Goal: Task Accomplishment & Management: Use online tool/utility

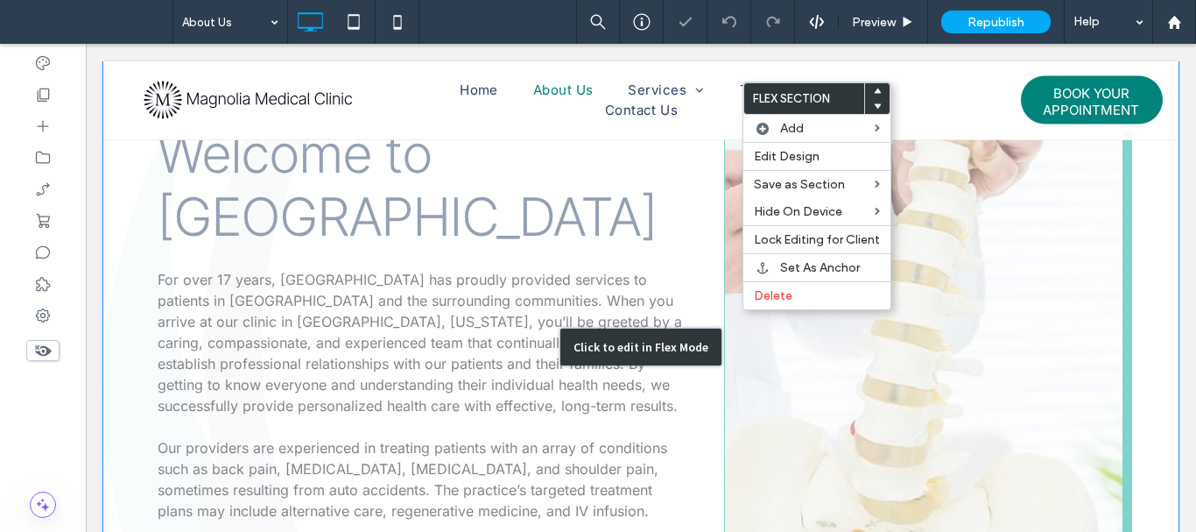
click at [787, 341] on div "Click to edit in Flex Mode" at bounding box center [641, 346] width 1076 height 699
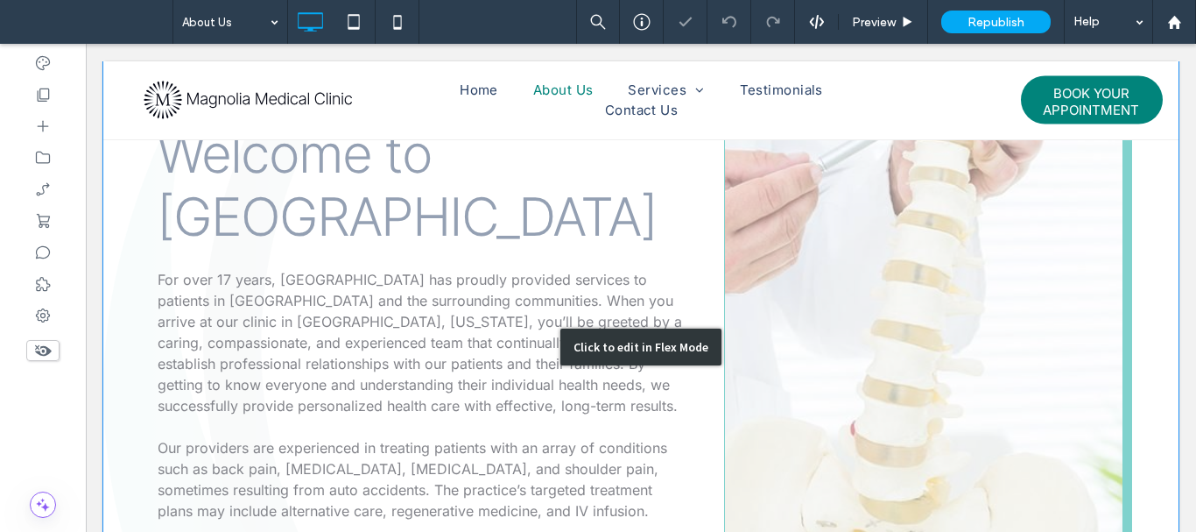
scroll to position [521, 0]
click at [857, 356] on div "Click to edit in Flex Mode" at bounding box center [641, 346] width 1076 height 699
click at [86, 44] on span at bounding box center [86, 44] width 0 height 0
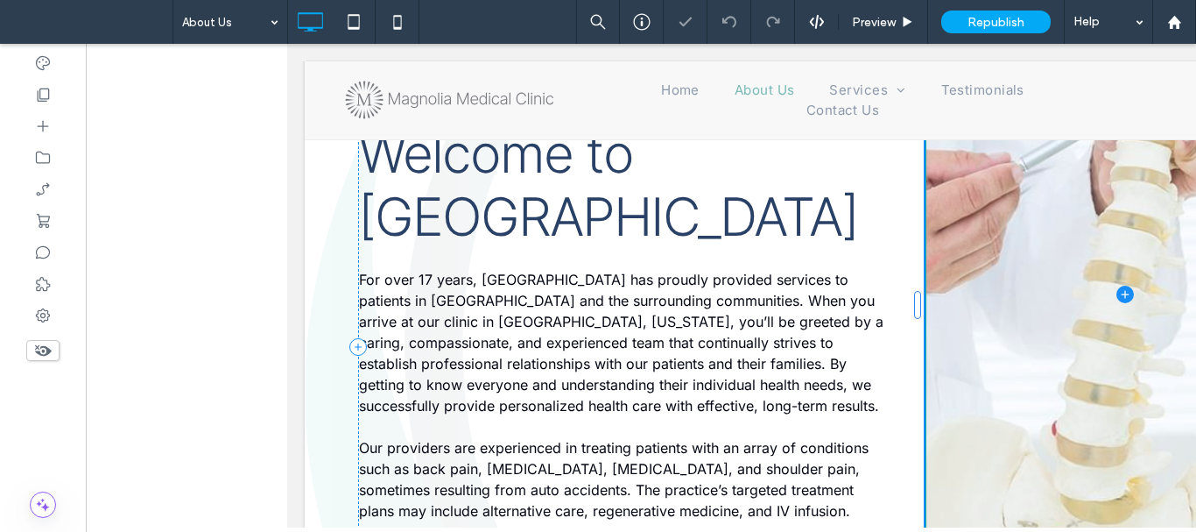
click at [1196, 349] on span at bounding box center [1125, 294] width 397 height 697
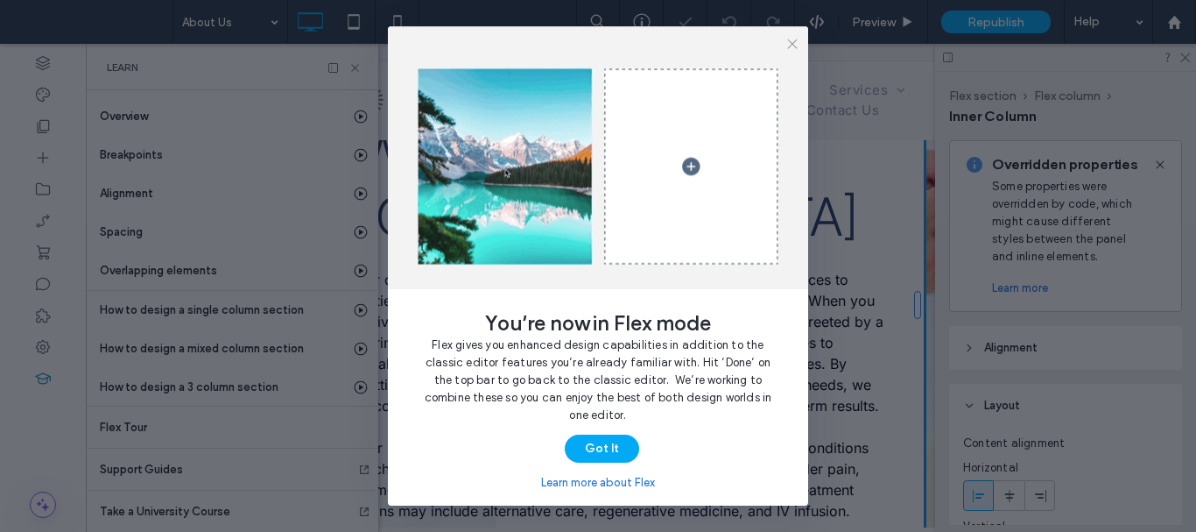
scroll to position [0, 462]
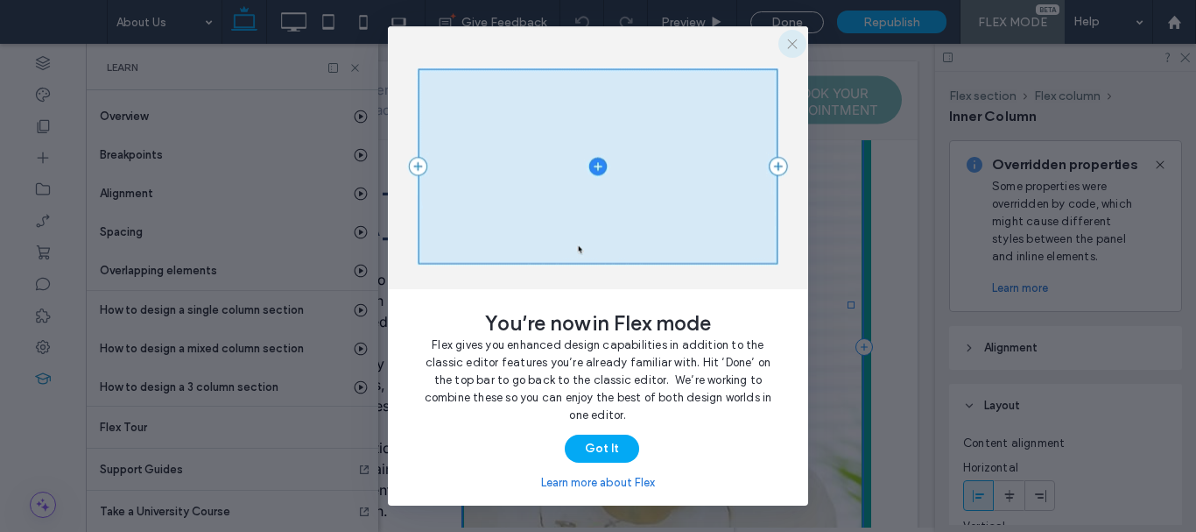
click at [788, 46] on icon "button" at bounding box center [793, 44] width 14 height 14
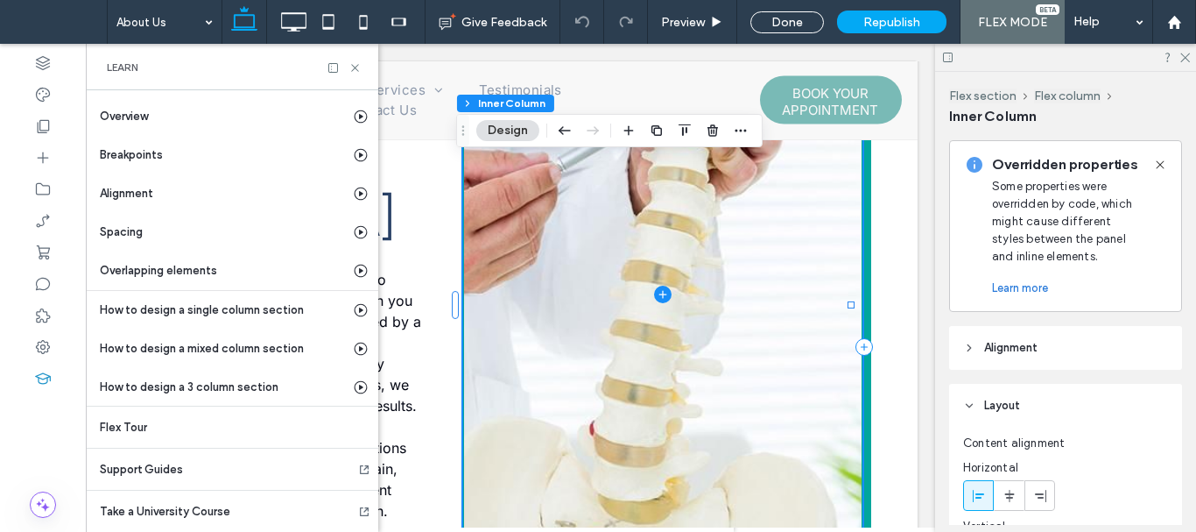
click at [1159, 163] on use at bounding box center [1160, 164] width 8 height 8
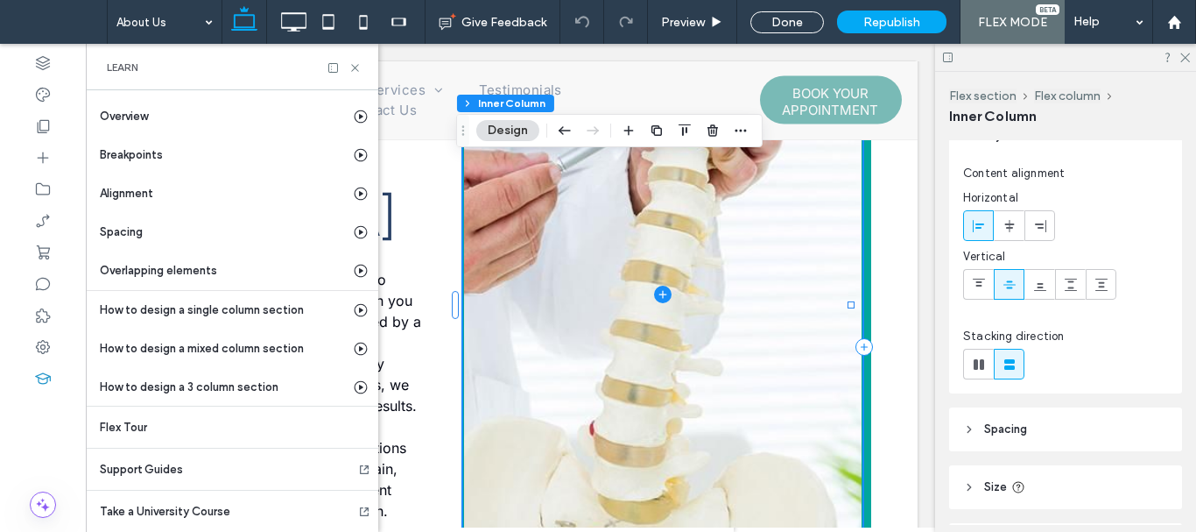
scroll to position [254, 0]
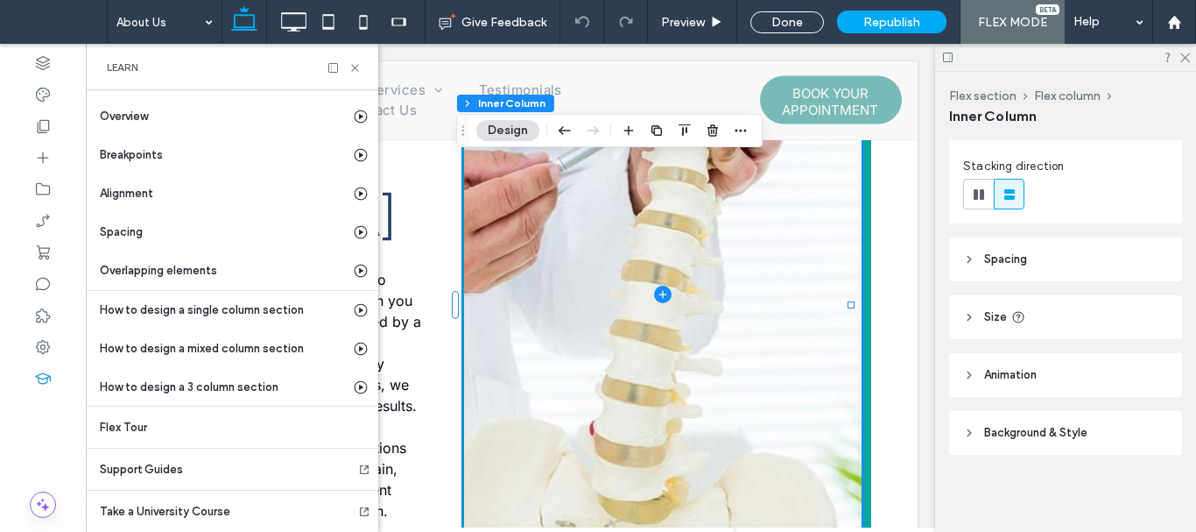
click at [1032, 371] on span "Animation" at bounding box center [1010, 375] width 53 height 18
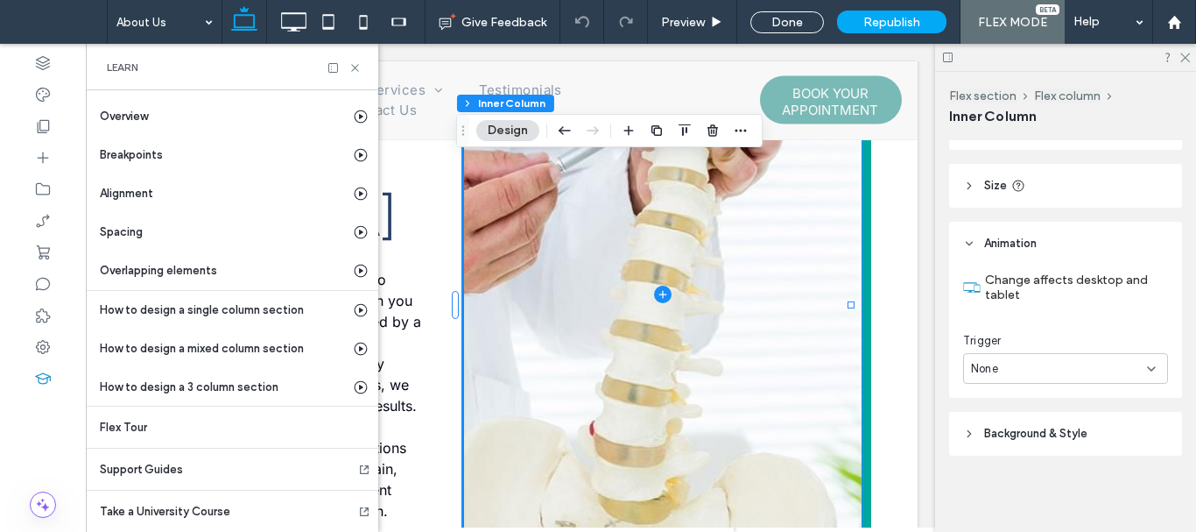
scroll to position [386, 0]
click at [1062, 367] on div "None" at bounding box center [1059, 368] width 176 height 18
click at [985, 426] on span "Entrance" at bounding box center [995, 429] width 49 height 18
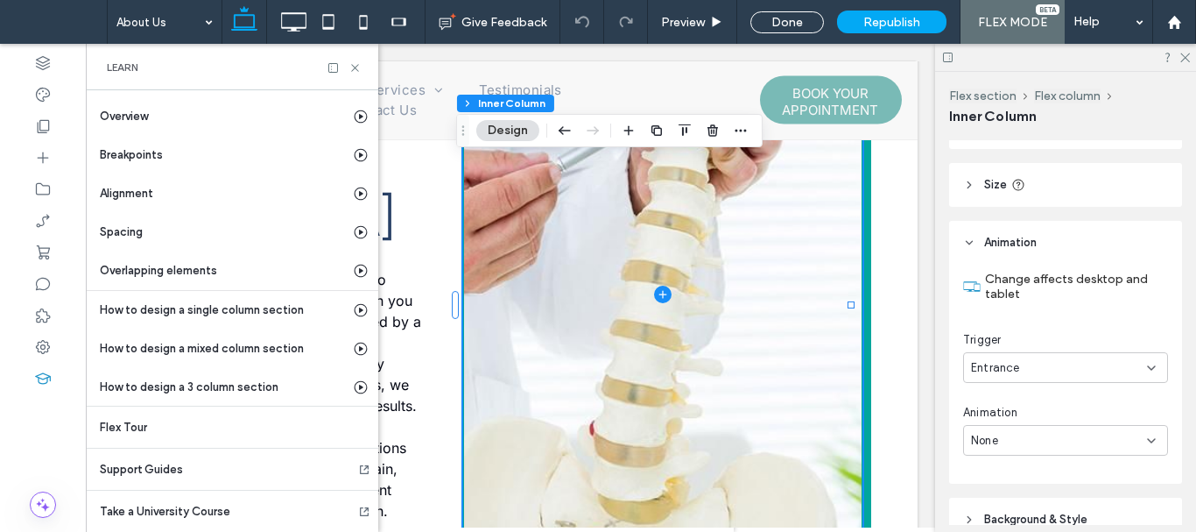
click at [1036, 365] on div "Entrance" at bounding box center [1059, 368] width 176 height 18
click at [1046, 427] on div "Entrance" at bounding box center [1061, 428] width 194 height 31
click at [1048, 432] on div "None" at bounding box center [1059, 441] width 176 height 18
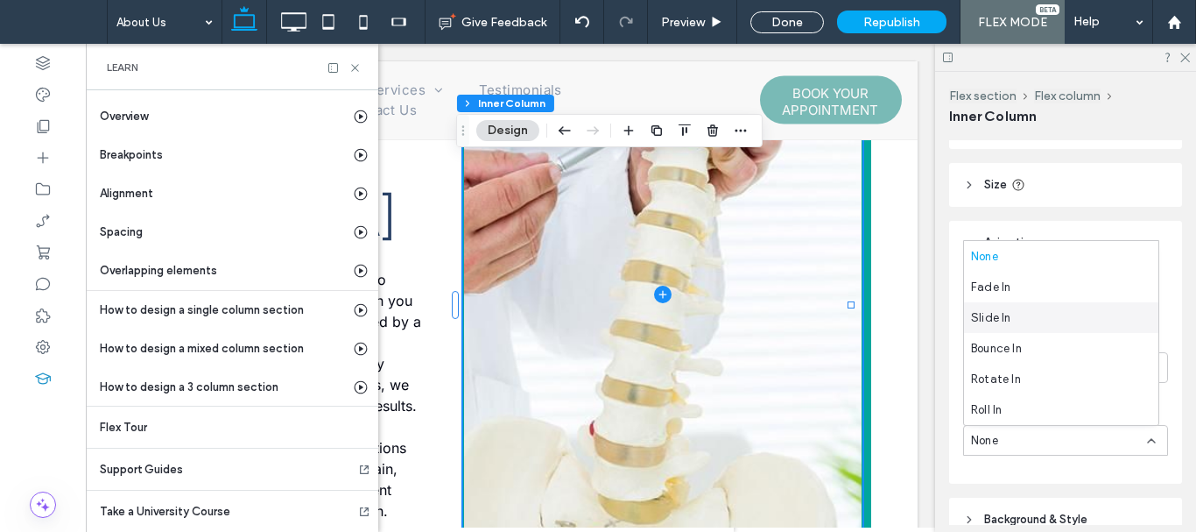
click at [1063, 321] on div "Slide In" at bounding box center [1061, 317] width 194 height 31
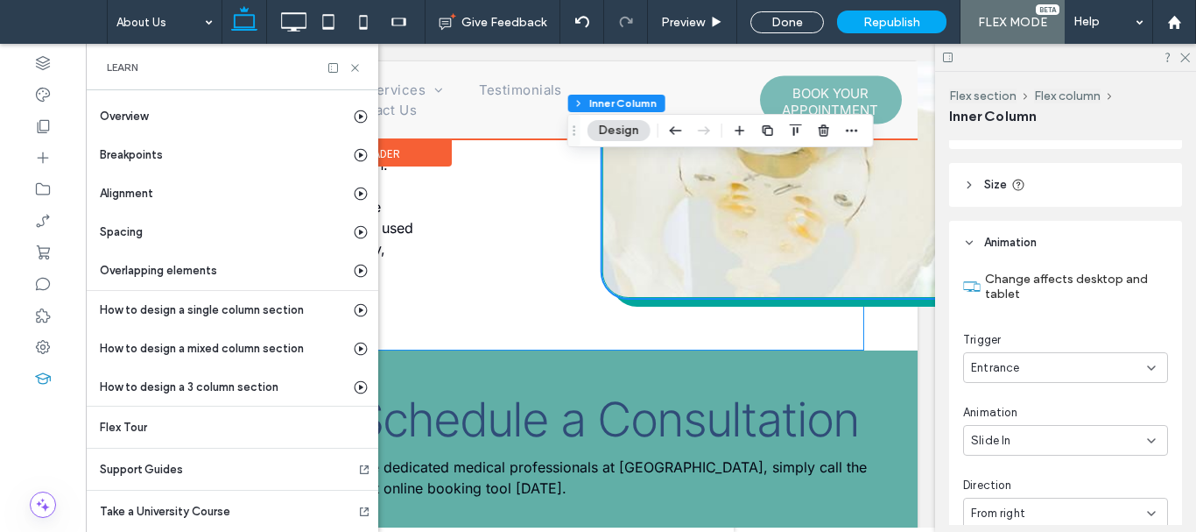
scroll to position [872, 0]
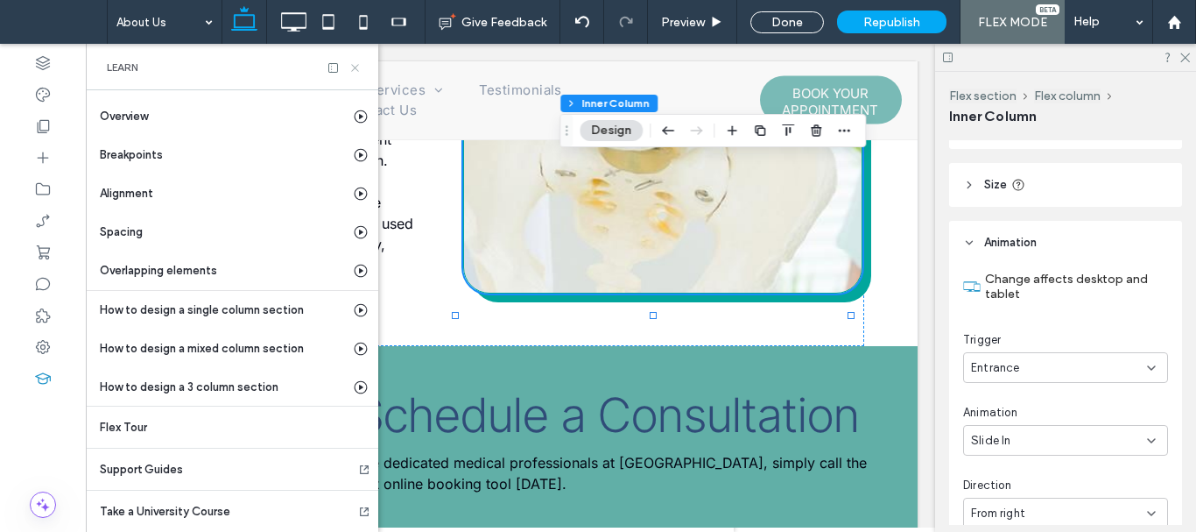
click at [356, 64] on icon at bounding box center [355, 67] width 13 height 13
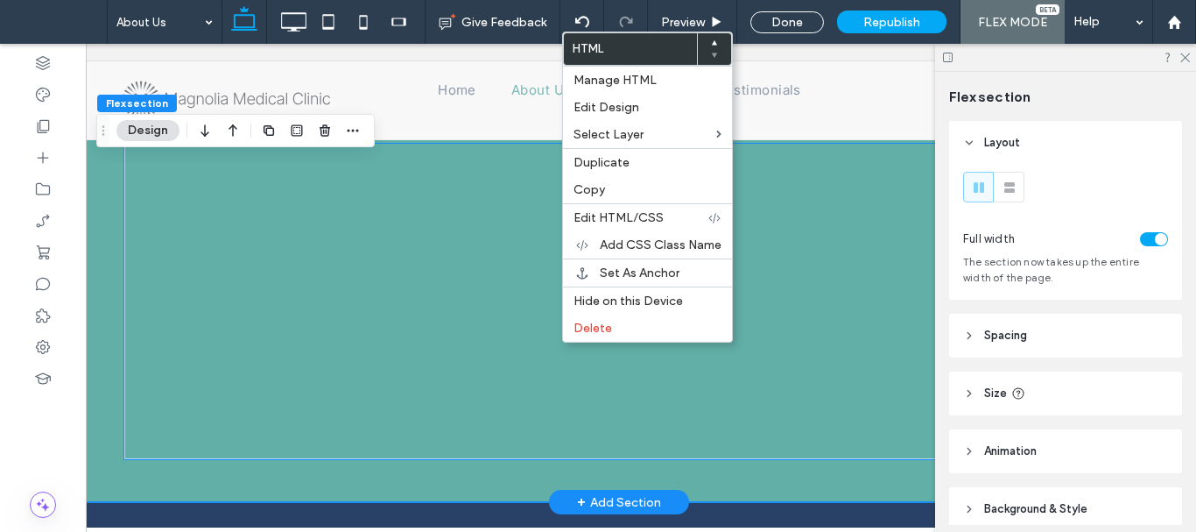
scroll to position [0, 18]
click at [791, 385] on div at bounding box center [624, 301] width 990 height 315
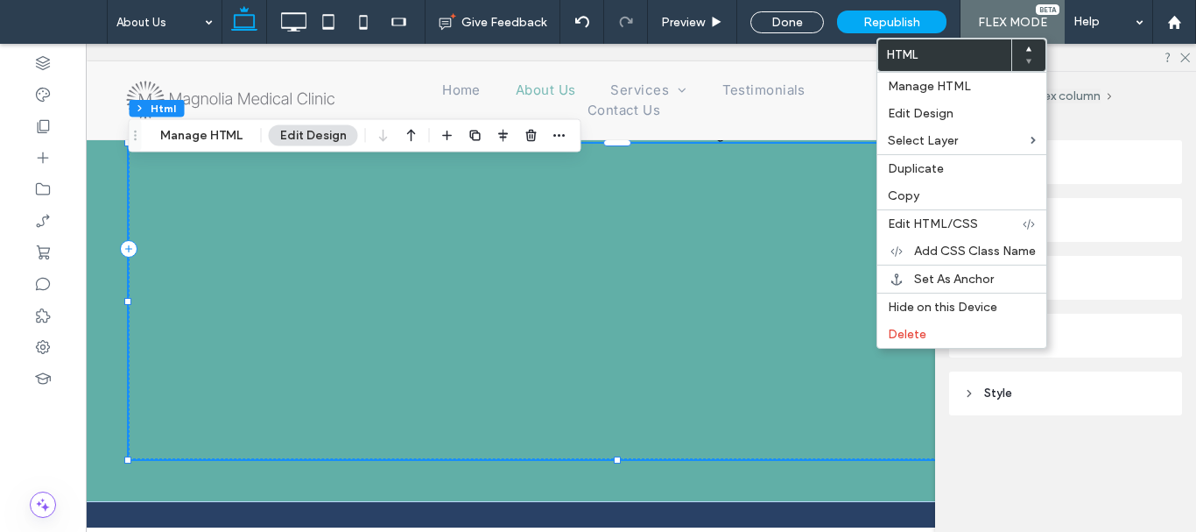
click at [1085, 336] on header "Animation" at bounding box center [1065, 336] width 233 height 44
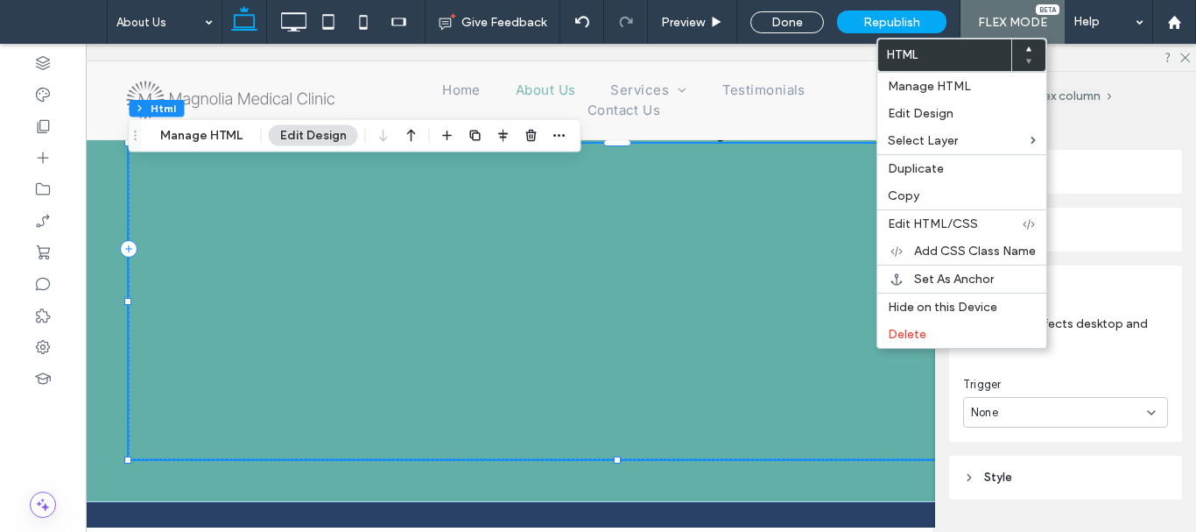
scroll to position [93, 0]
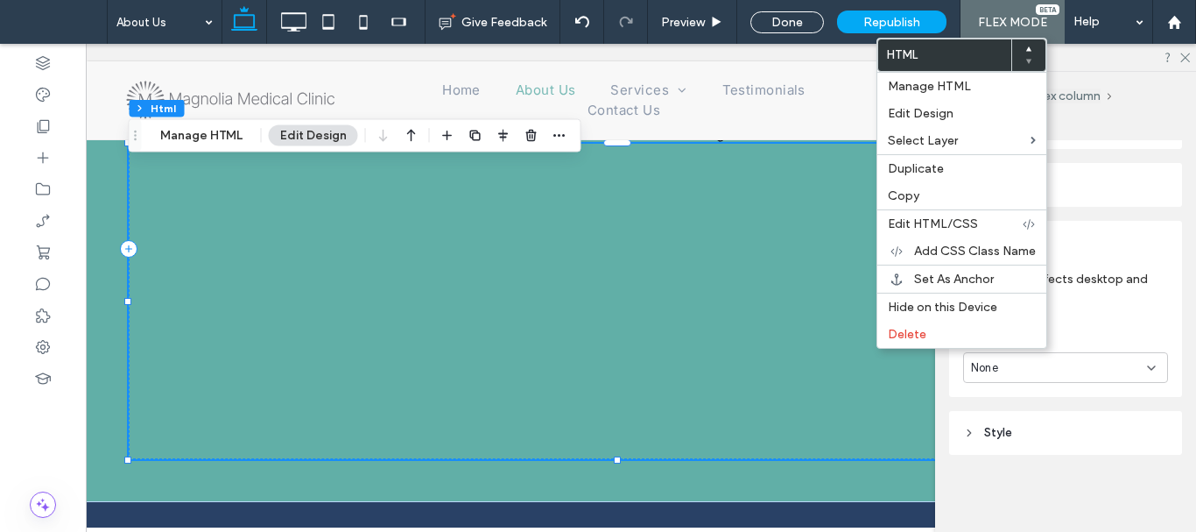
click at [1069, 374] on div "None" at bounding box center [1059, 368] width 176 height 18
click at [1063, 429] on div "Entrance" at bounding box center [1061, 428] width 194 height 31
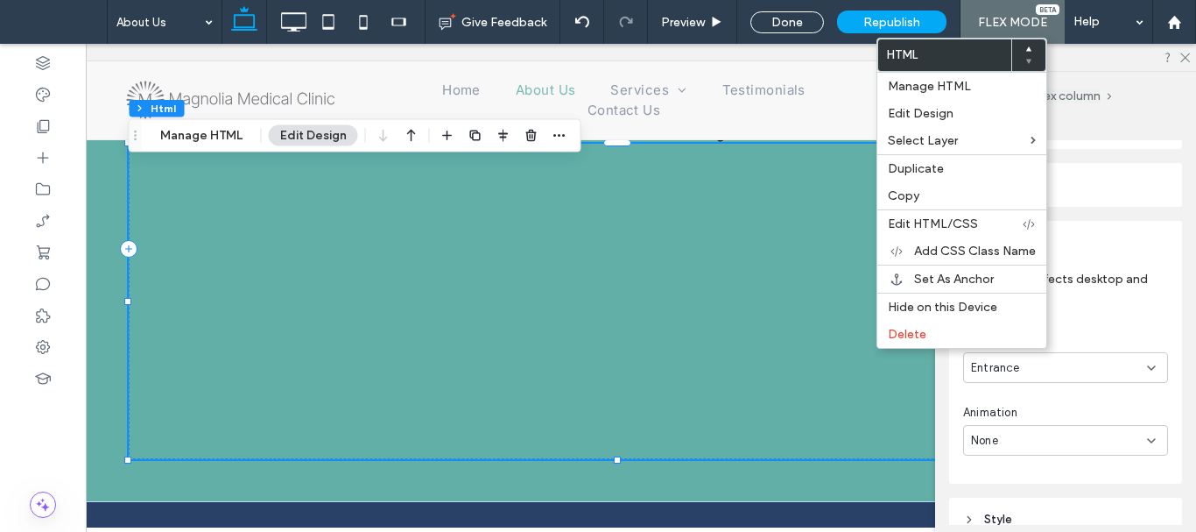
click at [1072, 443] on div "None" at bounding box center [1059, 441] width 176 height 18
click at [1043, 290] on div "Fade In" at bounding box center [1061, 287] width 194 height 31
click at [1186, 56] on icon at bounding box center [1184, 56] width 11 height 11
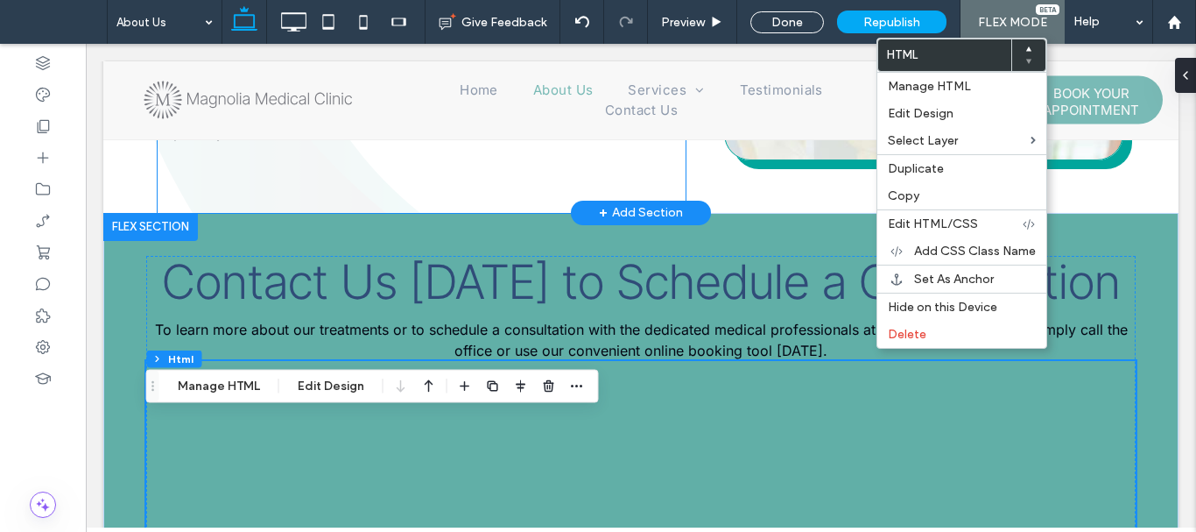
scroll to position [1047, 0]
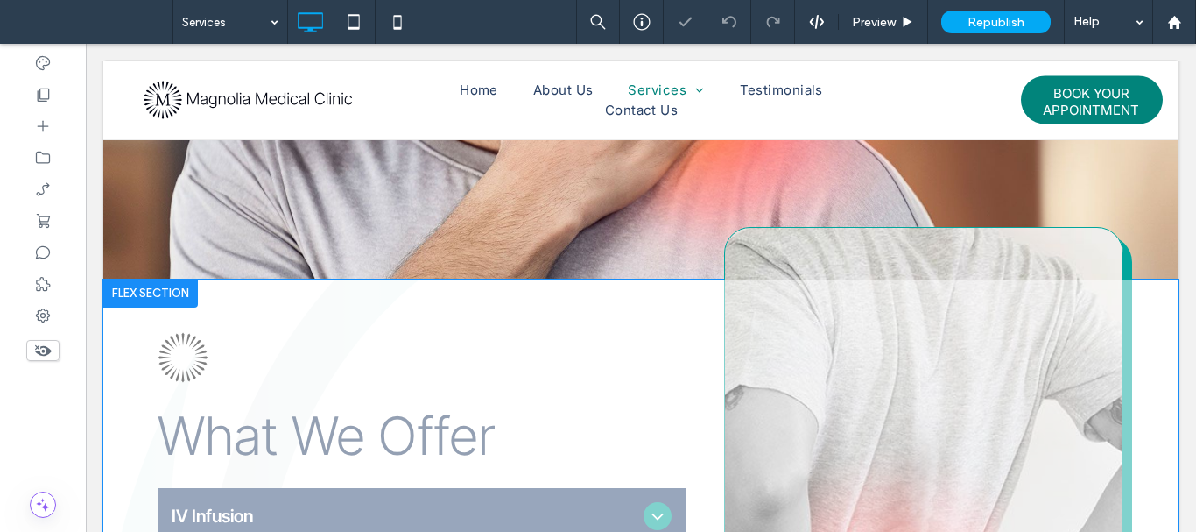
scroll to position [438, 0]
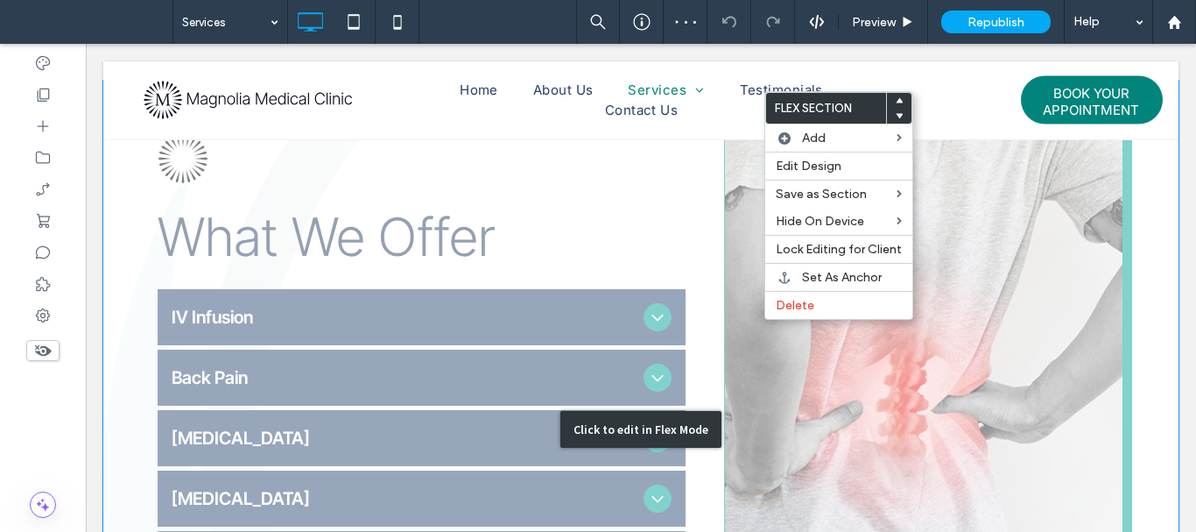
click at [766, 349] on div "Click to edit in Flex Mode" at bounding box center [641, 429] width 1076 height 697
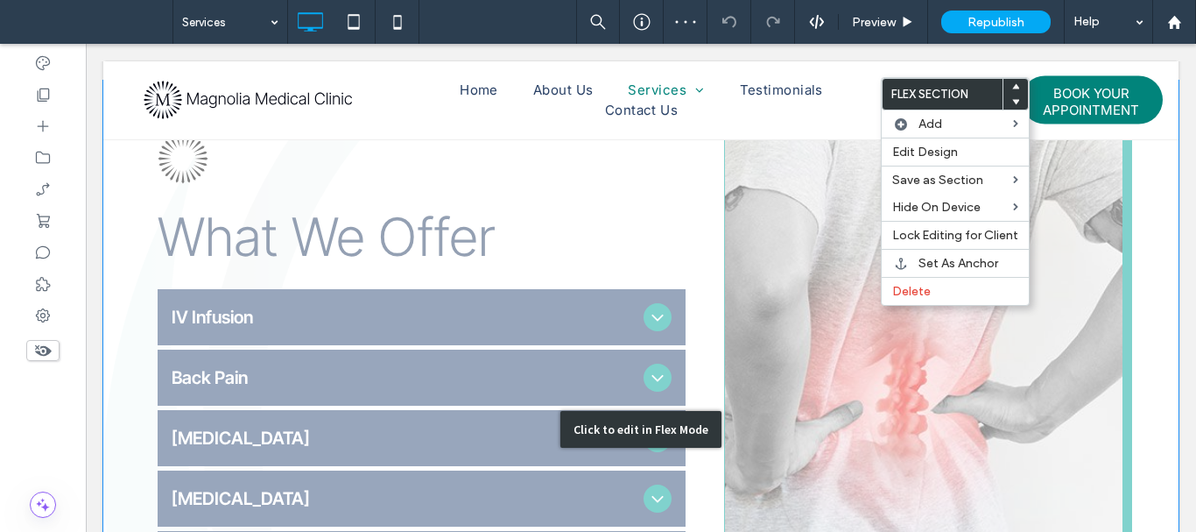
click at [843, 340] on div "Click to edit in Flex Mode" at bounding box center [641, 429] width 1076 height 697
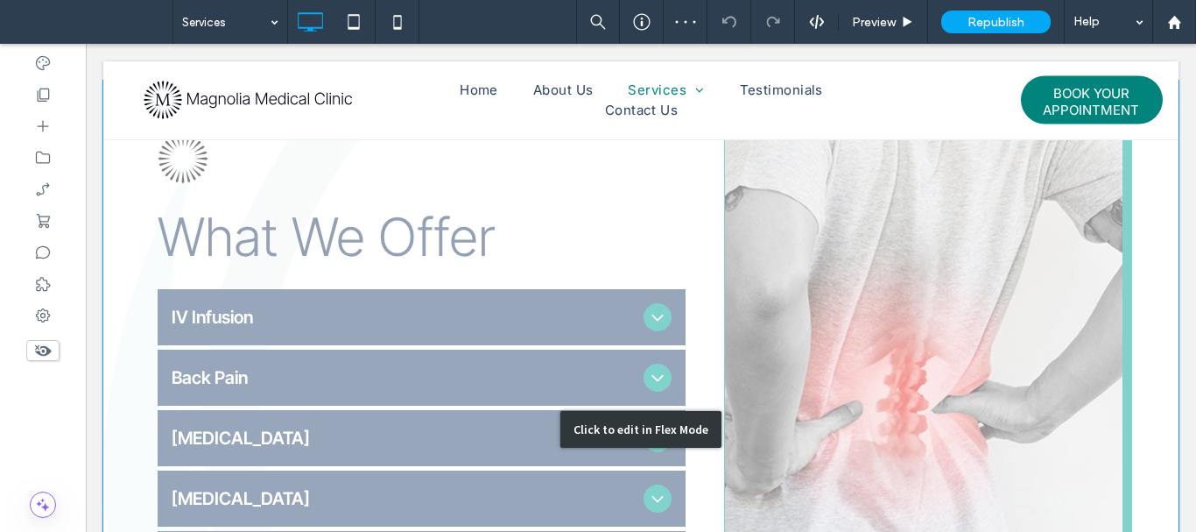
click at [864, 357] on div "Click to edit in Flex Mode" at bounding box center [641, 429] width 1076 height 697
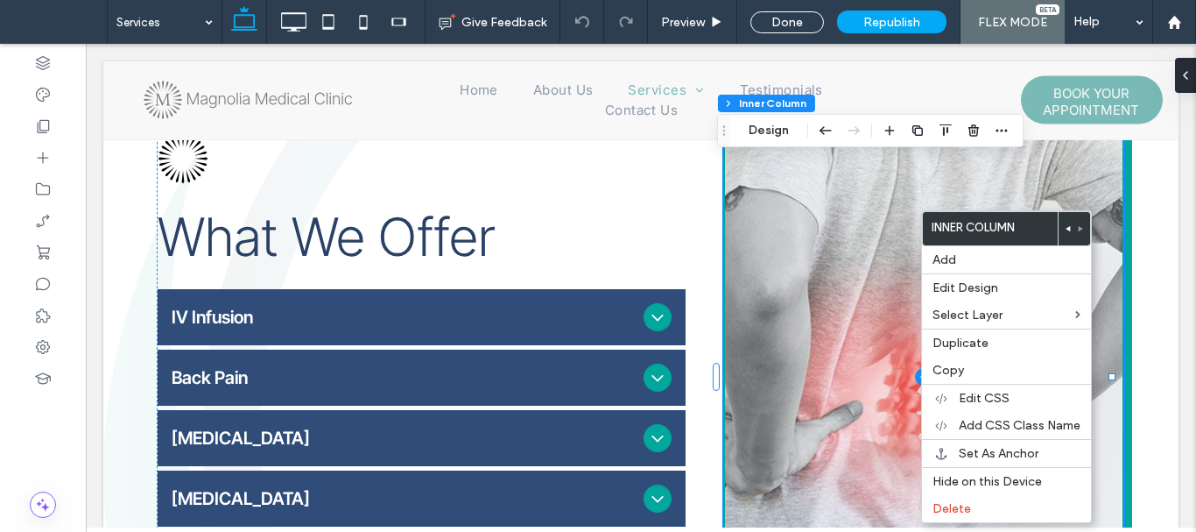
click at [844, 283] on span at bounding box center [923, 376] width 397 height 695
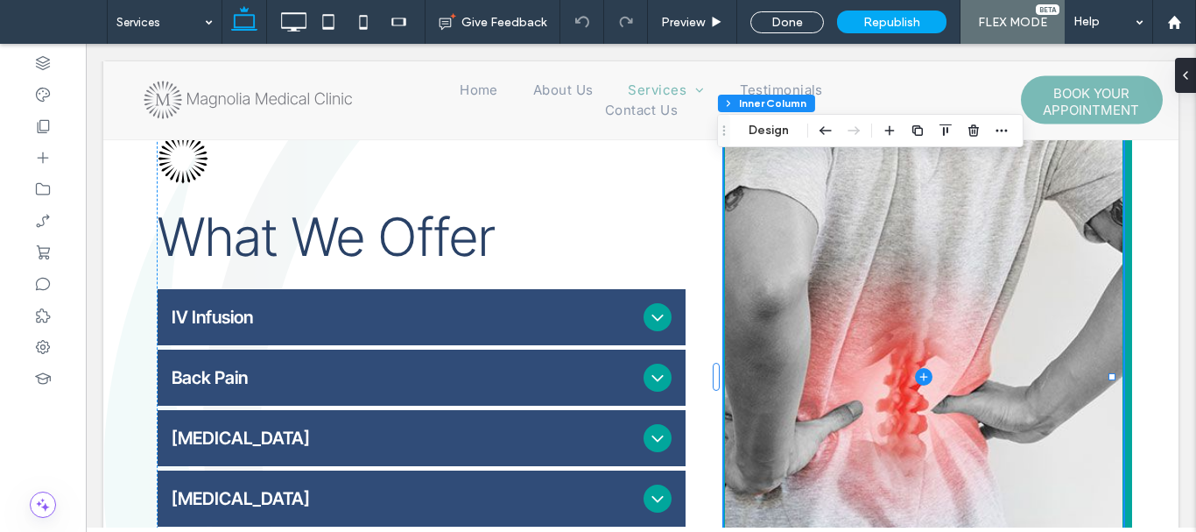
click at [987, 126] on div at bounding box center [945, 131] width 133 height 32
click at [1000, 128] on icon "button" at bounding box center [1002, 130] width 14 height 14
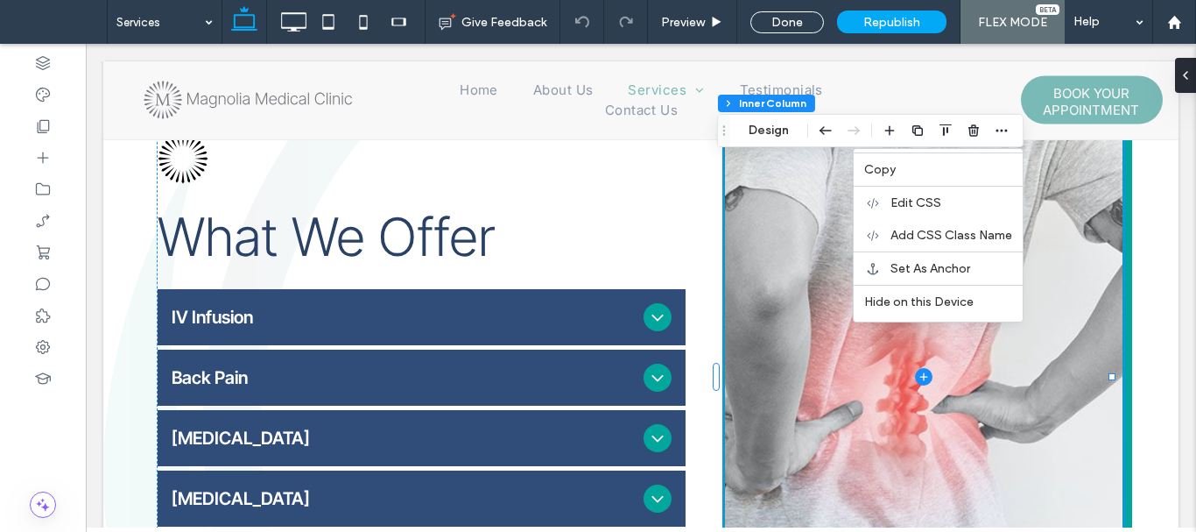
click at [794, 205] on span at bounding box center [923, 376] width 397 height 695
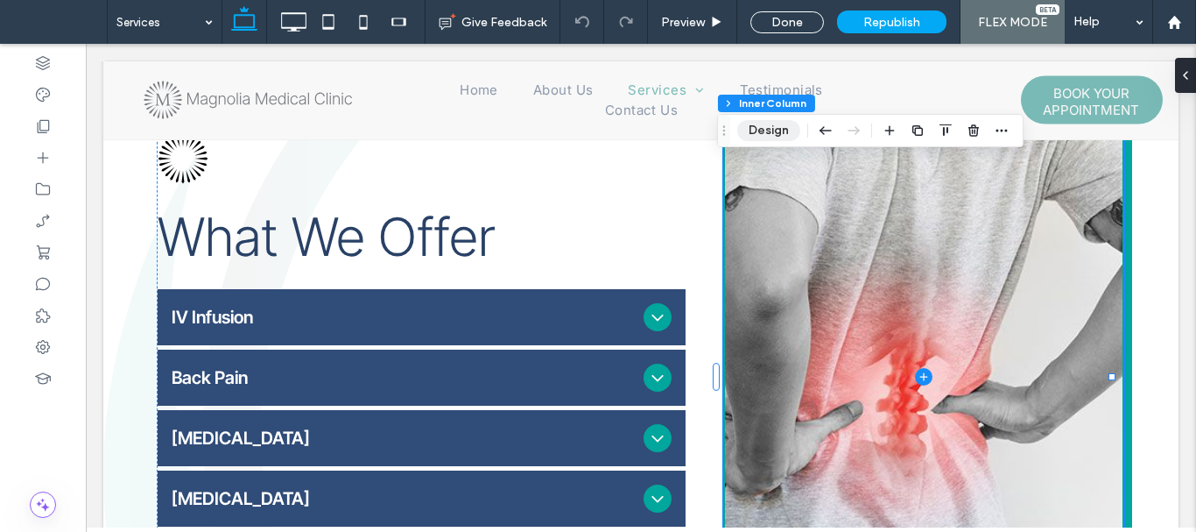
click at [782, 133] on button "Design" at bounding box center [768, 130] width 63 height 21
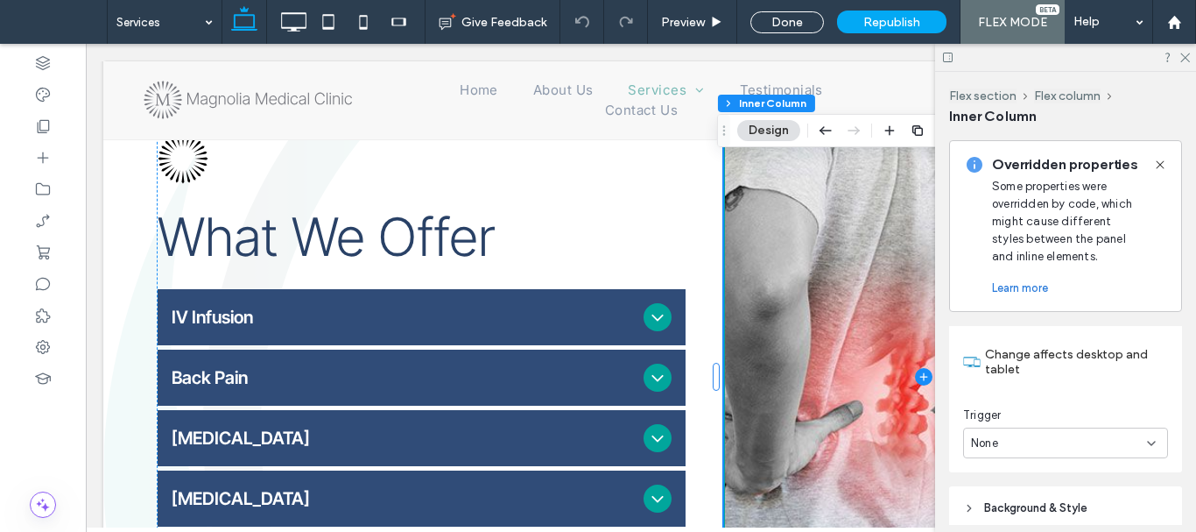
scroll to position [526, 0]
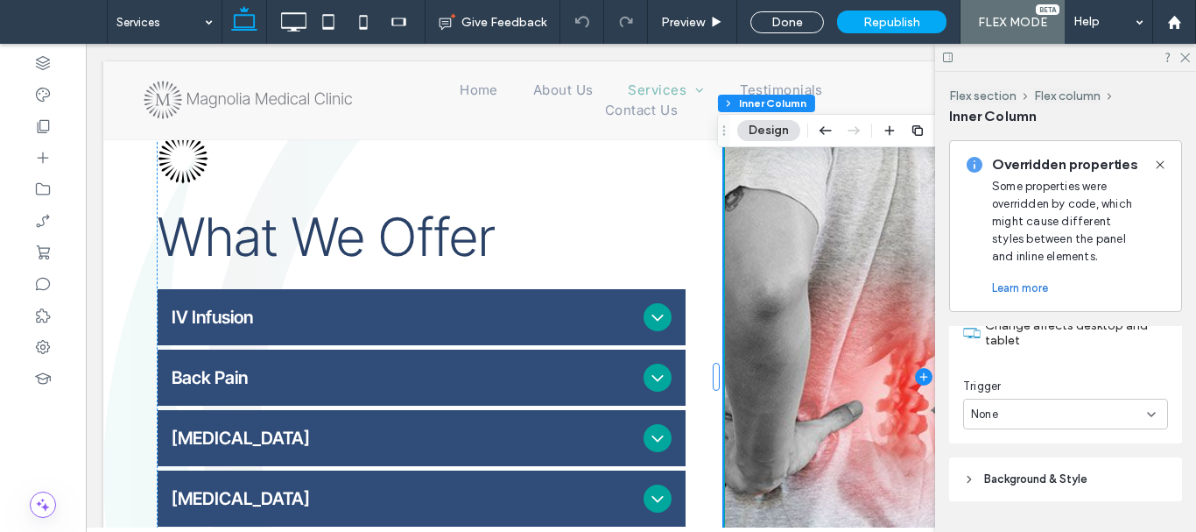
click at [1052, 403] on div "None" at bounding box center [1065, 414] width 205 height 31
click at [1054, 475] on div "Entrance" at bounding box center [1061, 475] width 194 height 31
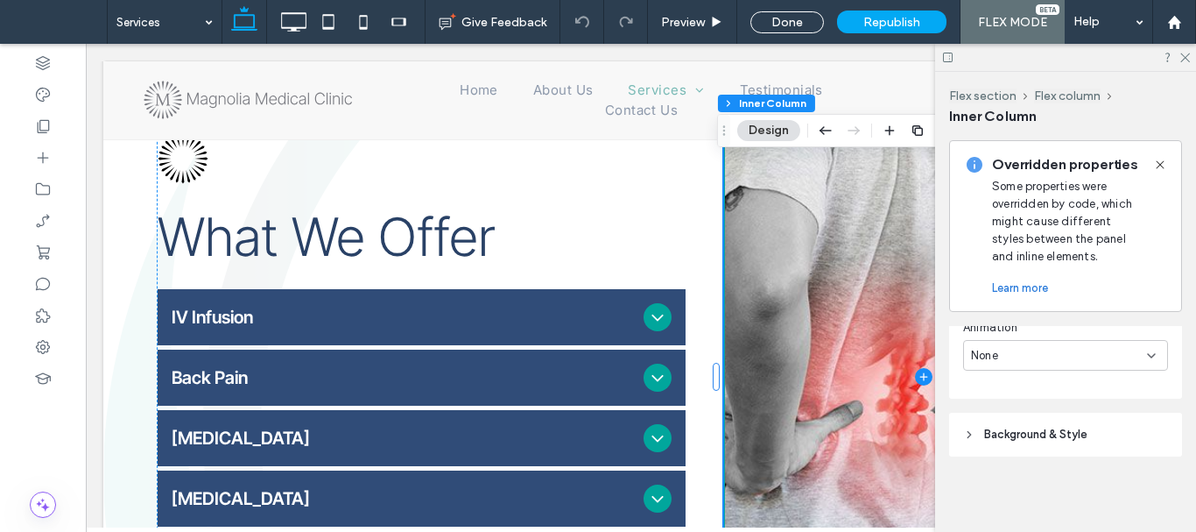
scroll to position [659, 0]
click at [1038, 356] on div "None" at bounding box center [1059, 354] width 176 height 18
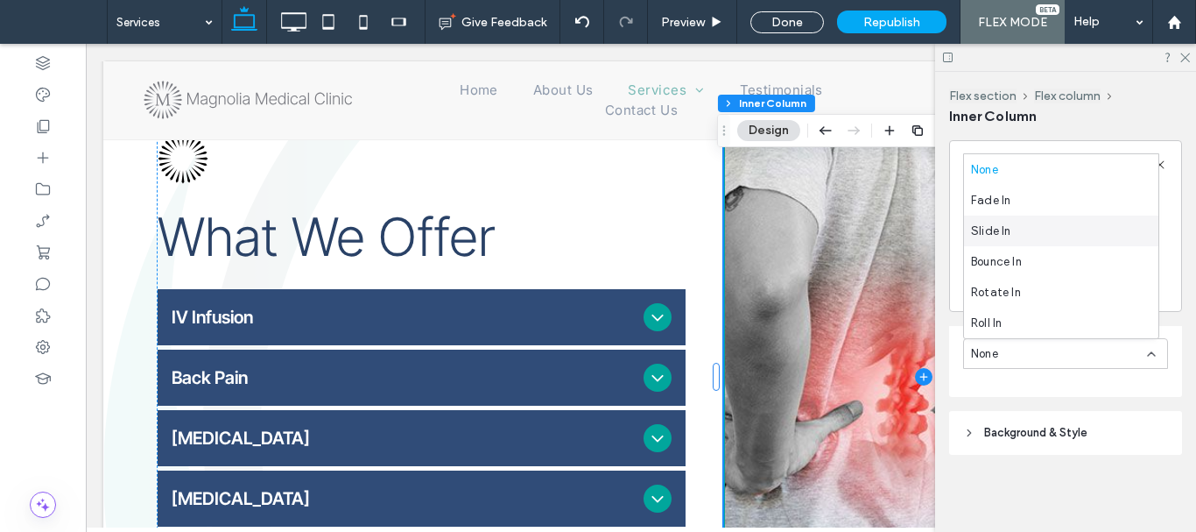
click at [1051, 228] on div "Slide In" at bounding box center [1061, 230] width 194 height 31
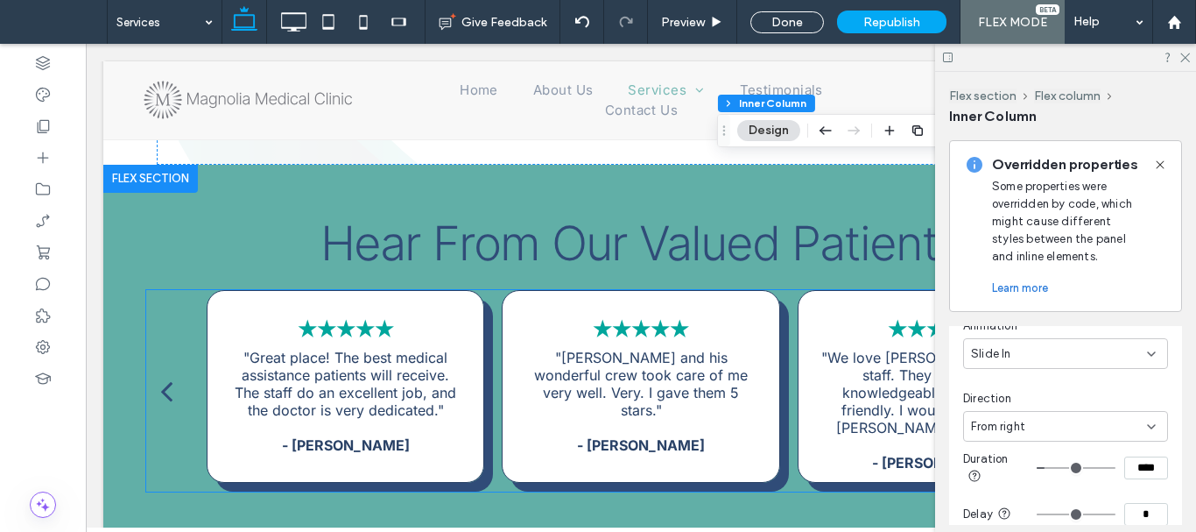
scroll to position [1139, 0]
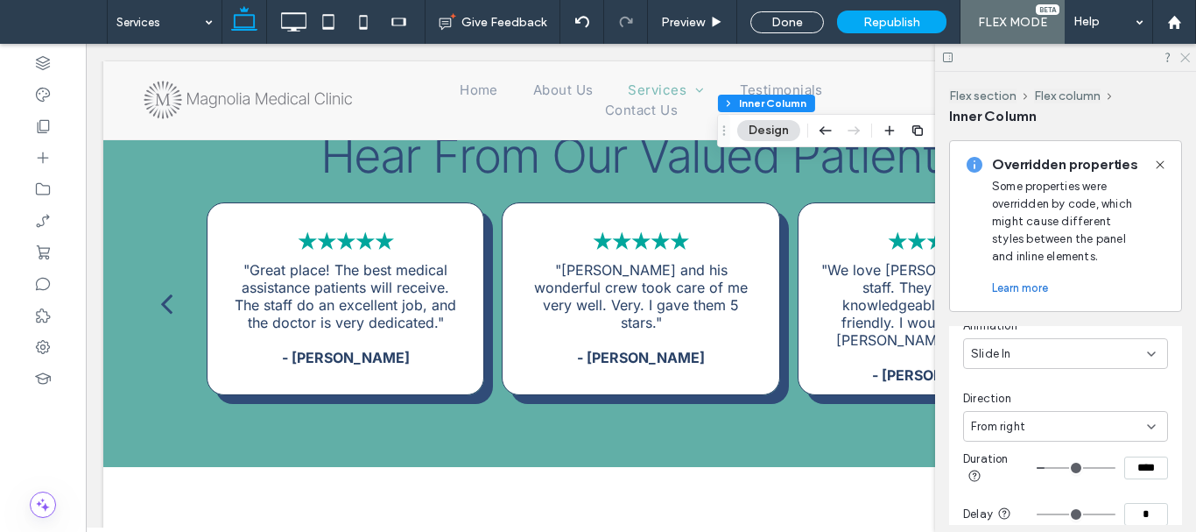
click at [1183, 60] on use at bounding box center [1186, 58] width 10 height 10
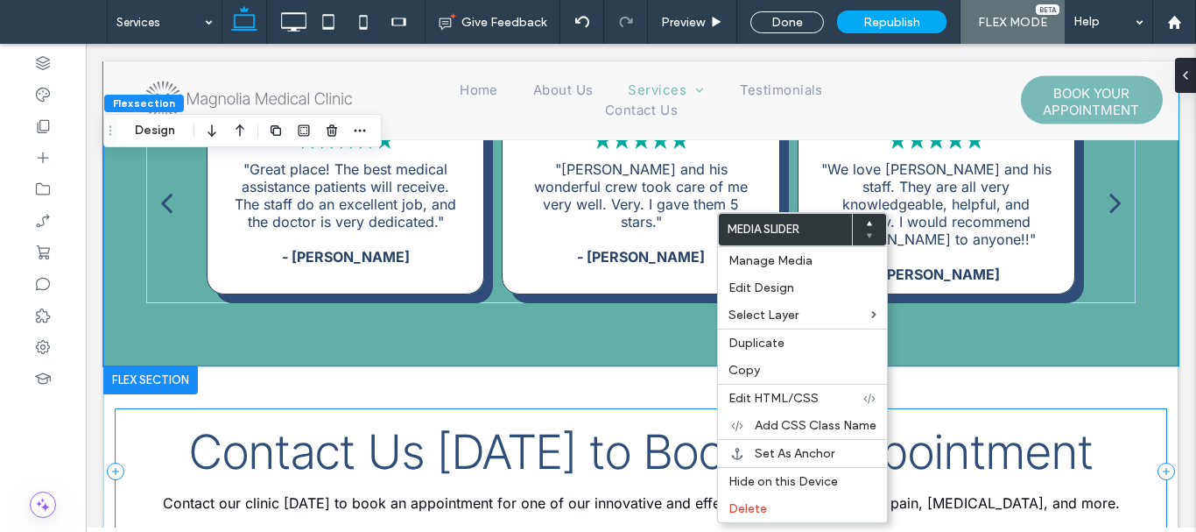
scroll to position [1347, 0]
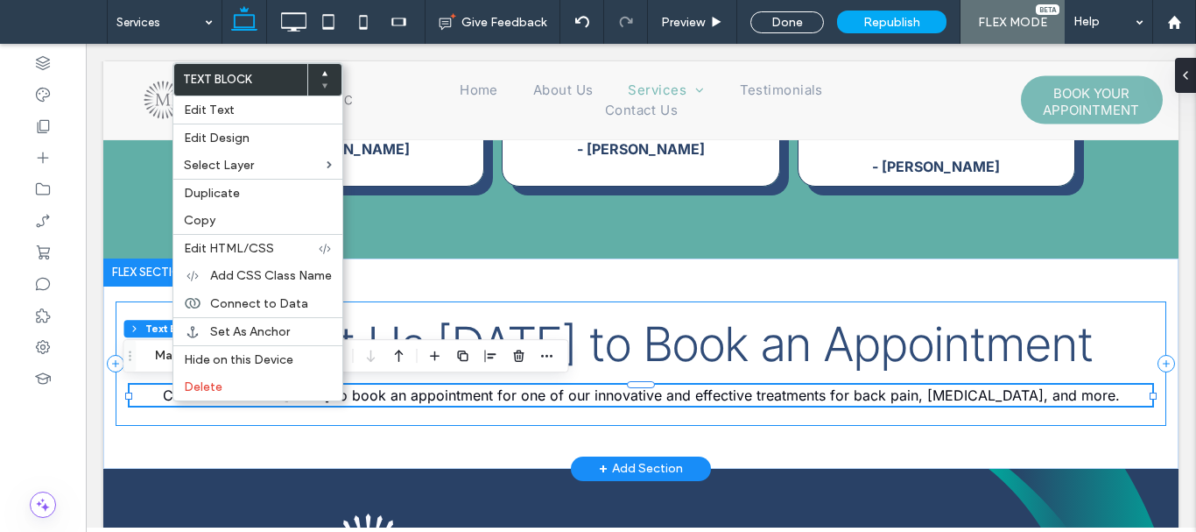
click at [159, 418] on div "Contact Us Today to Book an Appointment Contact our clinic today to book an app…" at bounding box center [641, 363] width 1051 height 124
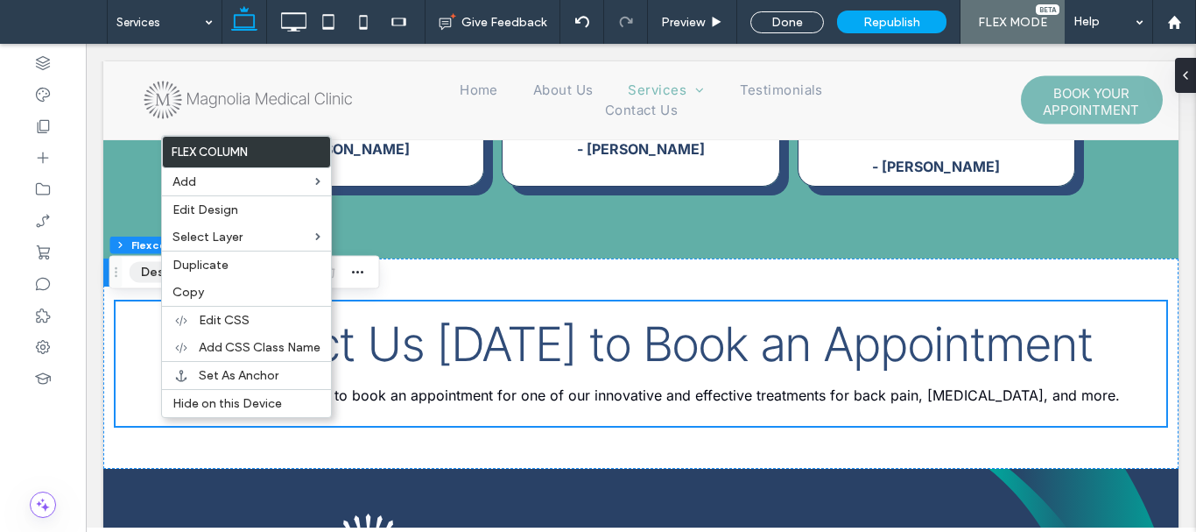
click at [142, 278] on button "Design" at bounding box center [161, 272] width 63 height 21
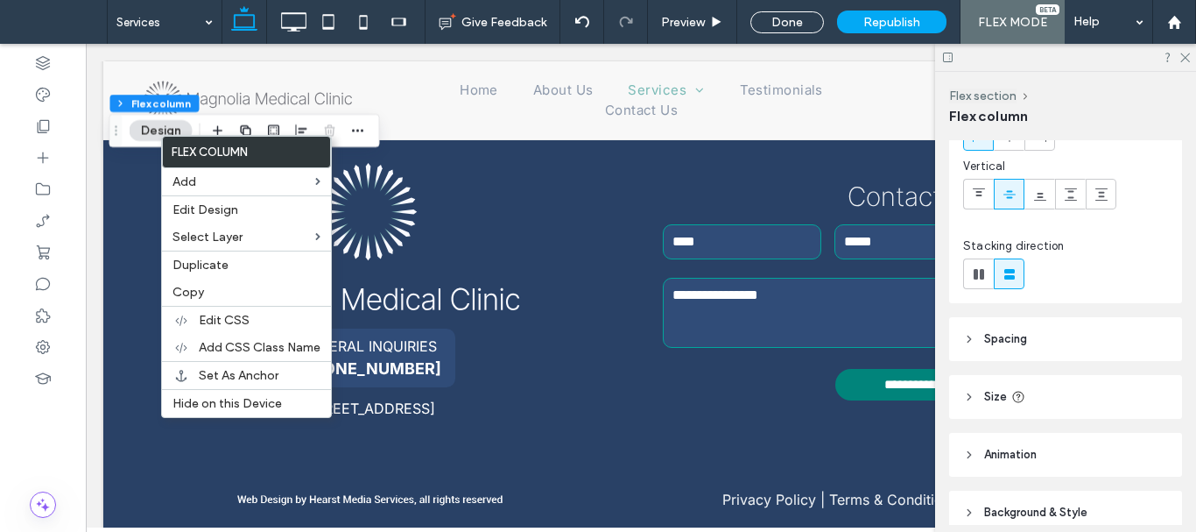
scroll to position [196, 0]
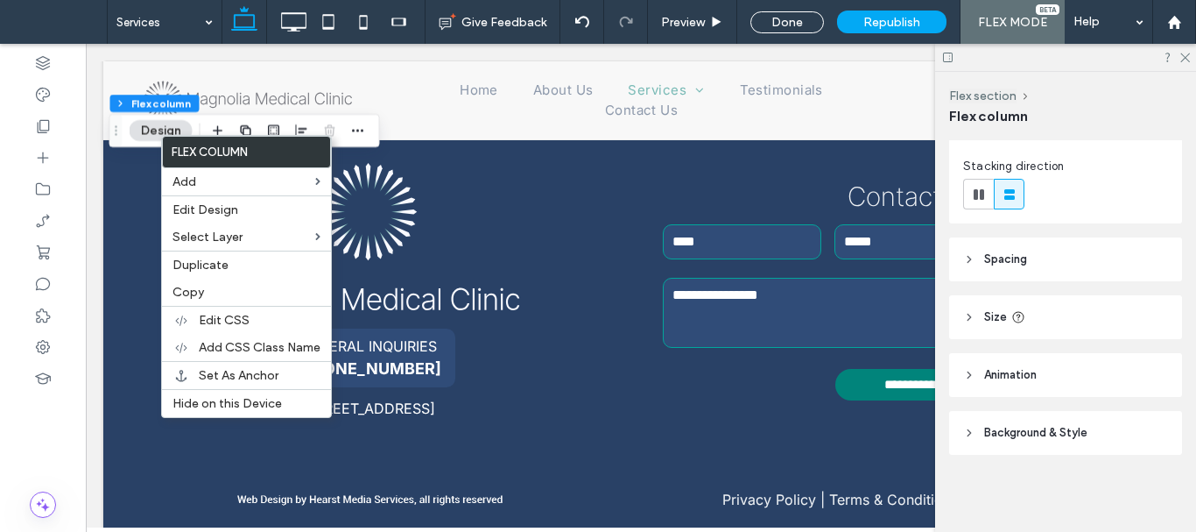
click at [1058, 388] on header "Animation" at bounding box center [1065, 375] width 233 height 44
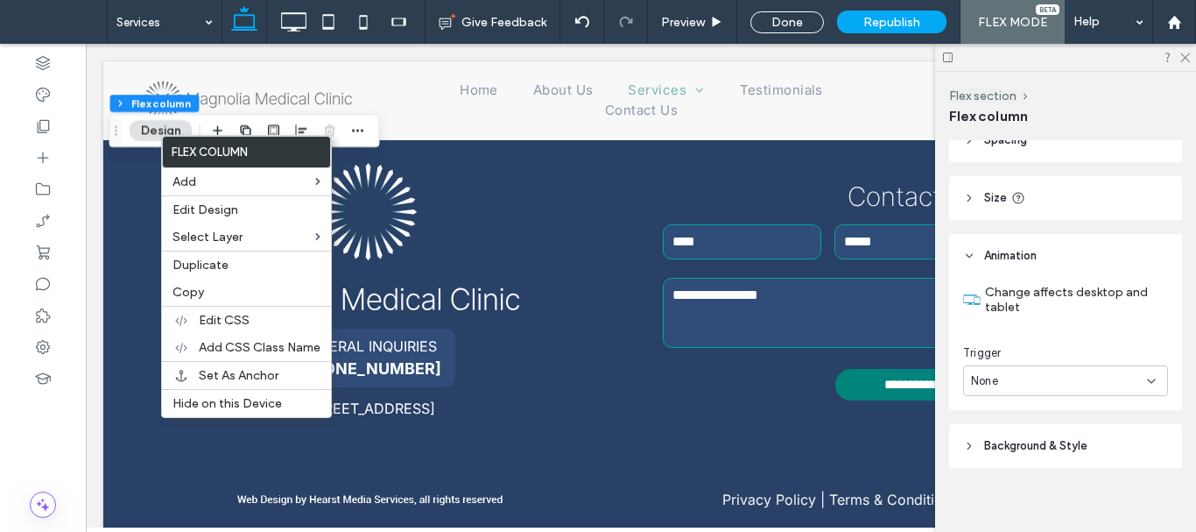
scroll to position [328, 0]
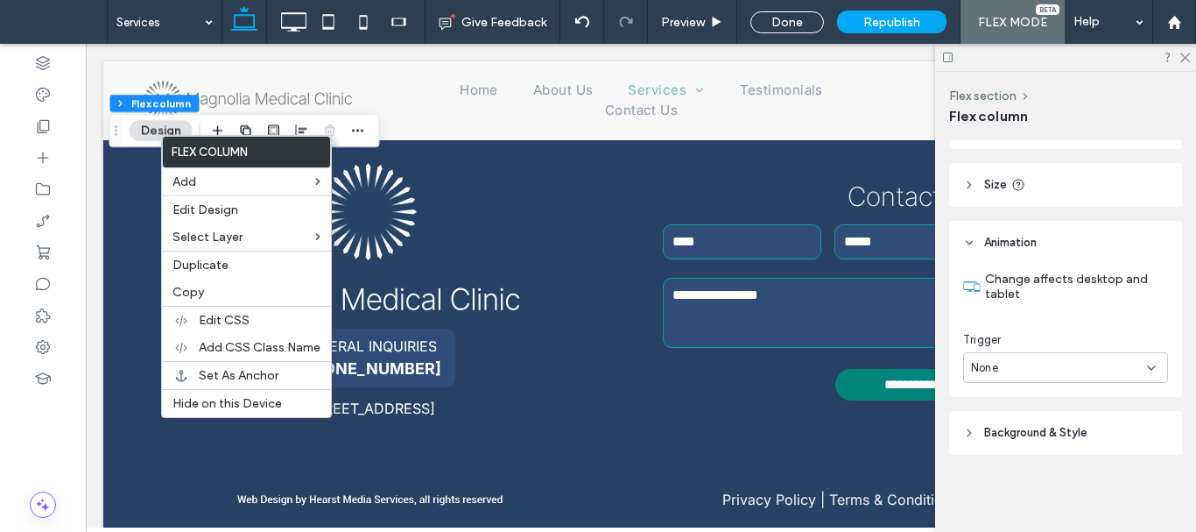
click at [1073, 375] on div "None" at bounding box center [1059, 368] width 176 height 18
click at [1058, 427] on div "Entrance" at bounding box center [1061, 428] width 194 height 31
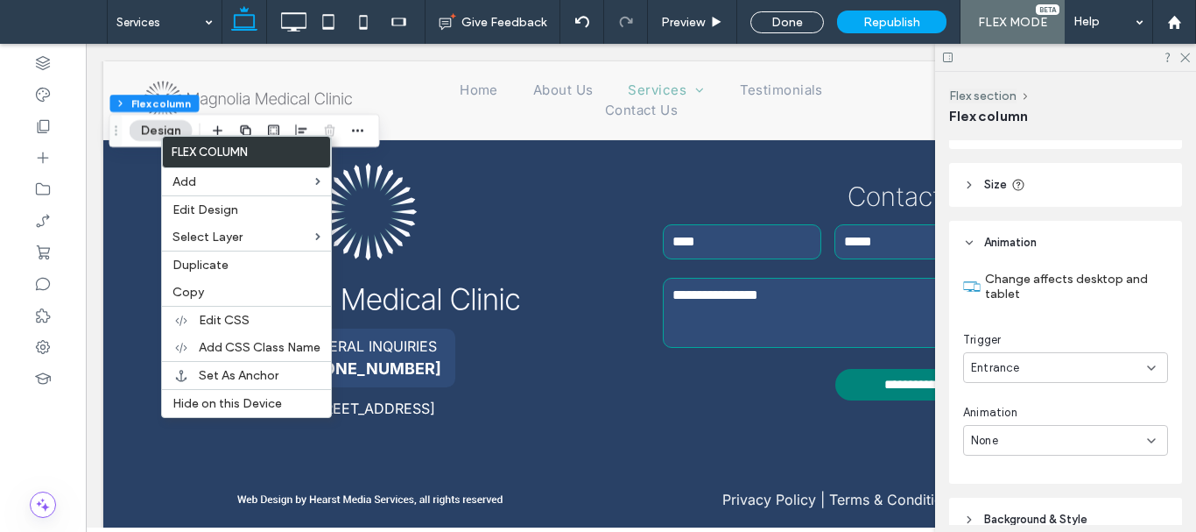
click at [1073, 434] on div "None" at bounding box center [1059, 441] width 176 height 18
click at [1051, 292] on div "Fade In" at bounding box center [1061, 287] width 194 height 31
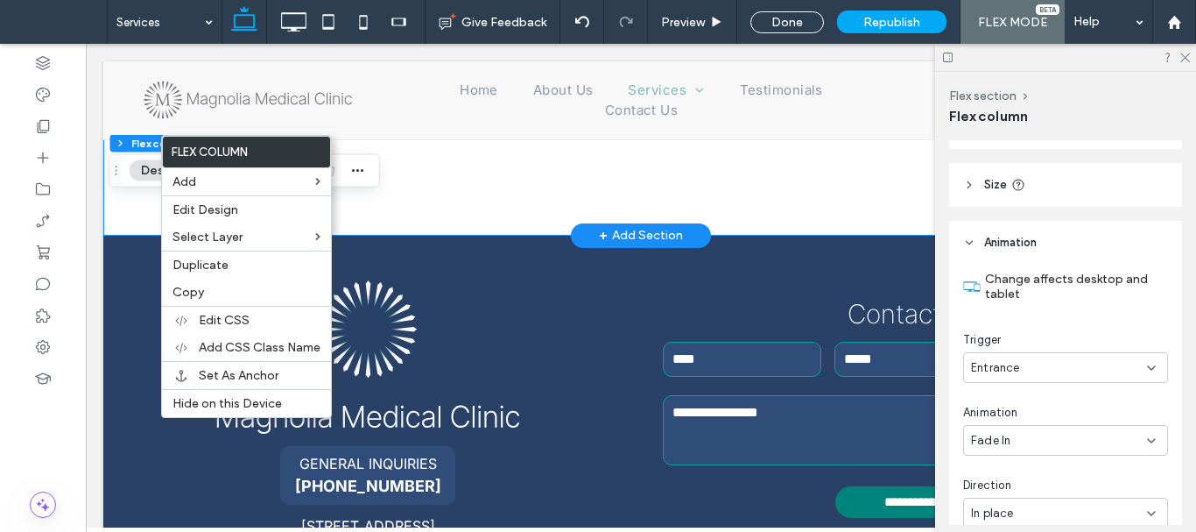
scroll to position [1435, 0]
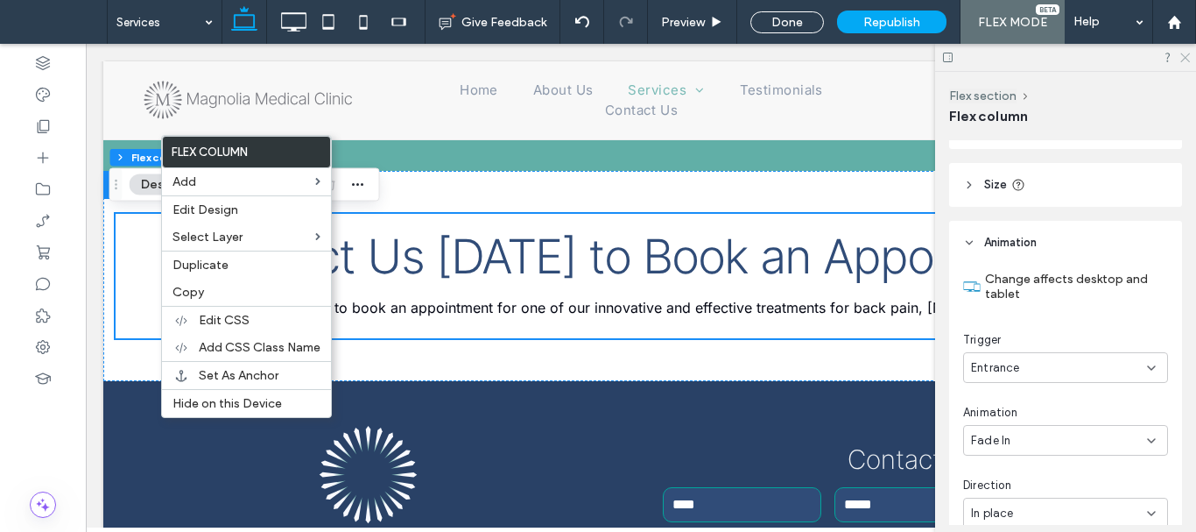
click at [1179, 51] on icon at bounding box center [1184, 56] width 11 height 11
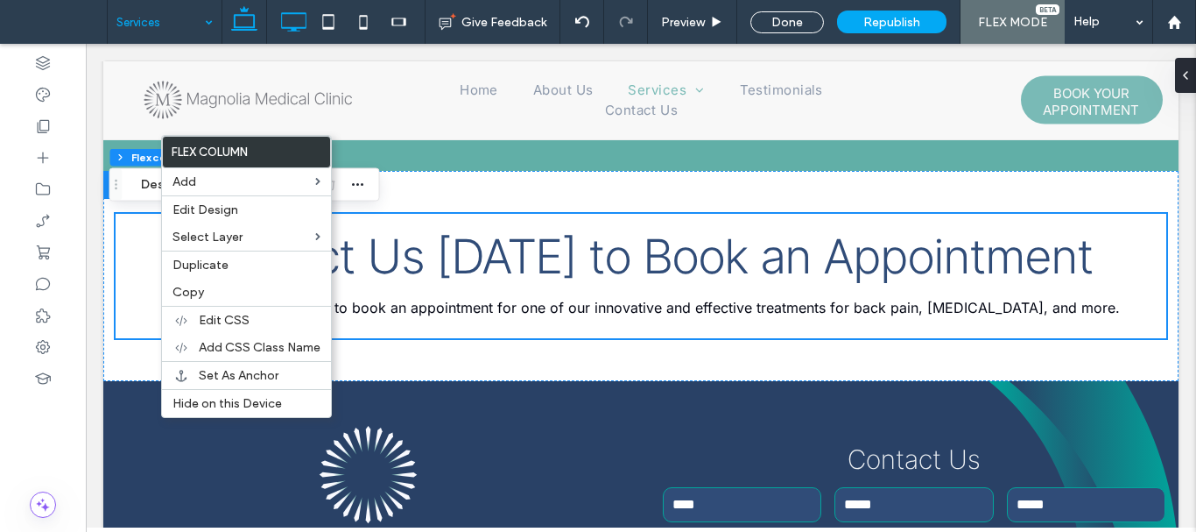
click at [288, 15] on icon at bounding box center [293, 21] width 35 height 35
type input "*"
type input "***"
type input "*"
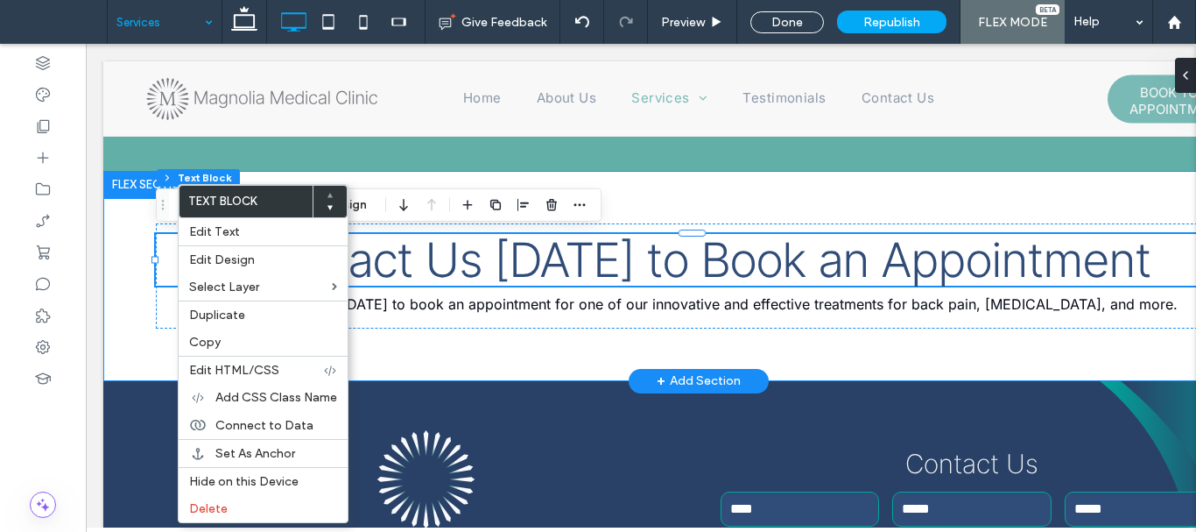
click at [154, 315] on div "Contact Us Today to Book an Appointment Contact our clinic today to book an app…" at bounding box center [698, 276] width 1191 height 210
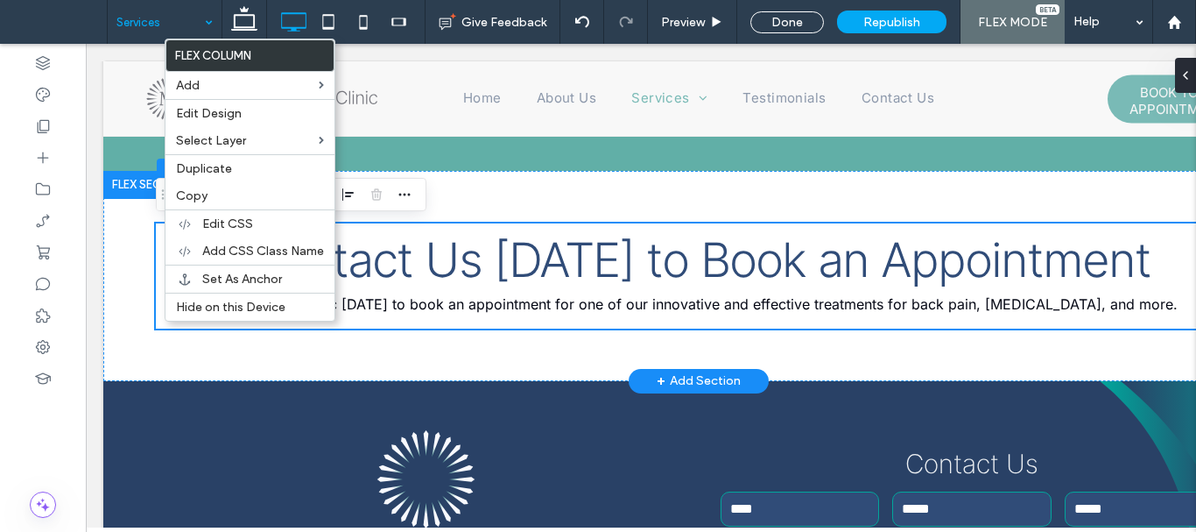
click at [130, 188] on div at bounding box center [150, 185] width 95 height 28
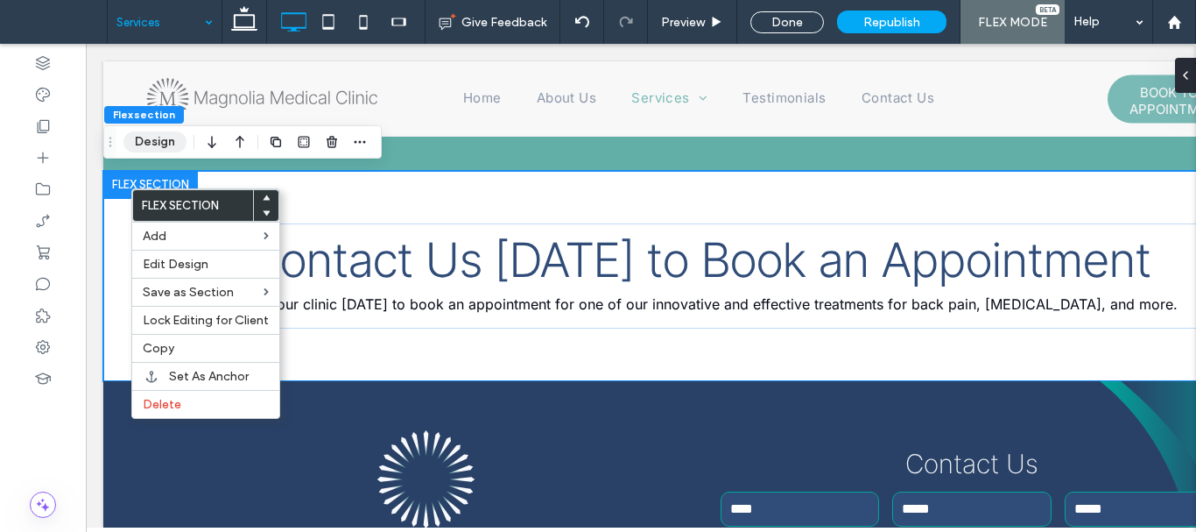
click at [164, 138] on button "Design" at bounding box center [154, 141] width 63 height 21
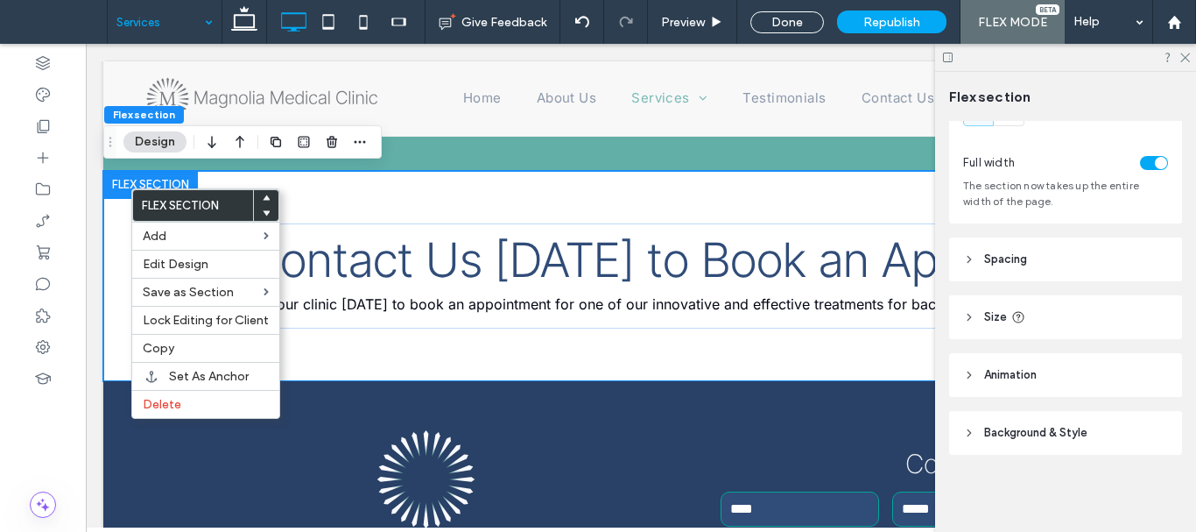
click at [1044, 370] on header "Animation" at bounding box center [1065, 375] width 233 height 44
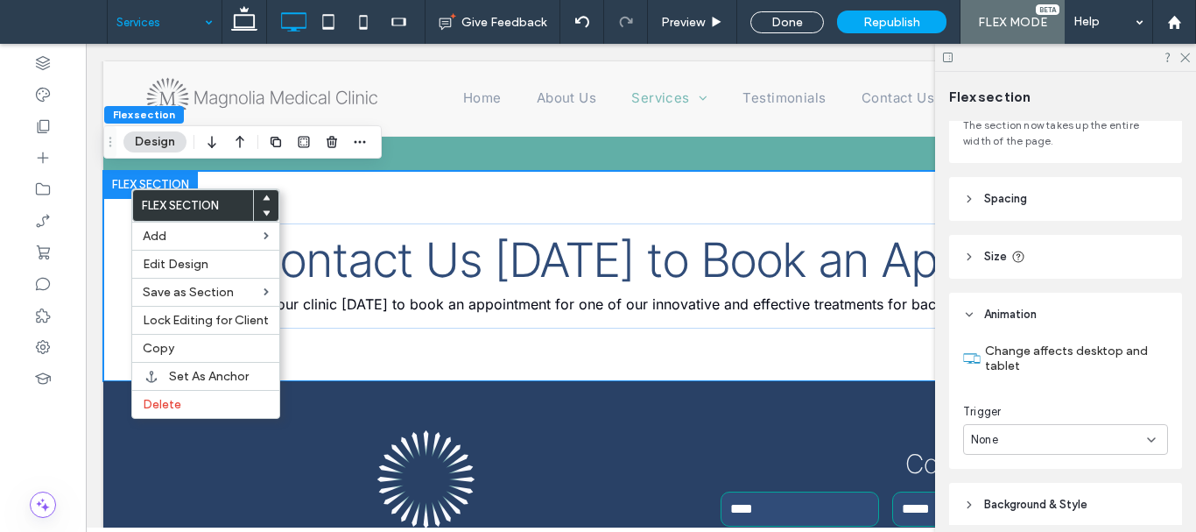
scroll to position [208, 0]
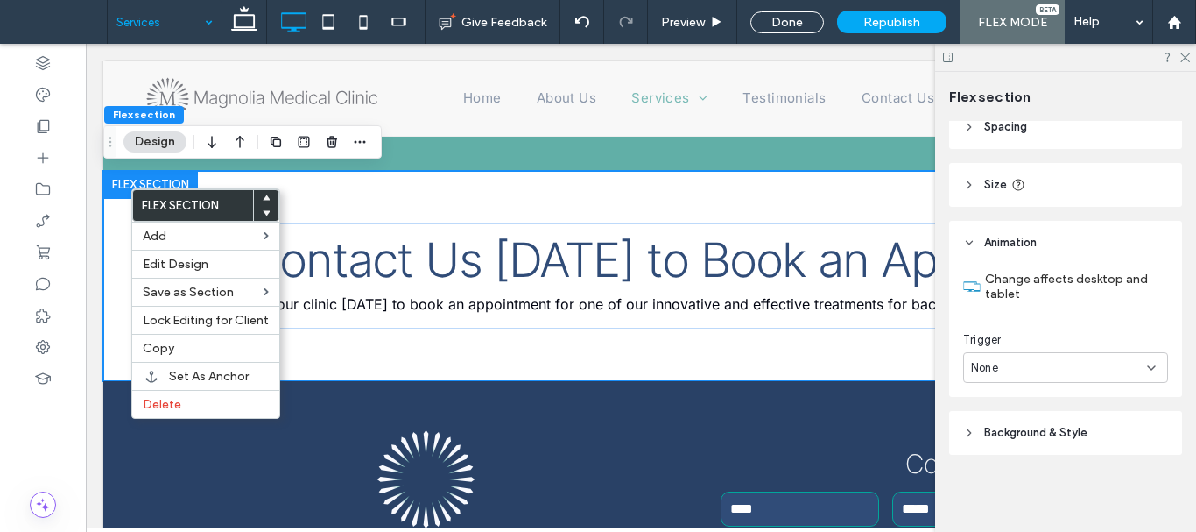
click at [1033, 374] on div "None" at bounding box center [1059, 368] width 176 height 18
click at [1043, 428] on div "Entrance" at bounding box center [1061, 428] width 194 height 31
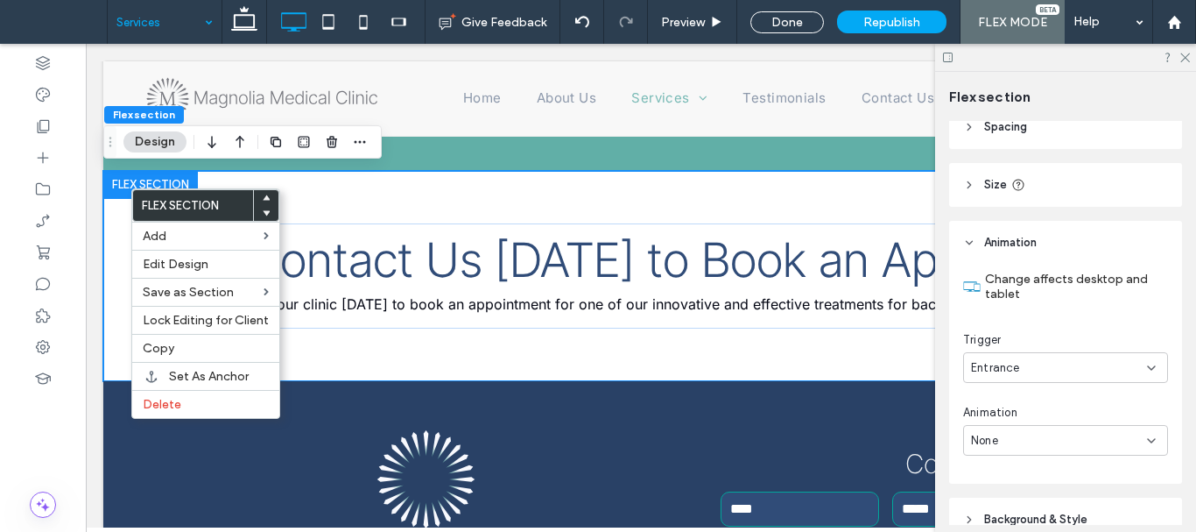
click at [1045, 432] on div "None" at bounding box center [1059, 441] width 176 height 18
click at [1028, 290] on div "Fade In" at bounding box center [1061, 287] width 194 height 31
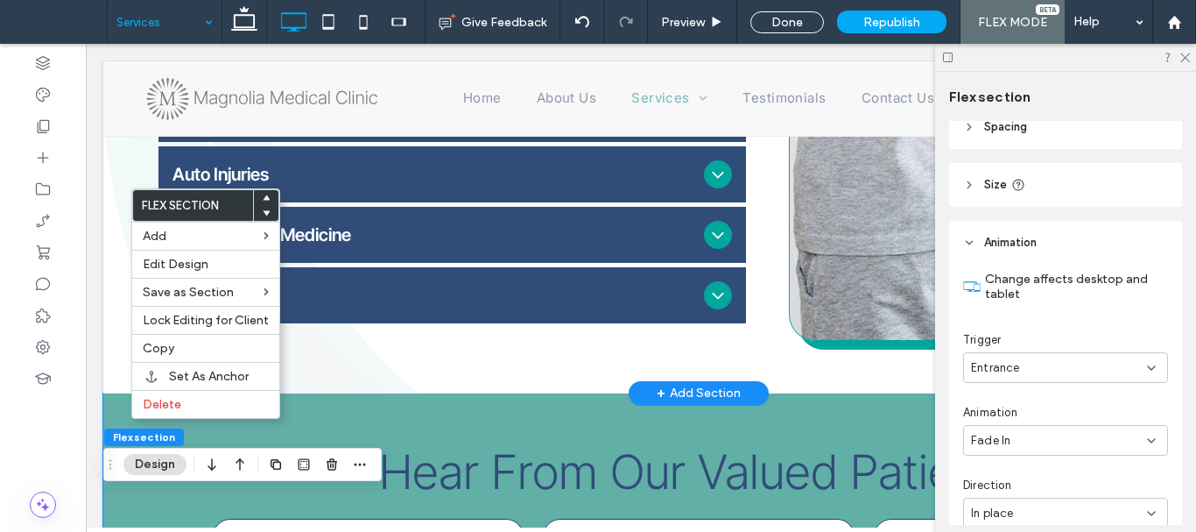
scroll to position [646, 0]
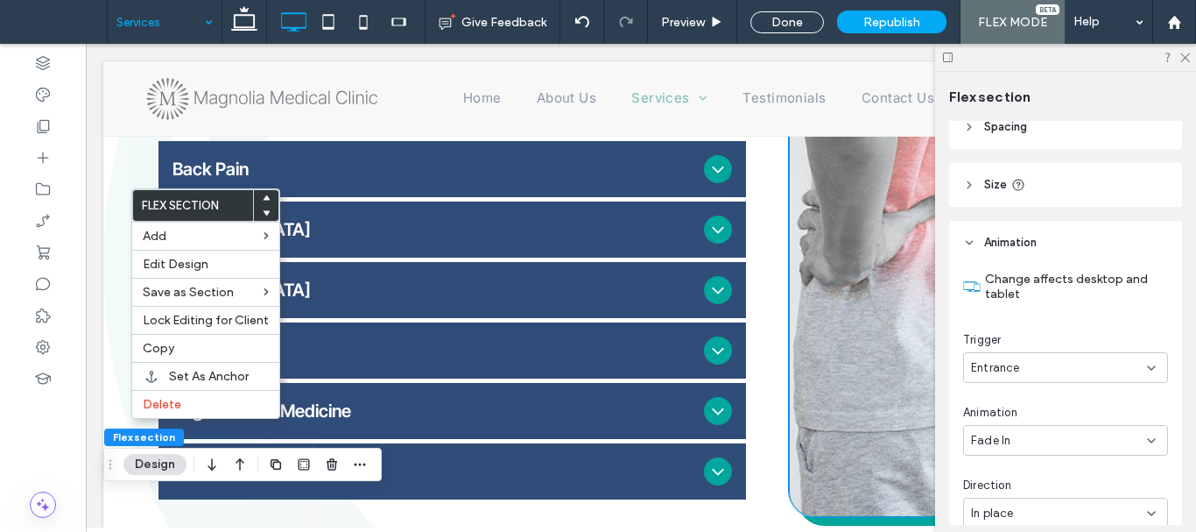
click at [836, 307] on span at bounding box center [1011, 167] width 442 height 695
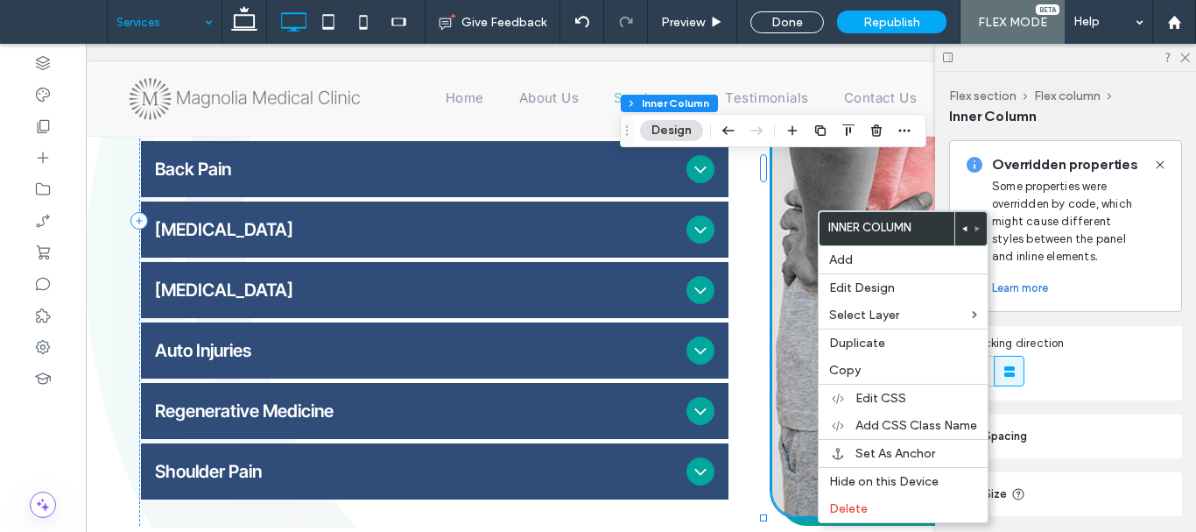
scroll to position [88, 0]
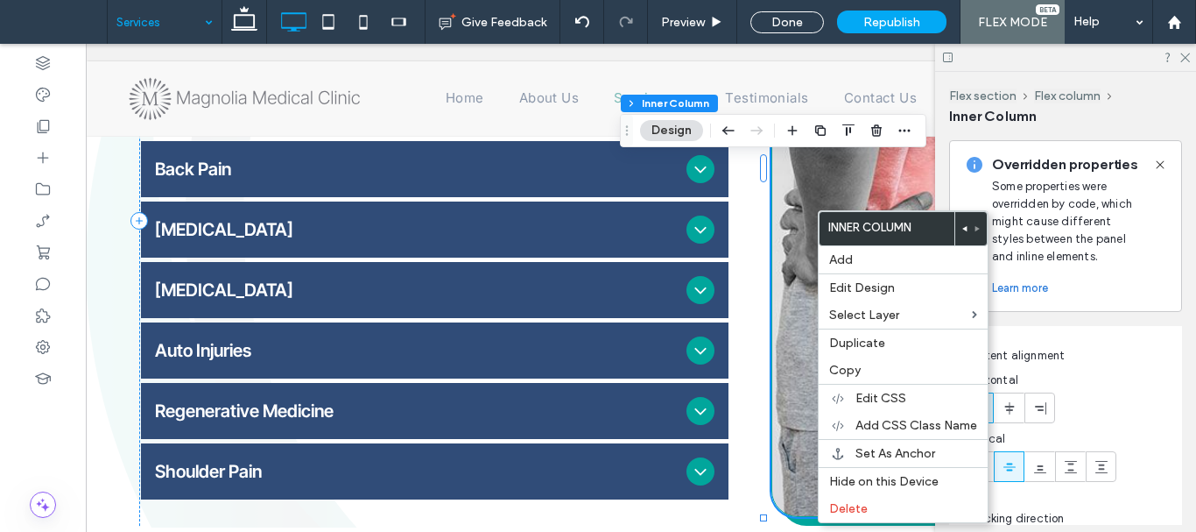
click at [1104, 384] on span "Horizontal" at bounding box center [1065, 381] width 205 height 21
click at [1163, 165] on icon at bounding box center [1161, 165] width 14 height 14
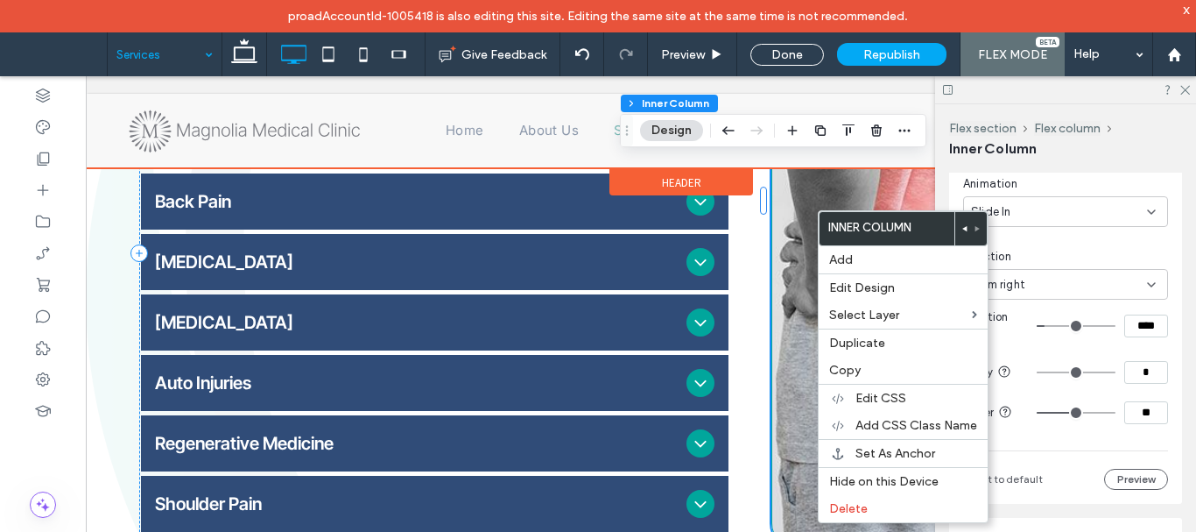
scroll to position [701, 0]
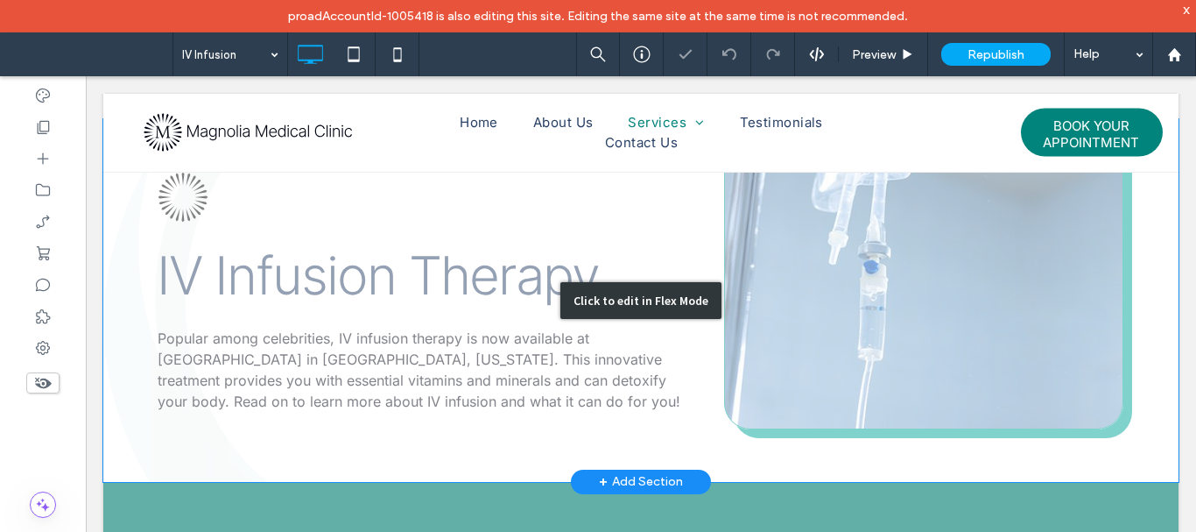
scroll to position [438, 0]
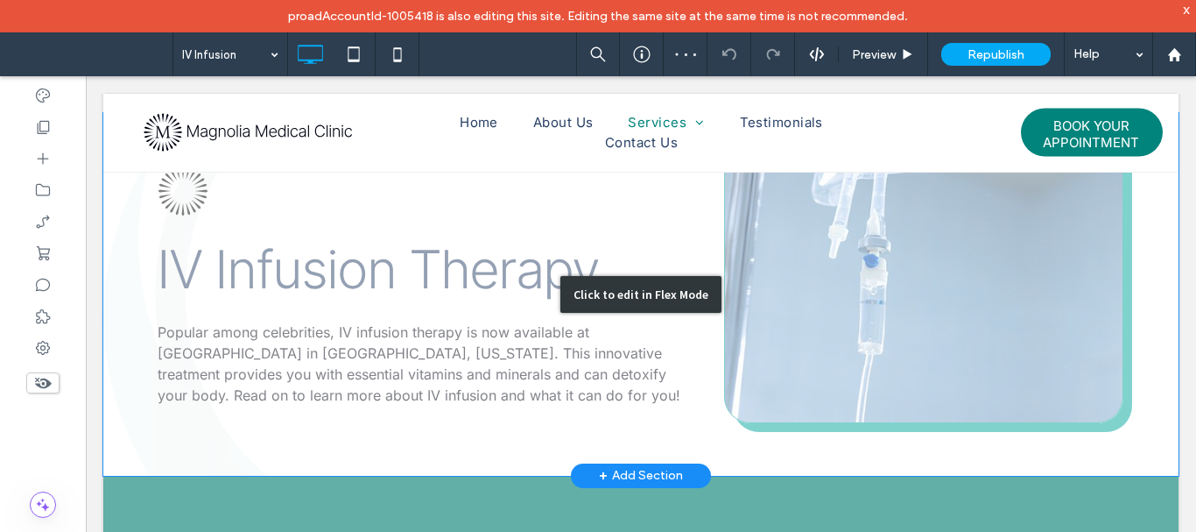
click at [749, 251] on div "Click to edit in Flex Mode" at bounding box center [641, 294] width 1076 height 363
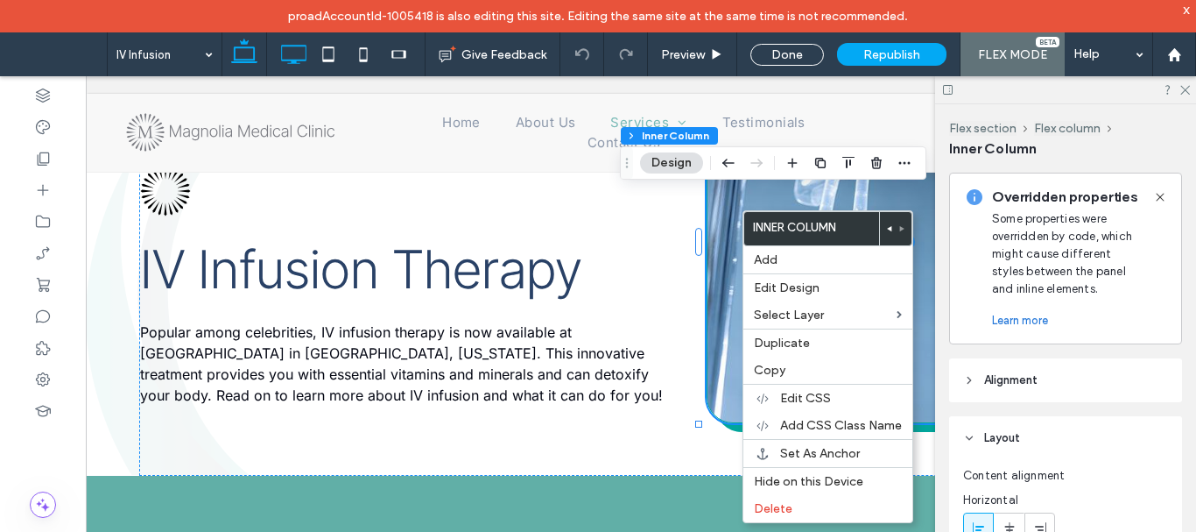
click at [281, 52] on icon at bounding box center [293, 54] width 35 height 35
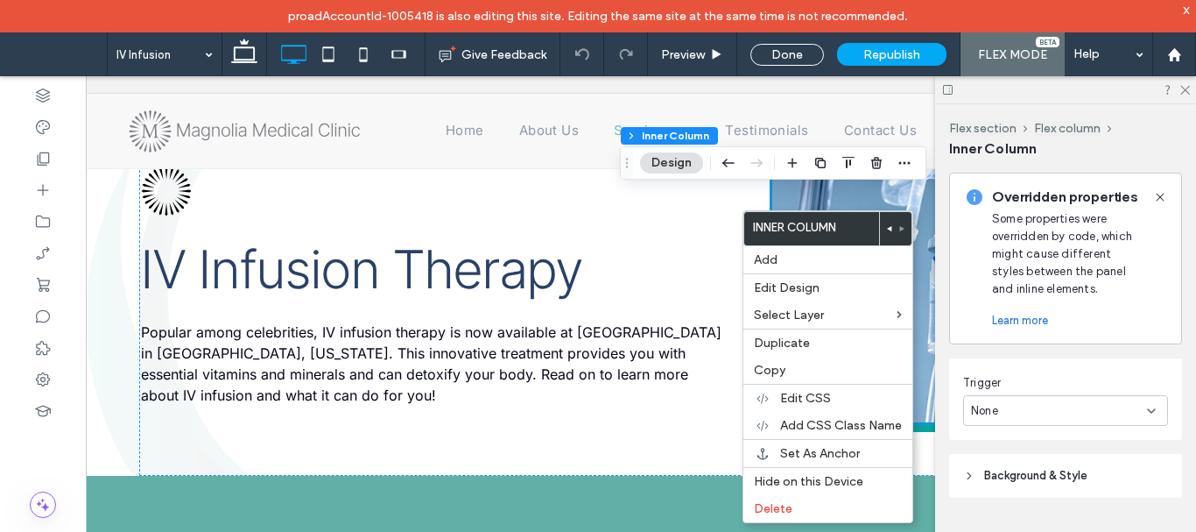
scroll to position [572, 0]
click at [1048, 384] on div "Trigger None" at bounding box center [1065, 389] width 205 height 52
click at [1049, 386] on div "None" at bounding box center [1065, 400] width 205 height 31
click at [1051, 454] on div "Entrance" at bounding box center [1061, 461] width 194 height 31
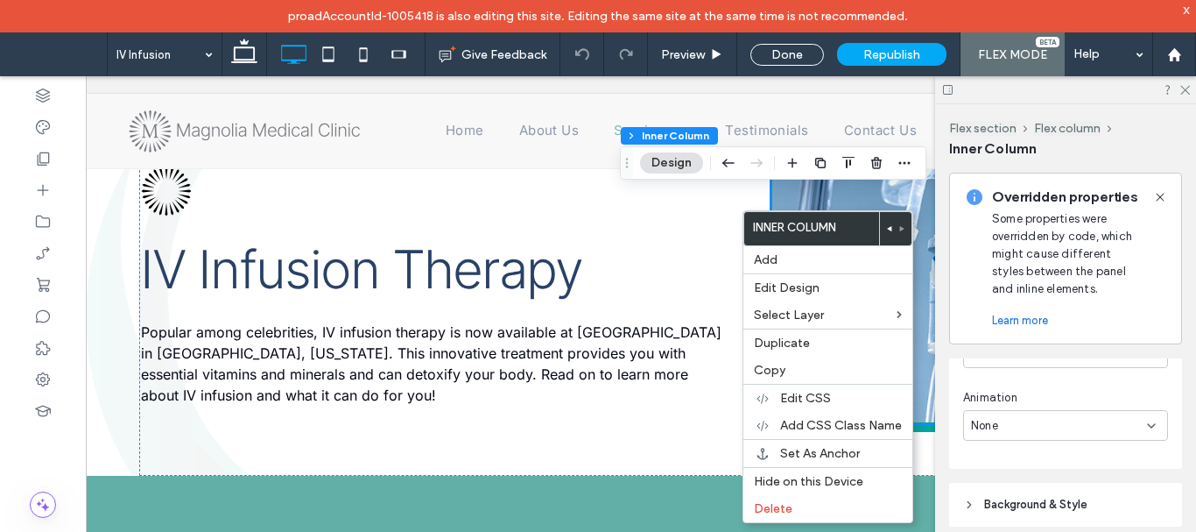
scroll to position [659, 0]
click at [1025, 387] on div "None" at bounding box center [1059, 387] width 176 height 18
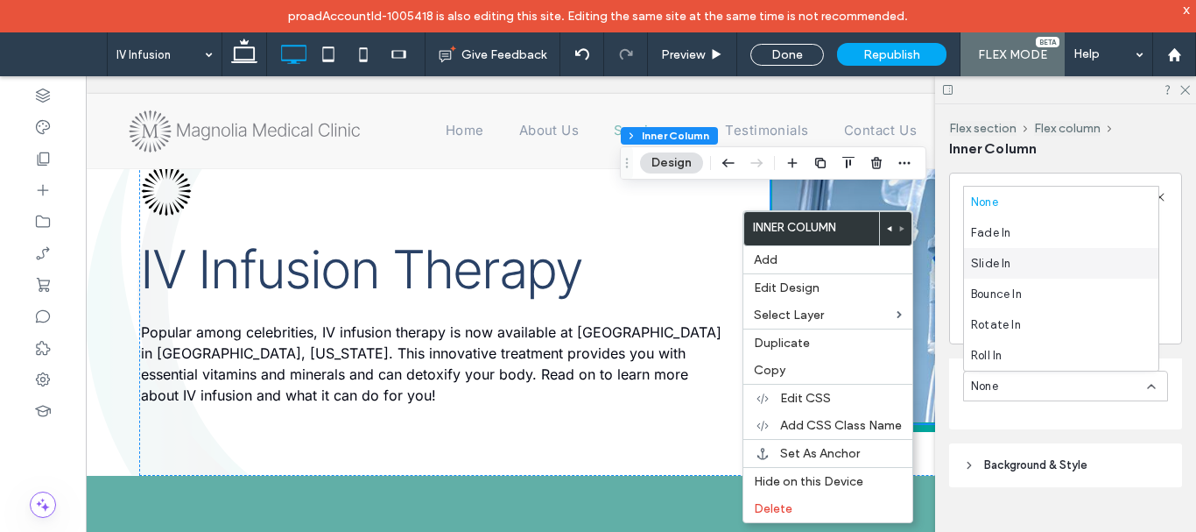
click at [1034, 267] on div "Slide In" at bounding box center [1061, 263] width 194 height 31
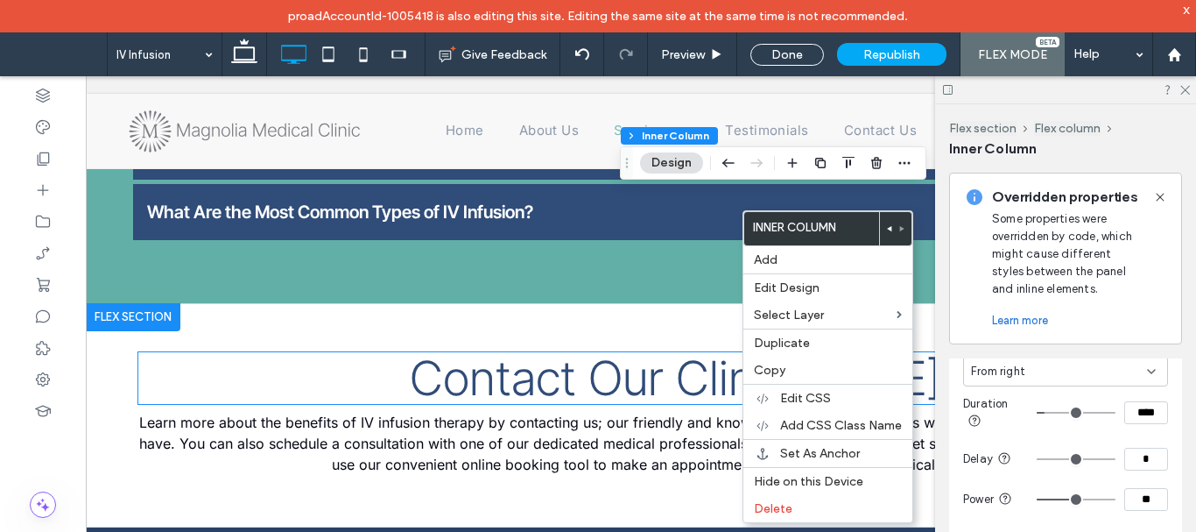
scroll to position [1051, 0]
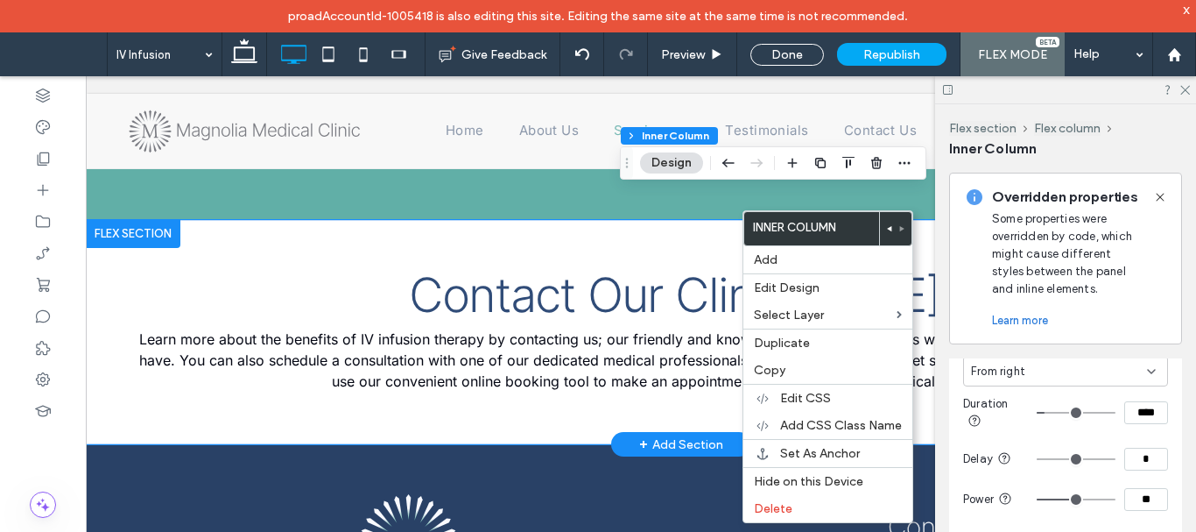
click at [278, 243] on div "Contact Our Clinic Today! Learn more about the benefits of IV infusion therapy …" at bounding box center [681, 332] width 1191 height 224
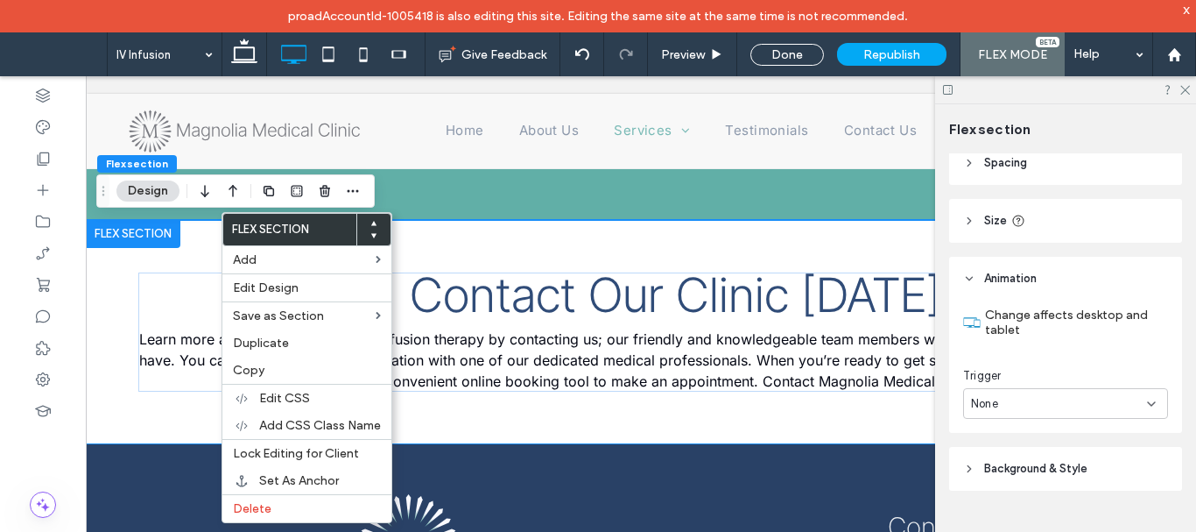
scroll to position [208, 0]
click at [1065, 399] on div "None" at bounding box center [1059, 401] width 176 height 18
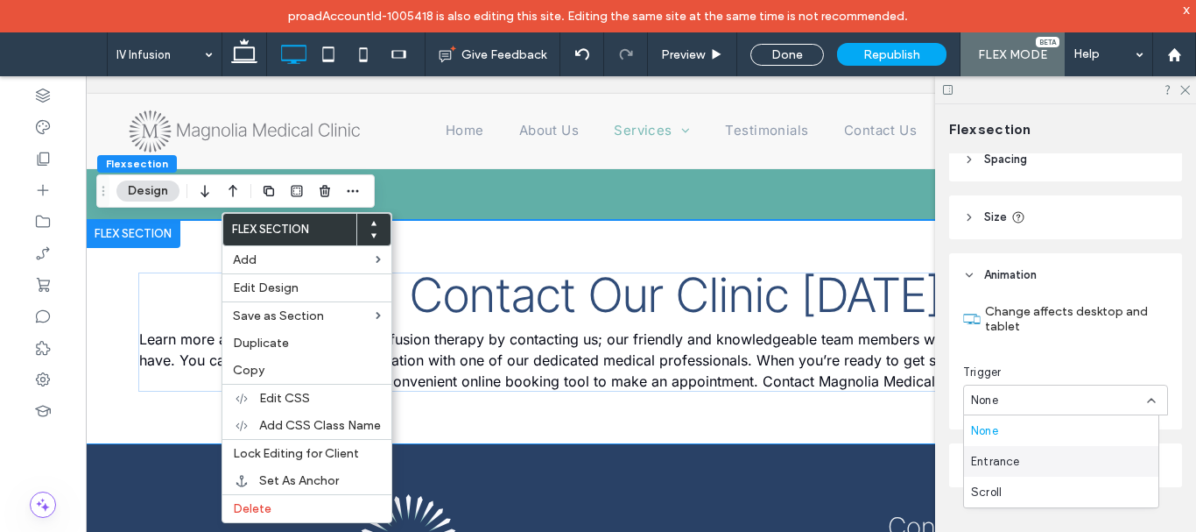
click at [1052, 461] on div "Entrance" at bounding box center [1061, 461] width 194 height 31
click at [1052, 464] on div "None" at bounding box center [1059, 473] width 176 height 18
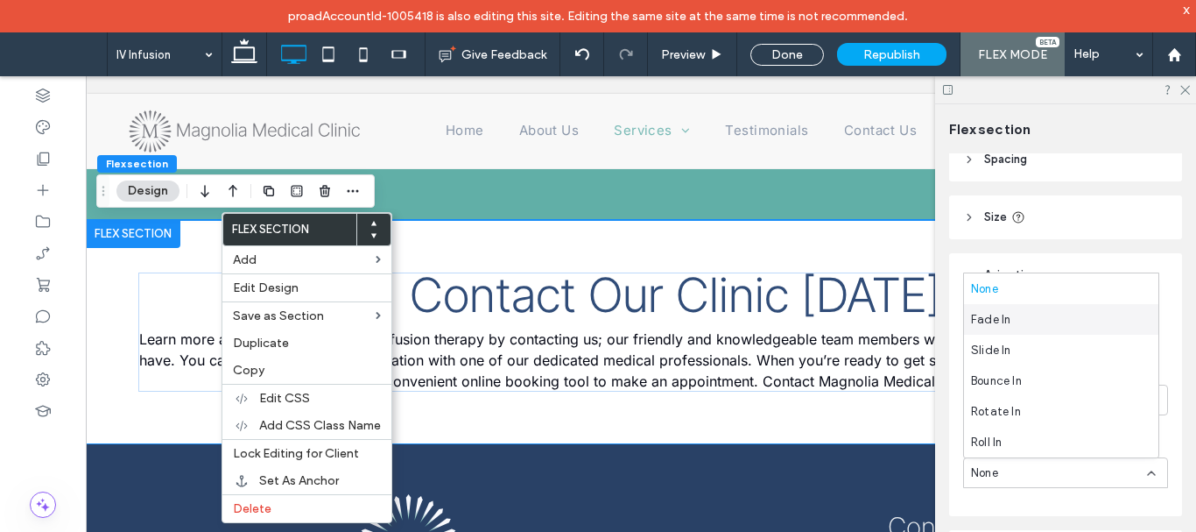
click at [1019, 320] on div "Fade In" at bounding box center [1061, 319] width 194 height 31
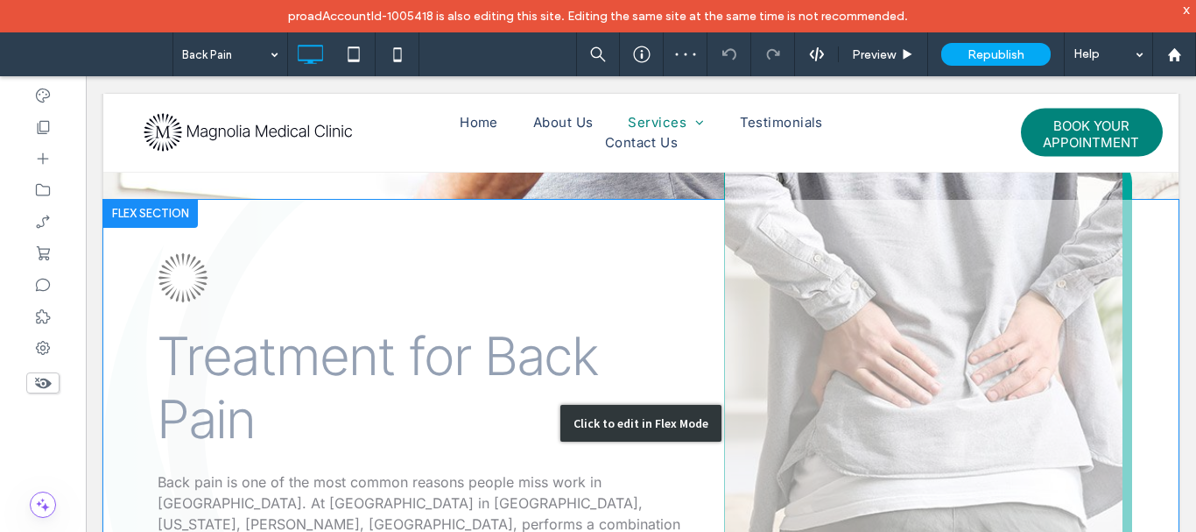
scroll to position [526, 0]
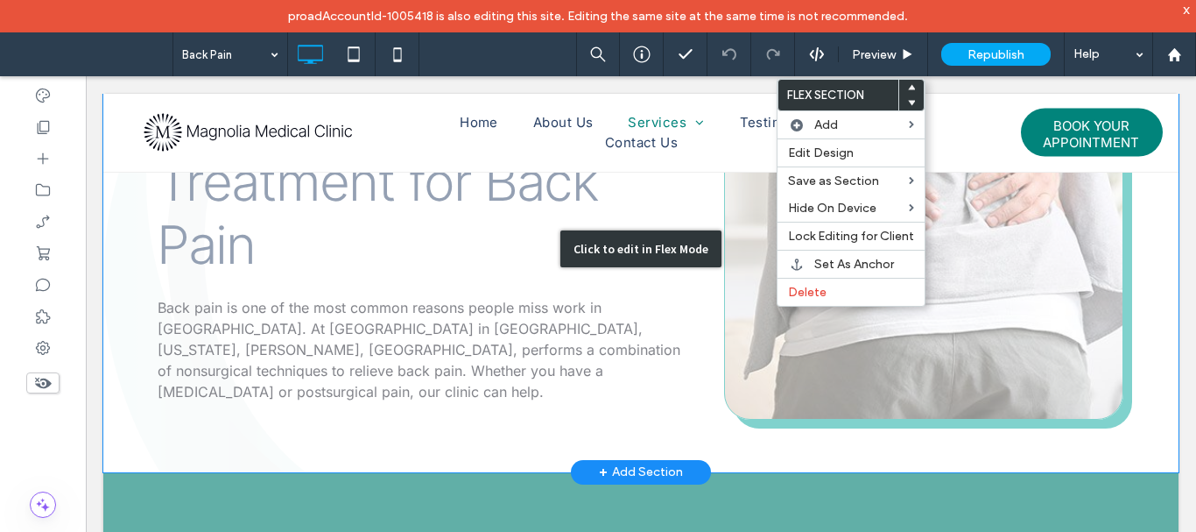
click at [785, 360] on div "Click to edit in Flex Mode" at bounding box center [641, 248] width 1076 height 447
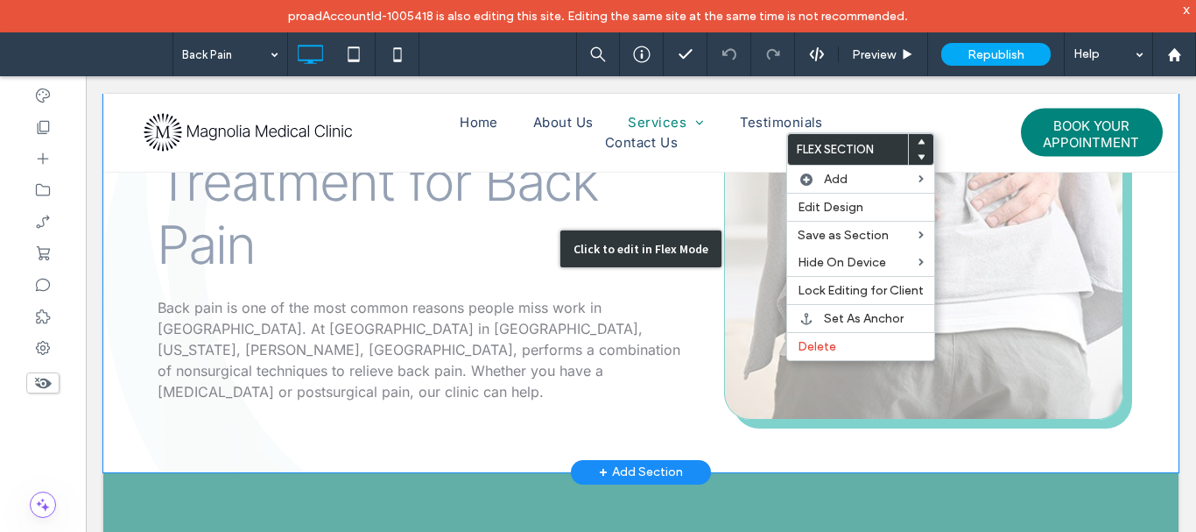
click at [1045, 297] on div "Click to edit in Flex Mode" at bounding box center [641, 248] width 1076 height 447
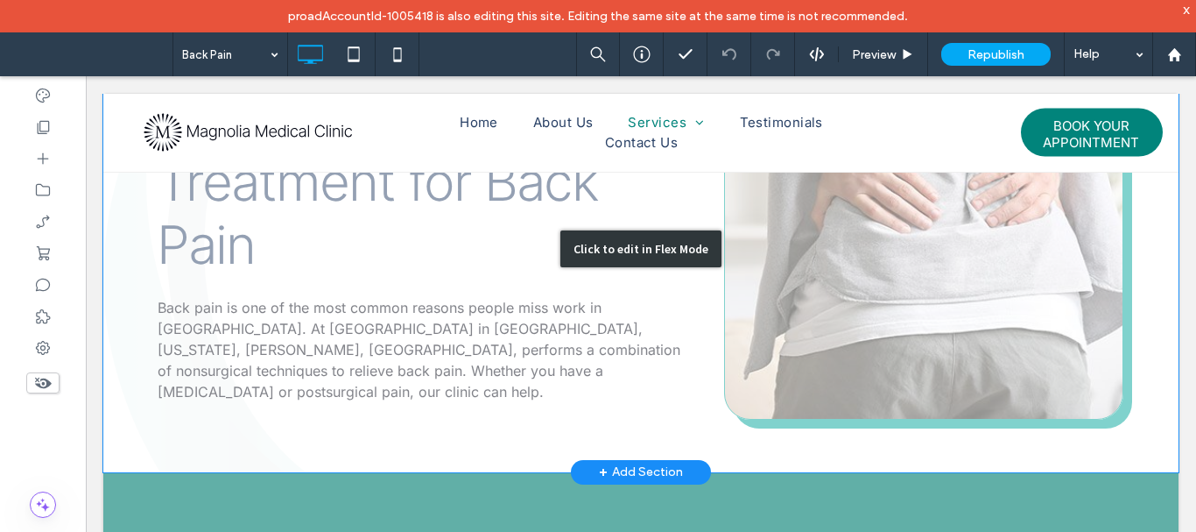
click at [765, 270] on div "Click to edit in Flex Mode" at bounding box center [641, 248] width 1076 height 447
click at [86, 76] on span at bounding box center [86, 76] width 0 height 0
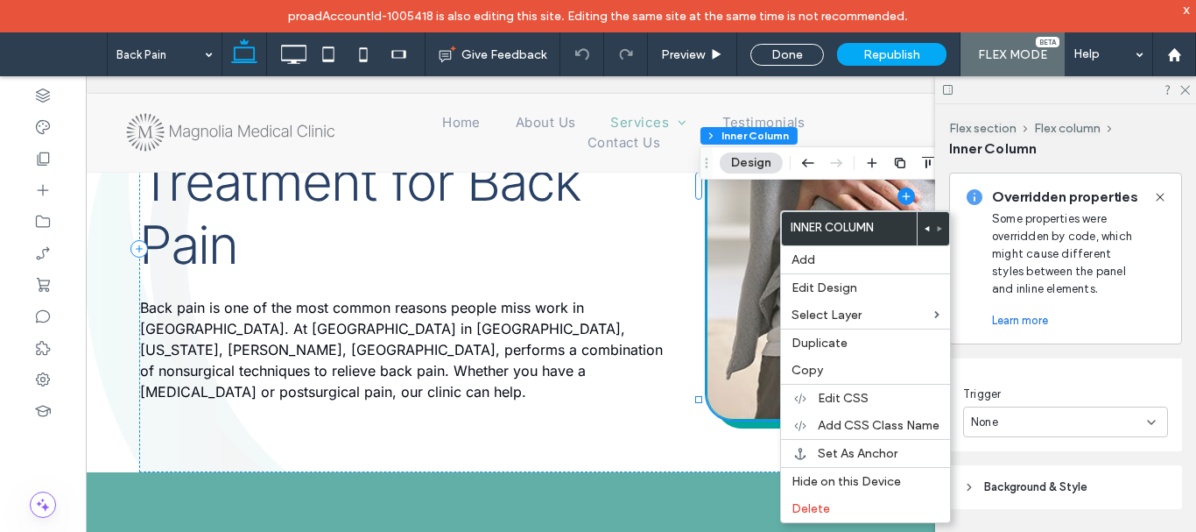
scroll to position [572, 0]
click at [1041, 406] on div "None" at bounding box center [1059, 401] width 176 height 18
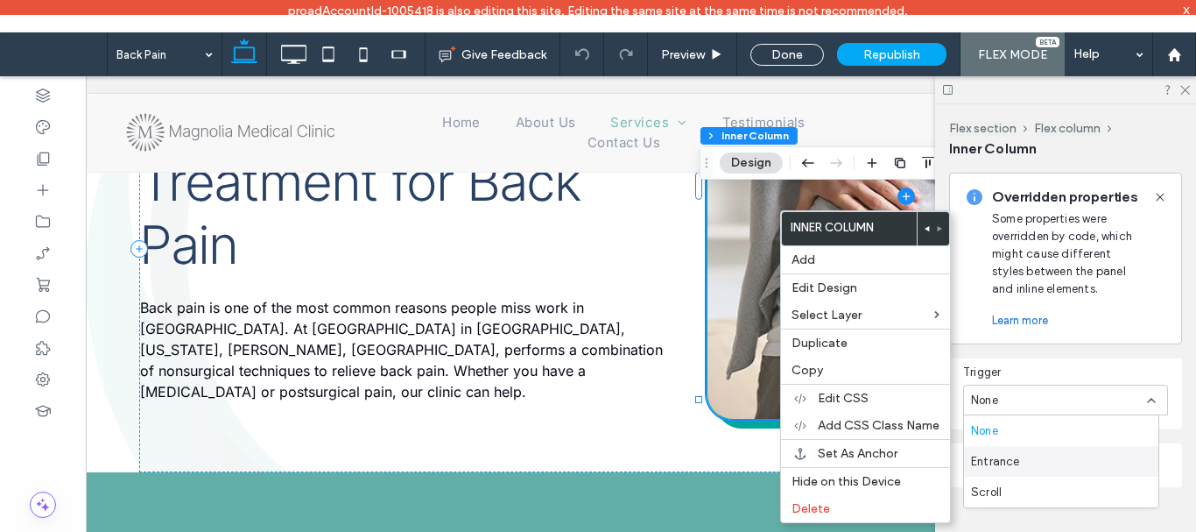
click at [1044, 457] on div "Entrance" at bounding box center [1061, 461] width 194 height 31
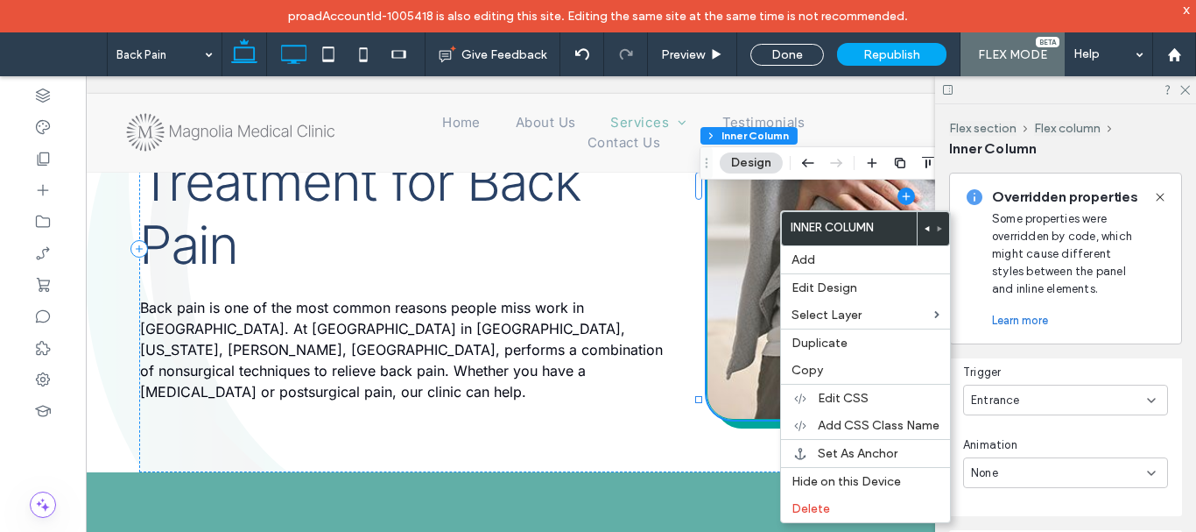
click at [301, 53] on icon at bounding box center [293, 54] width 35 height 35
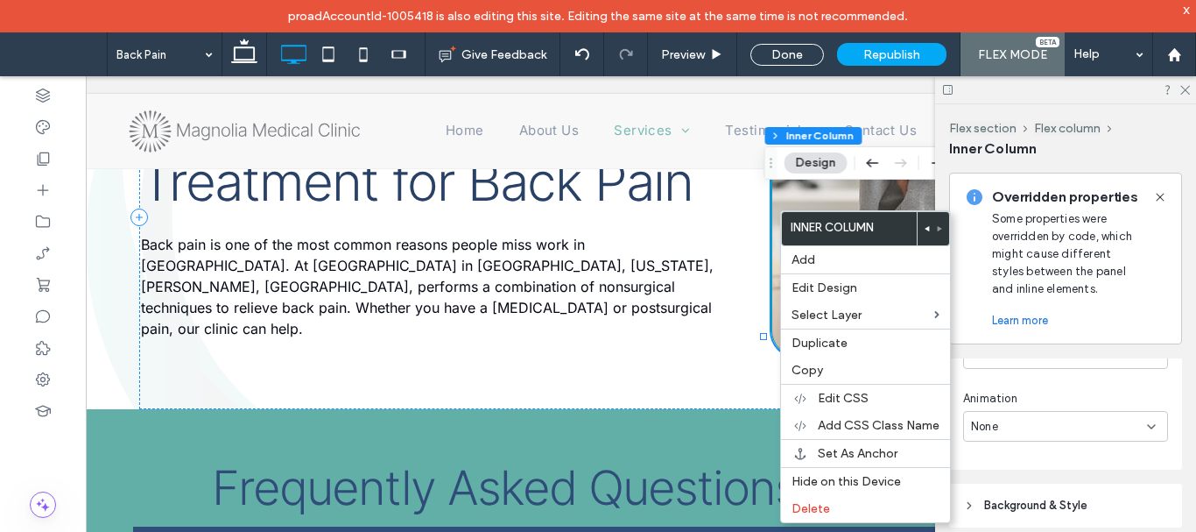
scroll to position [659, 0]
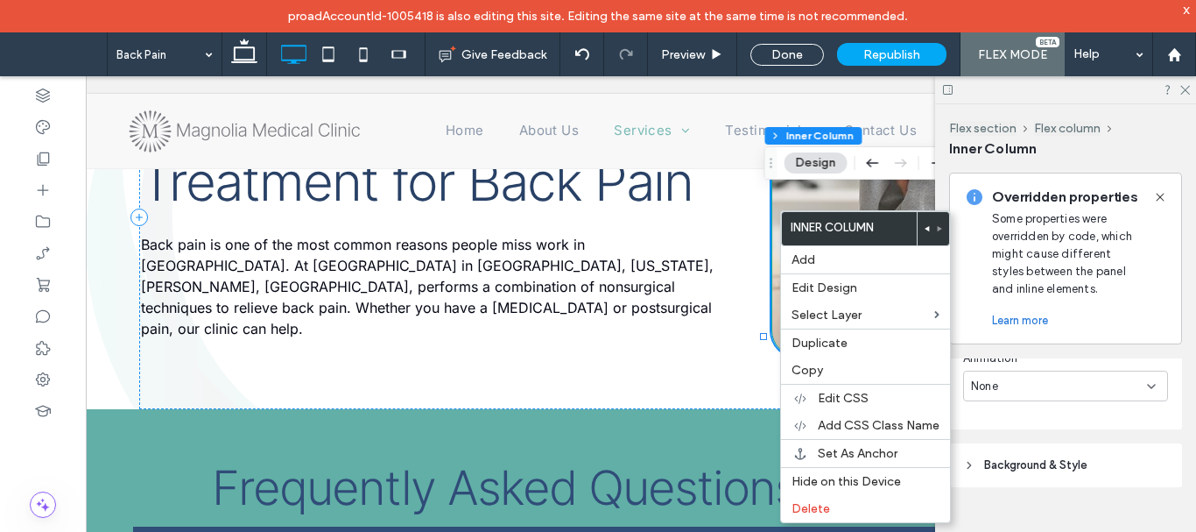
click at [1070, 383] on div "None" at bounding box center [1059, 387] width 176 height 18
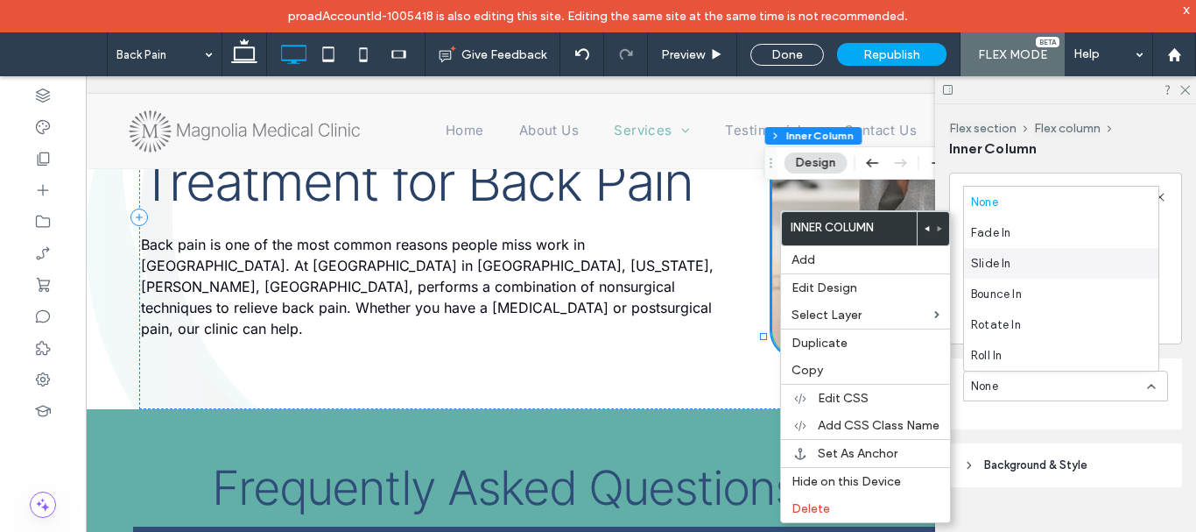
click at [1070, 260] on div "Slide In" at bounding box center [1061, 263] width 194 height 31
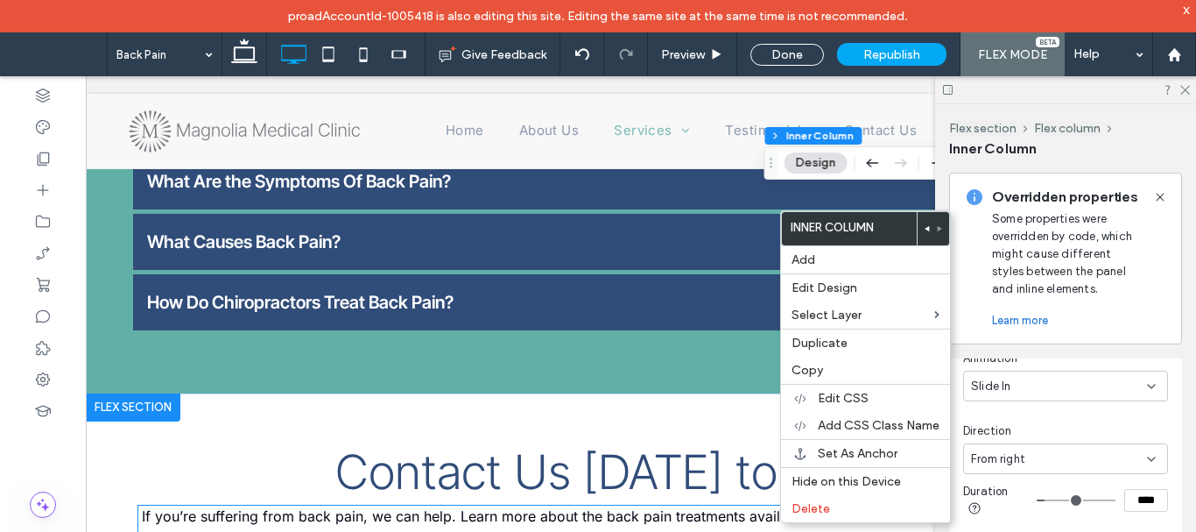
scroll to position [1051, 0]
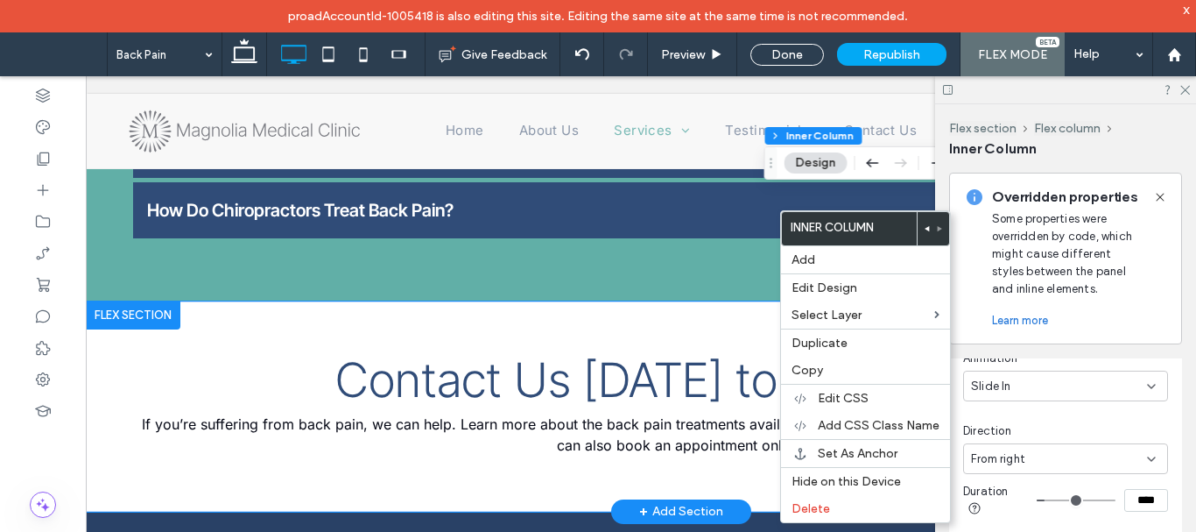
click at [321, 329] on div "Contact Us Today to Learn More If you’re suffering from back pain, we can help.…" at bounding box center [681, 406] width 1191 height 210
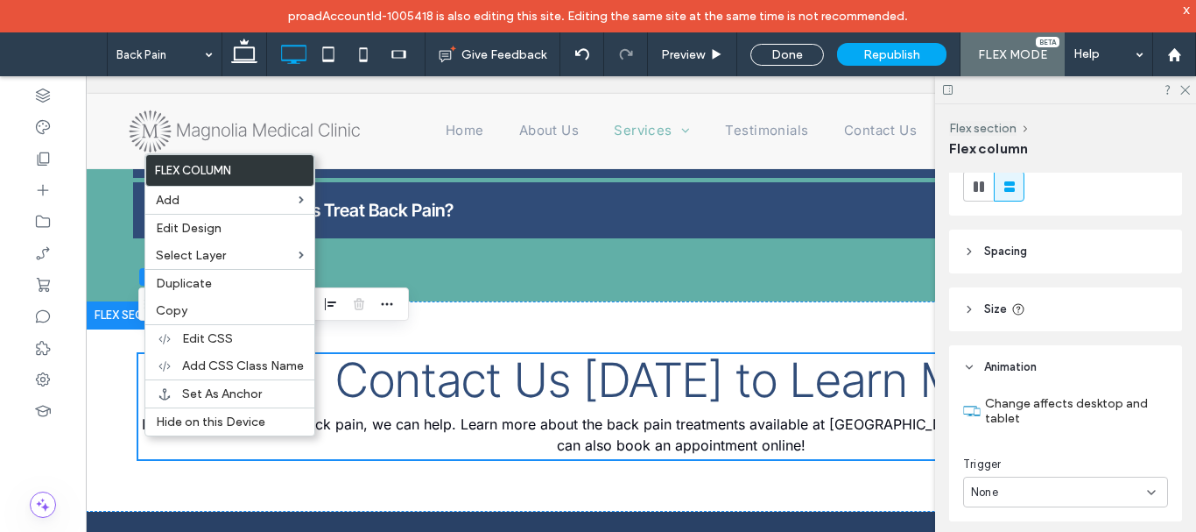
scroll to position [328, 0]
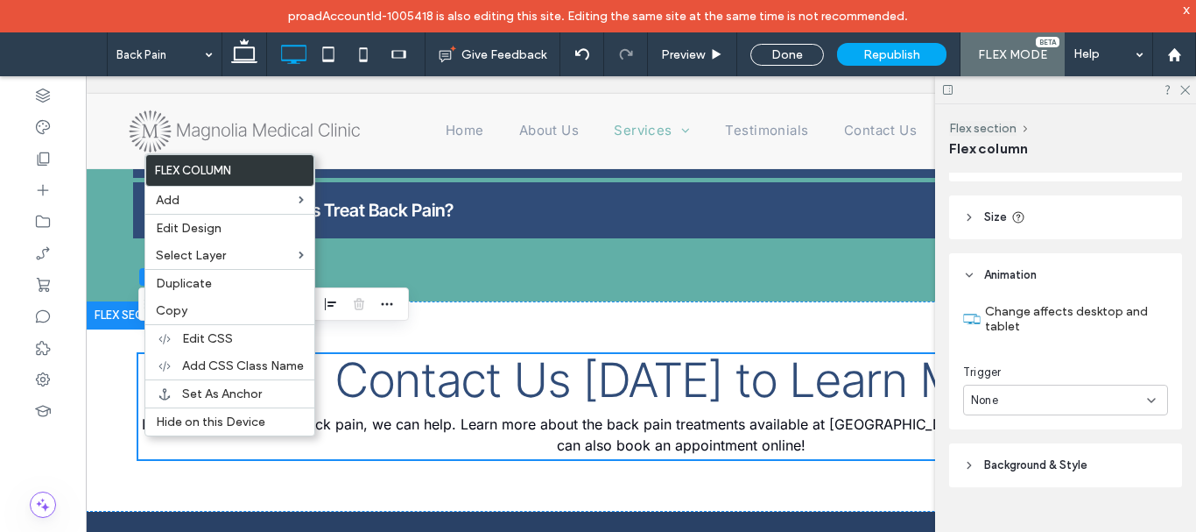
click at [1055, 408] on div "None" at bounding box center [1059, 401] width 176 height 18
click at [1048, 461] on div "Entrance" at bounding box center [1061, 461] width 194 height 31
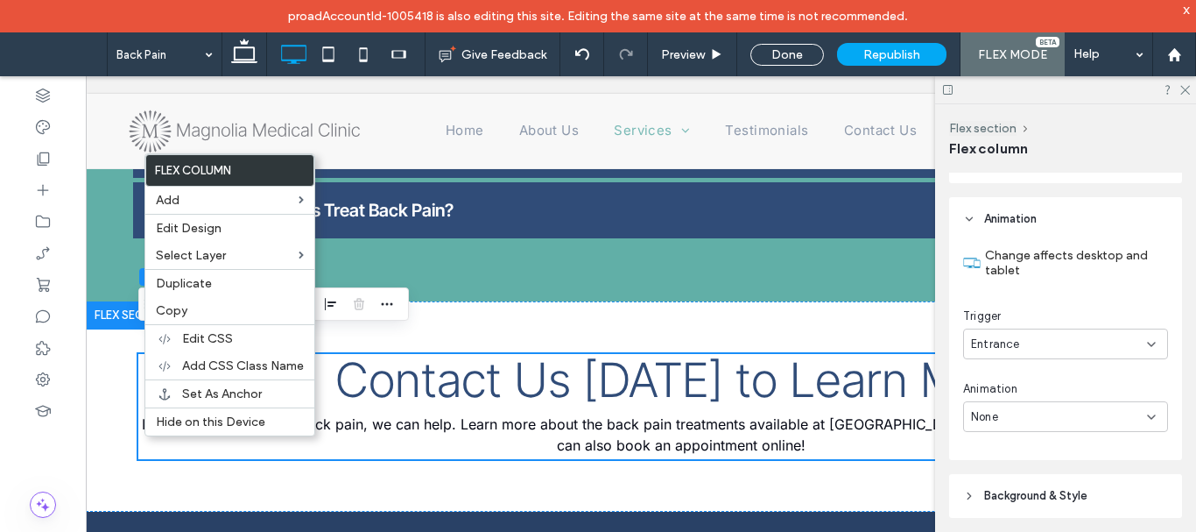
scroll to position [415, 0]
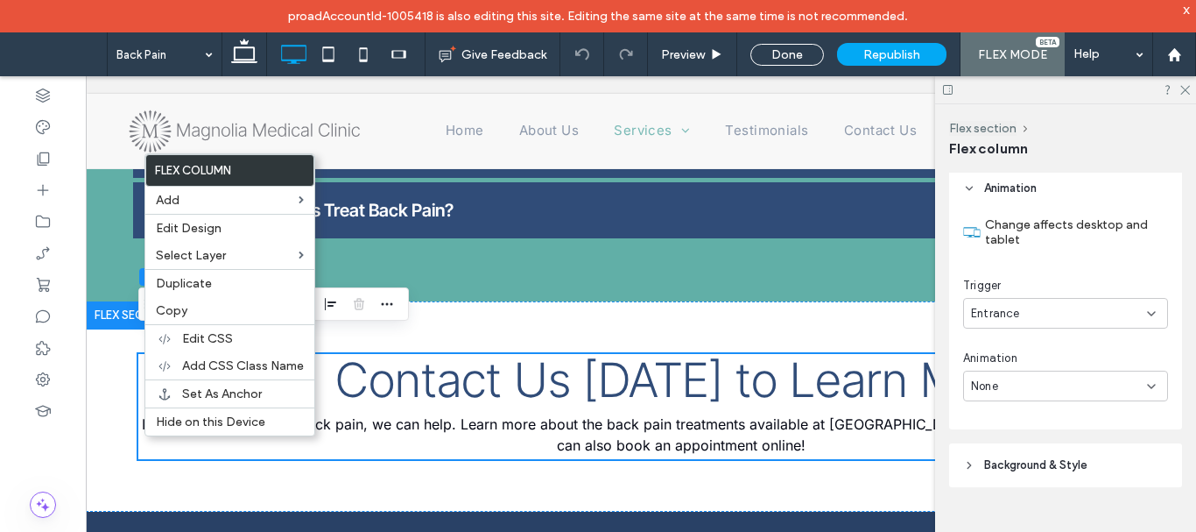
click at [1052, 383] on div "None" at bounding box center [1059, 387] width 176 height 18
click at [1020, 231] on div "Fade In" at bounding box center [1061, 232] width 194 height 31
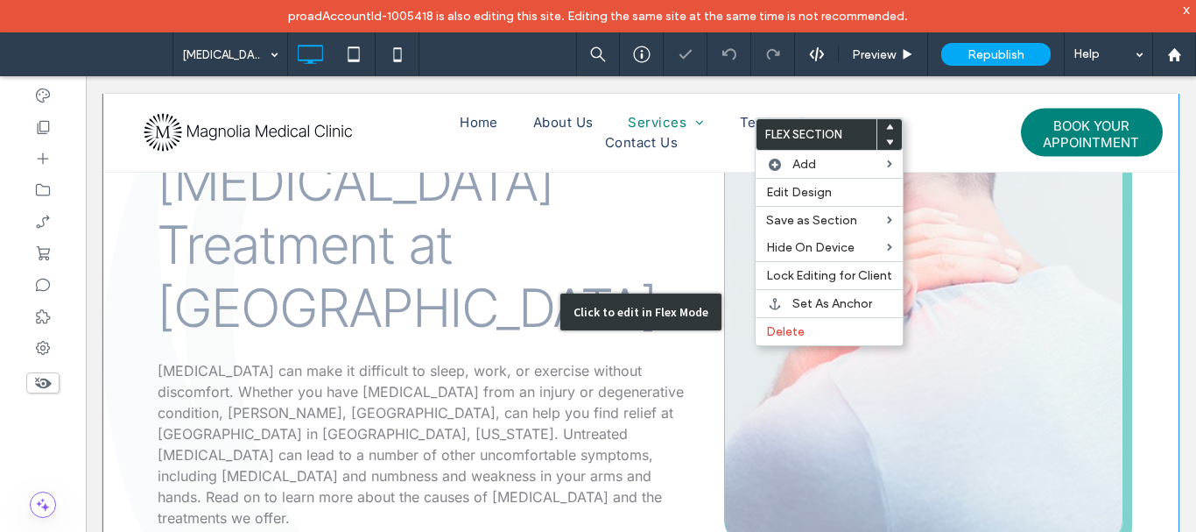
scroll to position [529, 0]
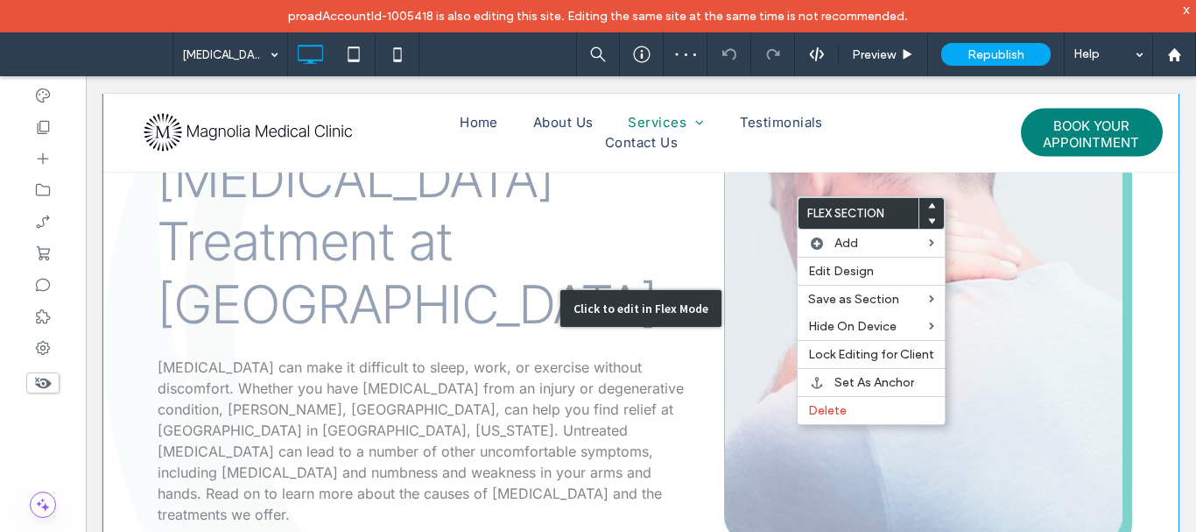
click at [770, 438] on div "Click to edit in Flex Mode" at bounding box center [641, 308] width 1076 height 573
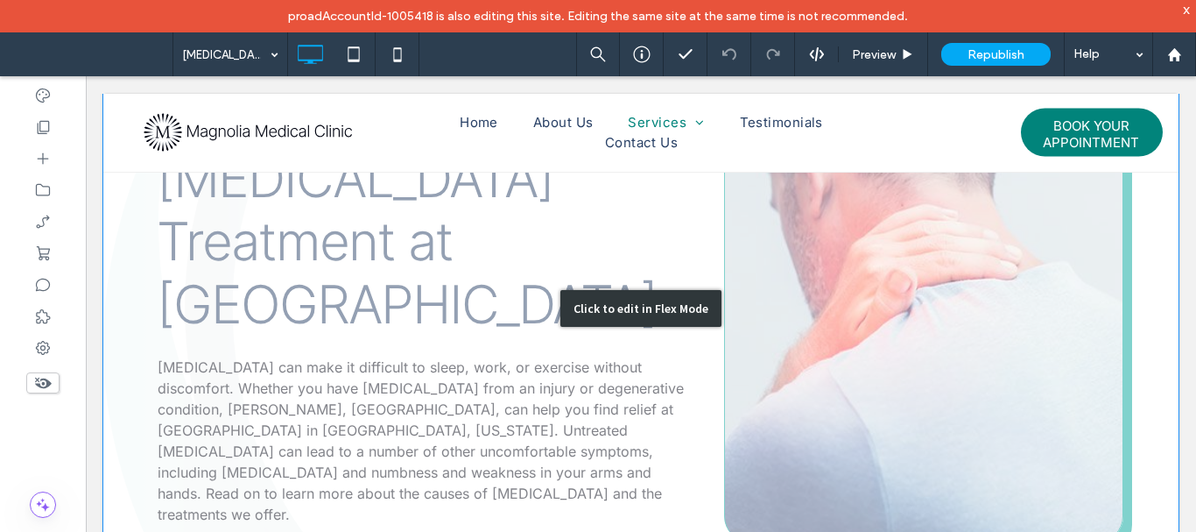
click at [767, 445] on div "Click to edit in Flex Mode" at bounding box center [641, 308] width 1076 height 573
click at [86, 76] on span at bounding box center [86, 76] width 0 height 0
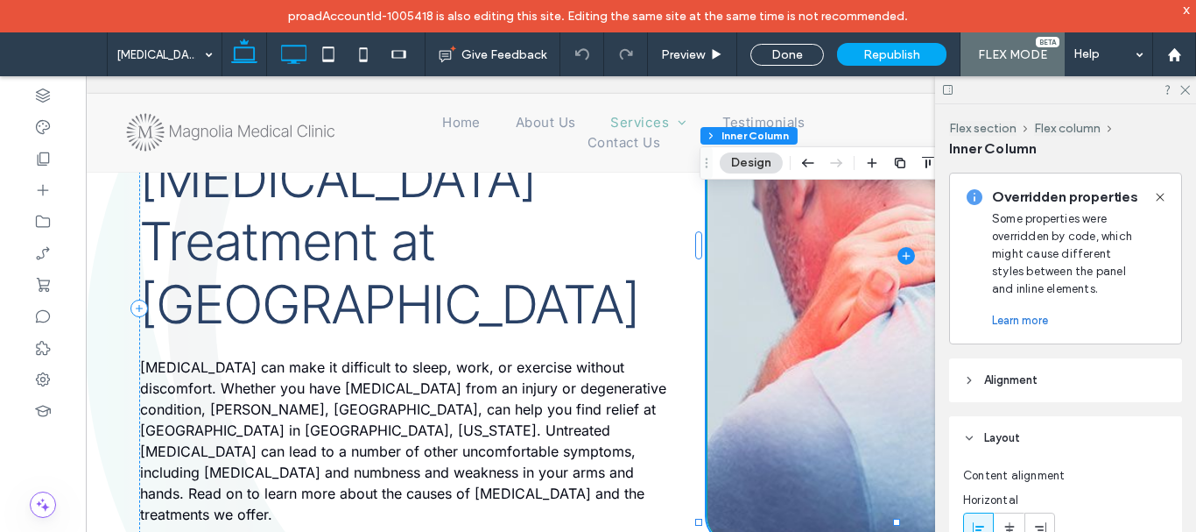
click at [293, 55] on icon at bounding box center [293, 54] width 35 height 35
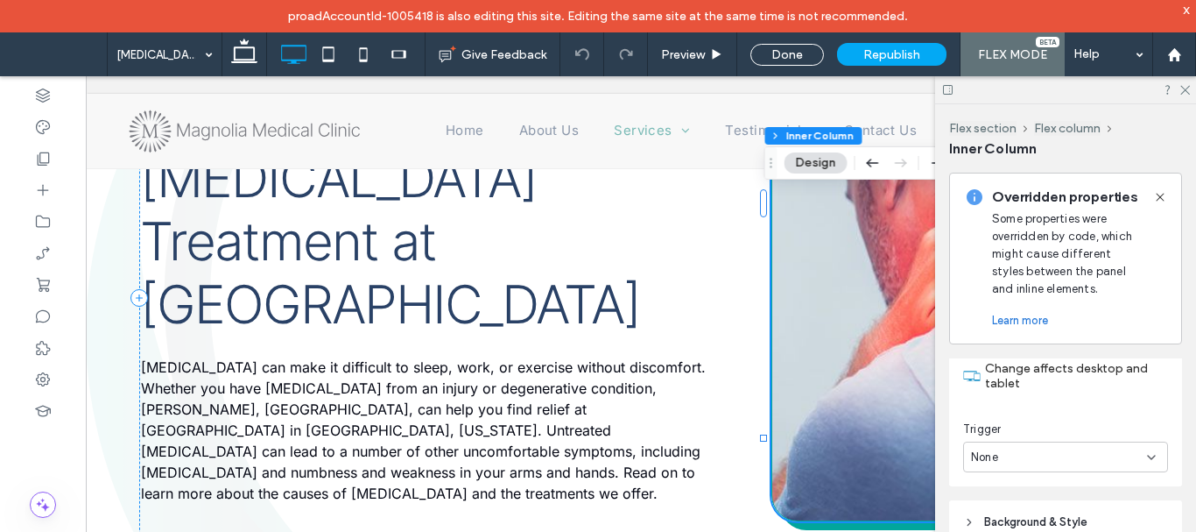
scroll to position [572, 0]
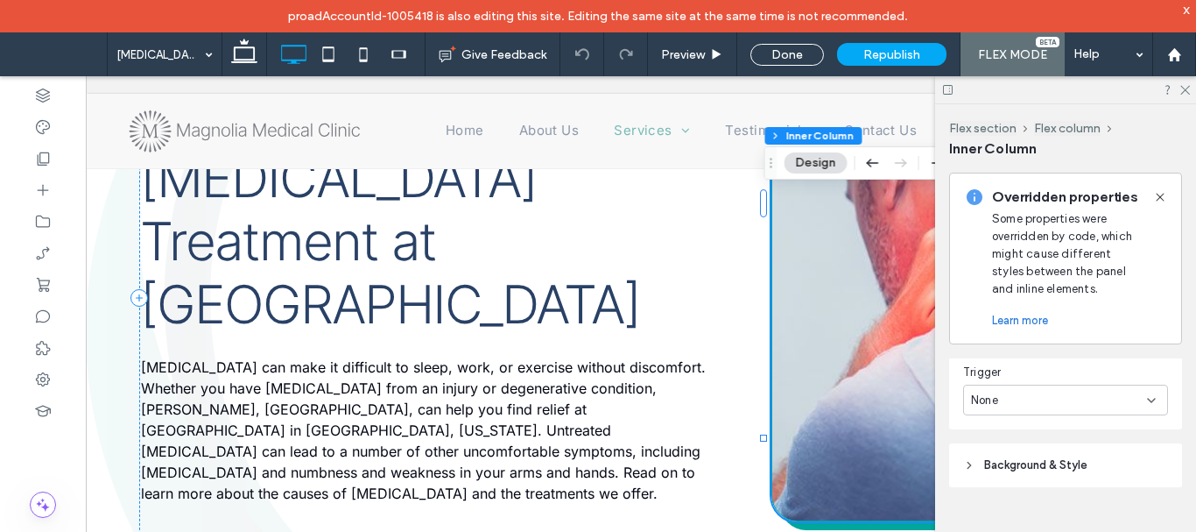
click at [1038, 399] on div "None" at bounding box center [1059, 401] width 176 height 18
click at [1041, 458] on div "Entrance" at bounding box center [1061, 461] width 194 height 31
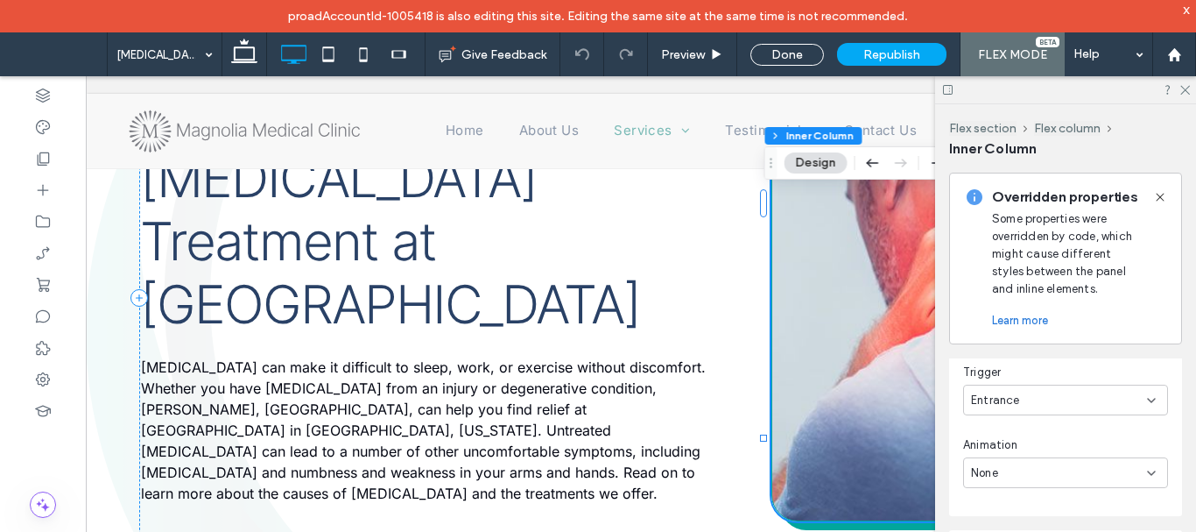
click at [1037, 469] on div "None" at bounding box center [1059, 473] width 176 height 18
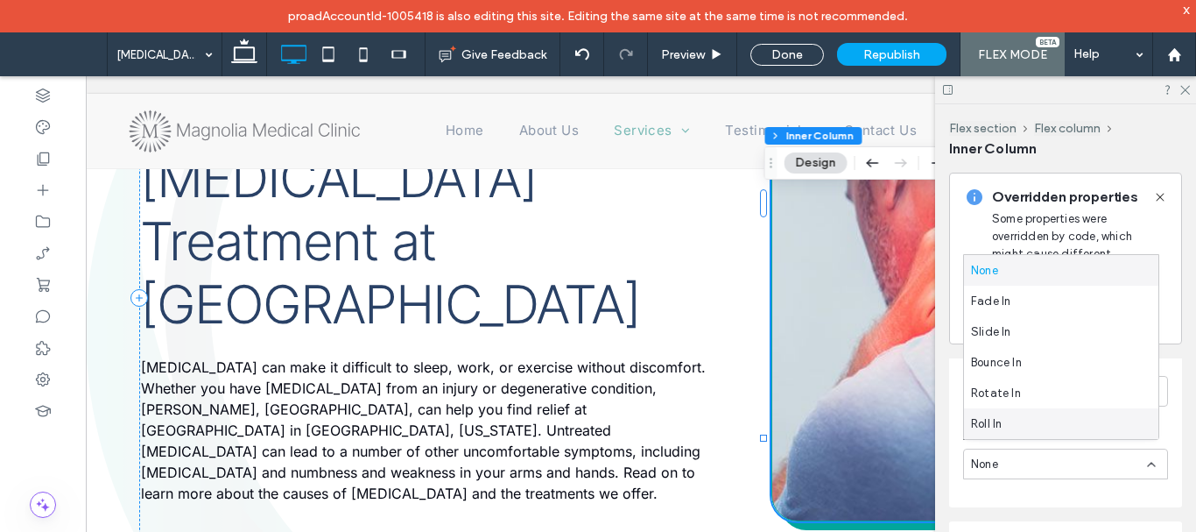
scroll to position [571, 0]
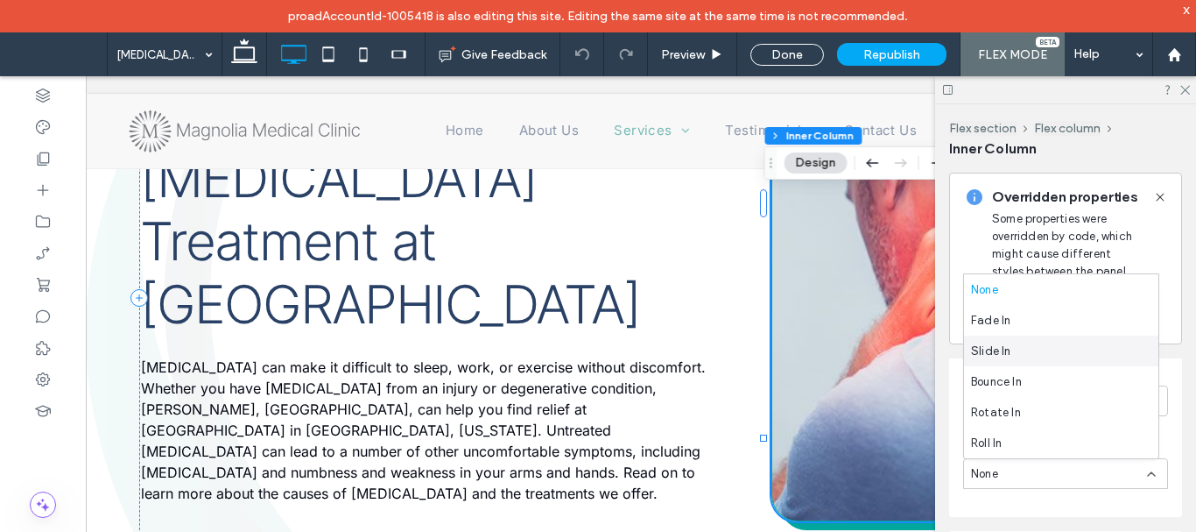
click at [1055, 349] on div "Slide In" at bounding box center [1061, 350] width 194 height 31
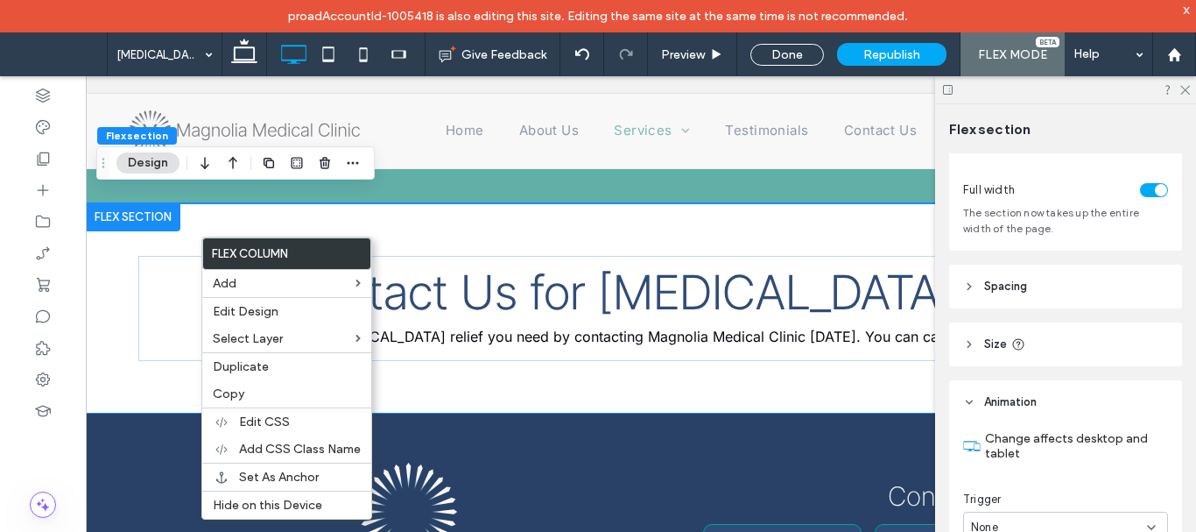
scroll to position [175, 0]
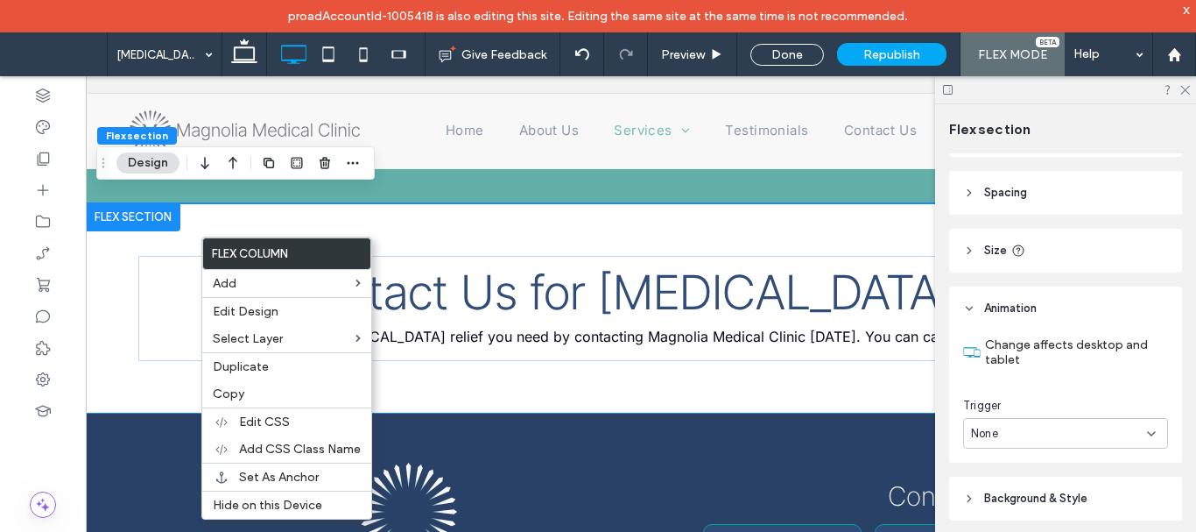
click at [1076, 434] on div "None" at bounding box center [1059, 434] width 176 height 18
click at [1048, 372] on div "Entrance" at bounding box center [1061, 371] width 194 height 31
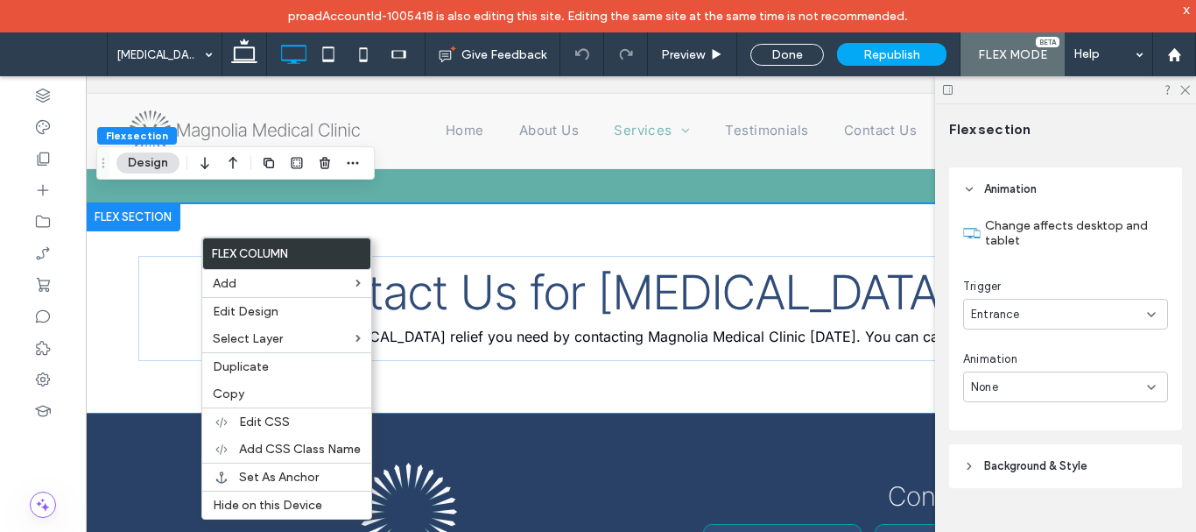
scroll to position [295, 0]
click at [1038, 384] on div "None" at bounding box center [1059, 387] width 176 height 18
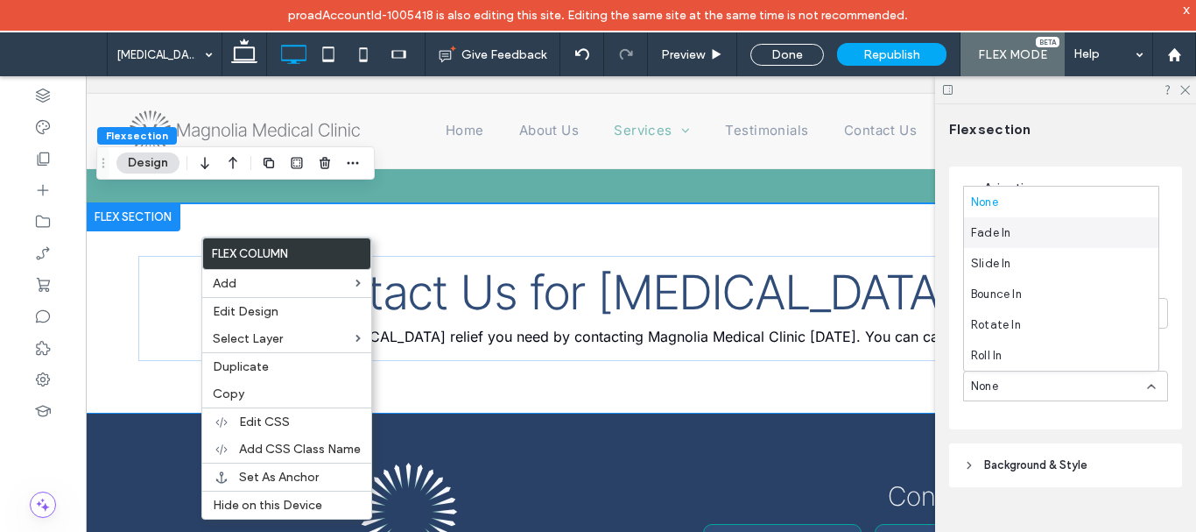
click at [1029, 229] on div "Fade In" at bounding box center [1061, 232] width 194 height 31
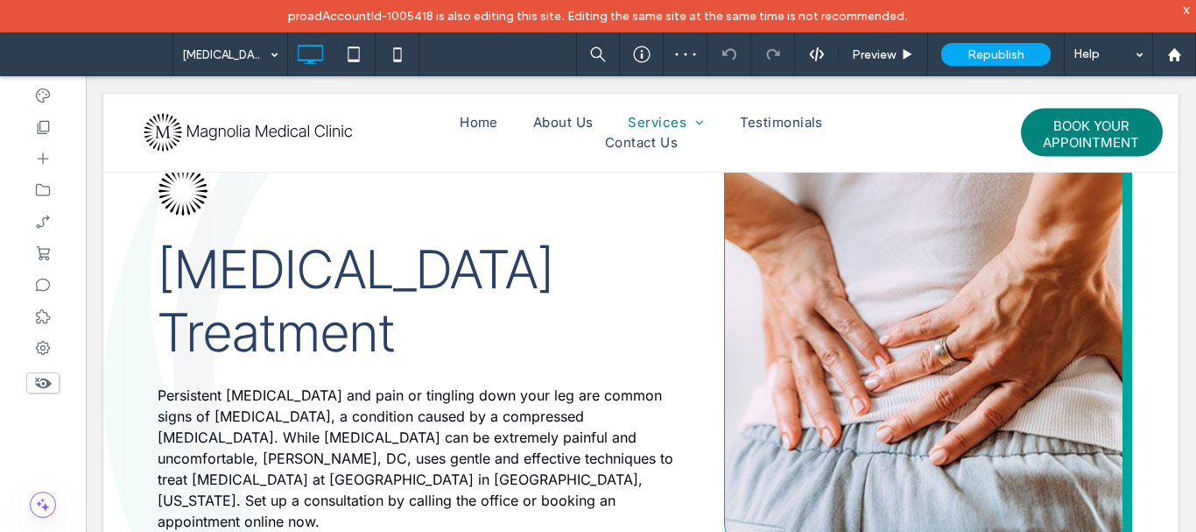
scroll to position [441, 0]
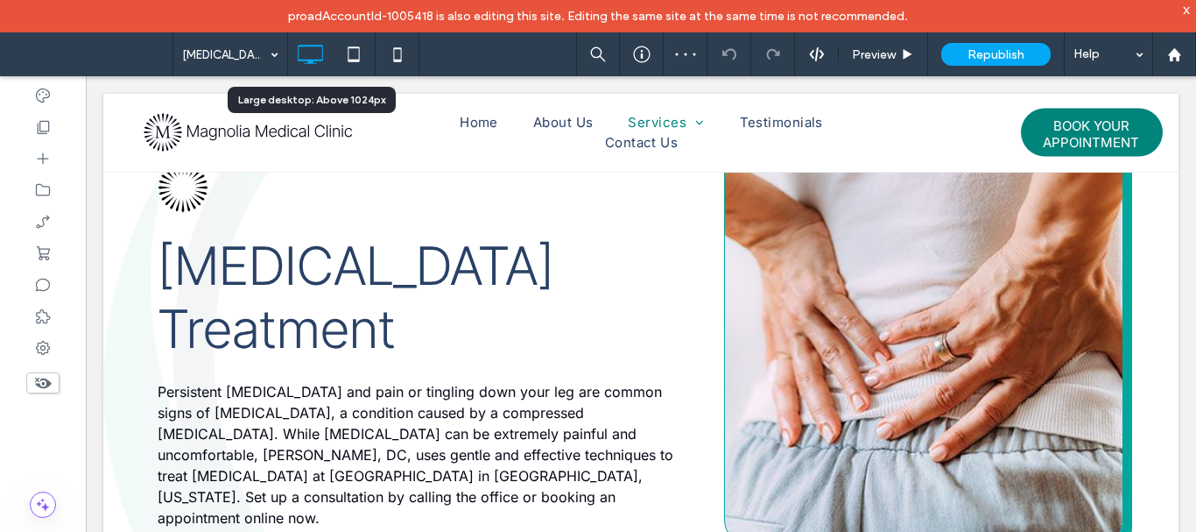
drag, startPoint x: 290, startPoint y: 53, endPoint x: 300, endPoint y: 56, distance: 10.0
click at [291, 54] on div at bounding box center [310, 54] width 44 height 35
click at [302, 58] on icon at bounding box center [310, 54] width 35 height 35
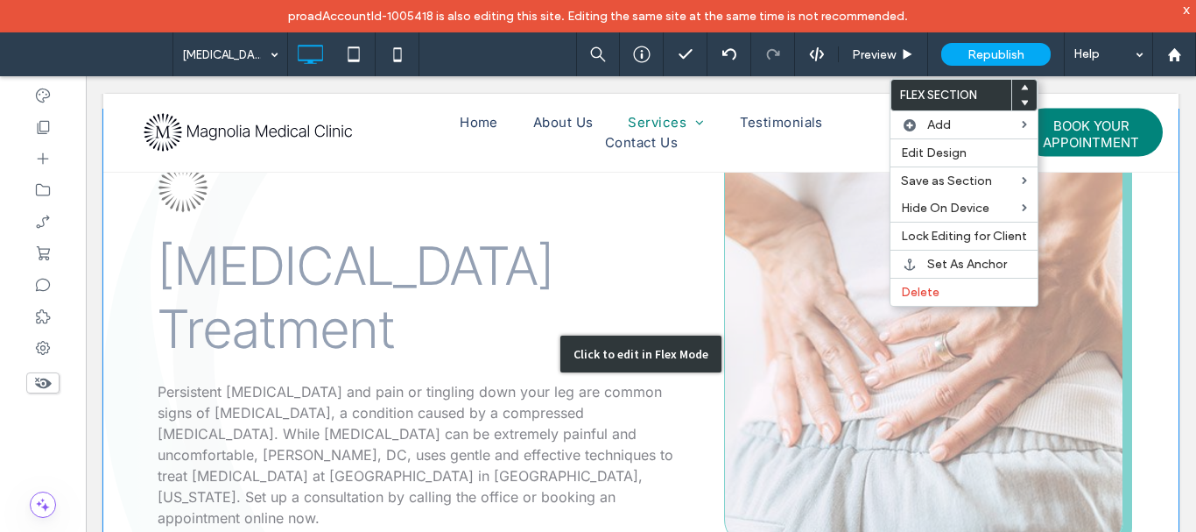
click at [773, 313] on div "Click to edit in Flex Mode" at bounding box center [641, 353] width 1076 height 489
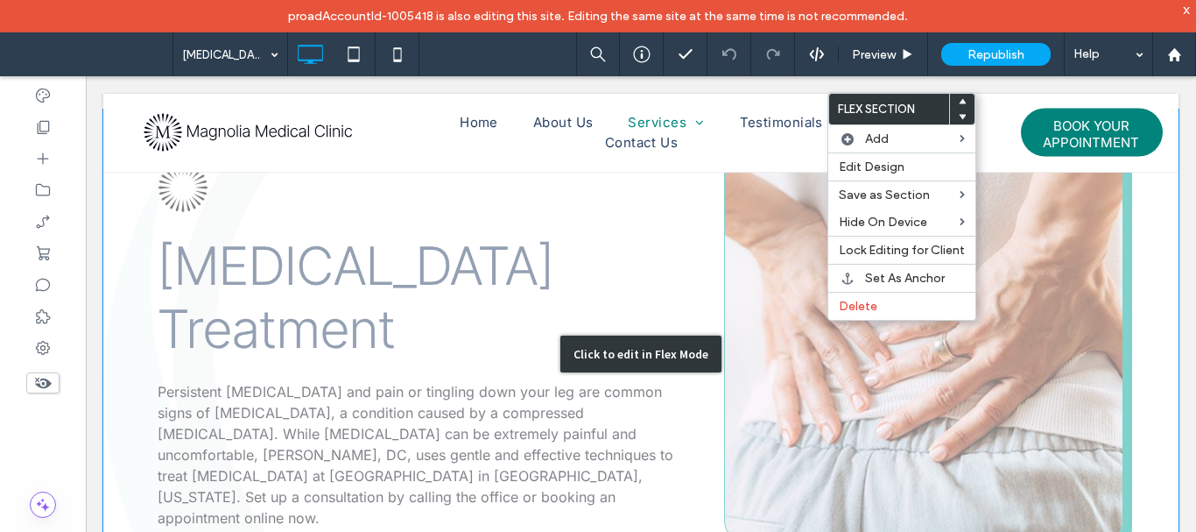
click at [759, 338] on div "Click to edit in Flex Mode" at bounding box center [641, 353] width 1076 height 489
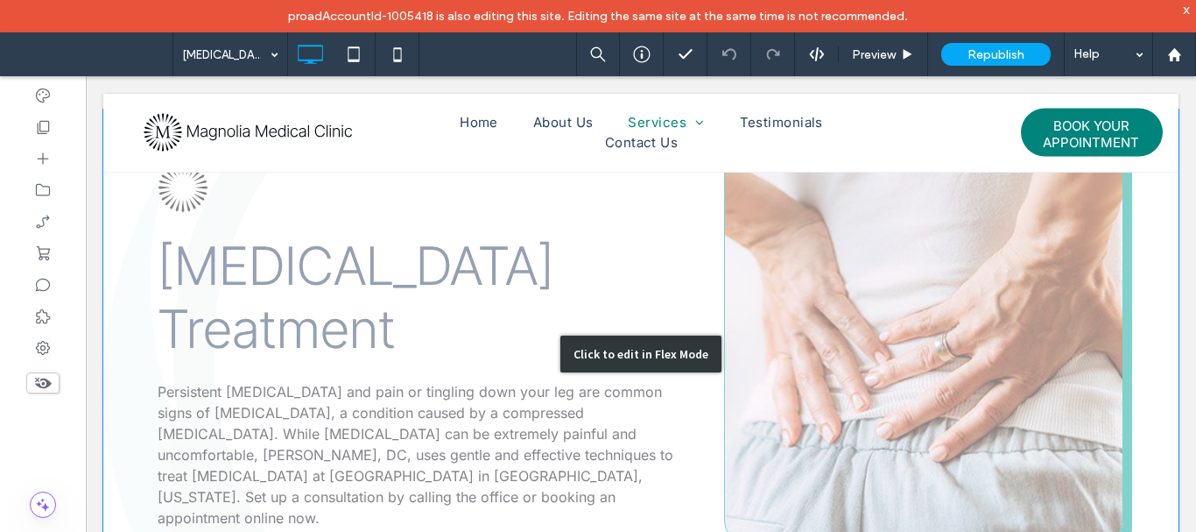
click at [759, 338] on div "Click to edit in Flex Mode" at bounding box center [641, 353] width 1076 height 489
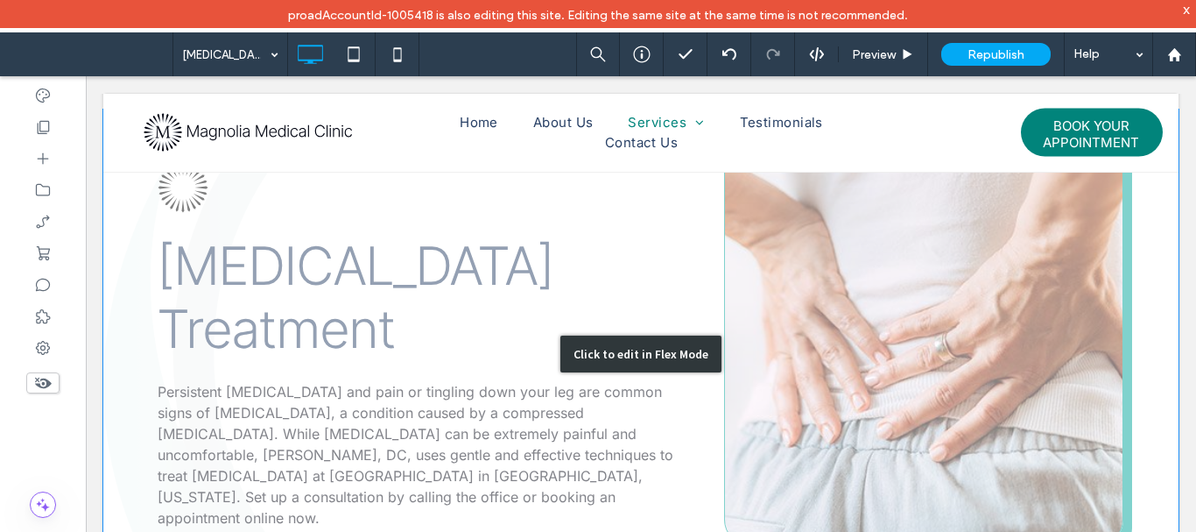
click at [852, 279] on div "Click to edit in Flex Mode" at bounding box center [641, 353] width 1076 height 489
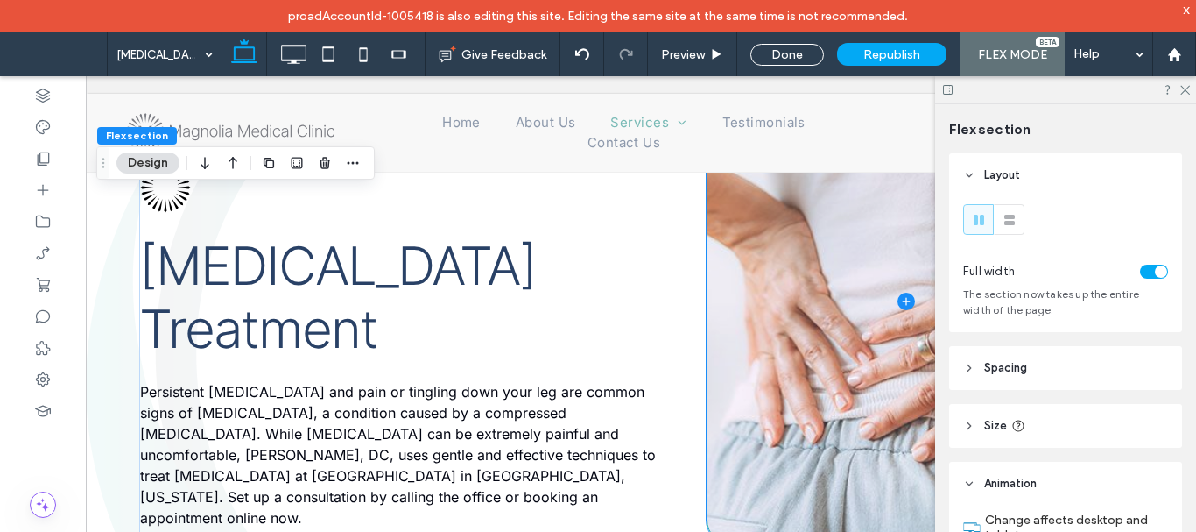
click at [858, 265] on span at bounding box center [906, 301] width 397 height 487
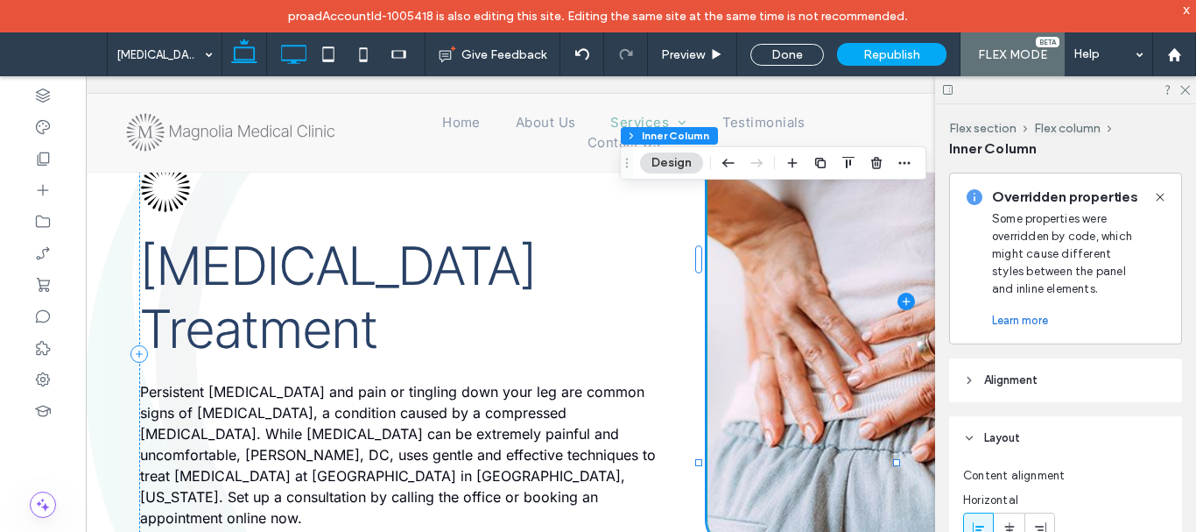
click at [308, 56] on icon at bounding box center [293, 54] width 35 height 35
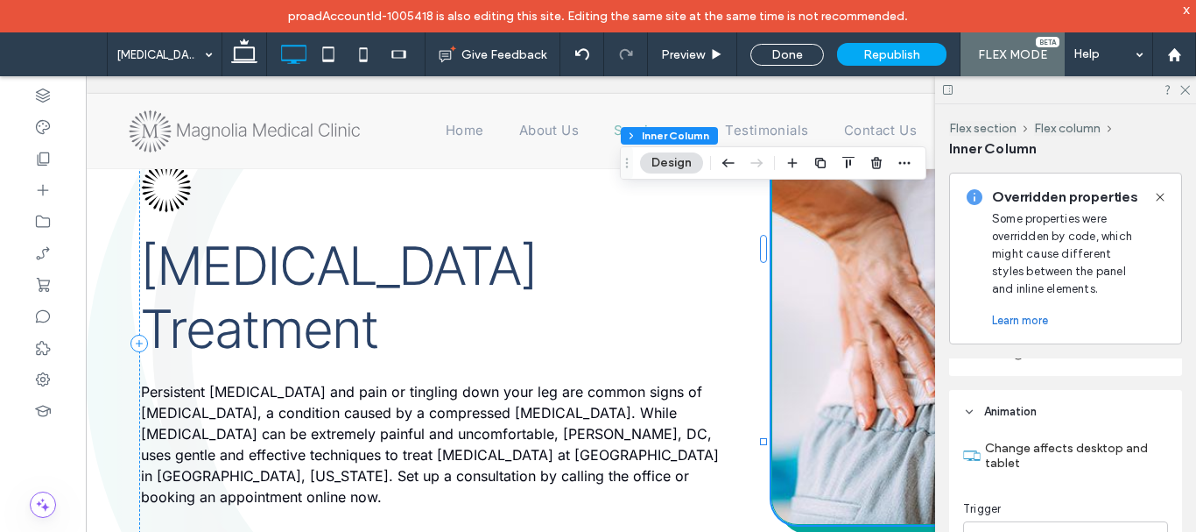
scroll to position [526, 0]
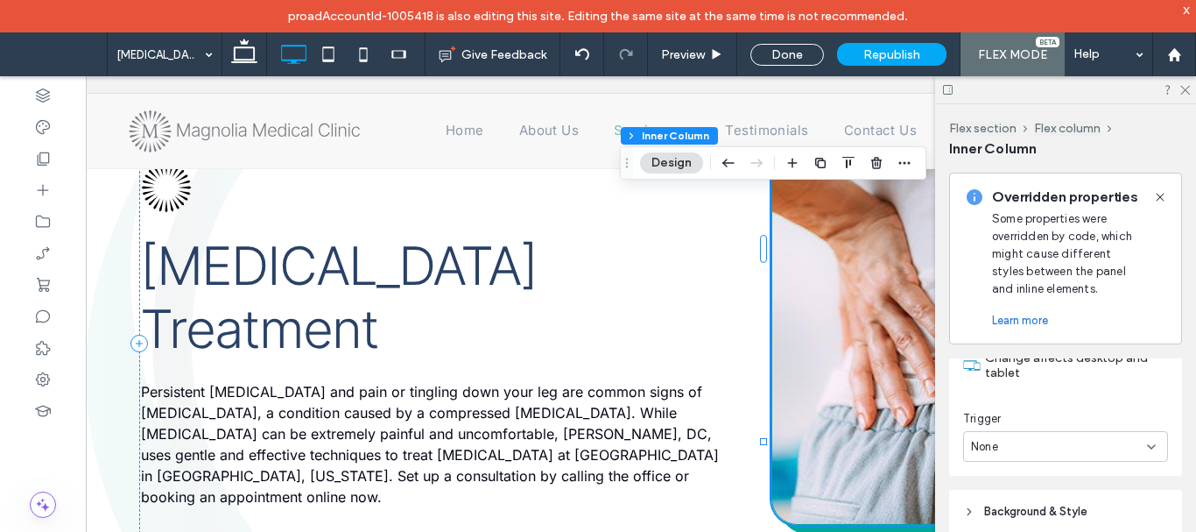
click at [1066, 445] on div "None" at bounding box center [1059, 447] width 176 height 18
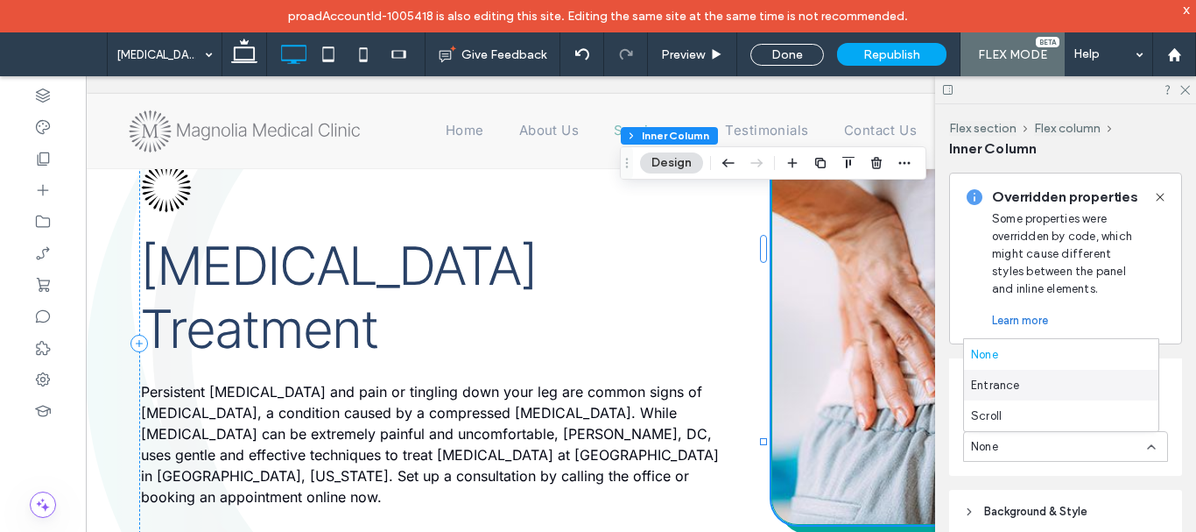
click at [1053, 385] on div "Entrance" at bounding box center [1061, 385] width 194 height 31
click at [1051, 427] on div "None" at bounding box center [1059, 432] width 176 height 18
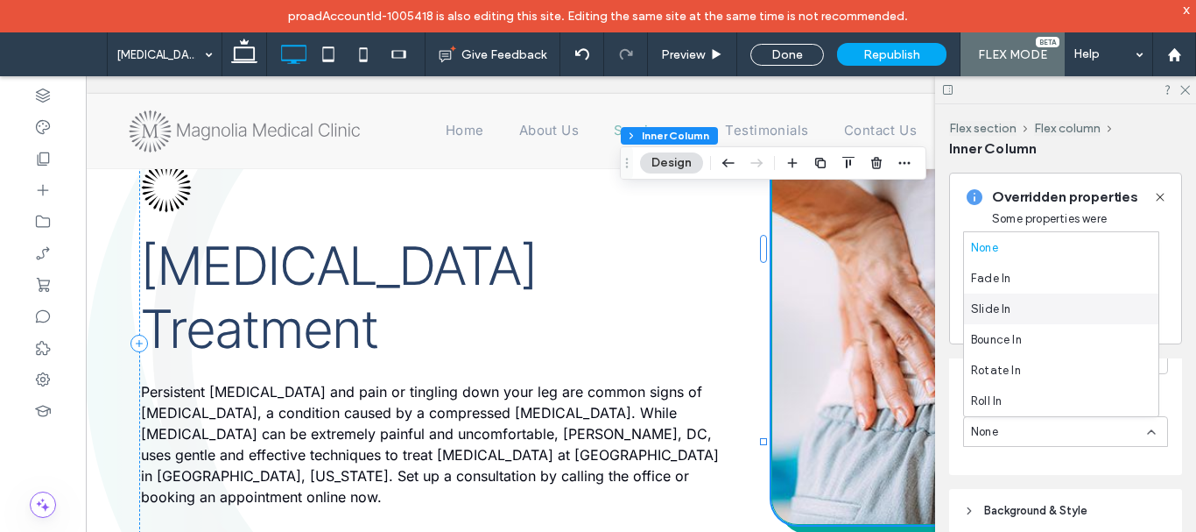
click at [1048, 306] on div "Slide In" at bounding box center [1061, 308] width 194 height 31
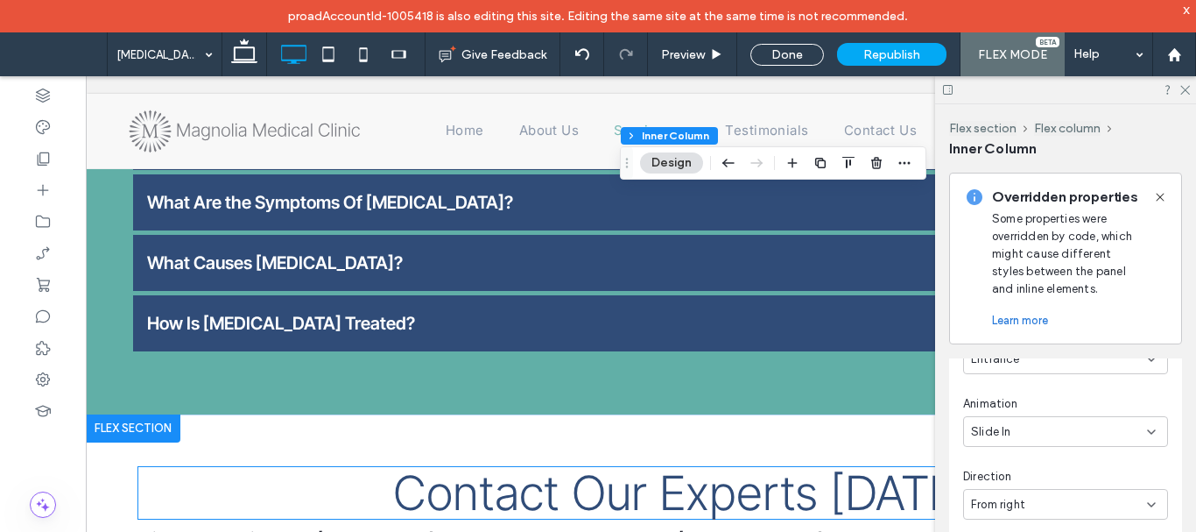
scroll to position [1142, 0]
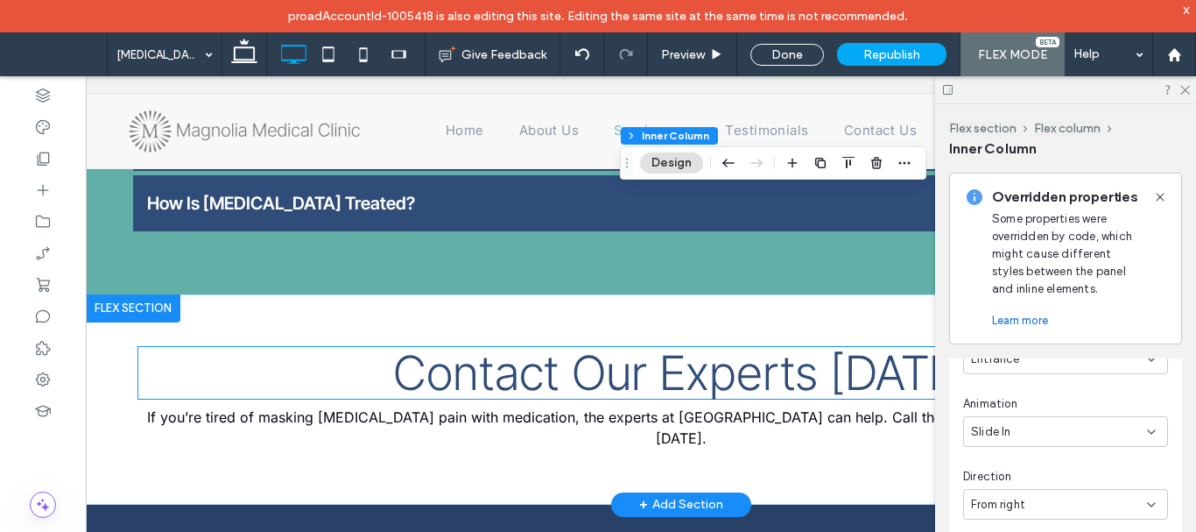
click at [355, 347] on h2 "Contact Our Experts Today" at bounding box center [681, 373] width 1086 height 52
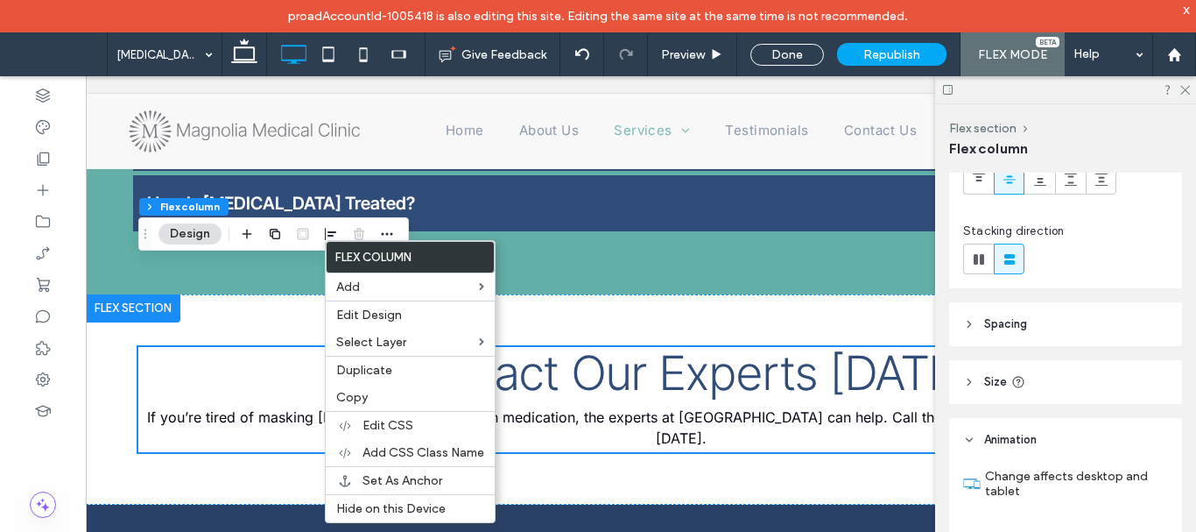
scroll to position [263, 0]
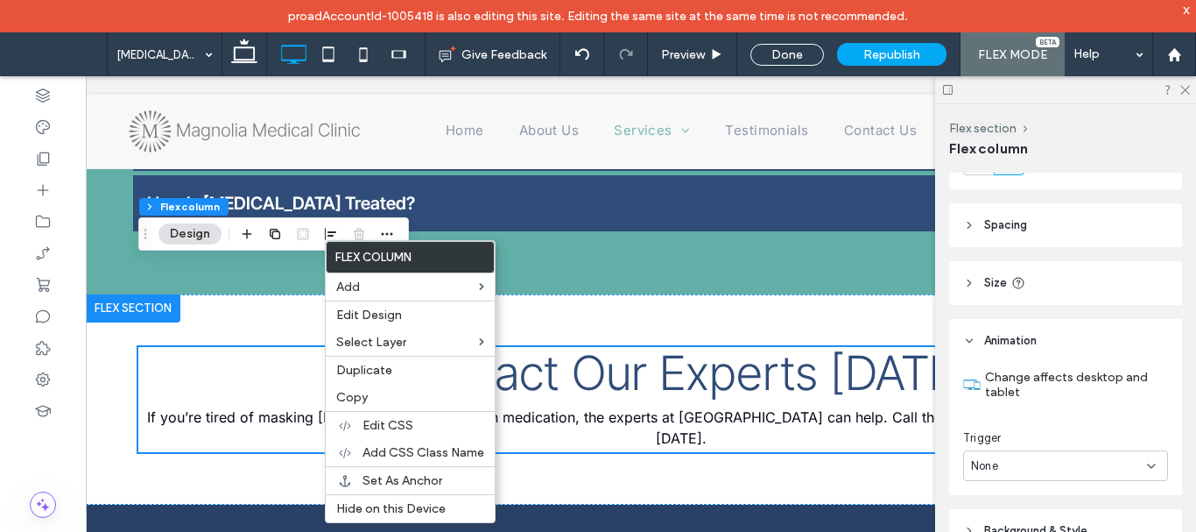
click at [1070, 457] on div "None" at bounding box center [1059, 466] width 176 height 18
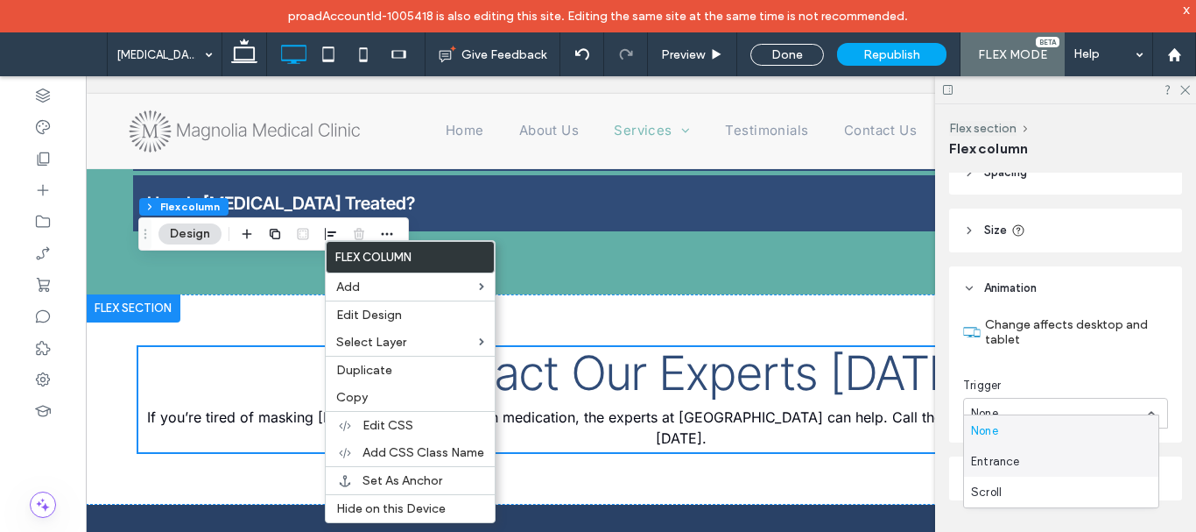
scroll to position [328, 0]
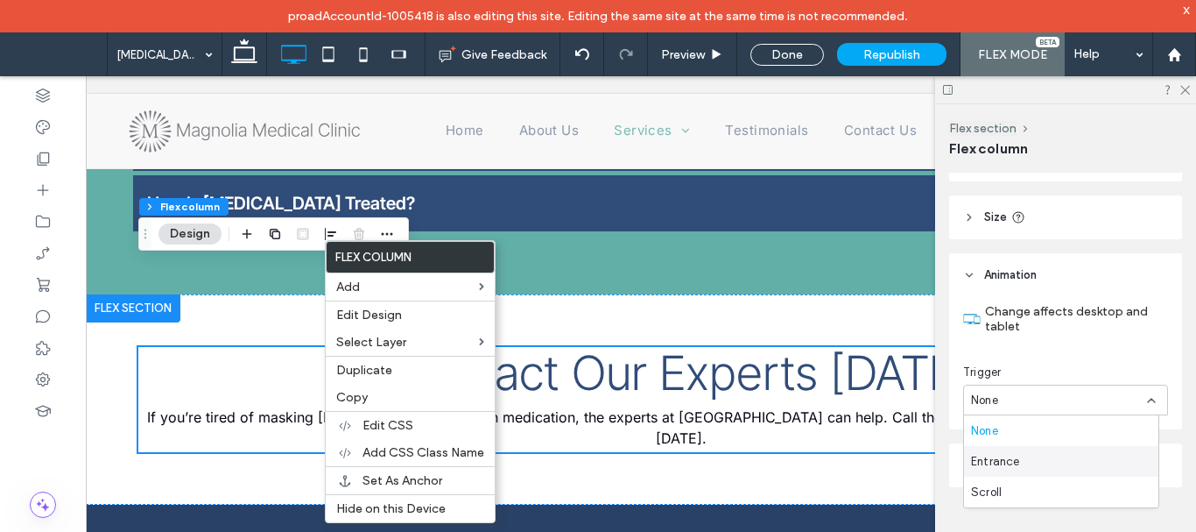
click at [1048, 451] on div "Entrance" at bounding box center [1061, 461] width 194 height 31
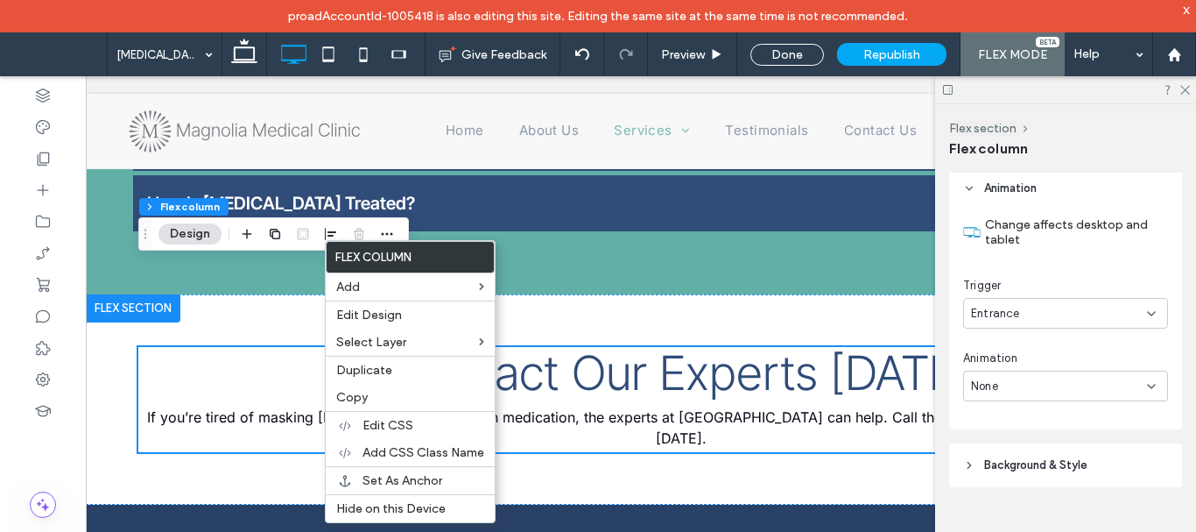
click at [1042, 384] on div "None" at bounding box center [1059, 387] width 176 height 18
click at [1024, 232] on div "Fade In" at bounding box center [1061, 232] width 194 height 31
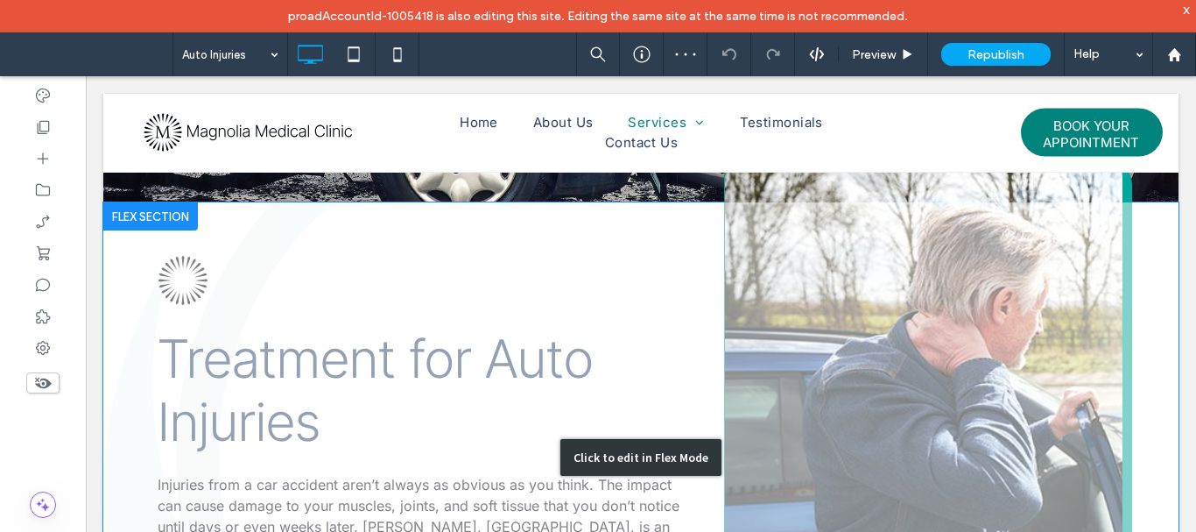
click at [759, 392] on div "Click to edit in Flex Mode" at bounding box center [641, 457] width 1076 height 510
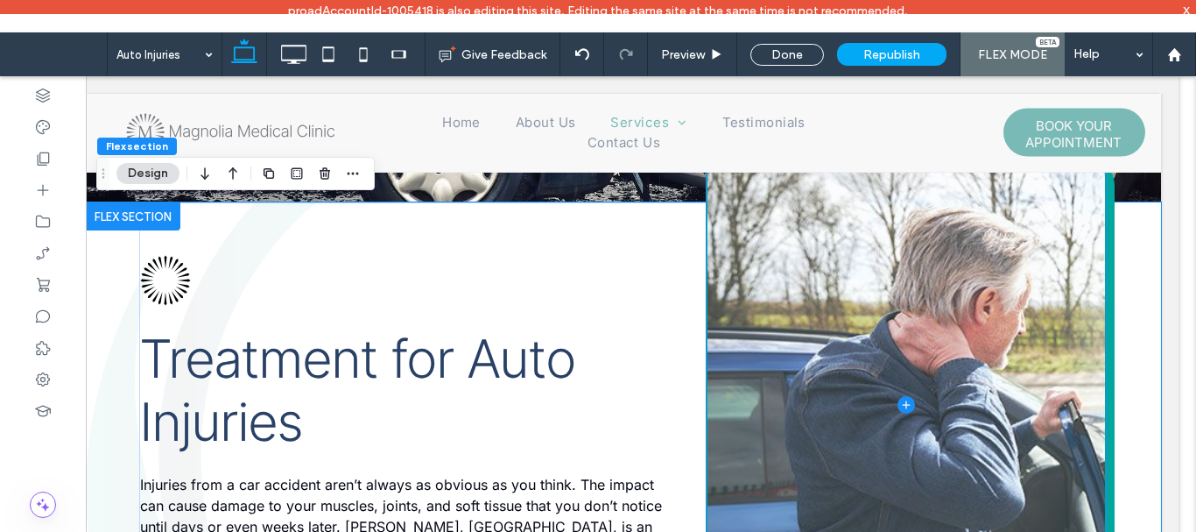
scroll to position [349, 0]
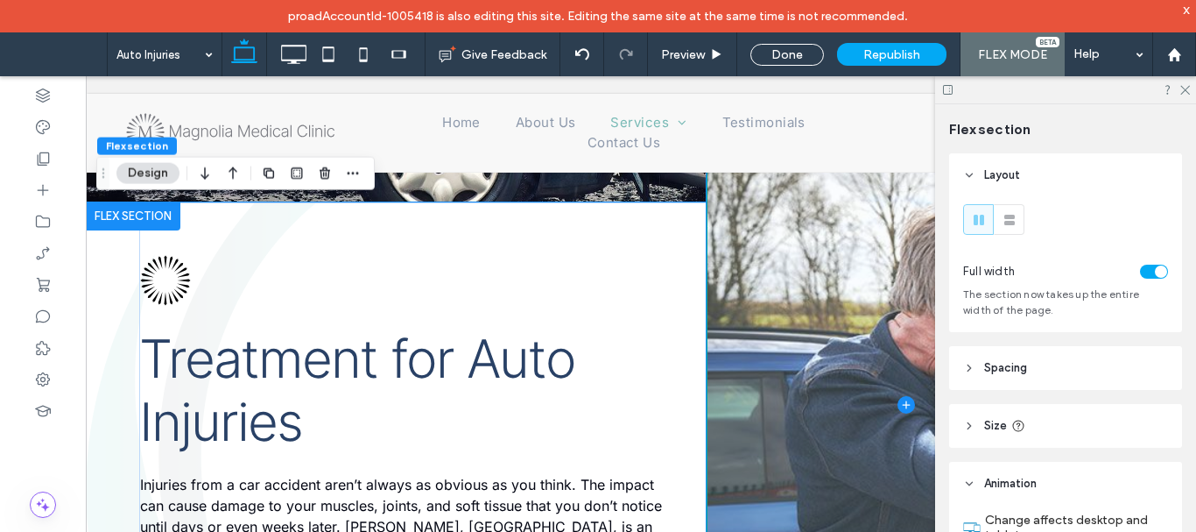
click at [731, 241] on span at bounding box center [906, 405] width 397 height 508
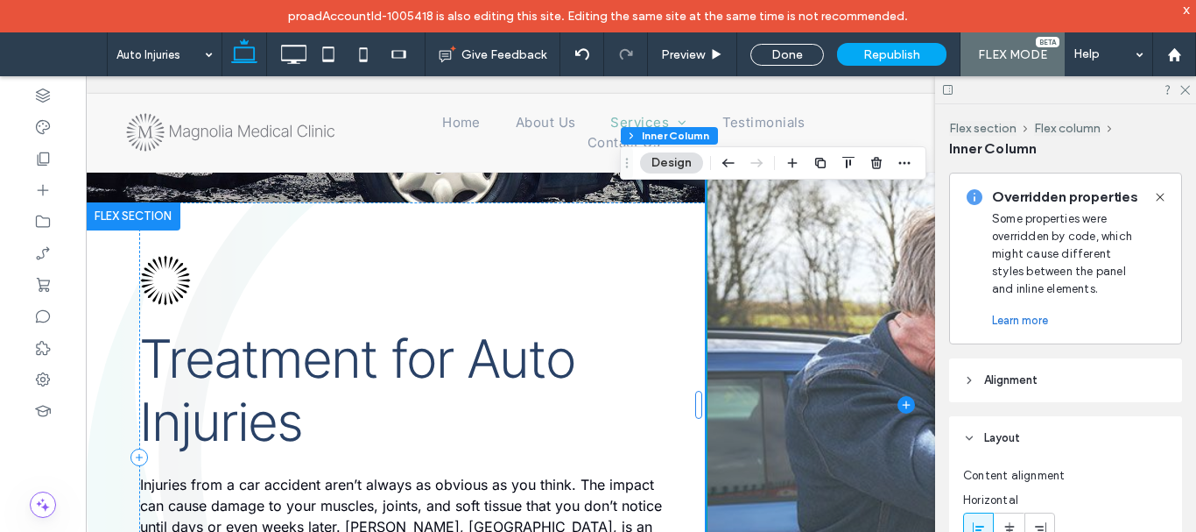
click at [731, 241] on span at bounding box center [906, 405] width 397 height 508
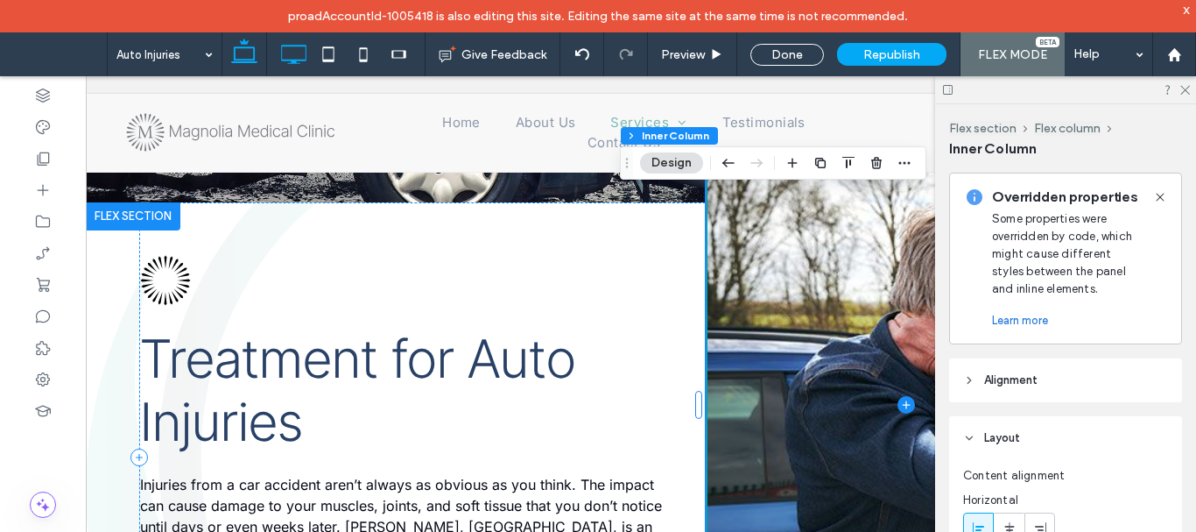
click at [295, 49] on icon at bounding box center [293, 54] width 35 height 35
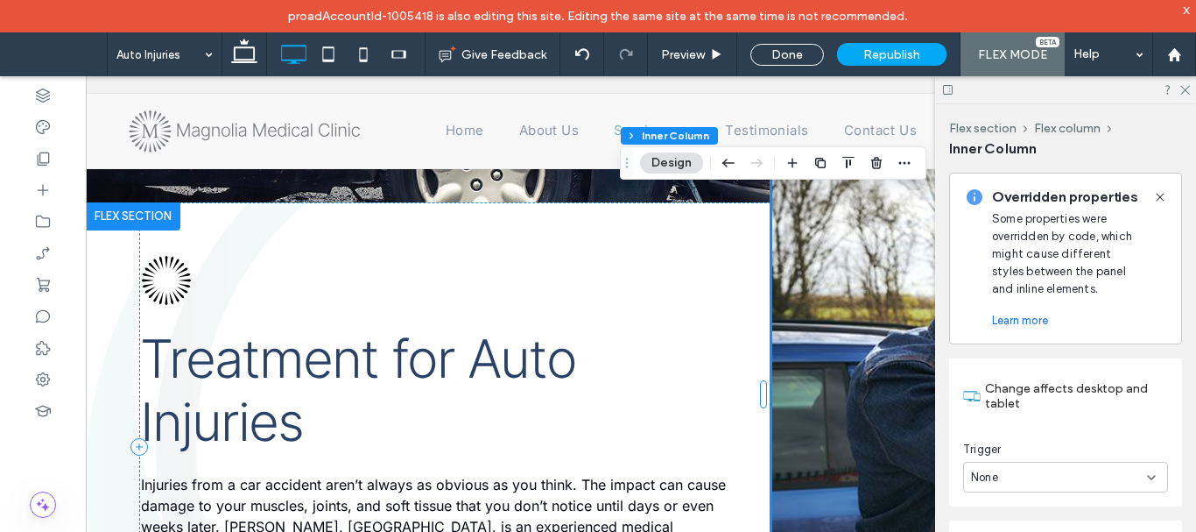
scroll to position [526, 0]
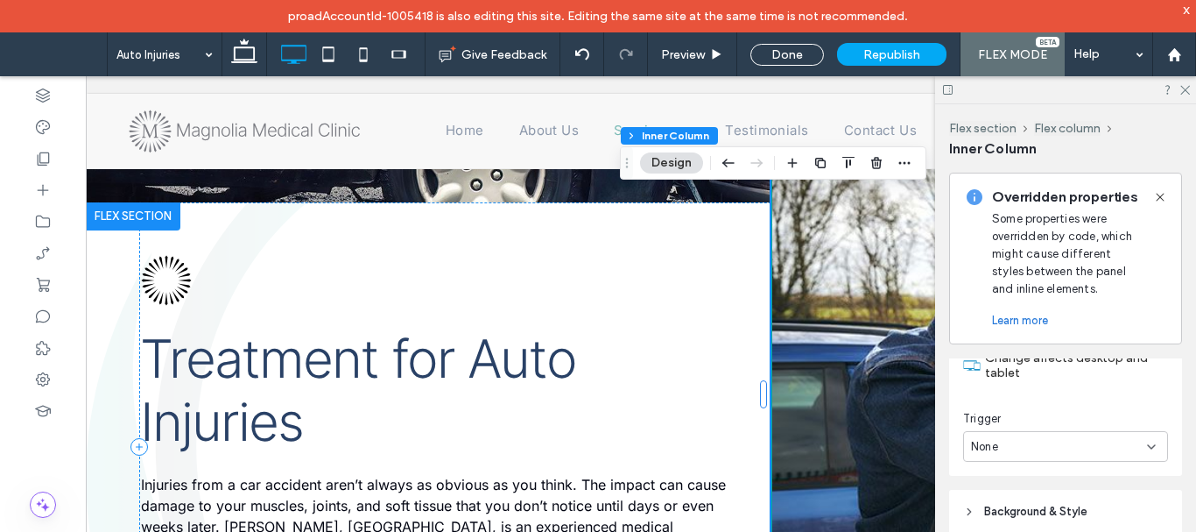
click at [1067, 444] on div "None" at bounding box center [1059, 447] width 176 height 18
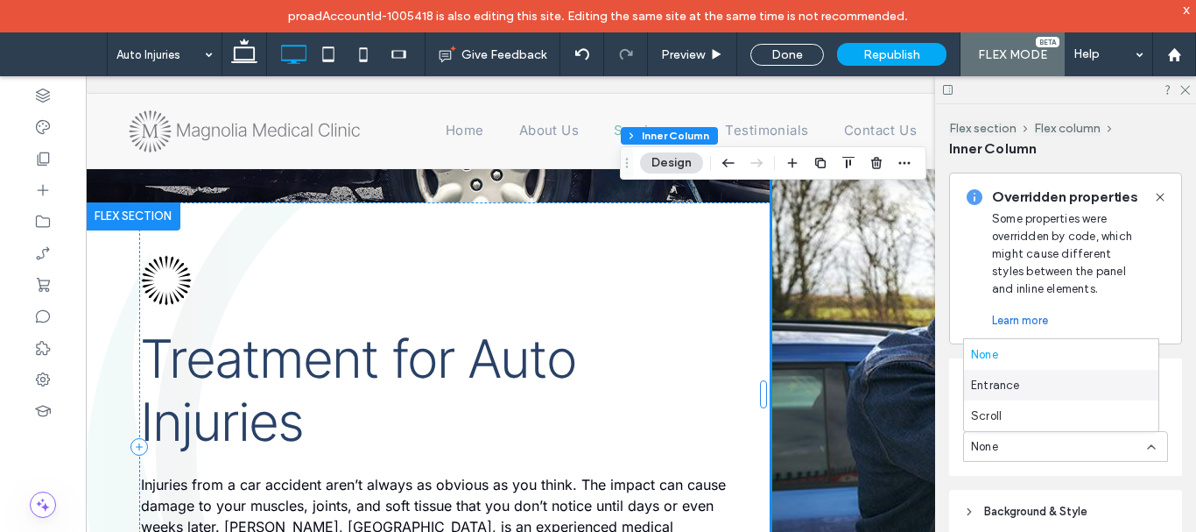
click at [1048, 385] on div "Entrance" at bounding box center [1061, 385] width 194 height 31
click at [1062, 435] on div "None" at bounding box center [1059, 432] width 176 height 18
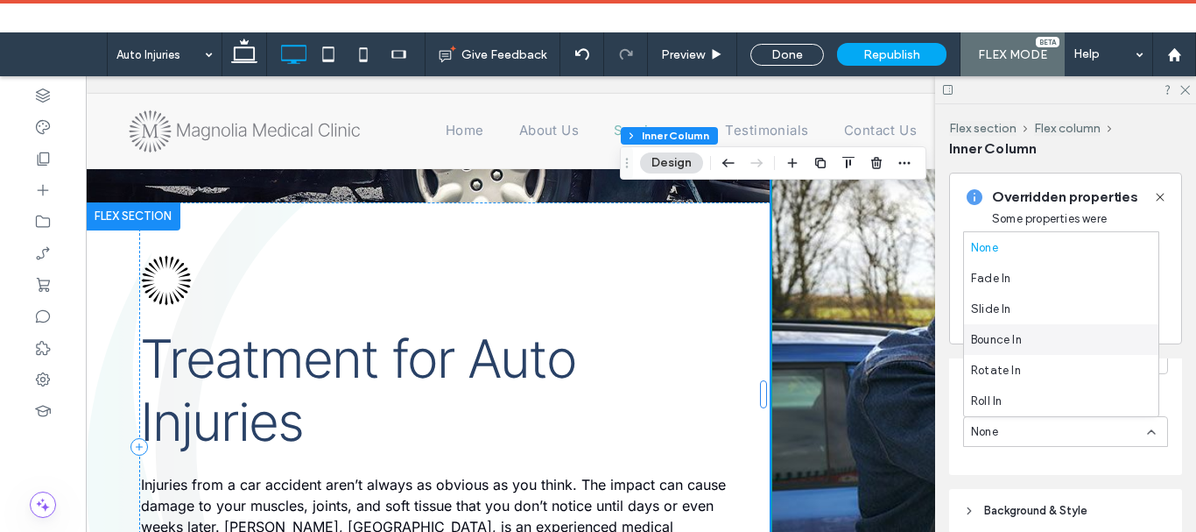
click at [1043, 309] on div "Slide In" at bounding box center [1061, 308] width 194 height 31
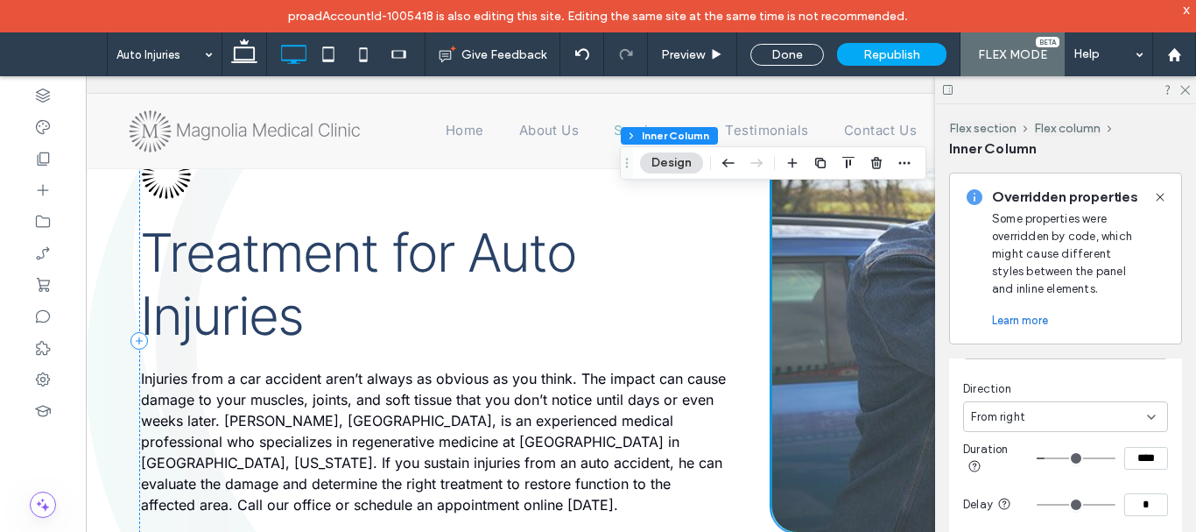
scroll to position [611, 0]
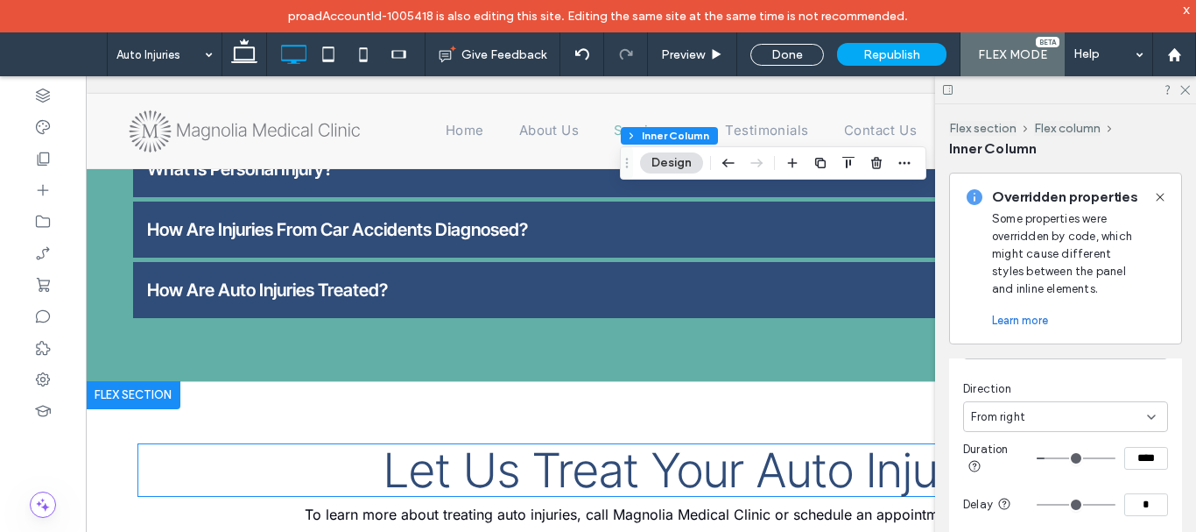
click at [361, 446] on h2 "Let Us Treat Your Auto Injury" at bounding box center [681, 470] width 1086 height 52
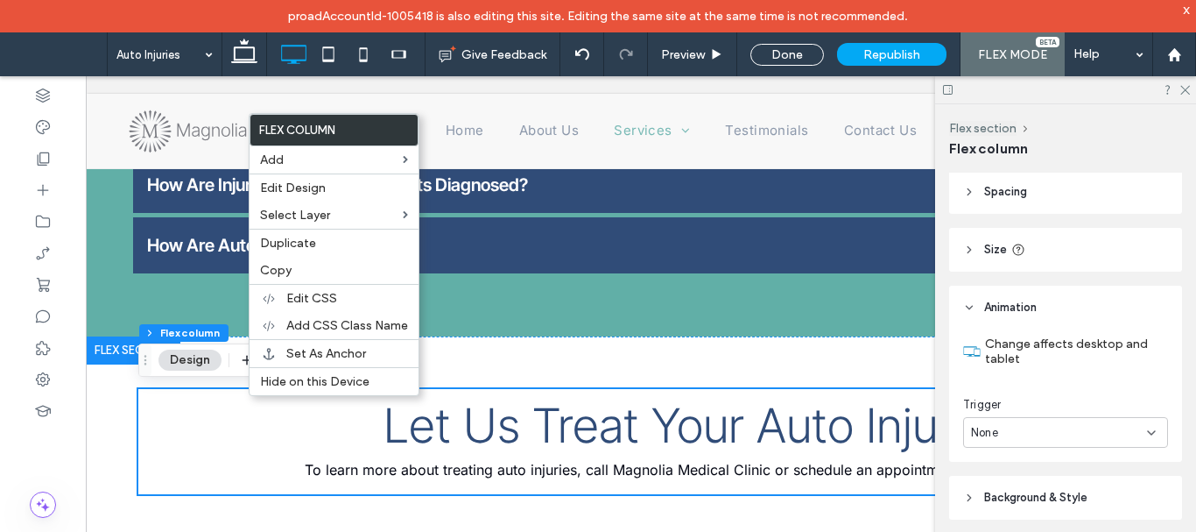
scroll to position [328, 0]
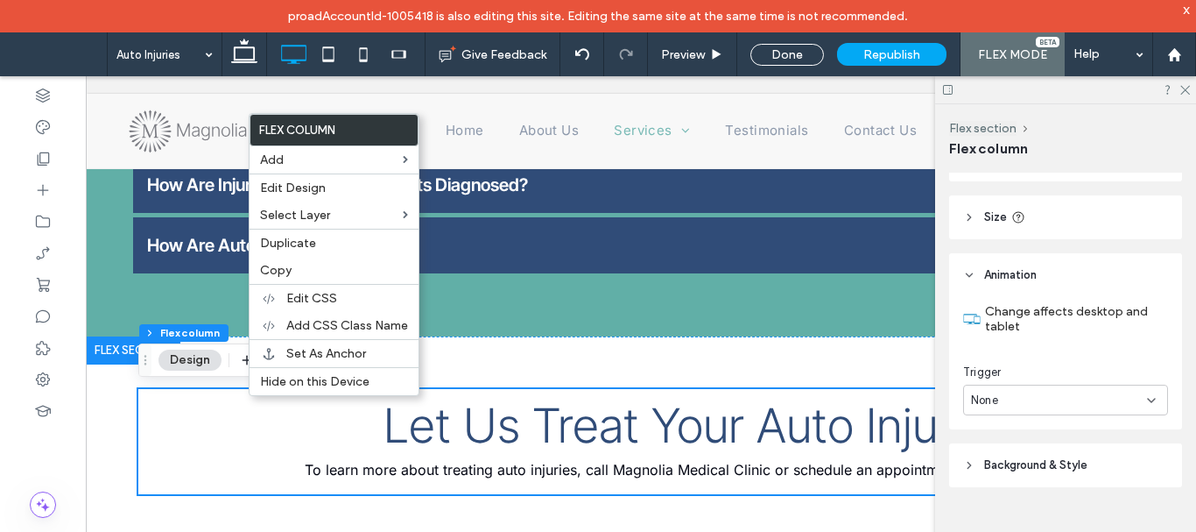
click at [1094, 407] on div "None" at bounding box center [1059, 401] width 176 height 18
click at [1070, 456] on div "Entrance" at bounding box center [1061, 461] width 194 height 31
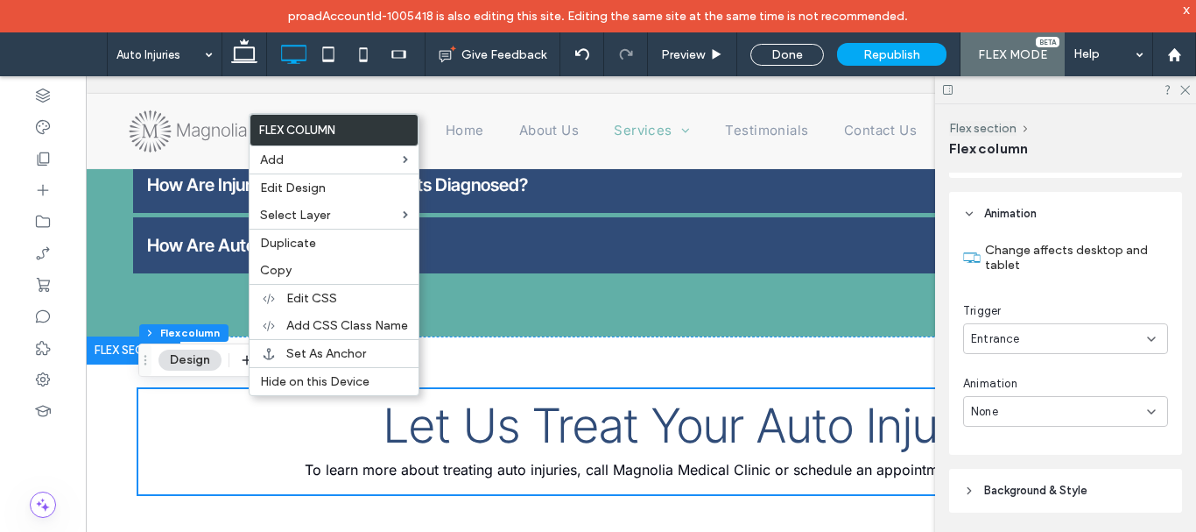
scroll to position [415, 0]
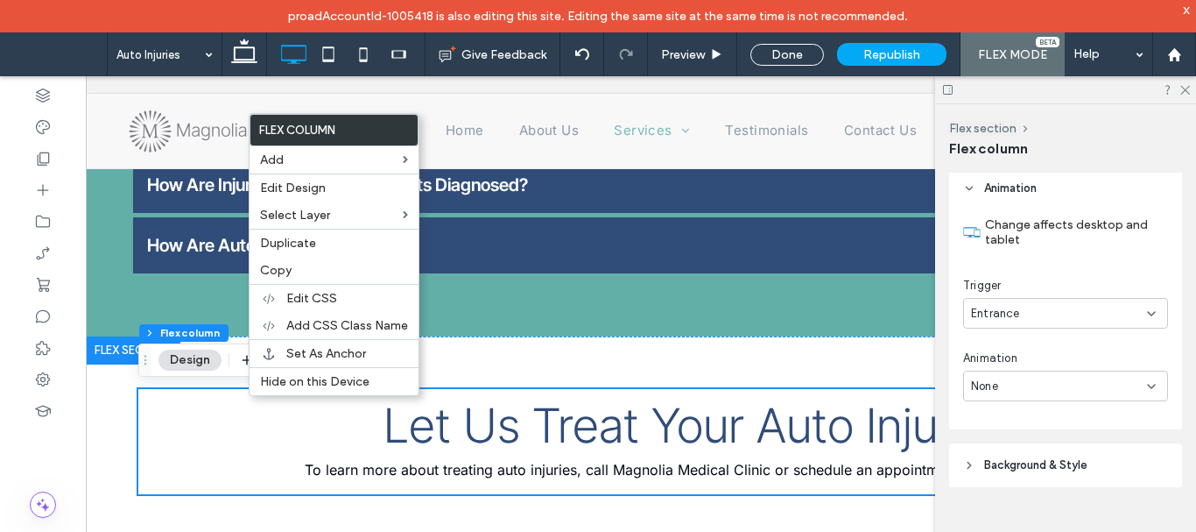
click at [1042, 394] on div "None" at bounding box center [1059, 387] width 176 height 18
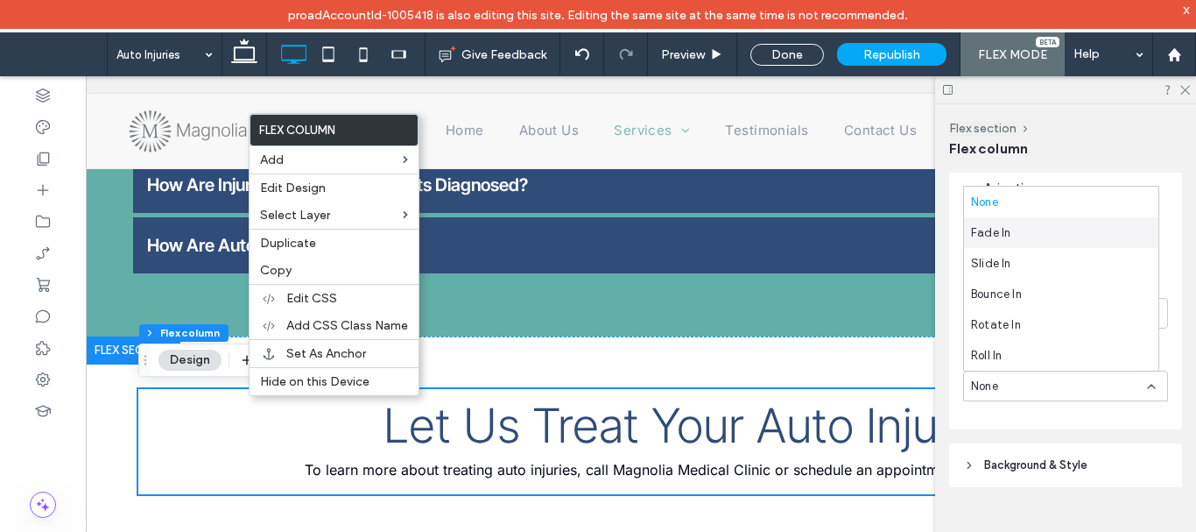
click at [1024, 220] on div "Fade In" at bounding box center [1061, 232] width 194 height 31
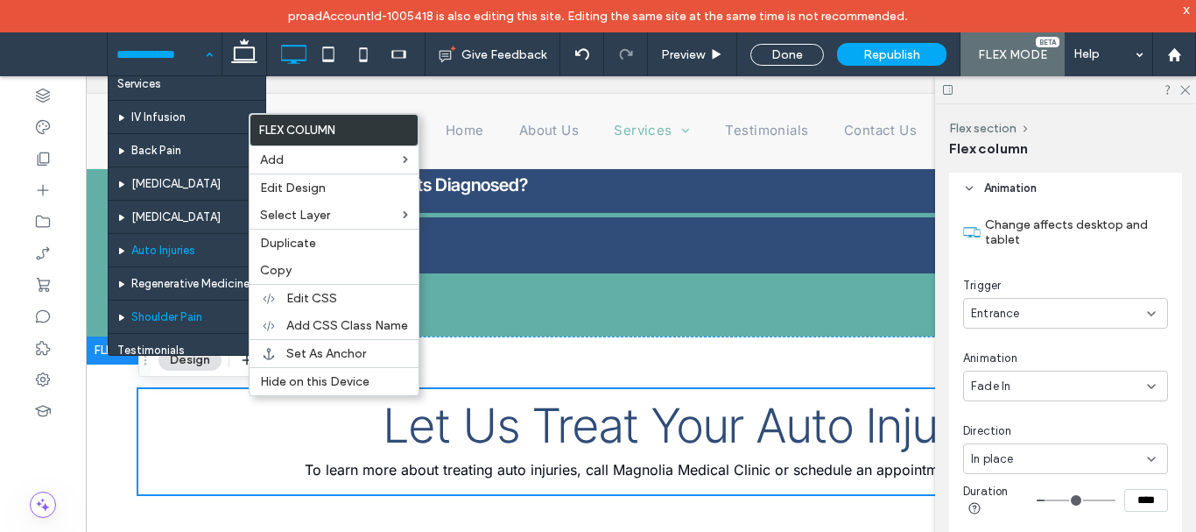
scroll to position [251, 0]
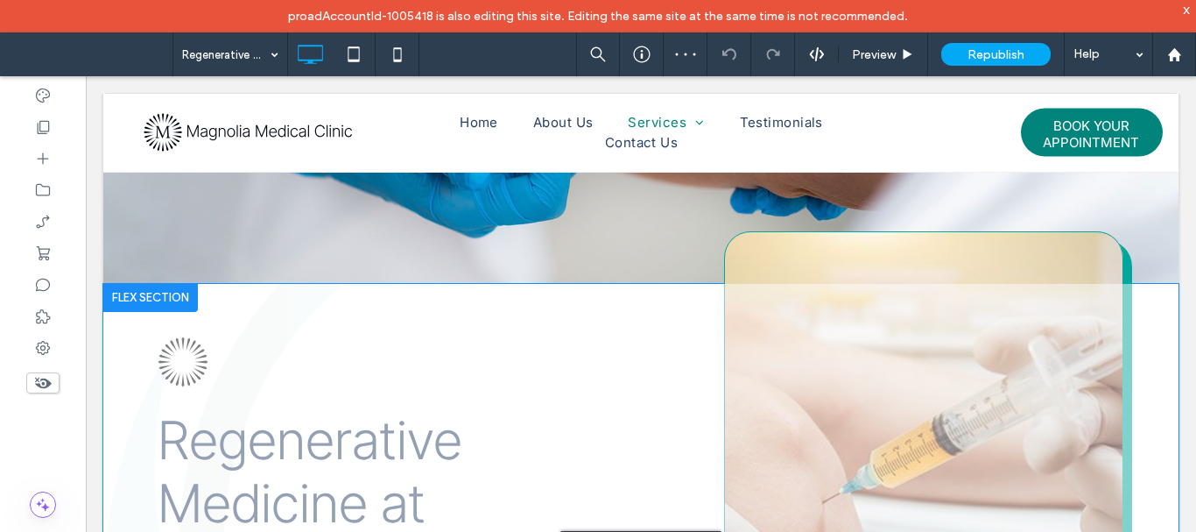
scroll to position [350, 0]
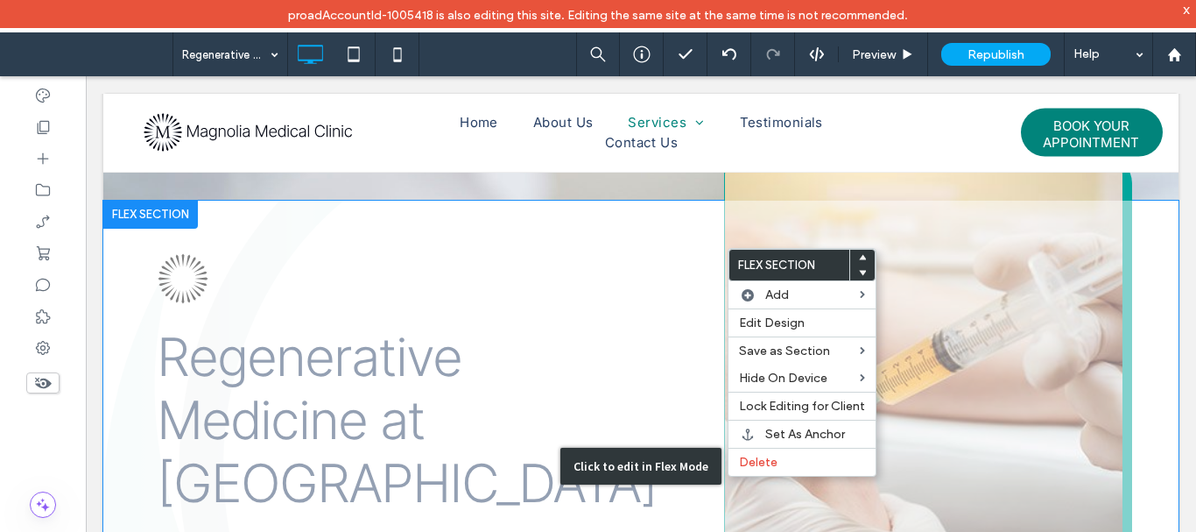
click at [729, 204] on div "Click to edit in Flex Mode" at bounding box center [641, 466] width 1076 height 531
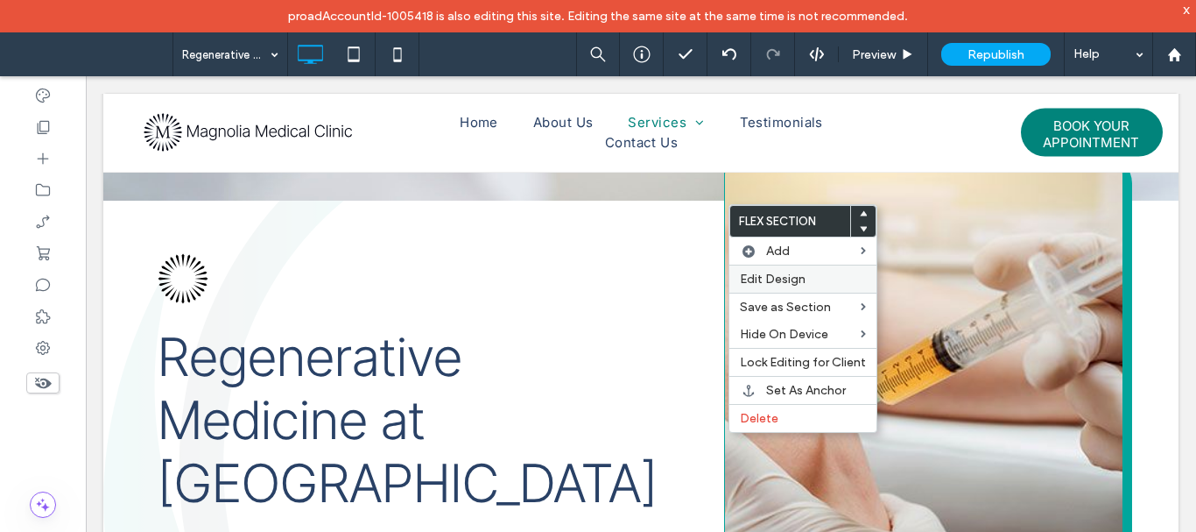
click at [795, 279] on span "Edit Design" at bounding box center [773, 279] width 66 height 15
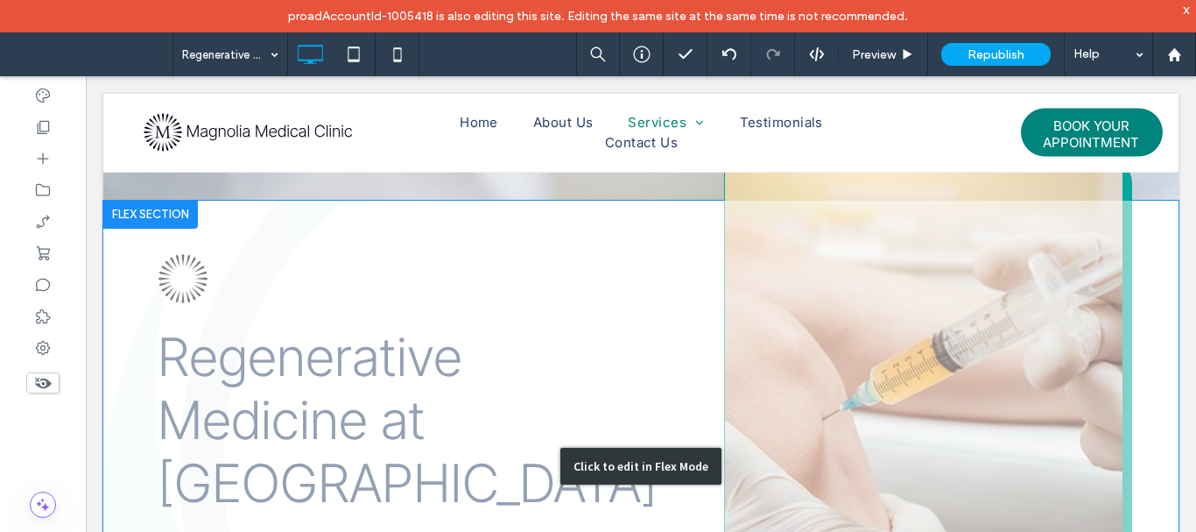
click at [746, 265] on div "Click to edit in Flex Mode" at bounding box center [641, 466] width 1076 height 531
click at [86, 76] on span at bounding box center [86, 76] width 0 height 0
drag, startPoint x: 746, startPoint y: 265, endPoint x: 765, endPoint y: 265, distance: 18.4
click at [86, 76] on span at bounding box center [86, 76] width 0 height 0
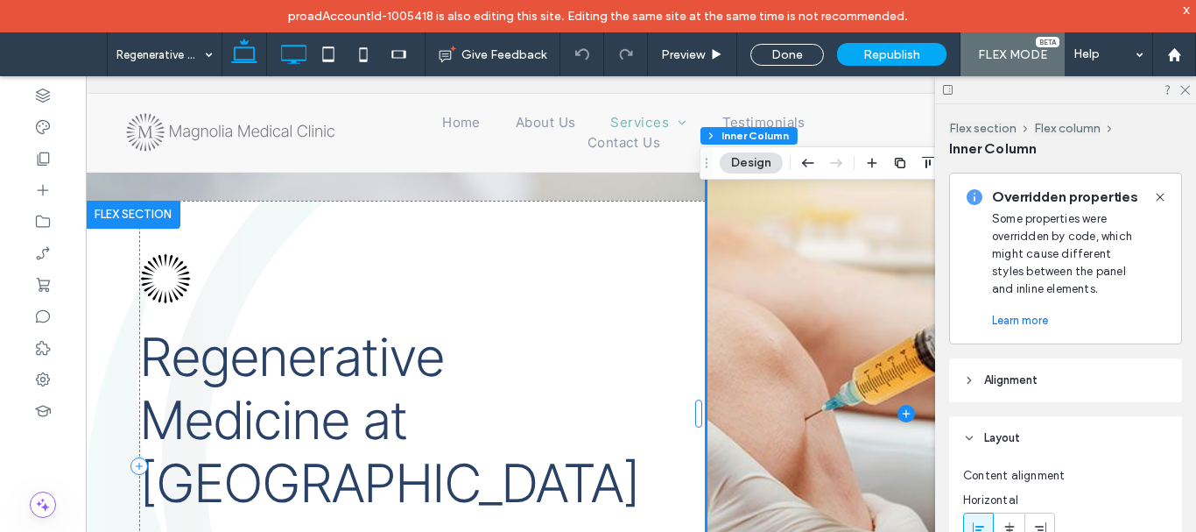
click at [301, 59] on icon at bounding box center [293, 54] width 35 height 35
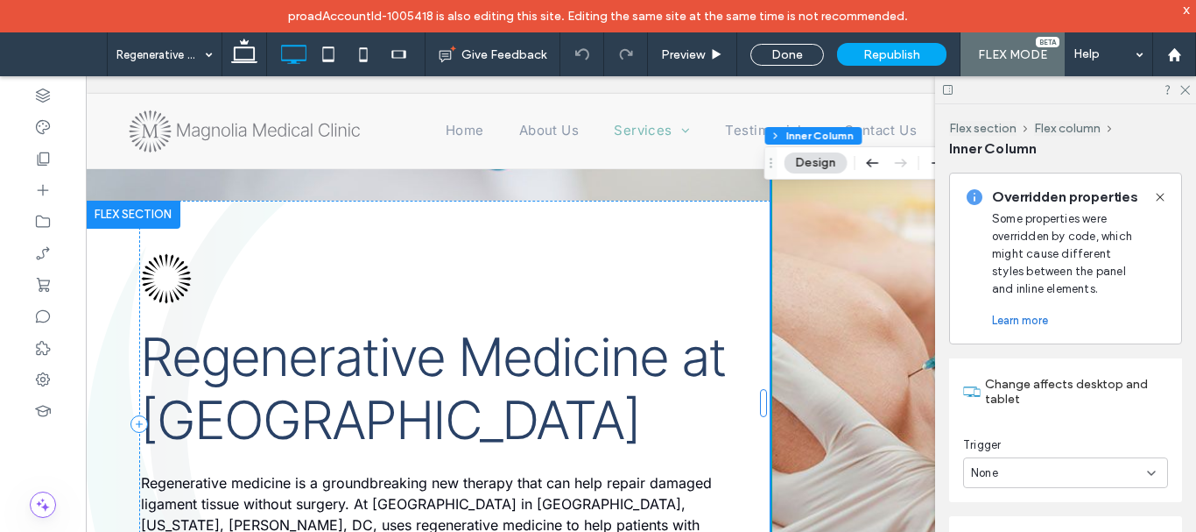
scroll to position [572, 0]
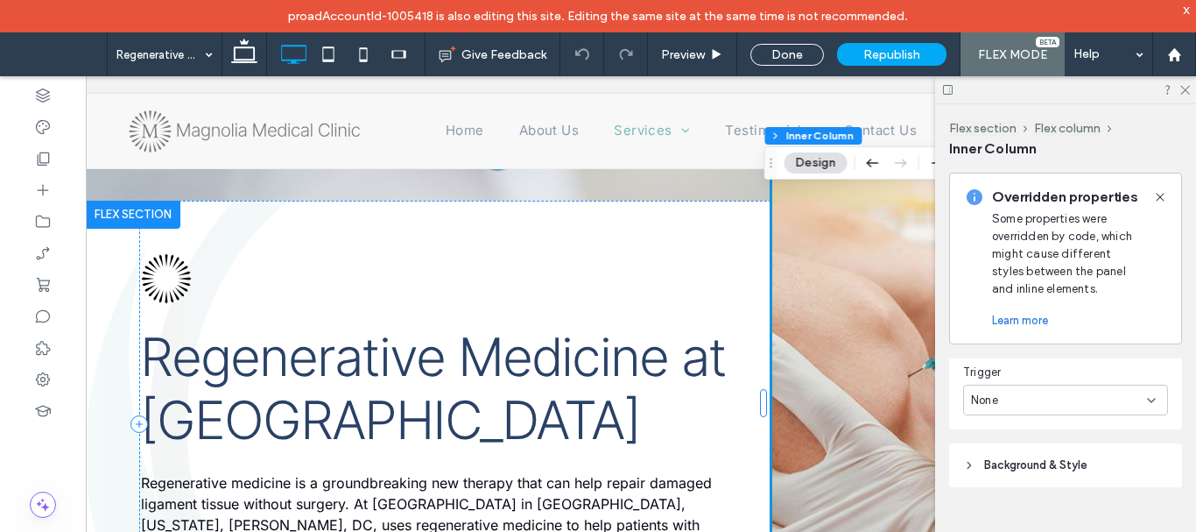
click at [1044, 406] on div "None" at bounding box center [1059, 401] width 176 height 18
click at [1034, 455] on div "Entrance" at bounding box center [1061, 461] width 194 height 31
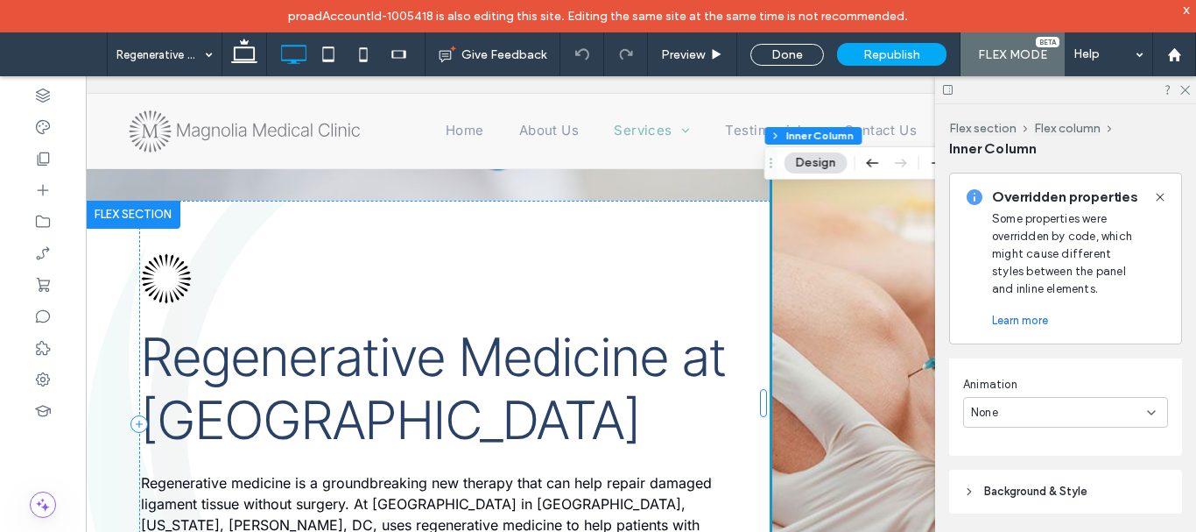
scroll to position [659, 0]
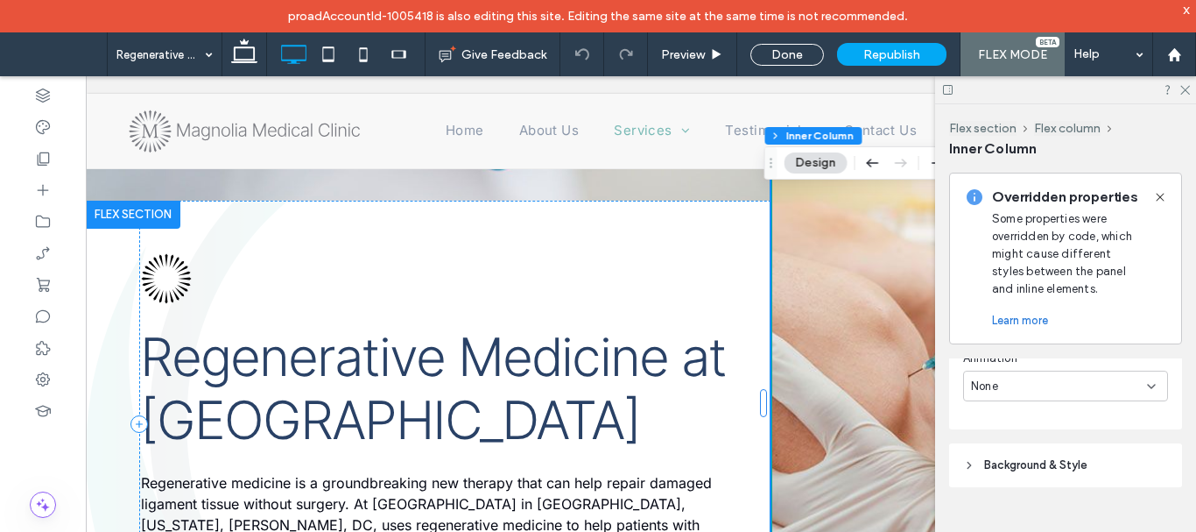
click at [1015, 378] on div "None" at bounding box center [1059, 387] width 176 height 18
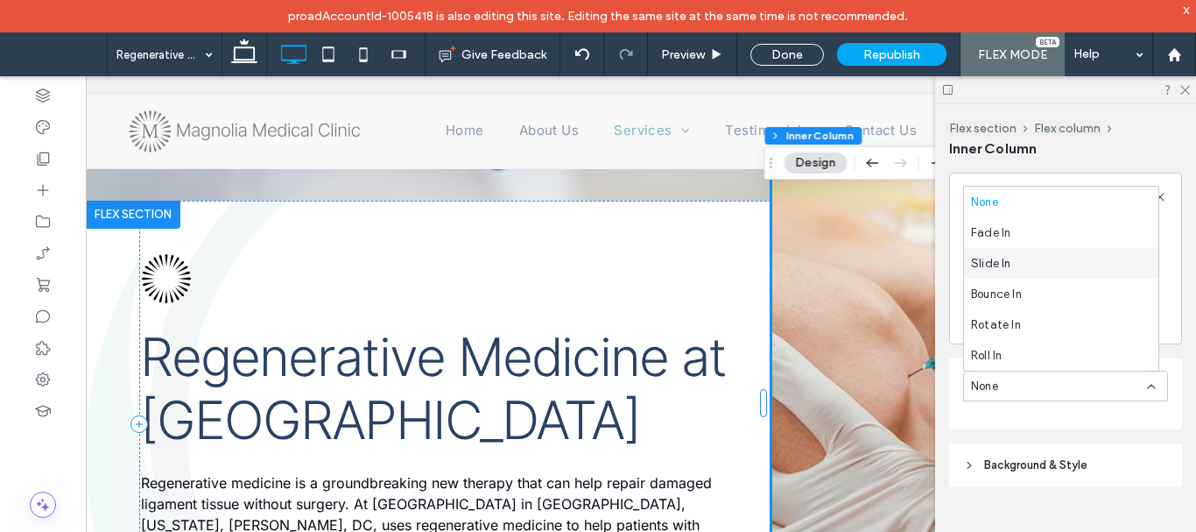
click at [1027, 262] on div "Slide In" at bounding box center [1061, 263] width 194 height 31
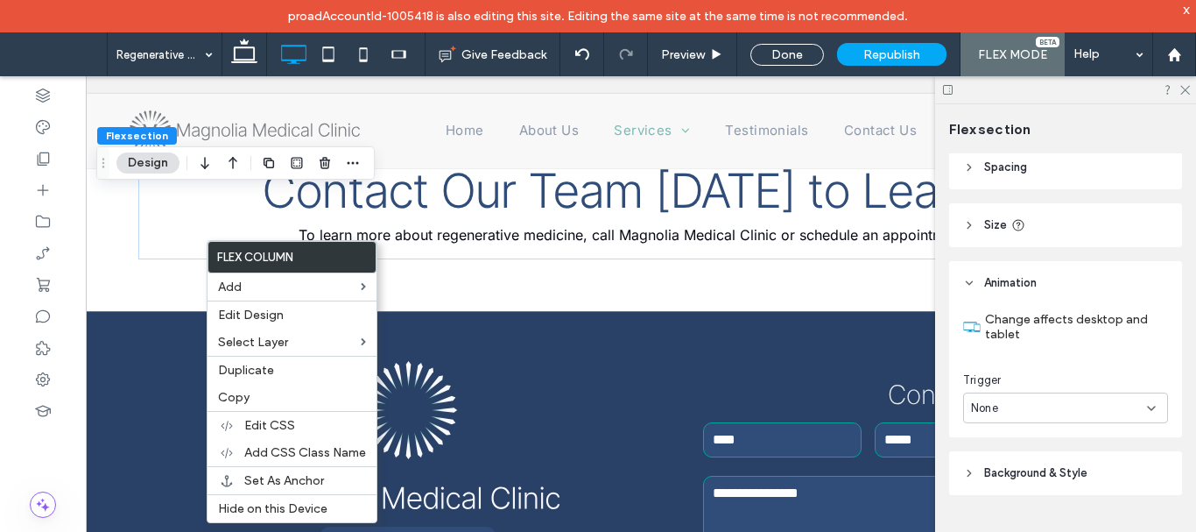
scroll to position [208, 0]
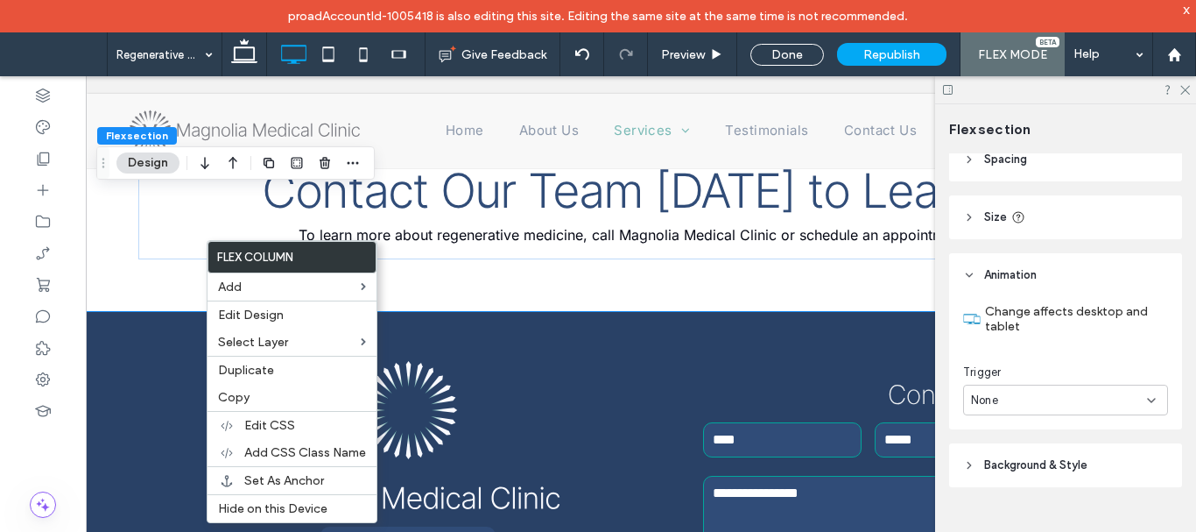
click at [1064, 392] on div "None" at bounding box center [1059, 401] width 176 height 18
click at [1046, 454] on div "Entrance" at bounding box center [1061, 461] width 194 height 31
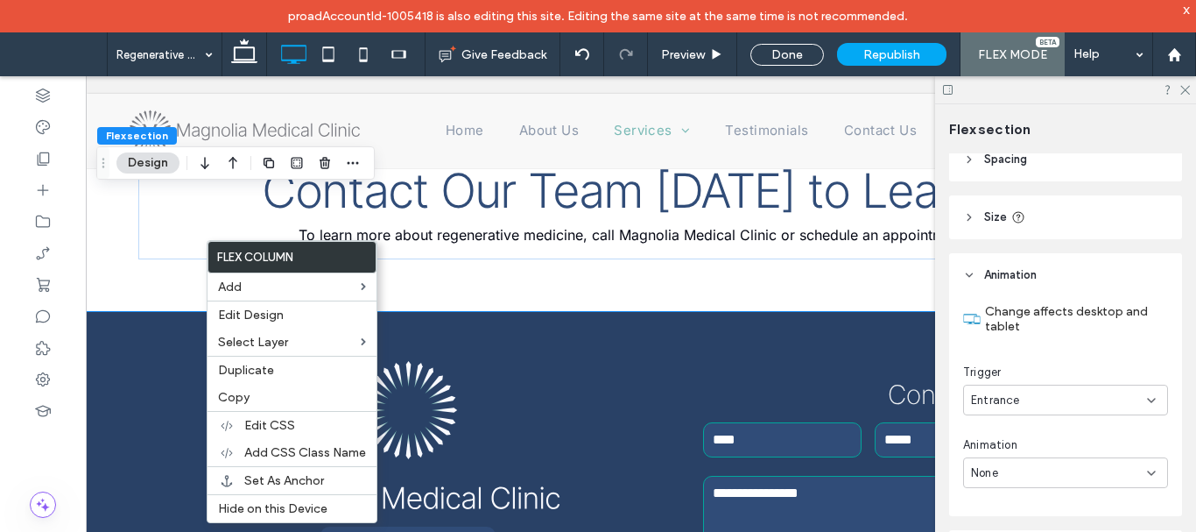
click at [1027, 475] on div "None" at bounding box center [1059, 473] width 176 height 18
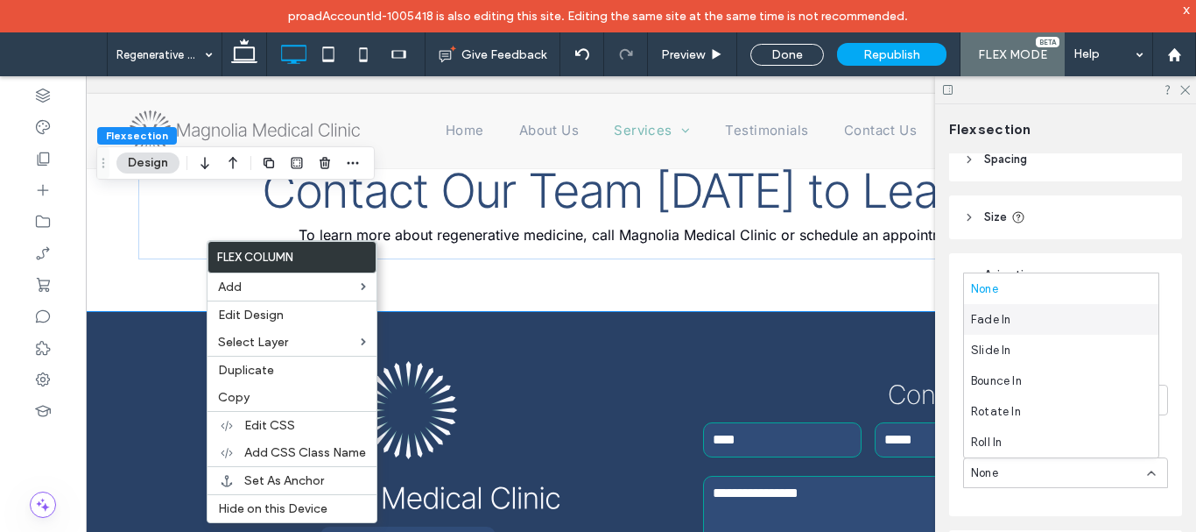
click at [1009, 319] on span "Fade In" at bounding box center [990, 320] width 39 height 18
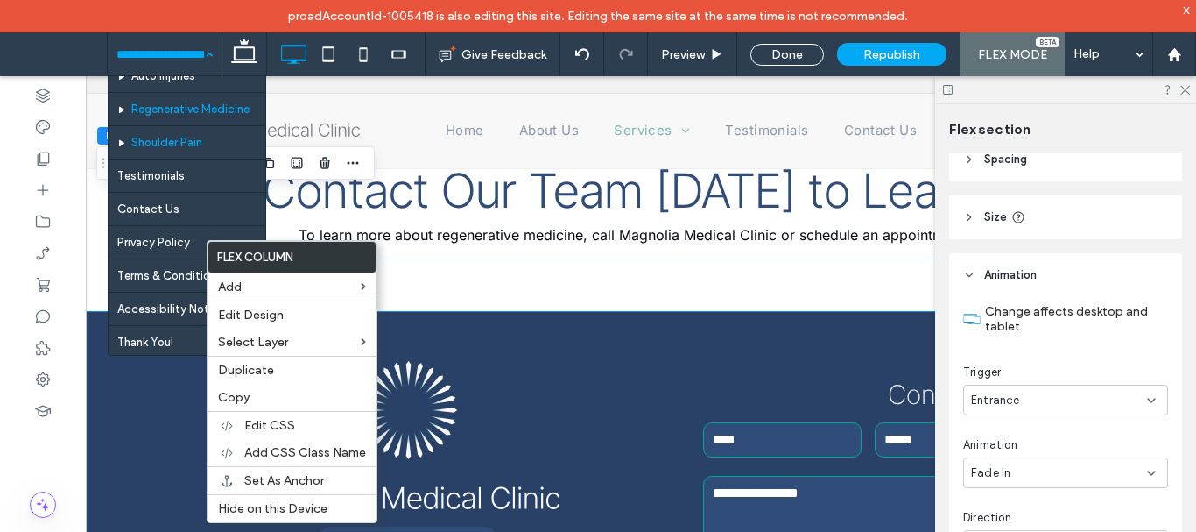
scroll to position [251, 0]
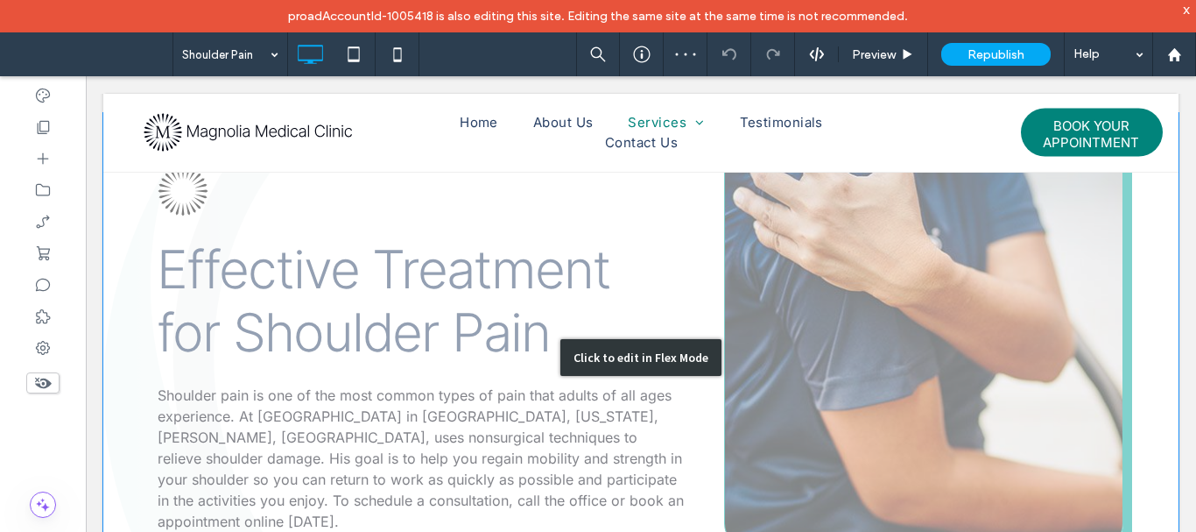
scroll to position [431, 0]
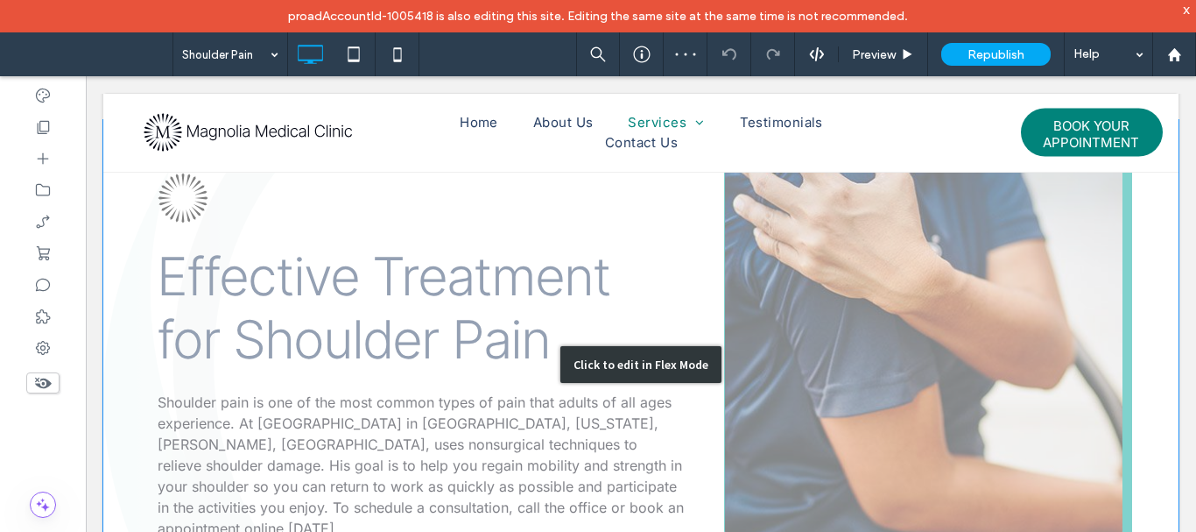
click at [728, 300] on div "Click to edit in Flex Mode" at bounding box center [641, 364] width 1076 height 489
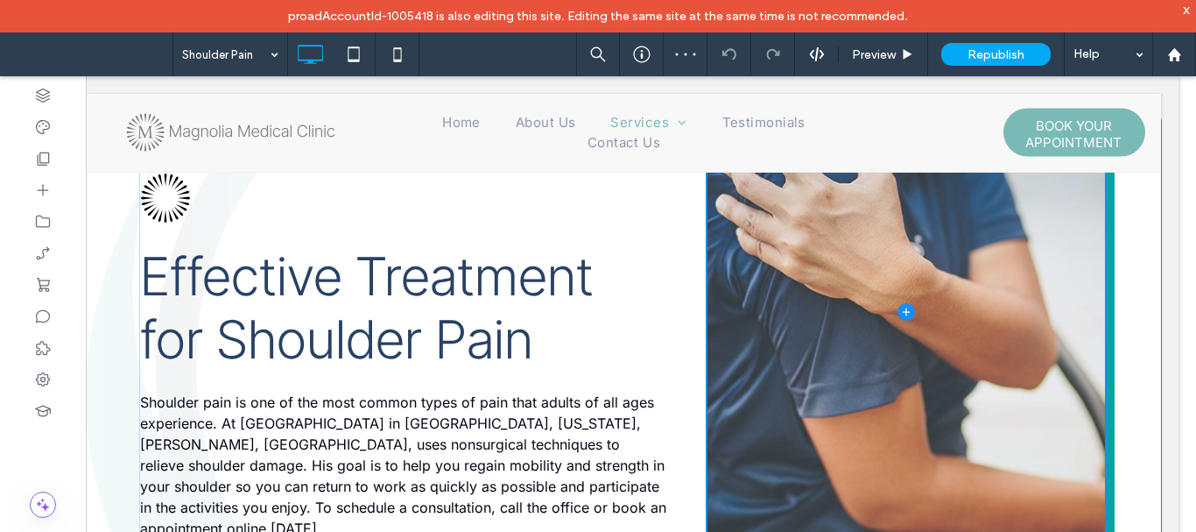
click at [729, 270] on span at bounding box center [906, 311] width 397 height 487
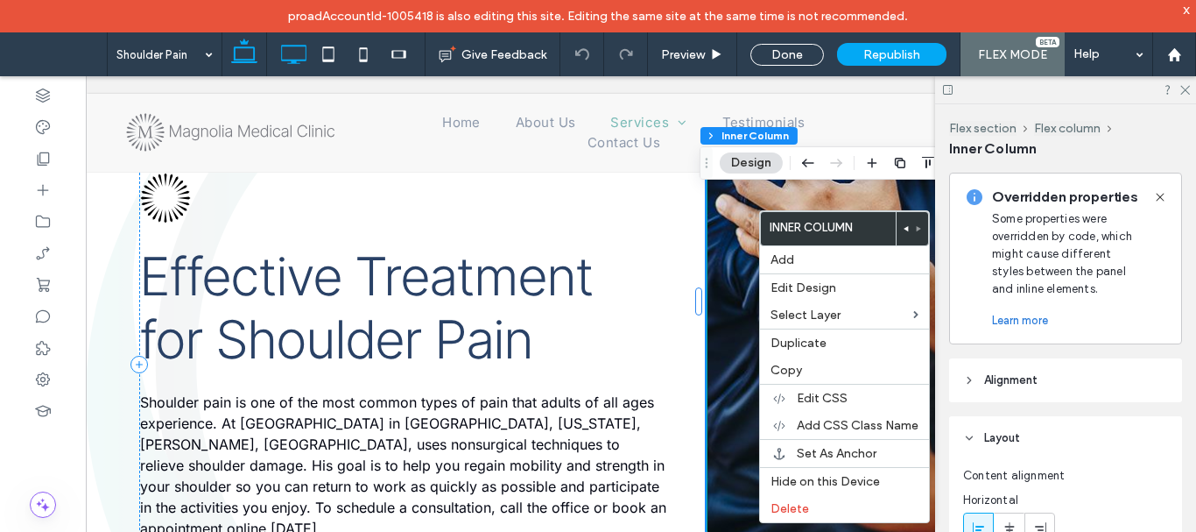
click at [301, 56] on icon at bounding box center [293, 54] width 35 height 35
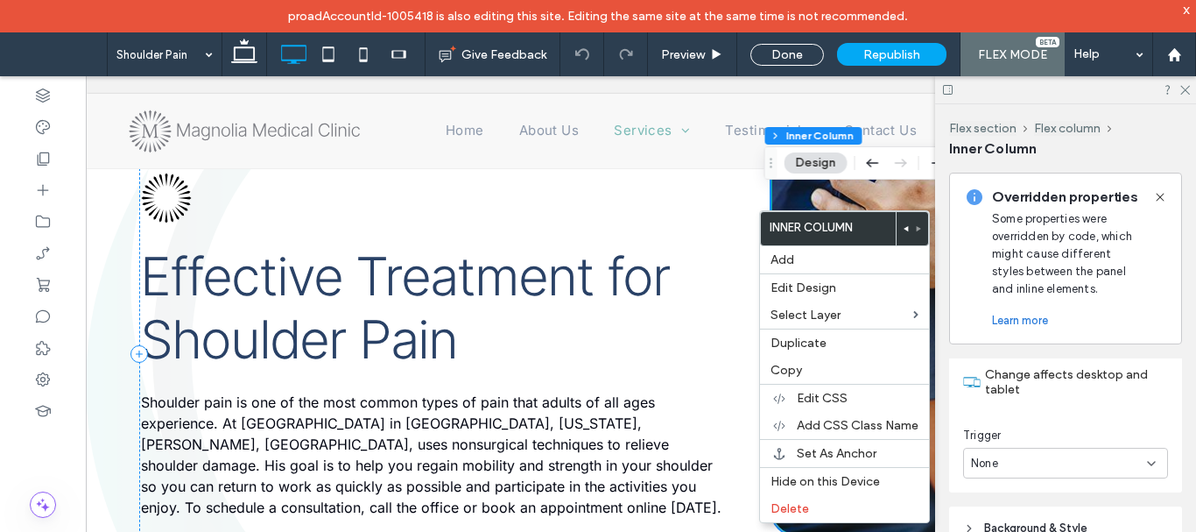
scroll to position [572, 0]
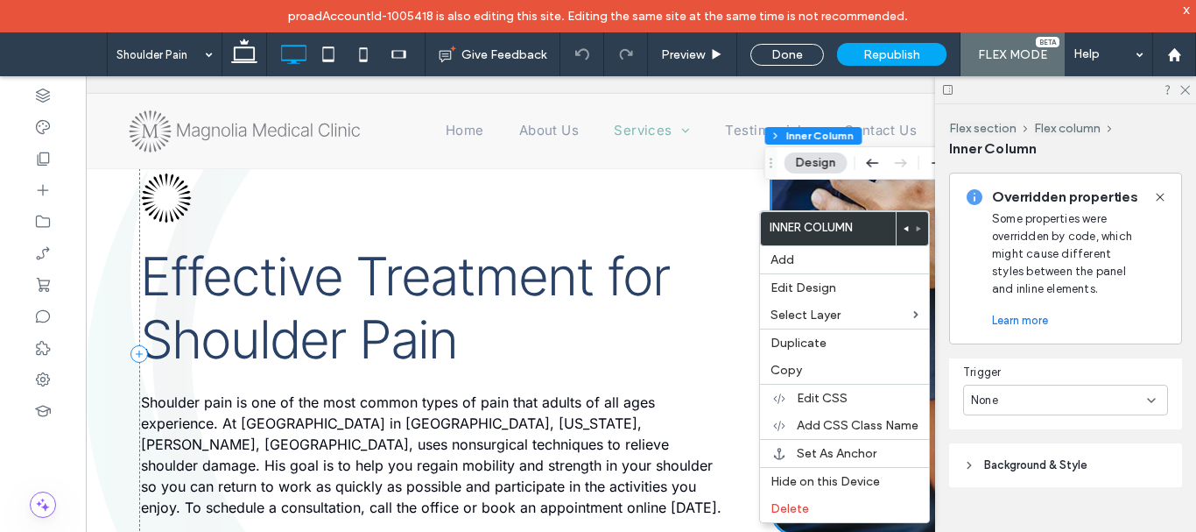
click at [1027, 405] on div "None" at bounding box center [1059, 401] width 176 height 18
click at [1031, 452] on div "Entrance" at bounding box center [1061, 461] width 194 height 31
click at [1012, 390] on div "None" at bounding box center [1059, 387] width 176 height 18
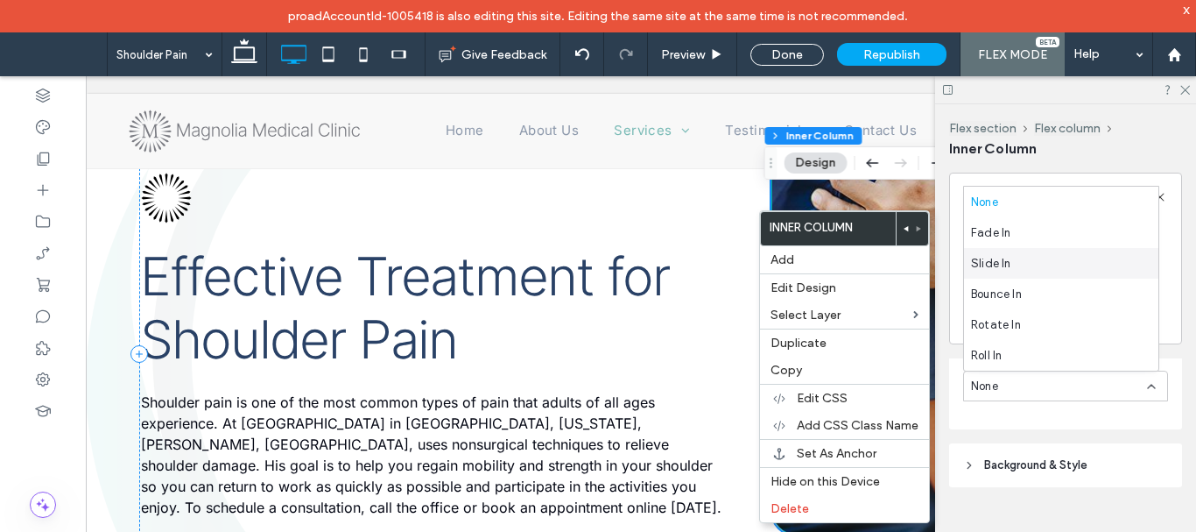
click at [1020, 270] on div "Slide In" at bounding box center [1061, 263] width 194 height 31
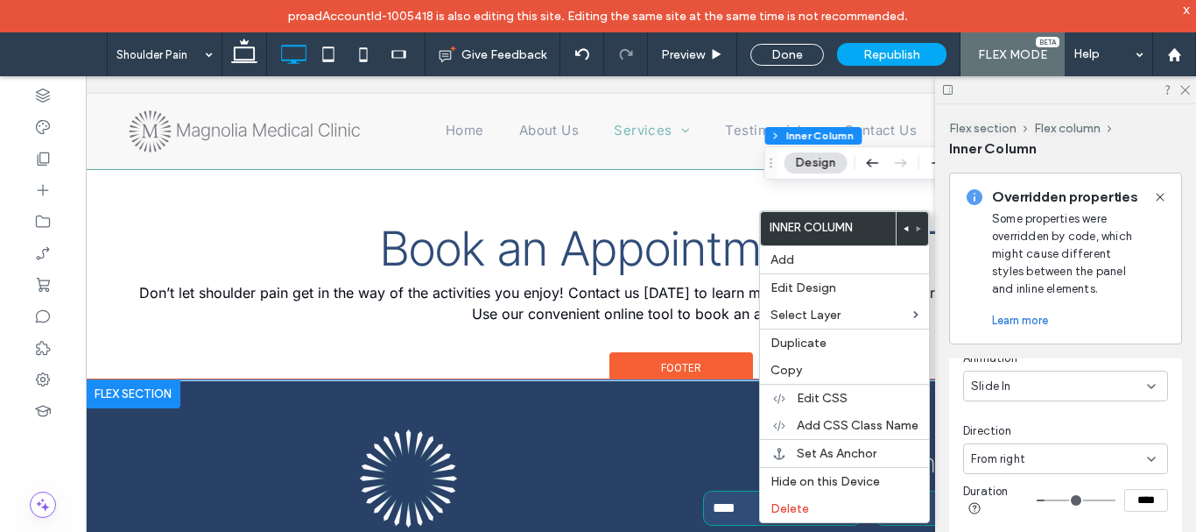
scroll to position [1307, 0]
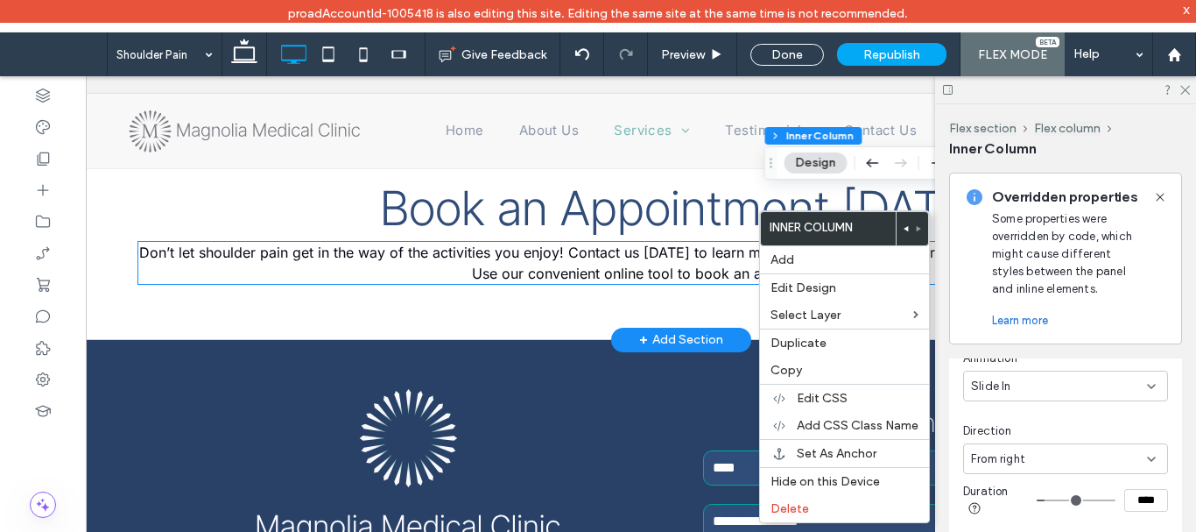
click at [335, 279] on p "Don’t let shoulder pain get in the way of the activities you enjoy! Contact us …" at bounding box center [681, 263] width 1086 height 42
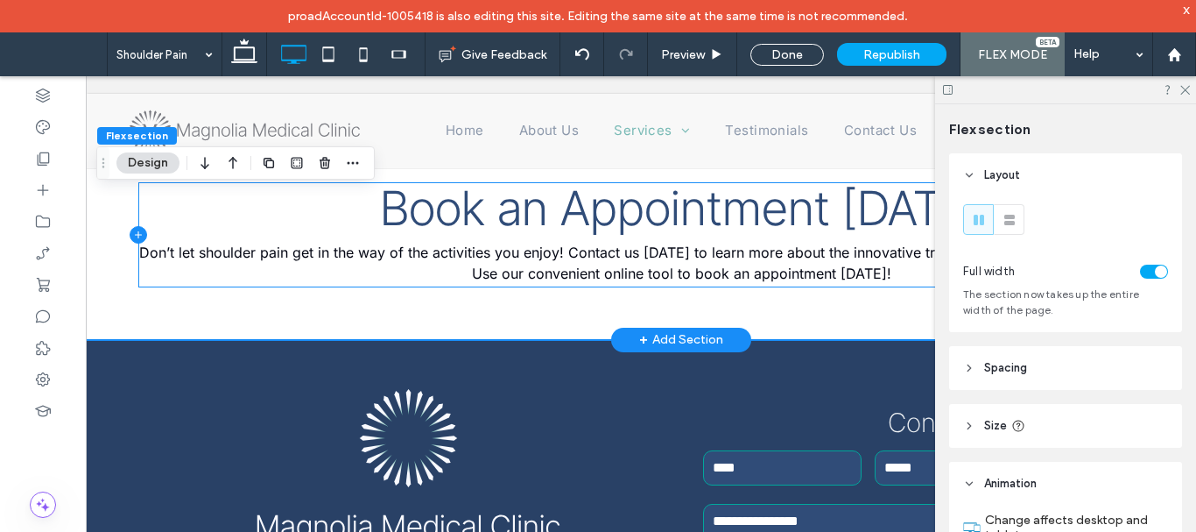
click at [139, 237] on icon at bounding box center [139, 235] width 18 height 18
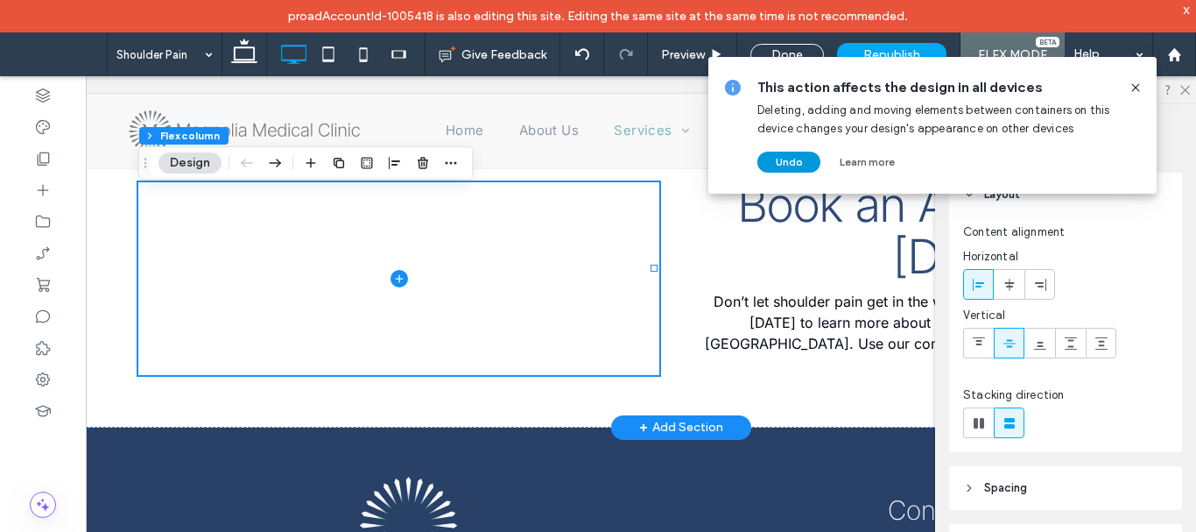
click at [787, 164] on button "Undo" at bounding box center [789, 162] width 63 height 21
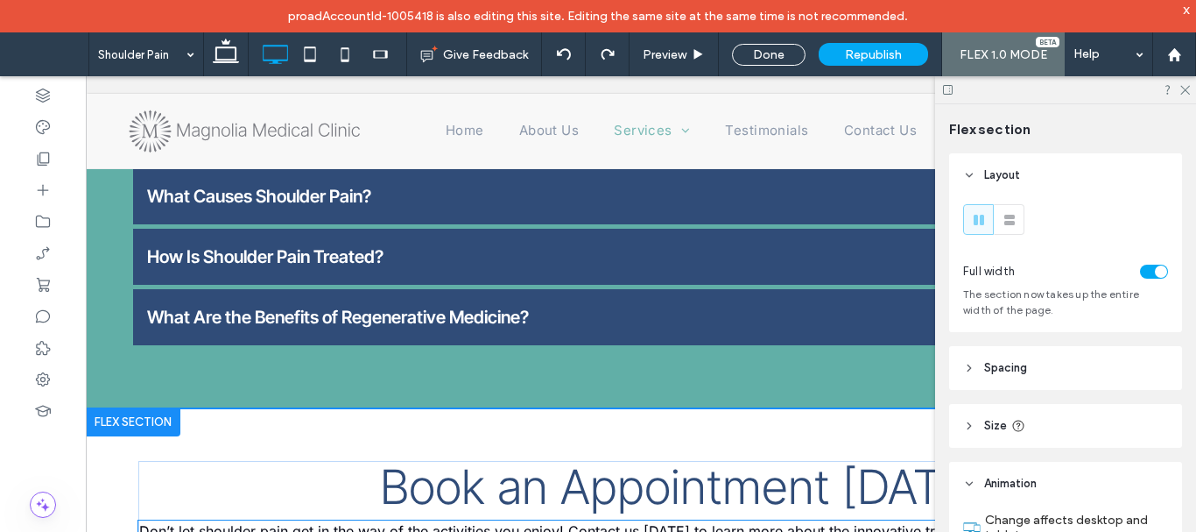
scroll to position [1296, 0]
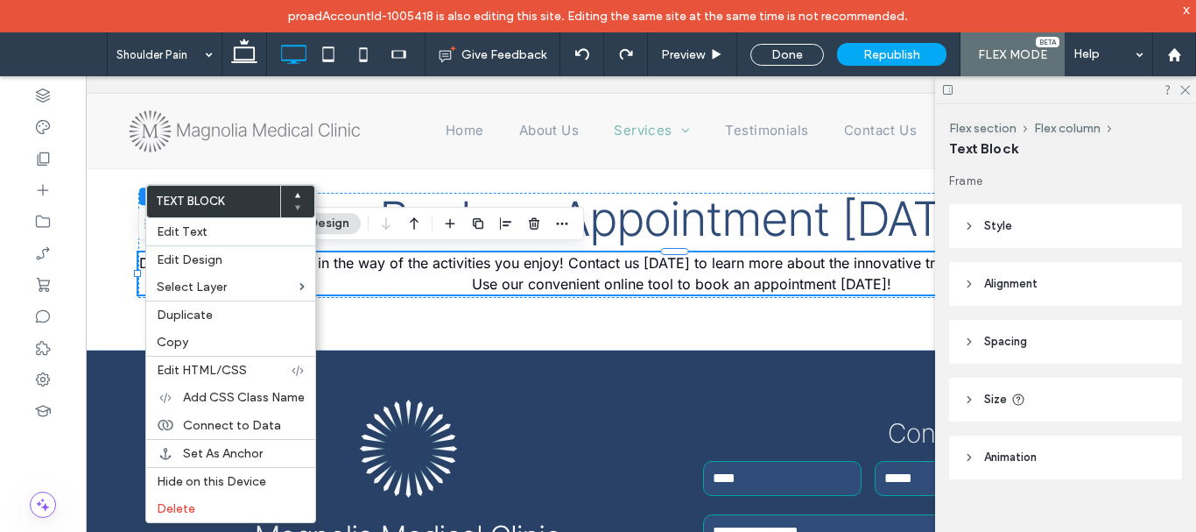
click at [1069, 458] on header "Animation" at bounding box center [1065, 457] width 233 height 44
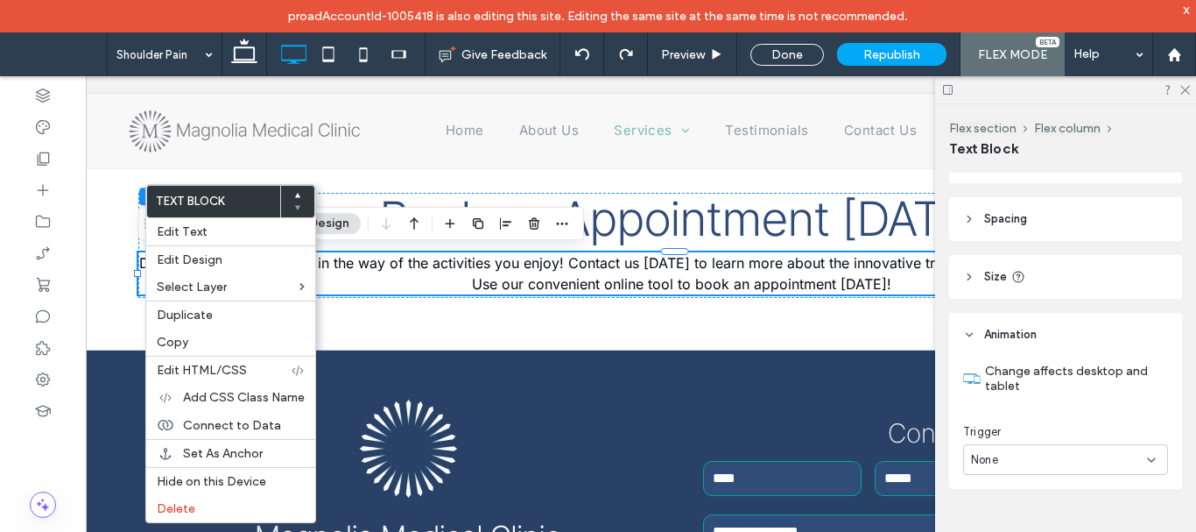
scroll to position [124, 0]
click at [1061, 441] on div "Trigger None" at bounding box center [1065, 447] width 205 height 52
click at [1063, 449] on div "None" at bounding box center [1059, 458] width 176 height 18
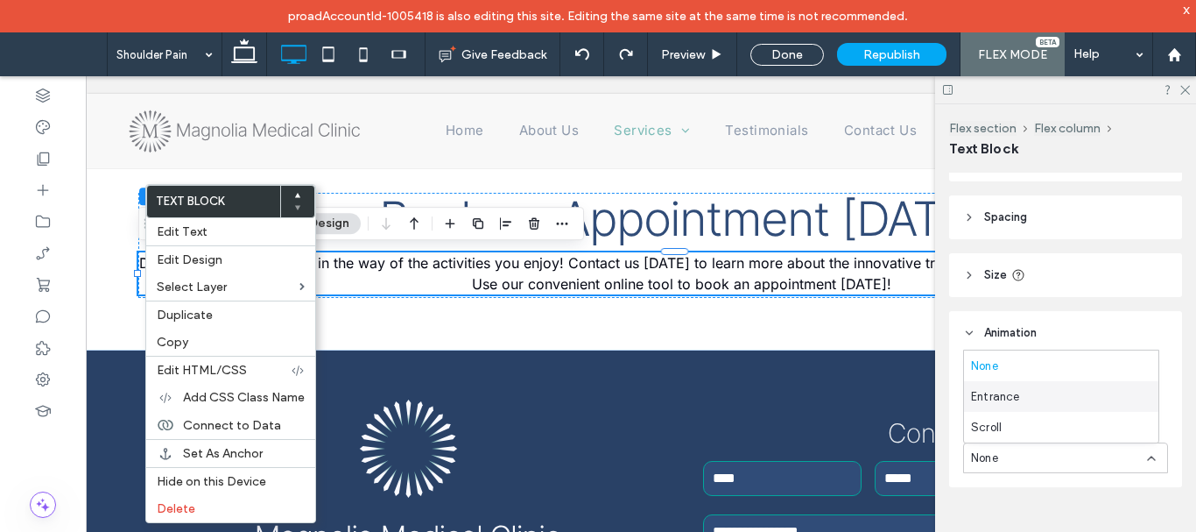
click at [1035, 384] on div "Entrance" at bounding box center [1061, 396] width 194 height 31
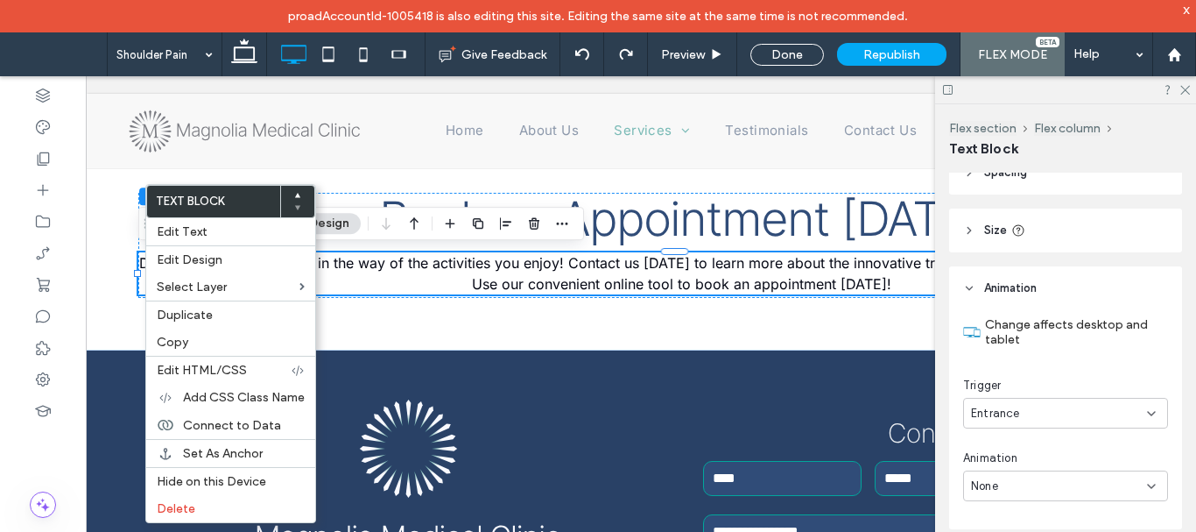
scroll to position [211, 0]
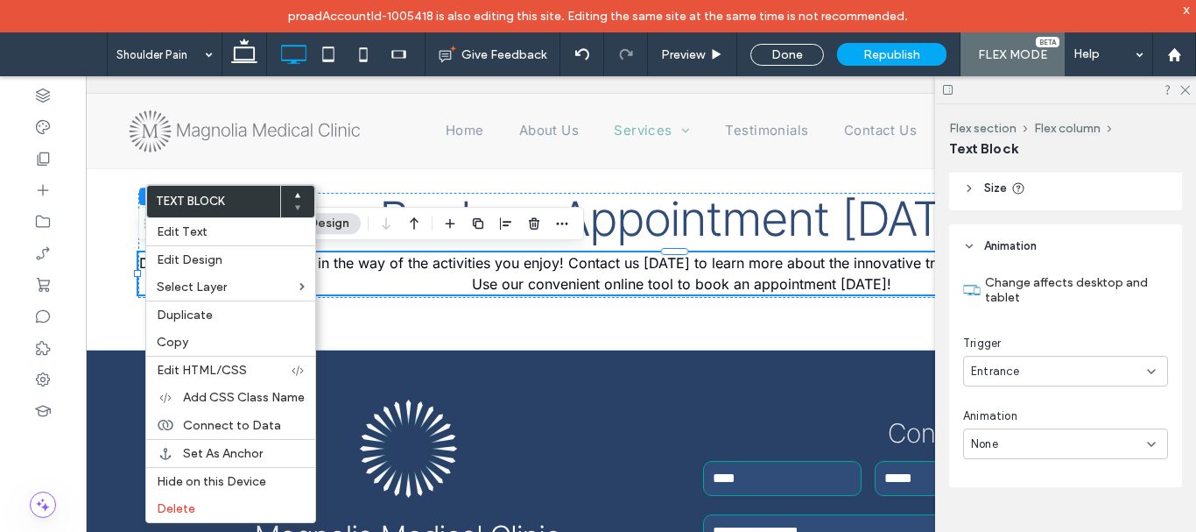
click at [1036, 438] on div "None" at bounding box center [1059, 444] width 176 height 18
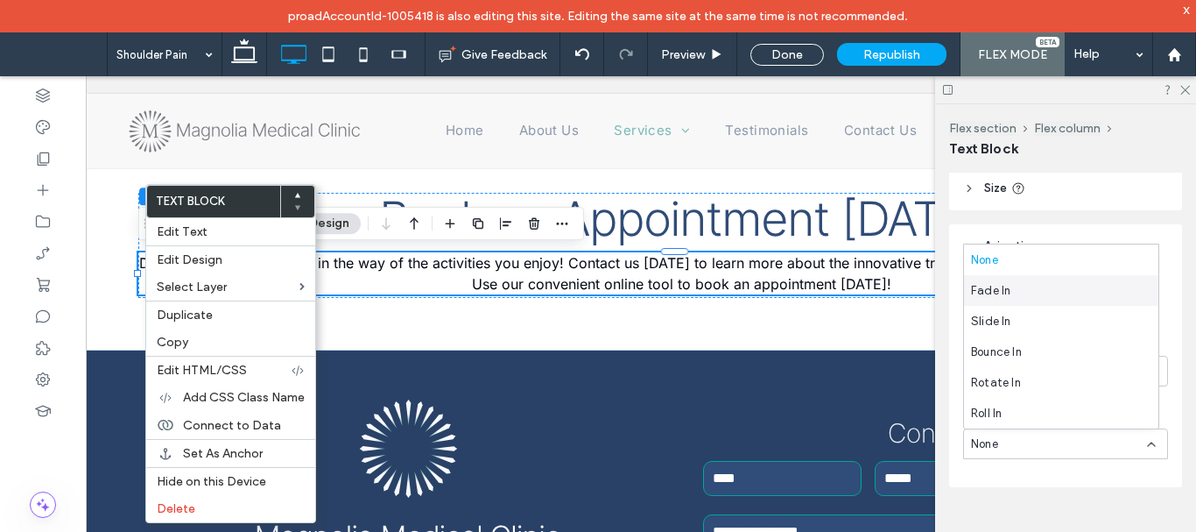
click at [1019, 288] on div "Fade In" at bounding box center [1061, 290] width 194 height 31
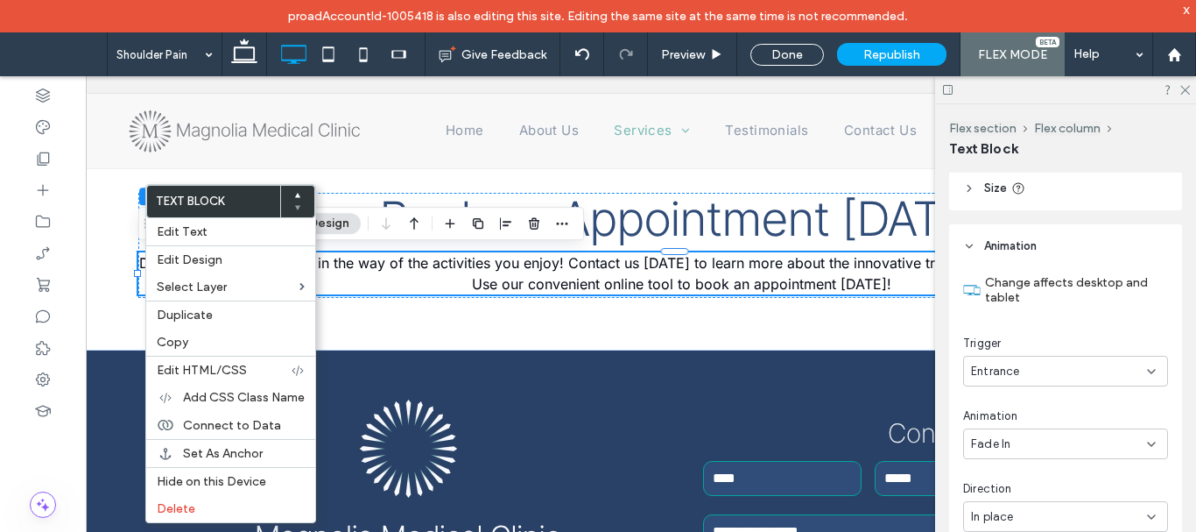
click at [1050, 370] on div "Entrance" at bounding box center [1059, 372] width 176 height 18
click at [1034, 398] on div "None" at bounding box center [1061, 401] width 194 height 31
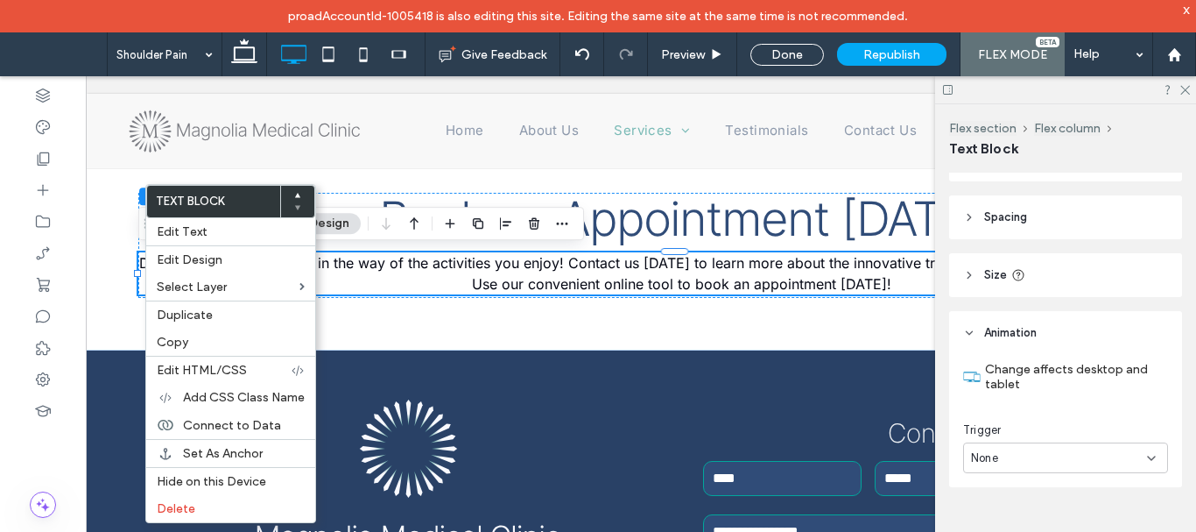
scroll to position [124, 0]
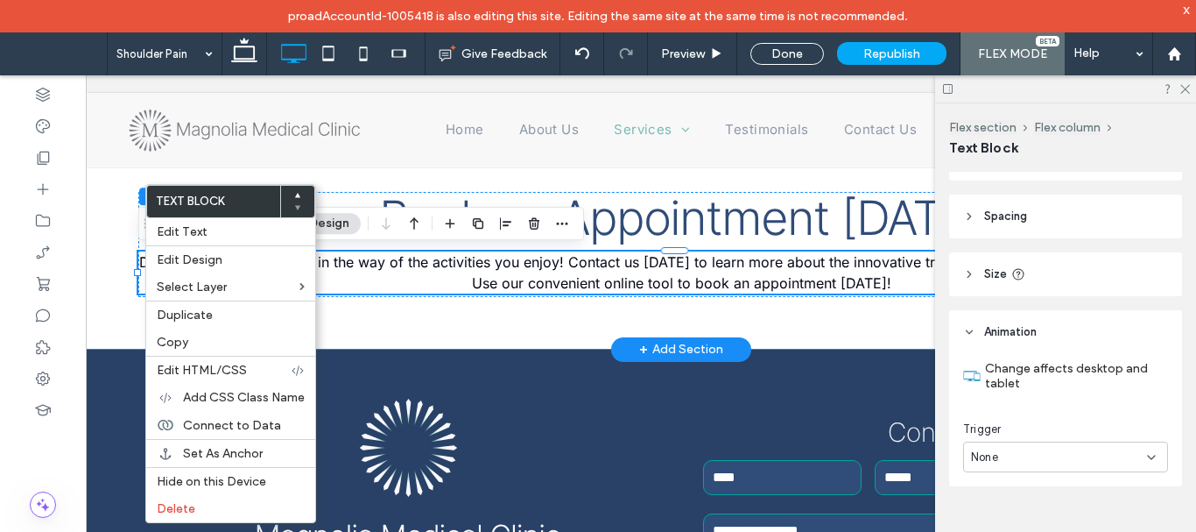
click at [122, 262] on div "Book an Appointment Today Don’t let shoulder pain get in the way of the activit…" at bounding box center [681, 244] width 1191 height 210
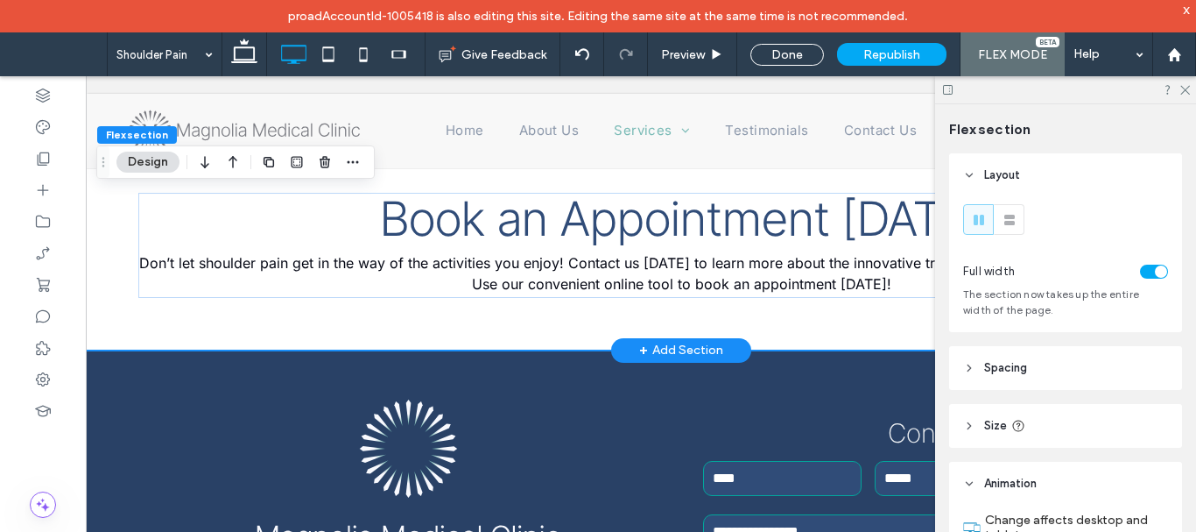
click at [131, 204] on div "Book an Appointment Today Don’t let shoulder pain get in the way of the activit…" at bounding box center [681, 245] width 1191 height 210
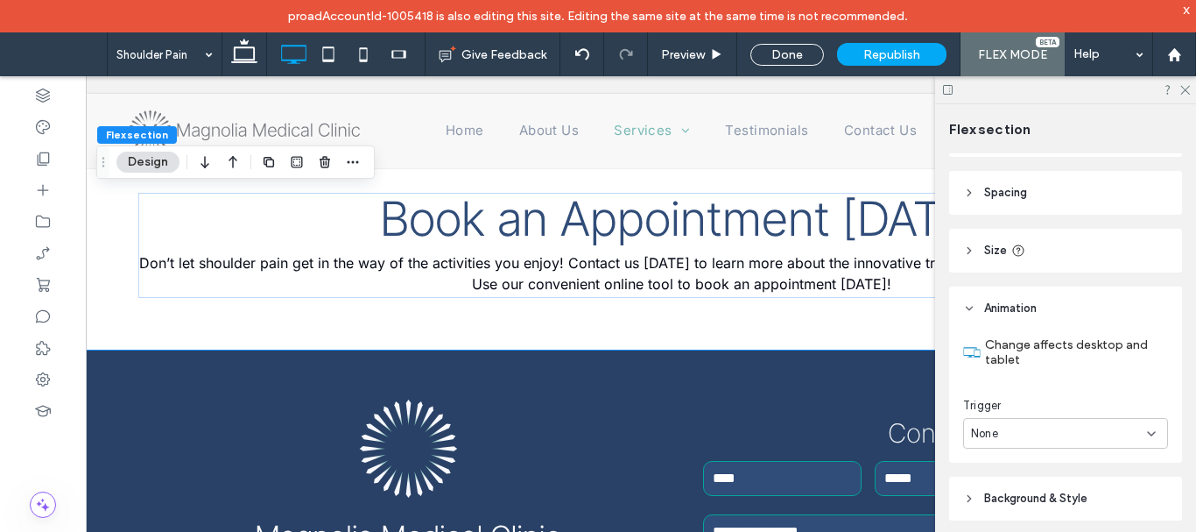
scroll to position [208, 0]
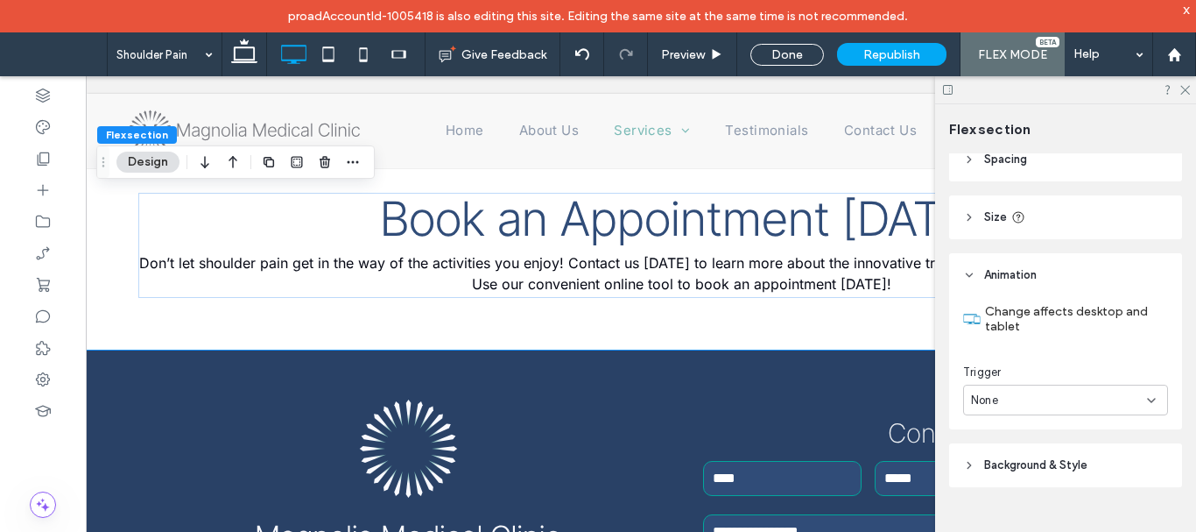
click at [1070, 402] on div "None" at bounding box center [1059, 401] width 176 height 18
click at [1049, 468] on div "Entrance" at bounding box center [1061, 461] width 194 height 31
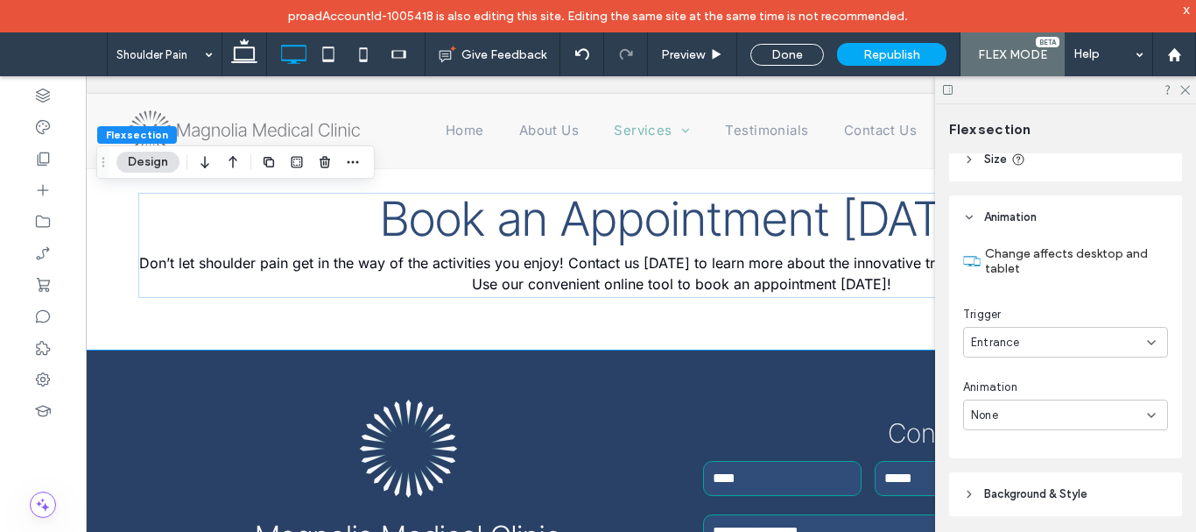
scroll to position [295, 0]
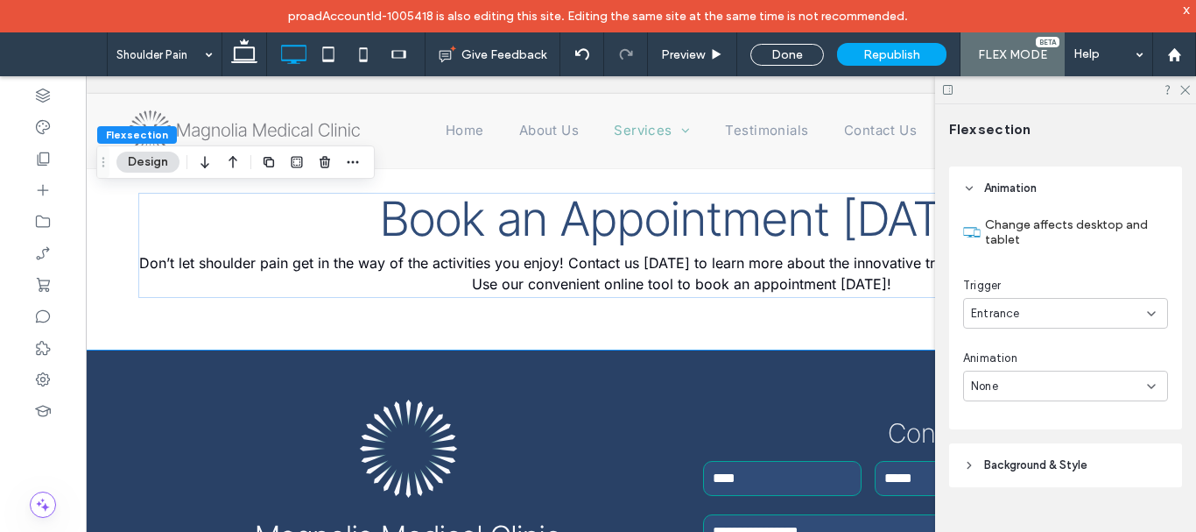
click at [1040, 384] on div "None" at bounding box center [1059, 387] width 176 height 18
click at [1009, 222] on div "Fade In" at bounding box center [1061, 232] width 194 height 31
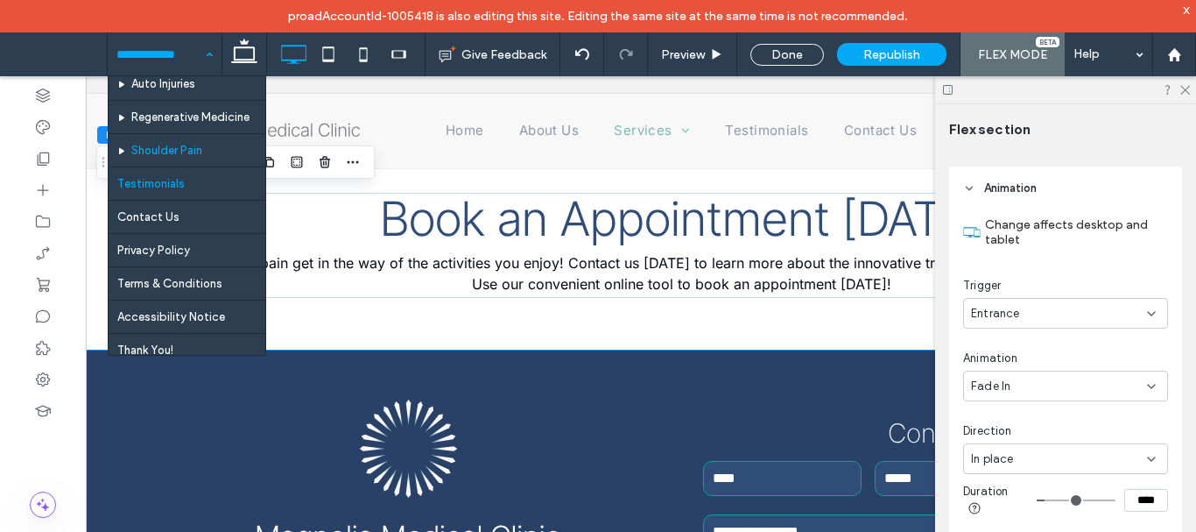
scroll to position [251, 0]
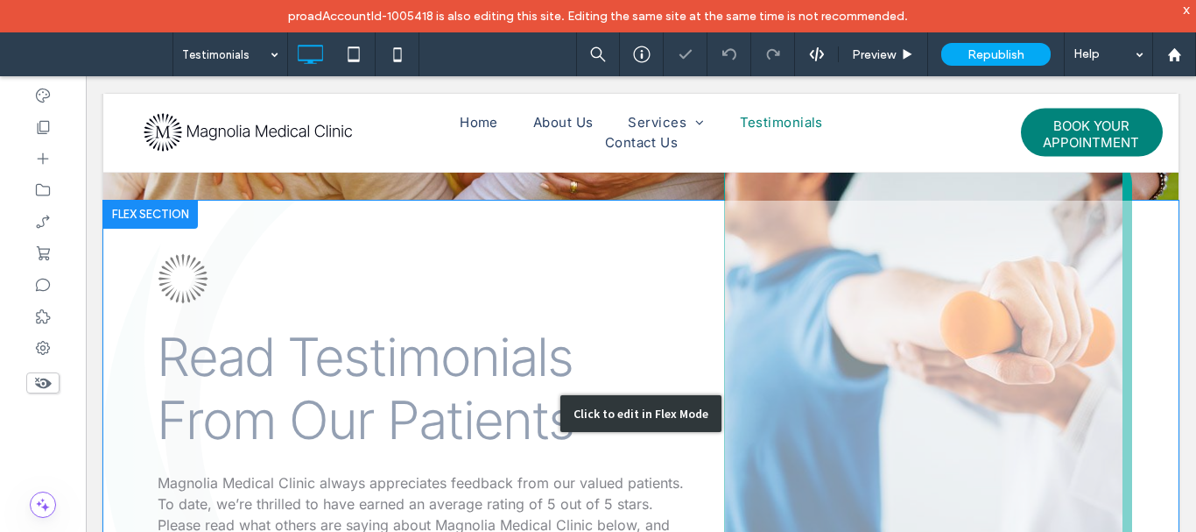
scroll to position [438, 0]
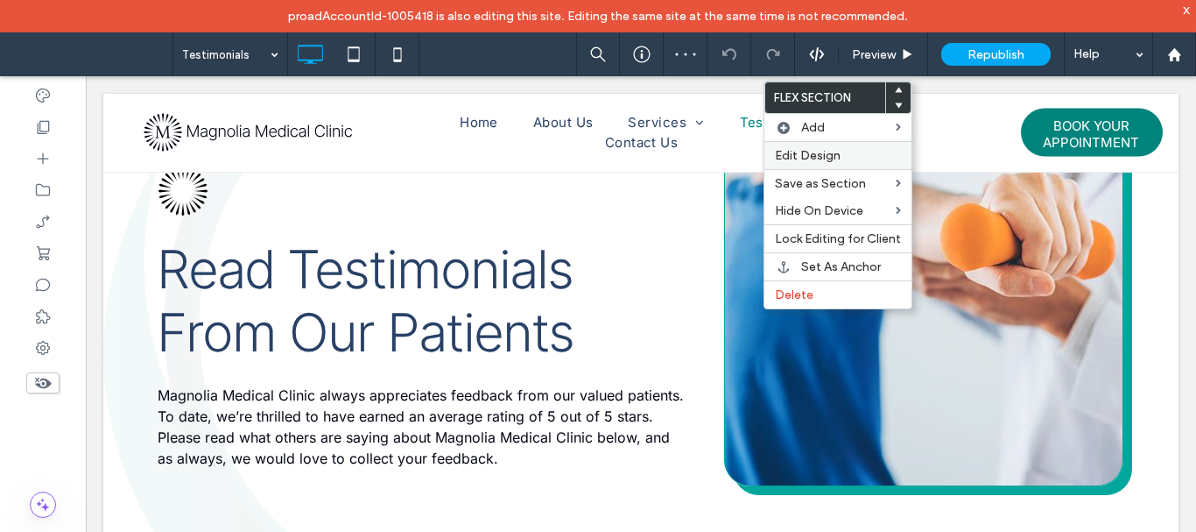
click at [842, 151] on label "Edit Design" at bounding box center [838, 155] width 126 height 15
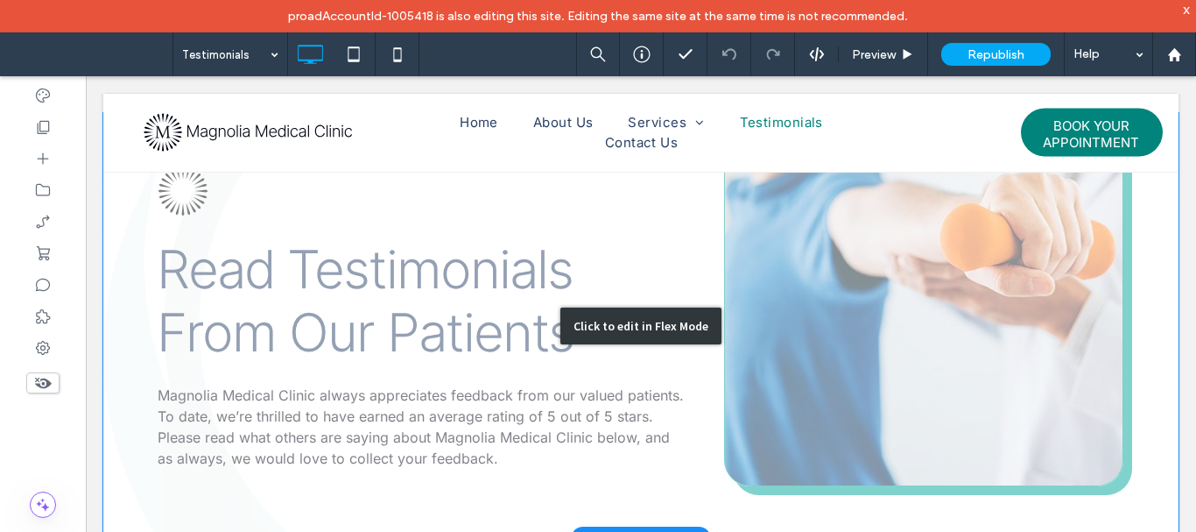
click at [764, 345] on div "Click to edit in Flex Mode" at bounding box center [641, 326] width 1076 height 426
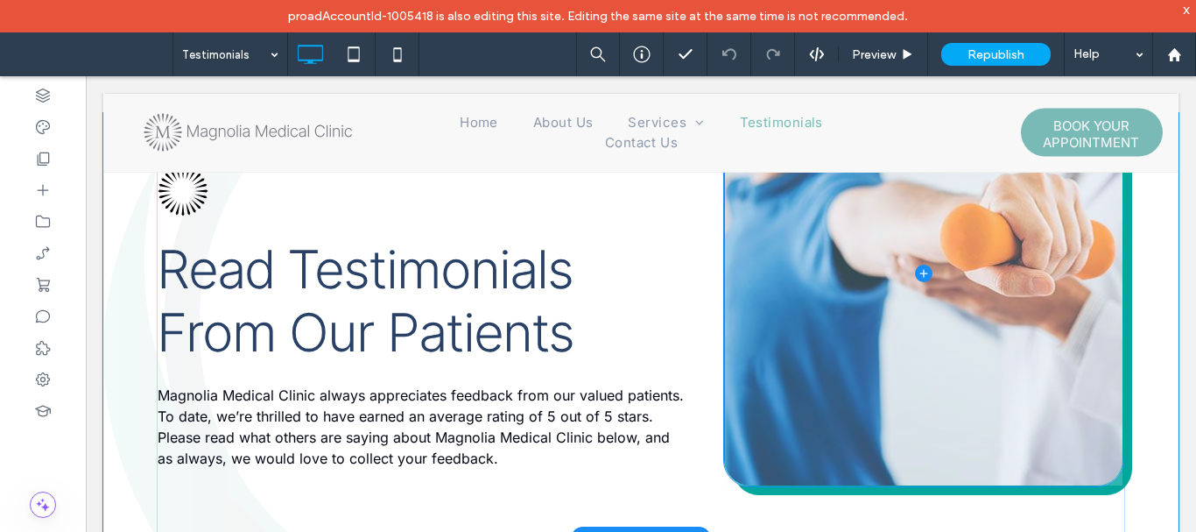
click at [780, 366] on span at bounding box center [923, 273] width 397 height 424
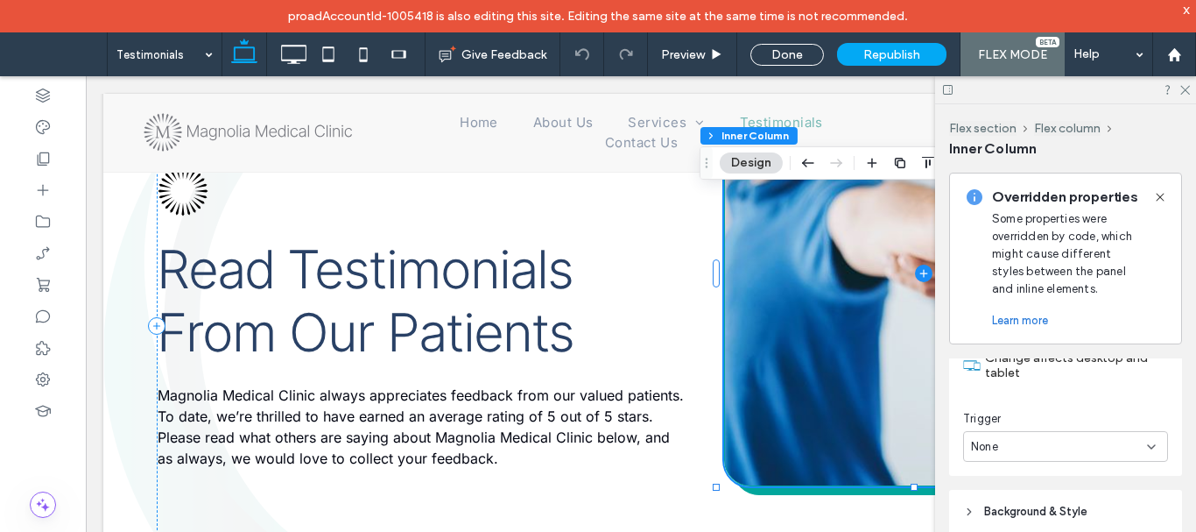
click at [1055, 451] on div "None" at bounding box center [1059, 447] width 176 height 18
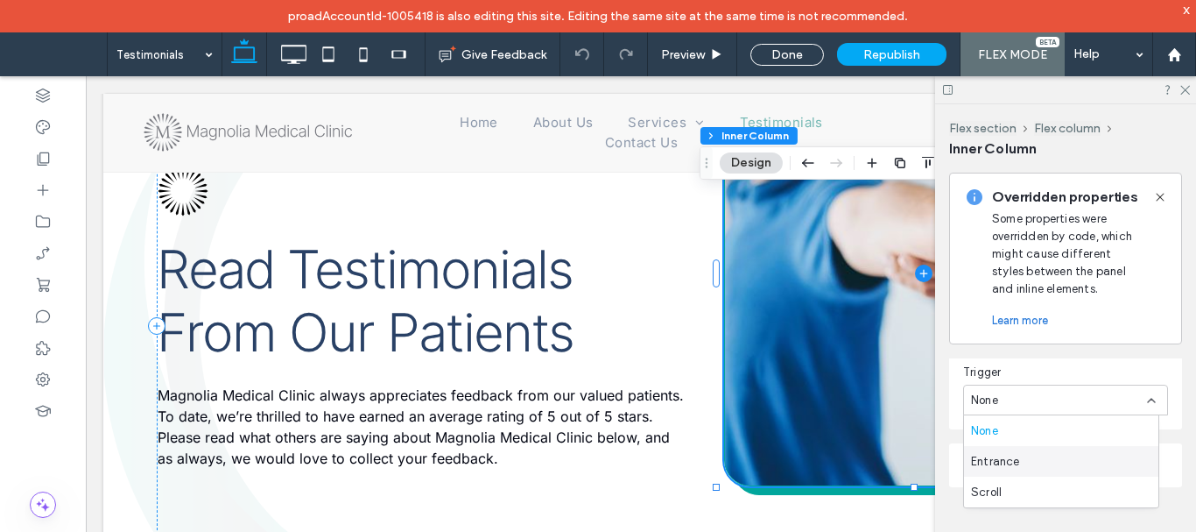
click at [1018, 459] on span "Entrance" at bounding box center [995, 462] width 49 height 18
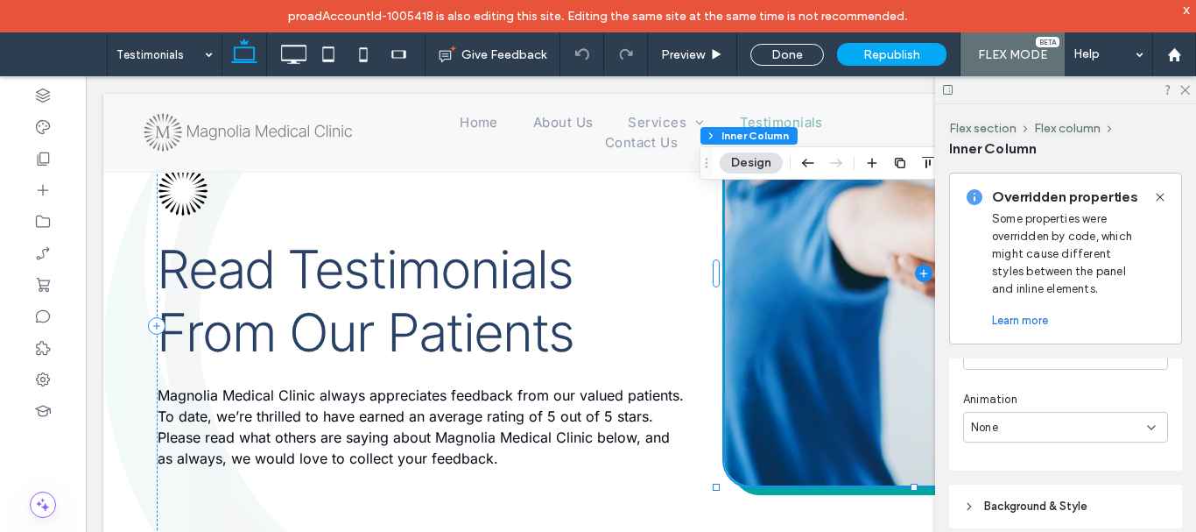
scroll to position [659, 0]
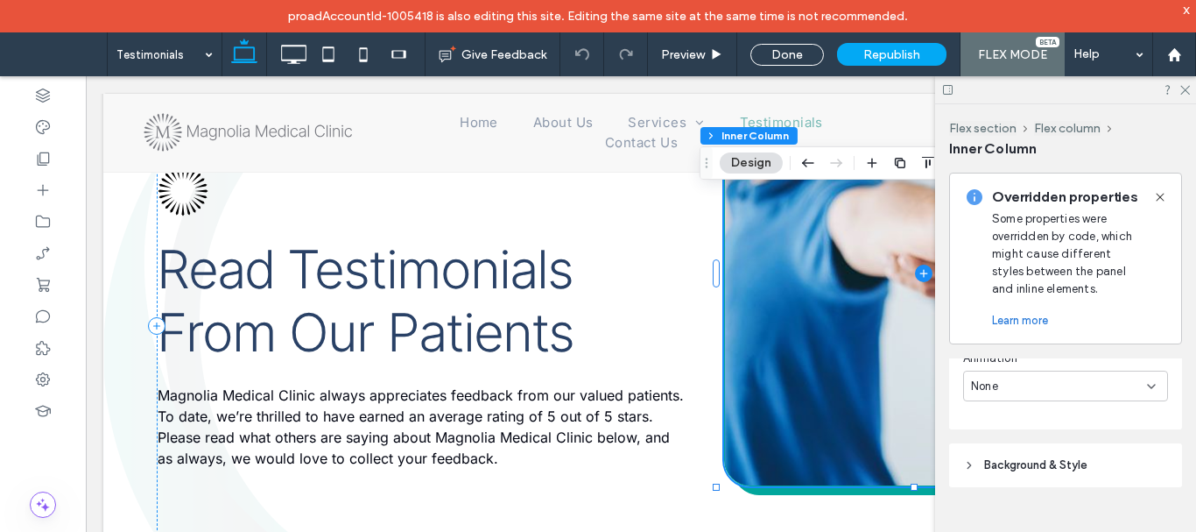
click at [1017, 378] on div "None" at bounding box center [1059, 387] width 176 height 18
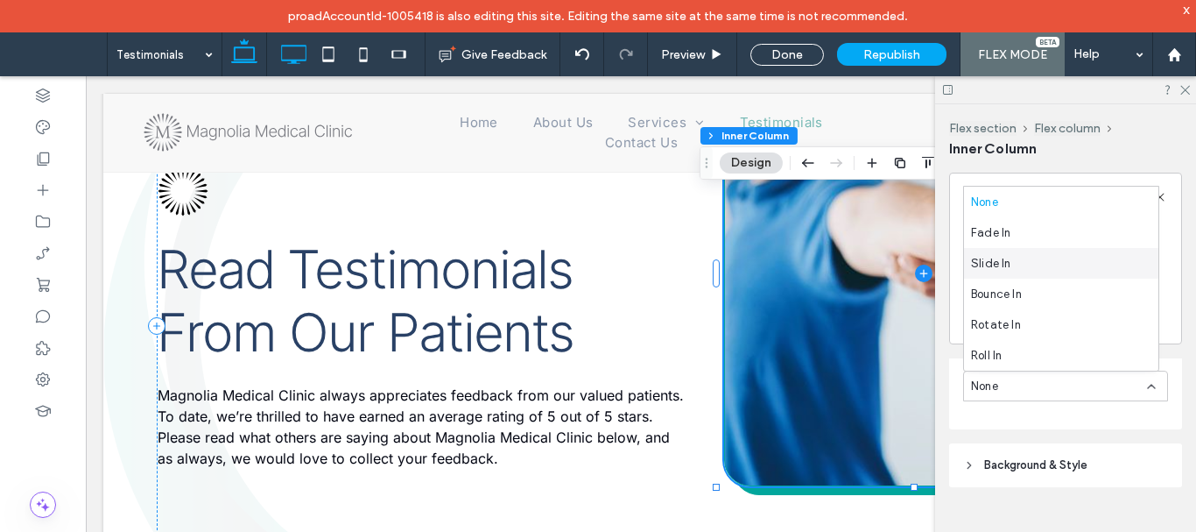
click at [286, 49] on icon at bounding box center [293, 54] width 35 height 35
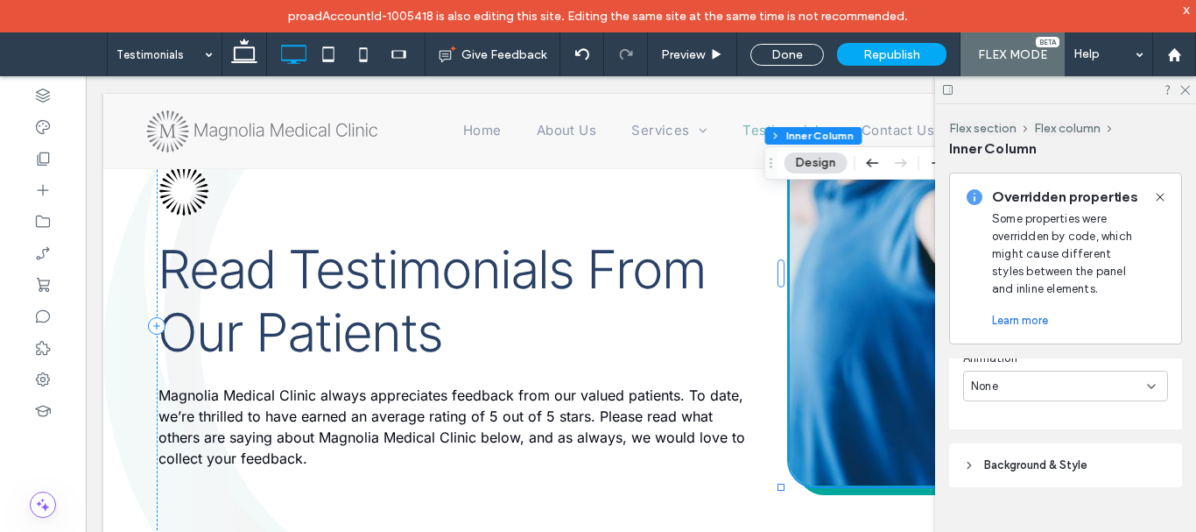
click at [1026, 383] on div "None" at bounding box center [1059, 387] width 176 height 18
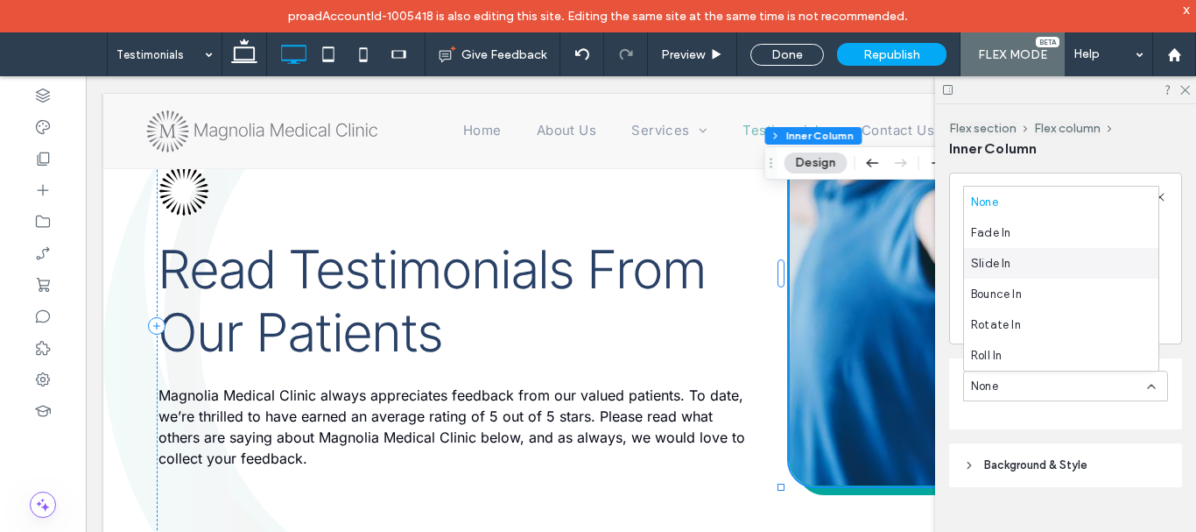
click at [1020, 259] on div "Slide In" at bounding box center [1061, 263] width 194 height 31
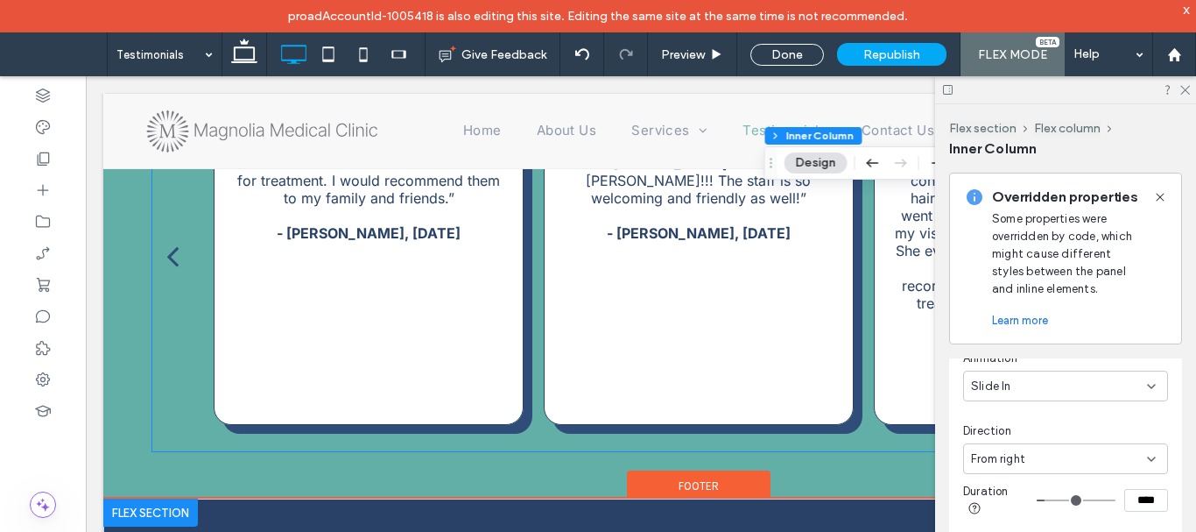
scroll to position [1139, 0]
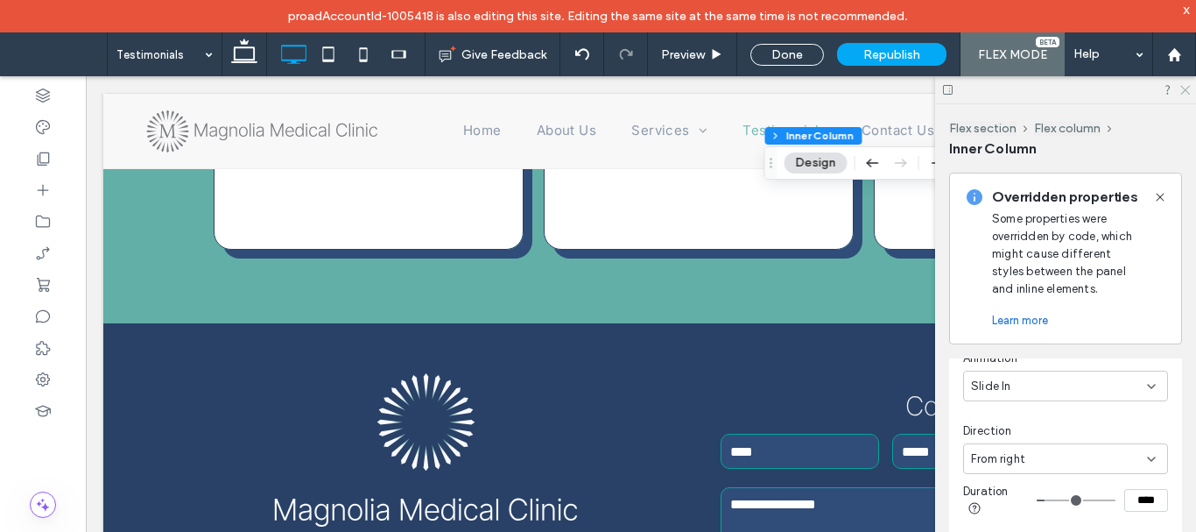
click at [1182, 87] on icon at bounding box center [1184, 88] width 11 height 11
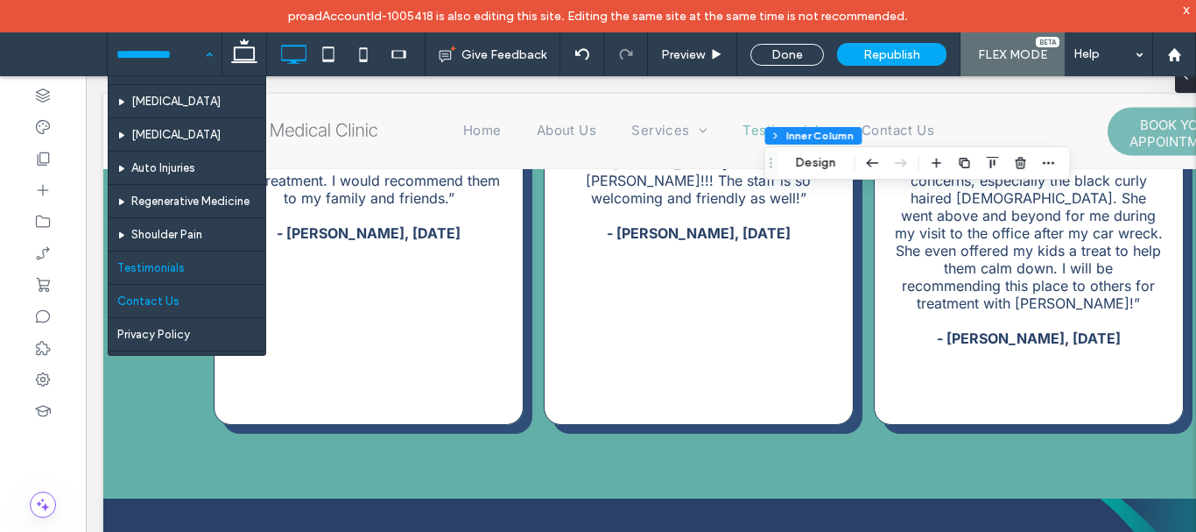
scroll to position [251, 0]
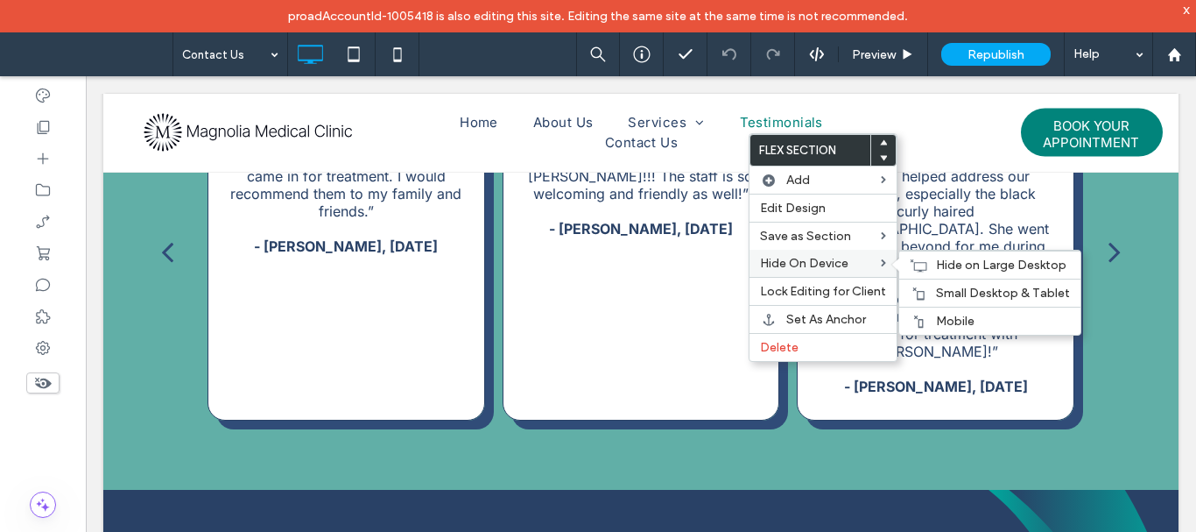
click at [848, 267] on span "Hide On Device" at bounding box center [804, 263] width 88 height 15
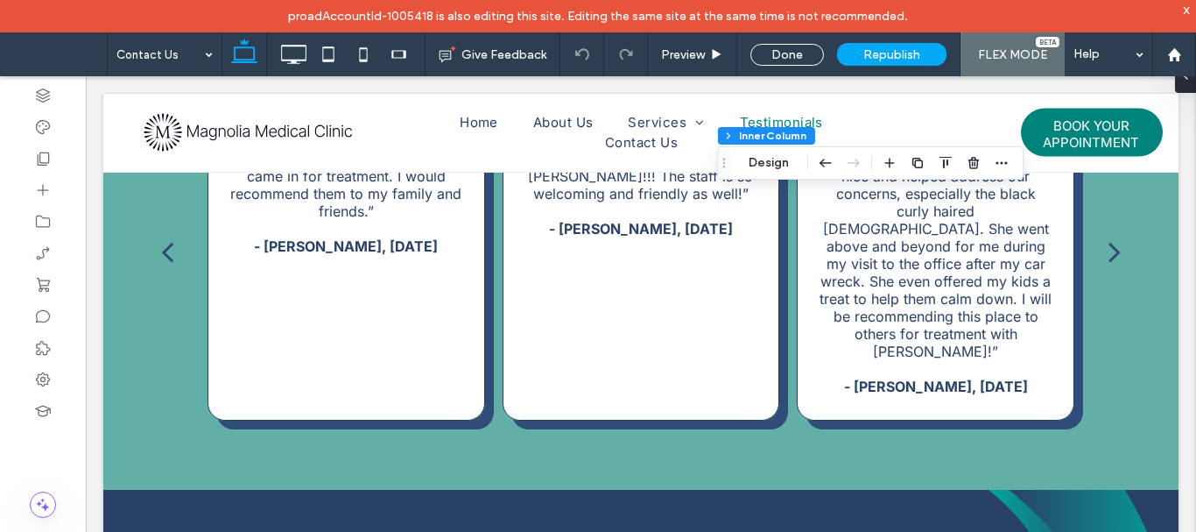
click at [761, 173] on div "Flex section Flex column Inner Column Design" at bounding box center [870, 162] width 307 height 33
click at [761, 168] on button "Design" at bounding box center [768, 162] width 63 height 21
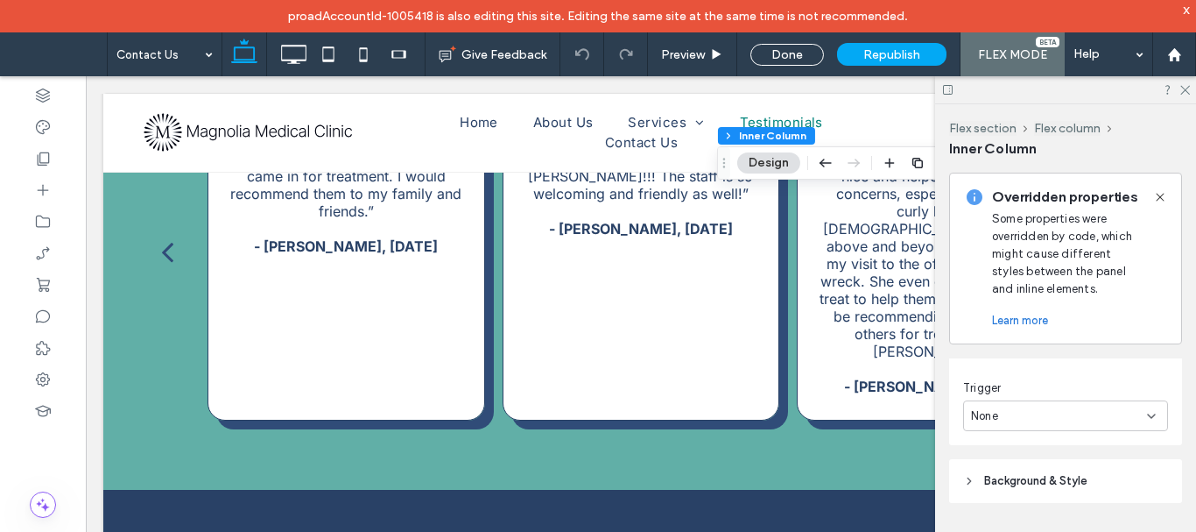
scroll to position [572, 0]
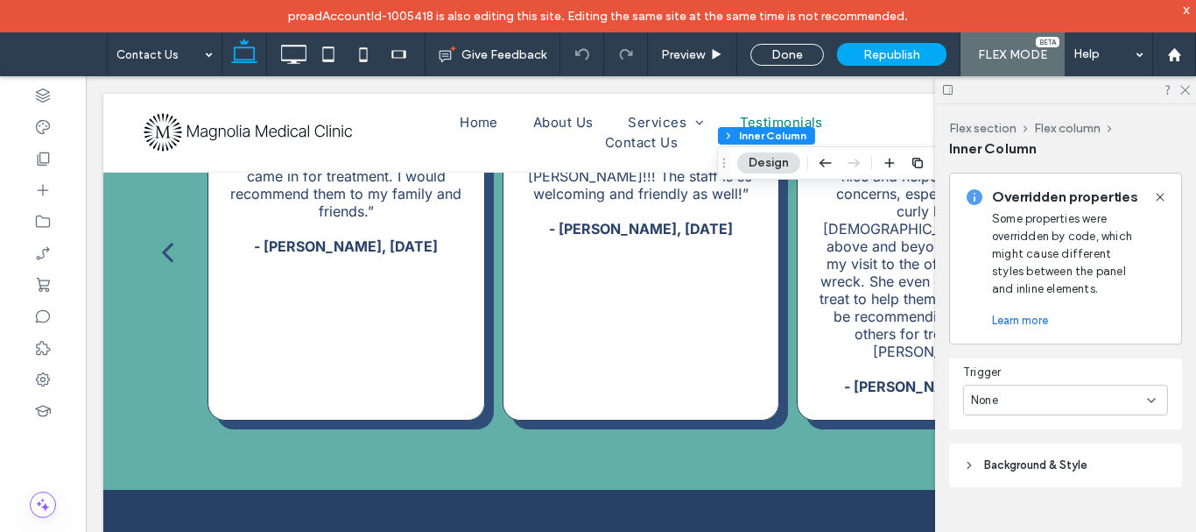
click at [1027, 400] on div "None" at bounding box center [1059, 401] width 176 height 18
click at [1023, 457] on div "Entrance" at bounding box center [1061, 461] width 194 height 31
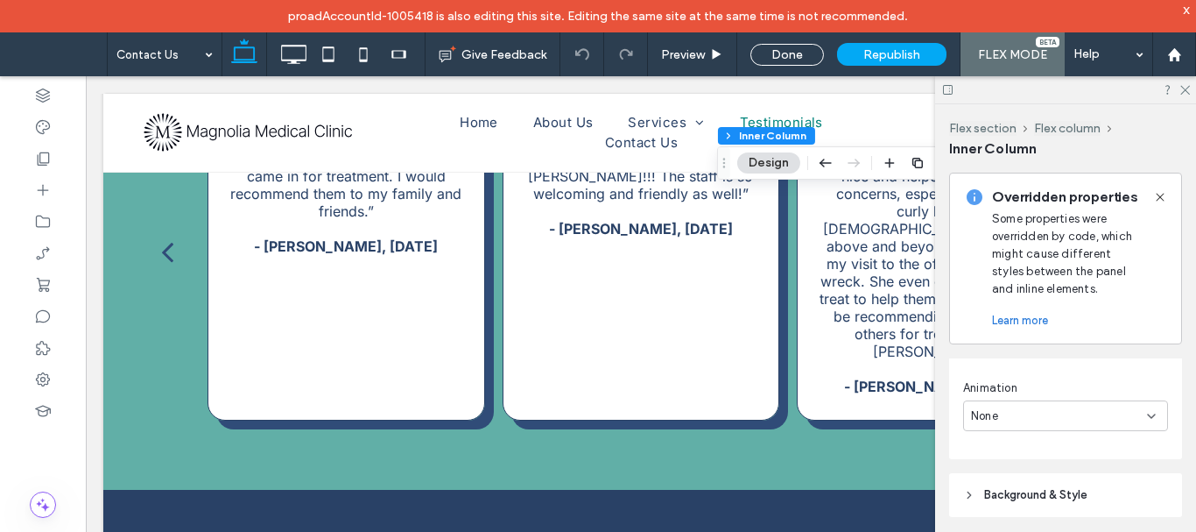
scroll to position [659, 0]
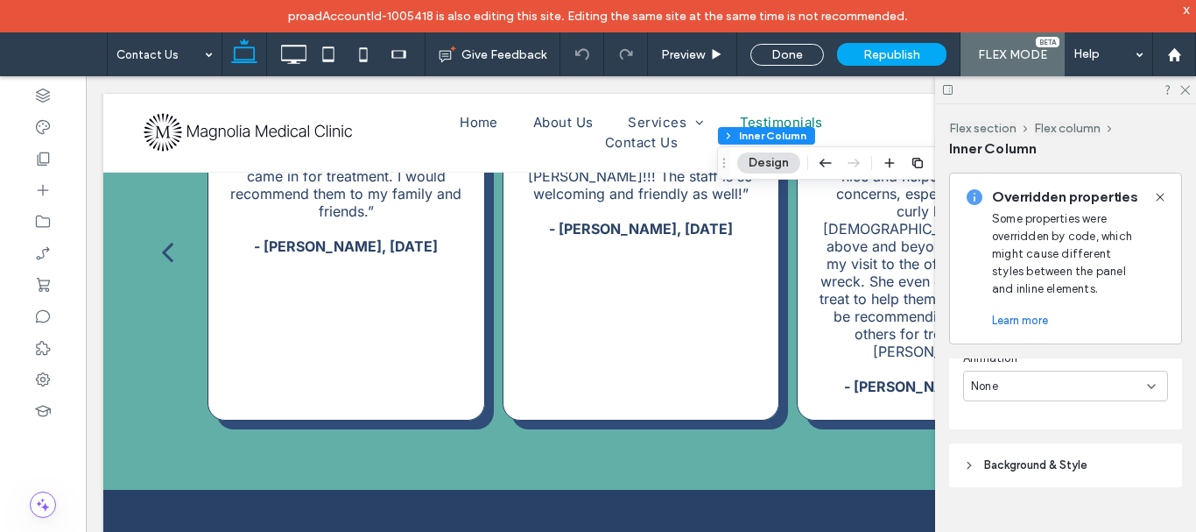
click at [1025, 391] on div "None" at bounding box center [1059, 387] width 176 height 18
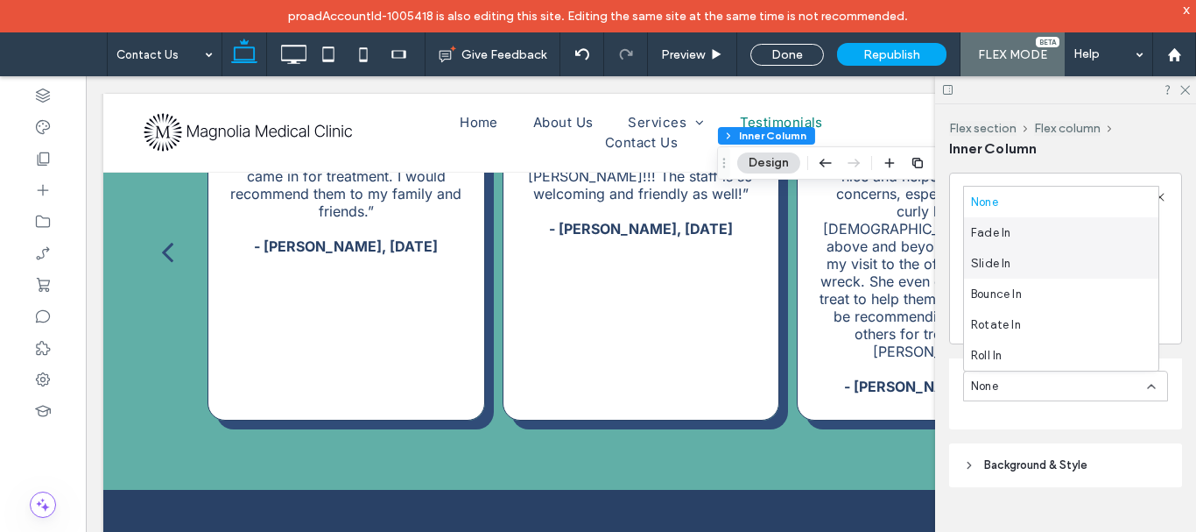
click at [1010, 252] on div "Slide In" at bounding box center [1061, 263] width 194 height 31
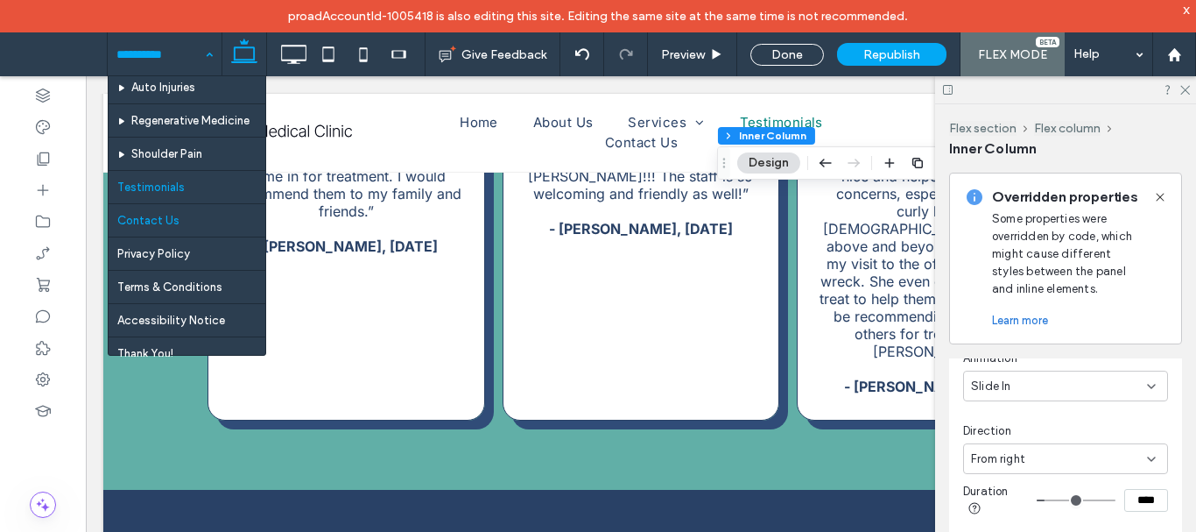
scroll to position [251, 0]
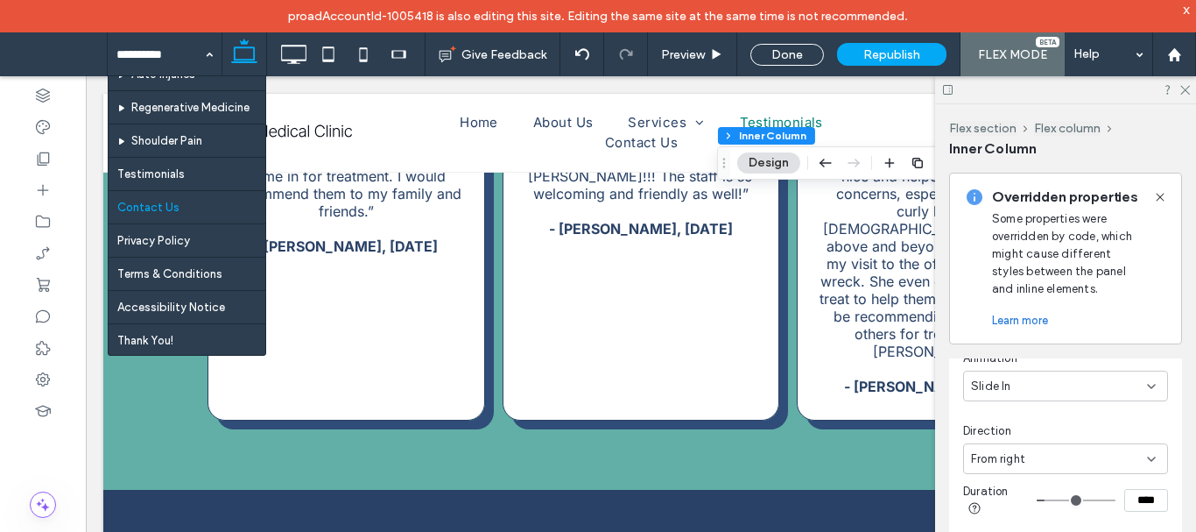
click at [195, 50] on input at bounding box center [160, 54] width 88 height 44
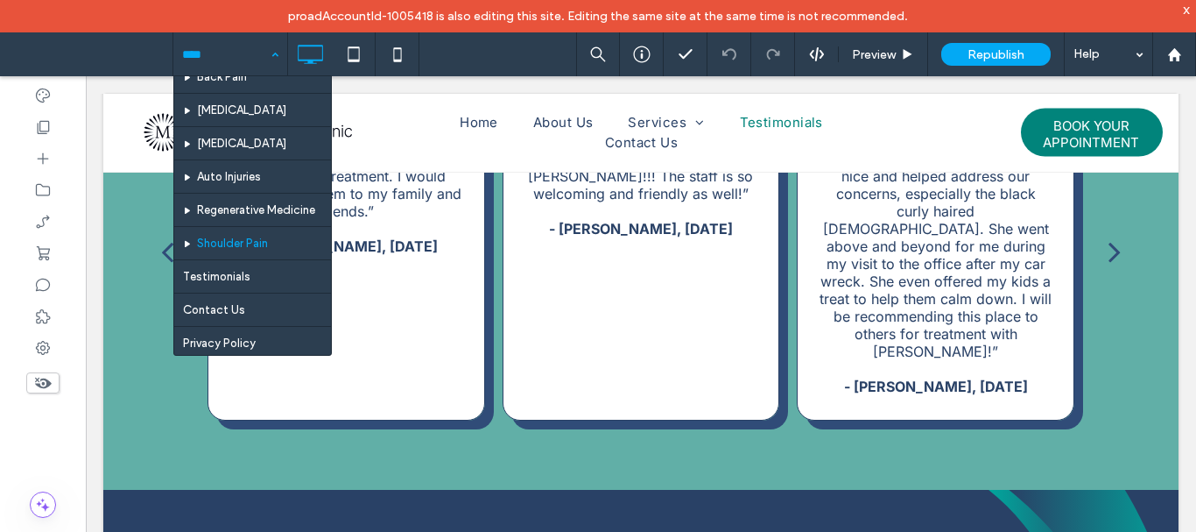
scroll to position [175, 0]
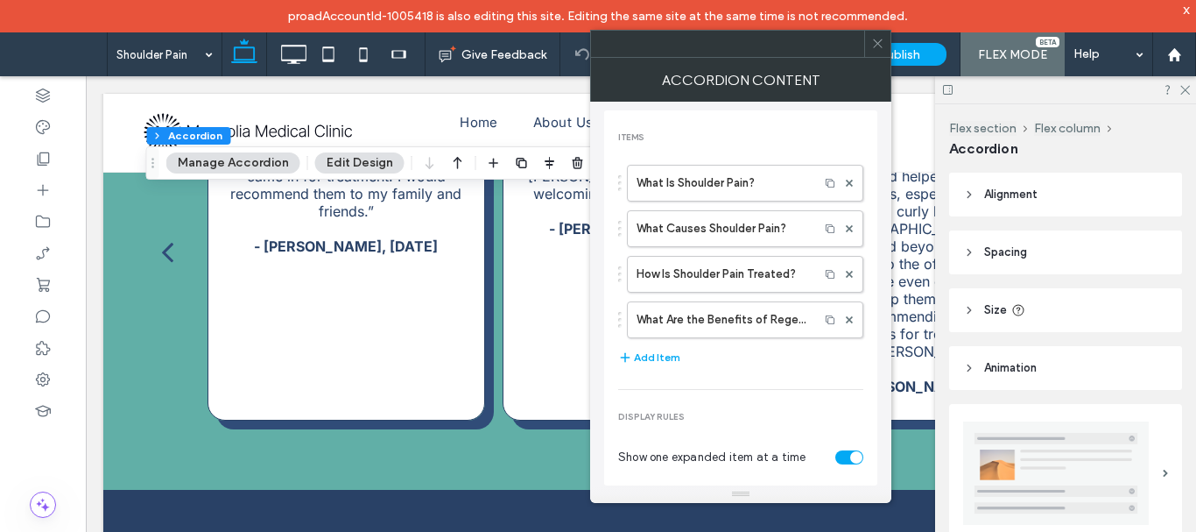
click at [251, 162] on button "Manage Accordion" at bounding box center [233, 162] width 134 height 21
click at [701, 180] on label "What Is Shoulder Pain?" at bounding box center [723, 183] width 173 height 35
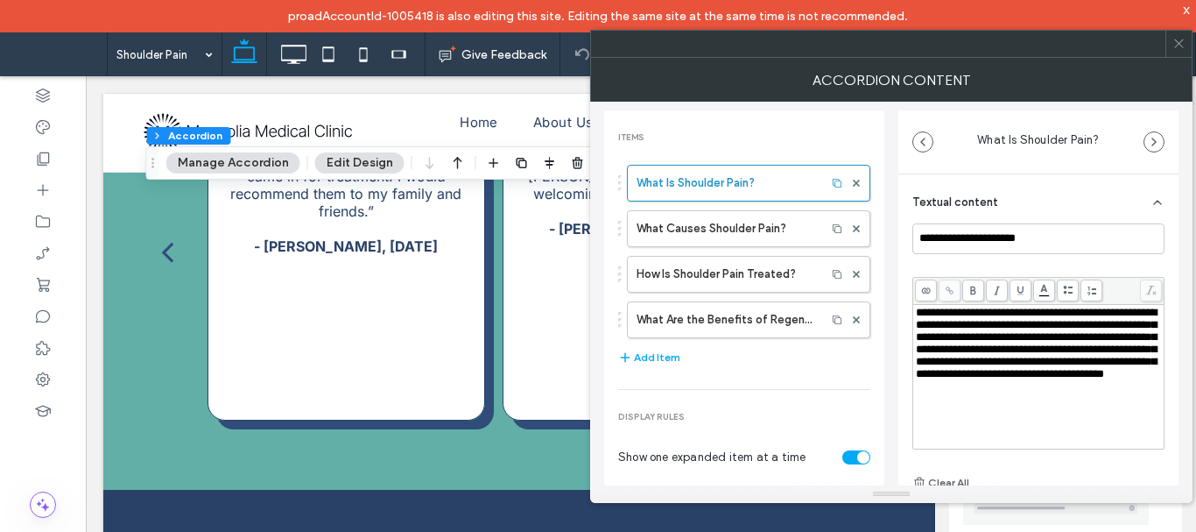
click at [975, 356] on span "**********" at bounding box center [1036, 343] width 241 height 73
click at [709, 222] on label "What Causes Shoulder Pain?" at bounding box center [727, 228] width 180 height 35
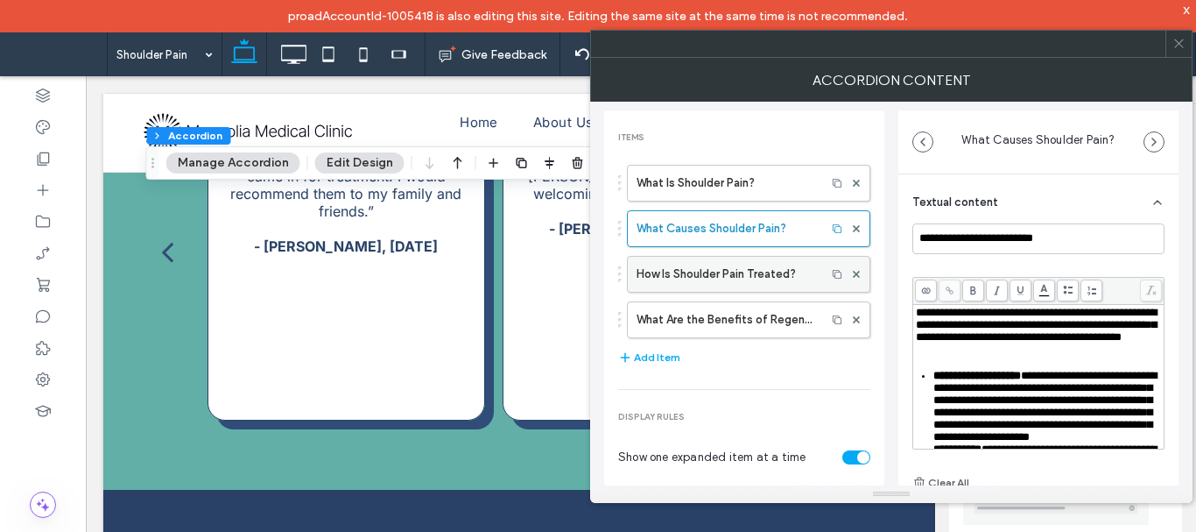
click at [712, 280] on label "How Is Shoulder Pain Treated?" at bounding box center [727, 274] width 180 height 35
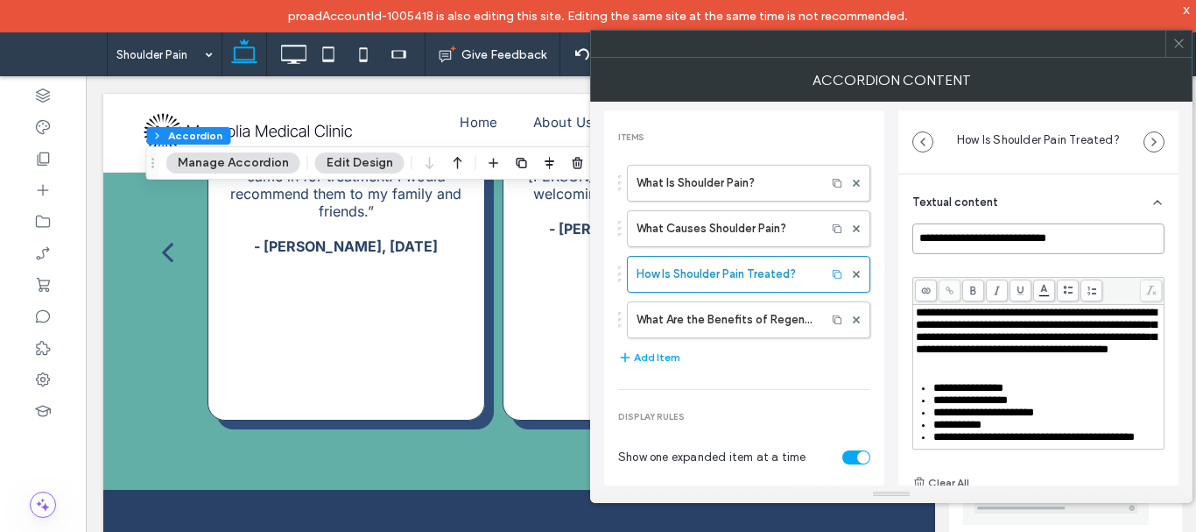
click at [1013, 234] on input "**********" at bounding box center [1039, 238] width 252 height 31
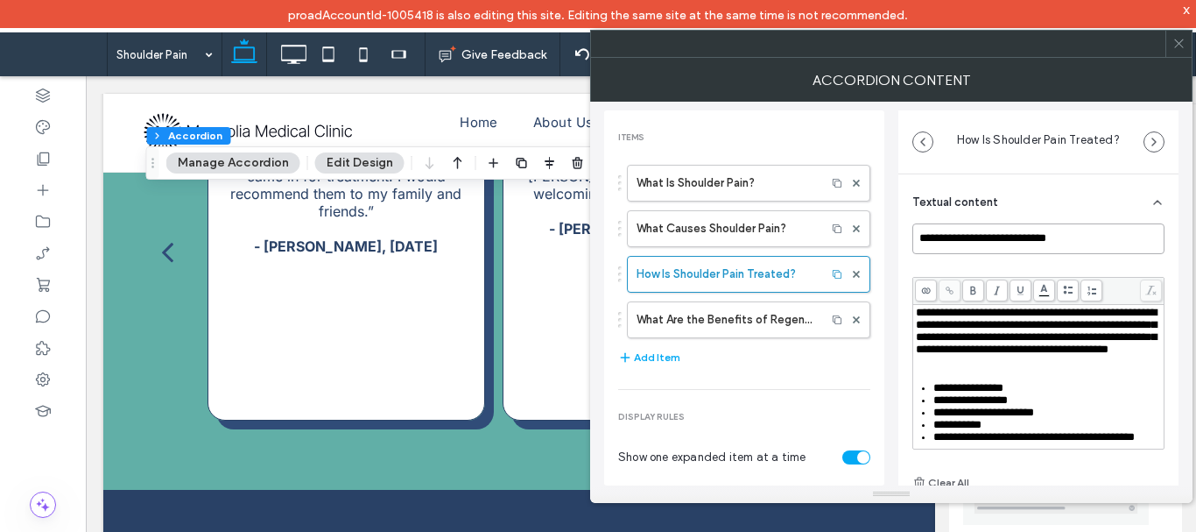
click at [1018, 251] on input "**********" at bounding box center [1039, 238] width 252 height 31
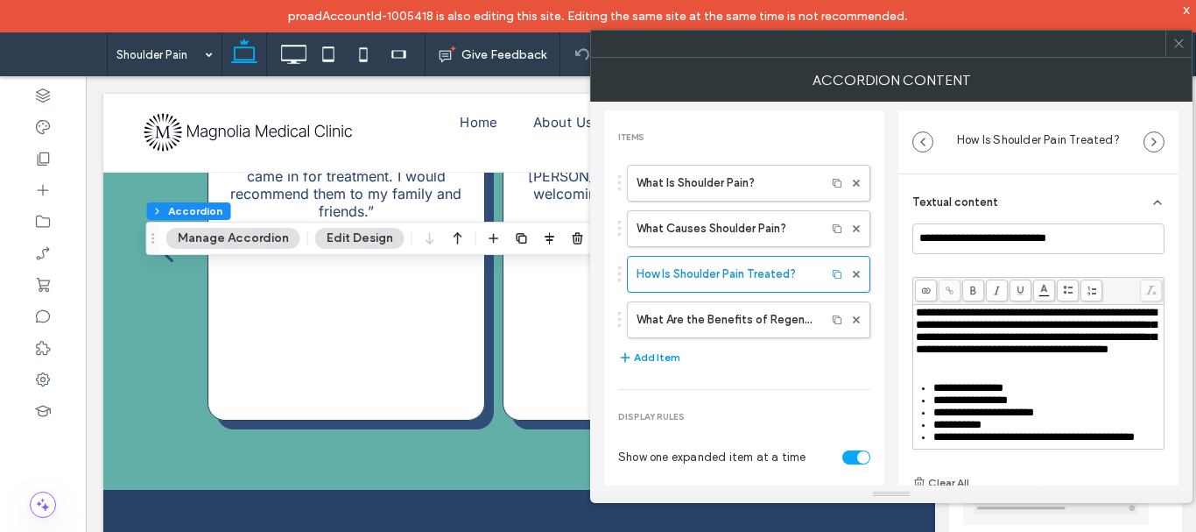
click at [653, 360] on button "Add Item" at bounding box center [649, 357] width 62 height 21
type input "**********"
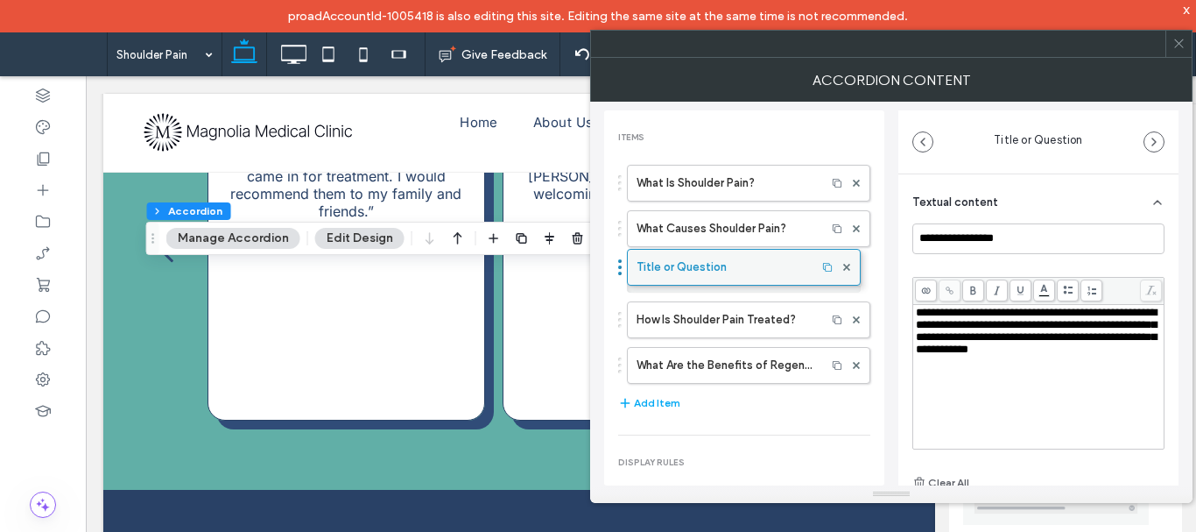
drag, startPoint x: 723, startPoint y: 365, endPoint x: 739, endPoint y: 258, distance: 108.0
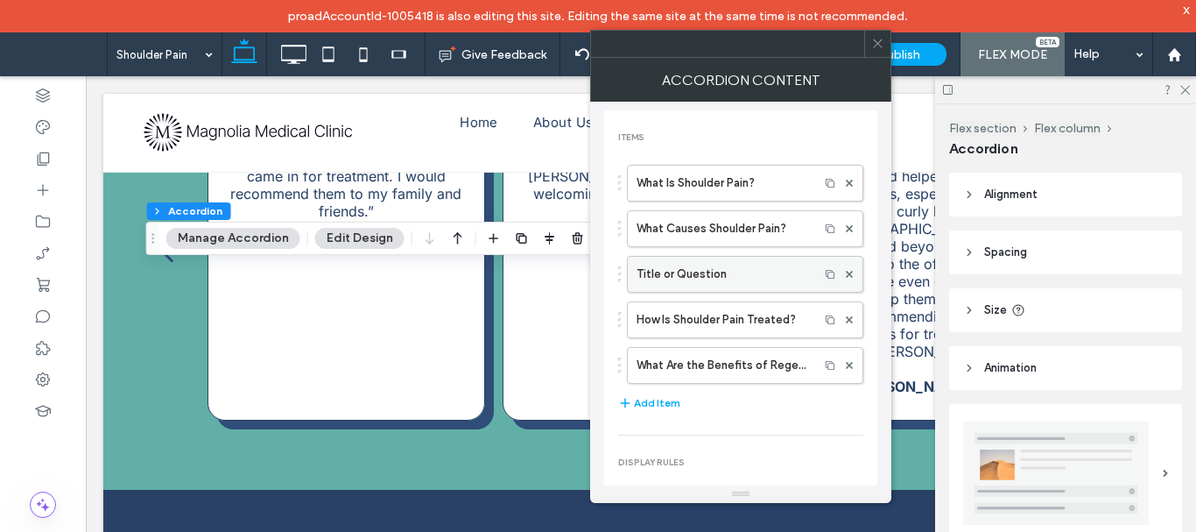
click at [740, 272] on label "Title or Question" at bounding box center [723, 274] width 173 height 35
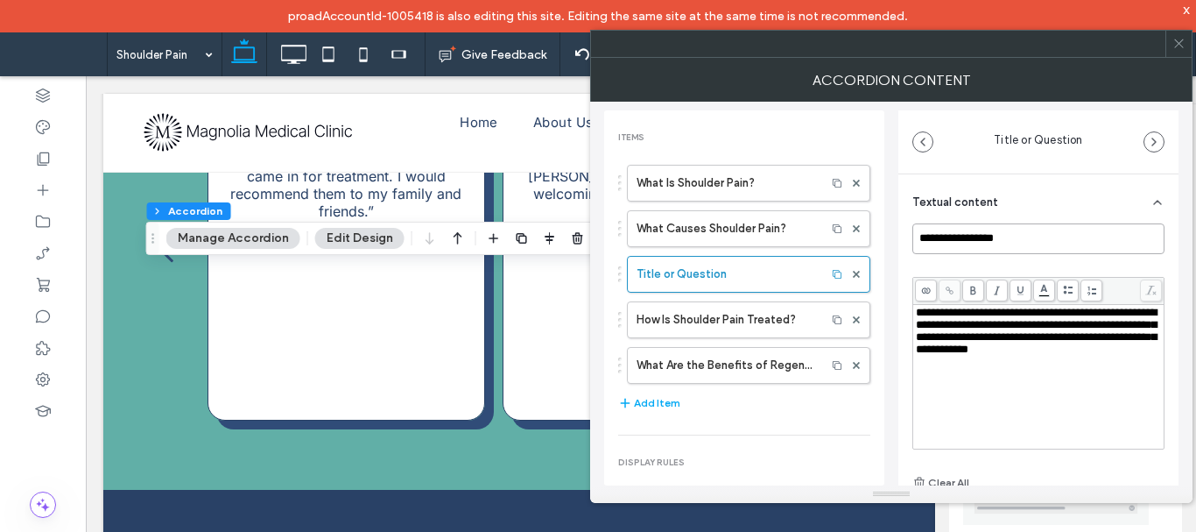
click at [978, 245] on input "**********" at bounding box center [1039, 238] width 252 height 31
paste input "**********"
click at [950, 356] on div "**********" at bounding box center [1039, 331] width 246 height 49
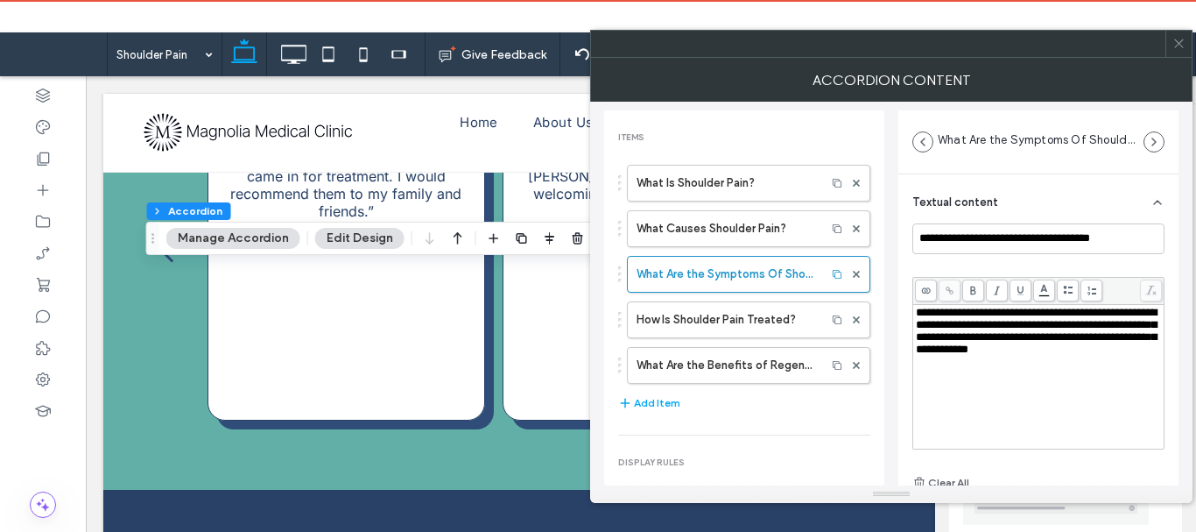
click at [950, 356] on div "**********" at bounding box center [1039, 331] width 246 height 49
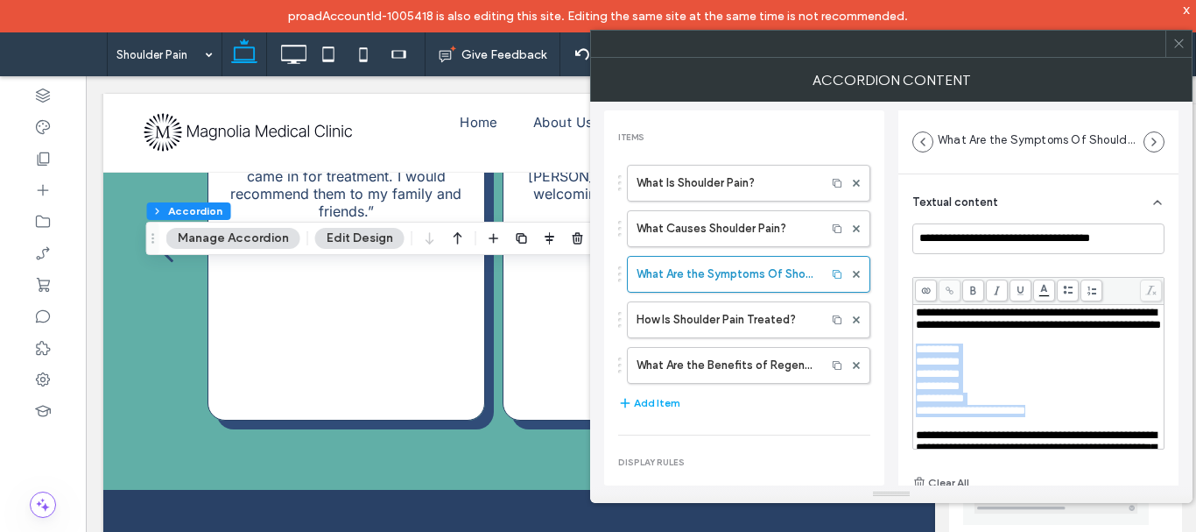
drag, startPoint x: 1038, startPoint y: 348, endPoint x: 906, endPoint y: 363, distance: 133.2
click at [906, 363] on div "**********" at bounding box center [1039, 391] width 280 height 434
click at [1069, 297] on span at bounding box center [1068, 290] width 22 height 22
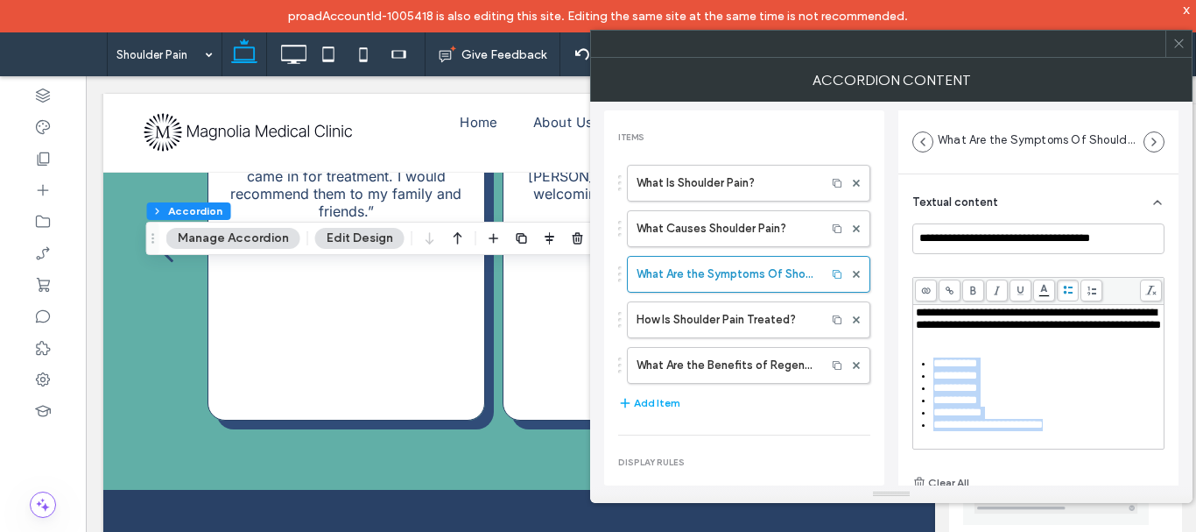
click at [977, 381] on span "**********" at bounding box center [956, 375] width 44 height 11
drag, startPoint x: 951, startPoint y: 378, endPoint x: 889, endPoint y: 379, distance: 62.2
click at [889, 379] on div "**********" at bounding box center [891, 294] width 575 height 384
drag, startPoint x: 953, startPoint y: 393, endPoint x: 930, endPoint y: 393, distance: 22.8
click at [930, 393] on ul "**********" at bounding box center [1039, 394] width 246 height 74
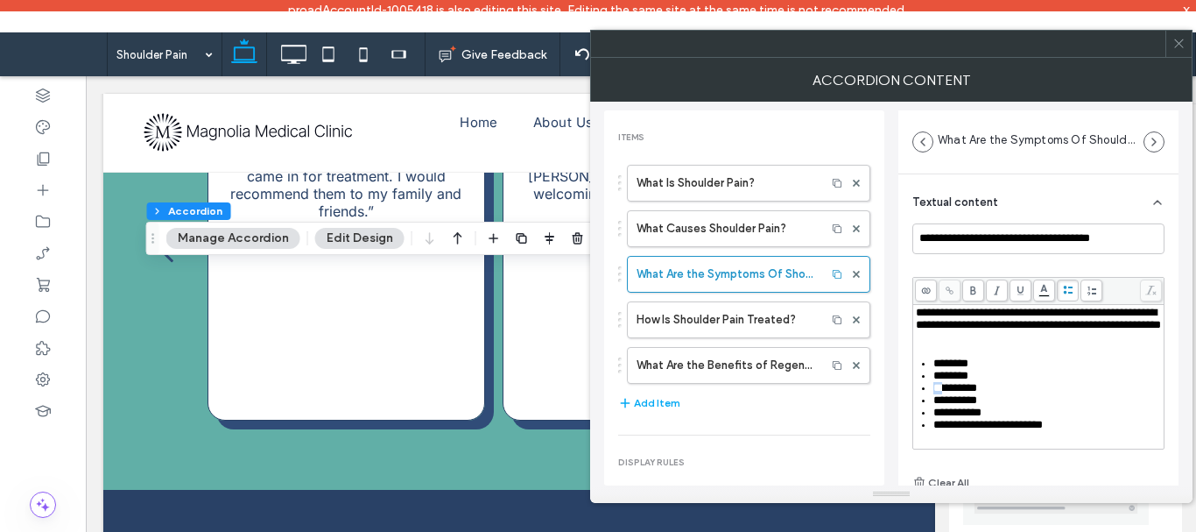
drag, startPoint x: 951, startPoint y: 408, endPoint x: 935, endPoint y: 407, distance: 16.7
click at [935, 393] on span "**********" at bounding box center [956, 387] width 44 height 11
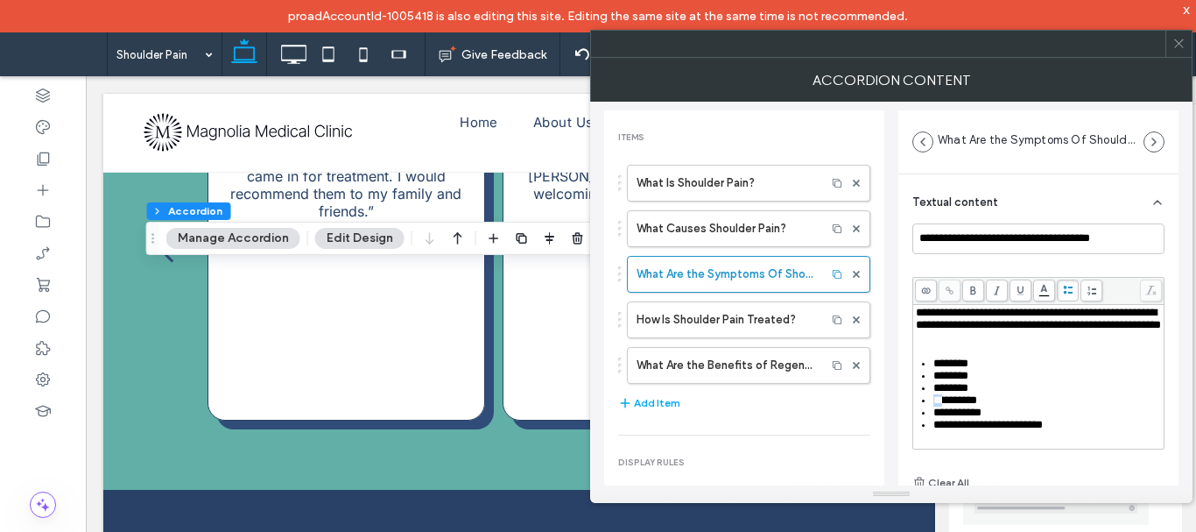
drag, startPoint x: 953, startPoint y: 416, endPoint x: 942, endPoint y: 427, distance: 15.5
click at [930, 418] on ul "**********" at bounding box center [1039, 394] width 246 height 74
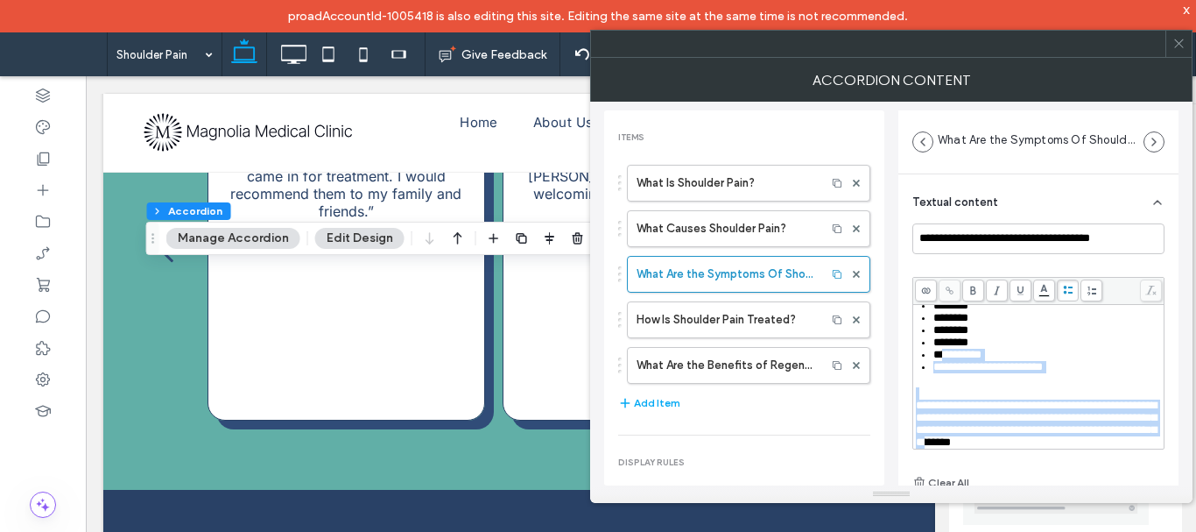
scroll to position [111, 0]
drag, startPoint x: 948, startPoint y: 434, endPoint x: 928, endPoint y: 434, distance: 20.2
click at [928, 434] on div "**********" at bounding box center [1039, 349] width 246 height 200
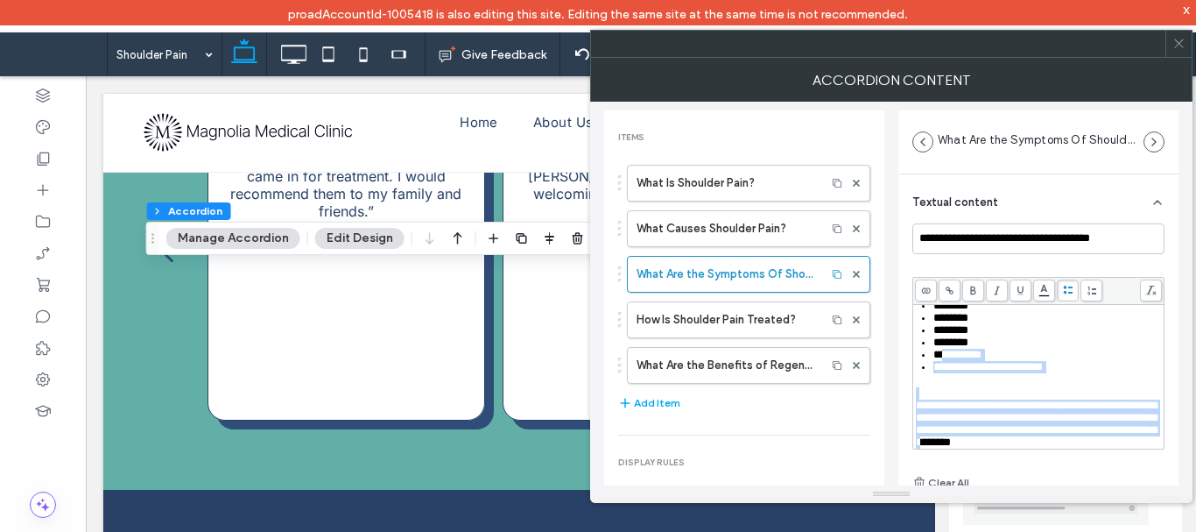
click at [963, 349] on div "**********" at bounding box center [1039, 349] width 246 height 200
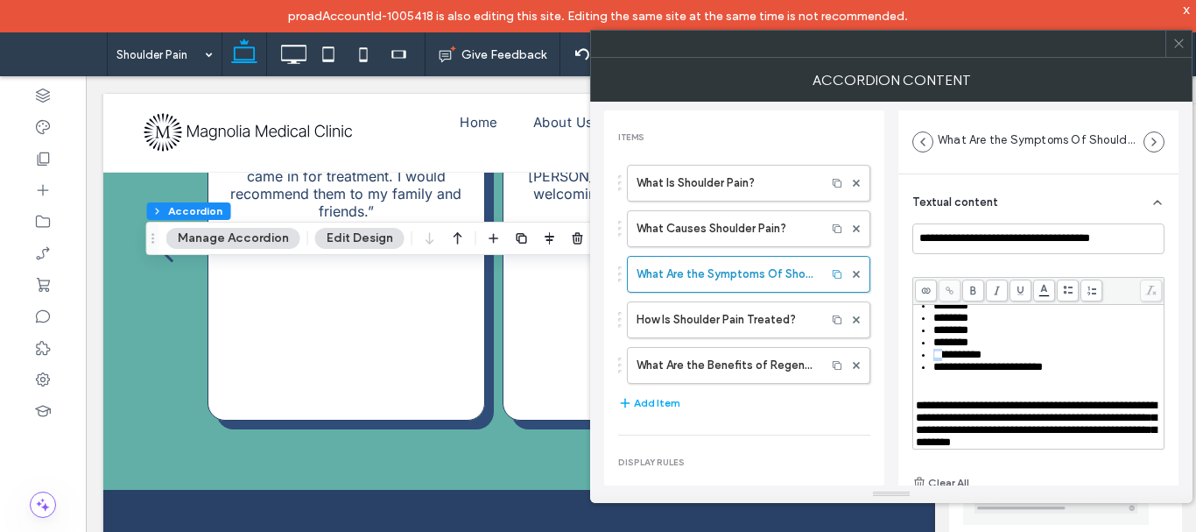
drag, startPoint x: 952, startPoint y: 323, endPoint x: 918, endPoint y: 329, distance: 34.7
click at [916, 328] on ul "**********" at bounding box center [1039, 337] width 246 height 74
drag, startPoint x: 954, startPoint y: 338, endPoint x: 933, endPoint y: 338, distance: 21.0
click at [934, 361] on span "**********" at bounding box center [988, 366] width 109 height 11
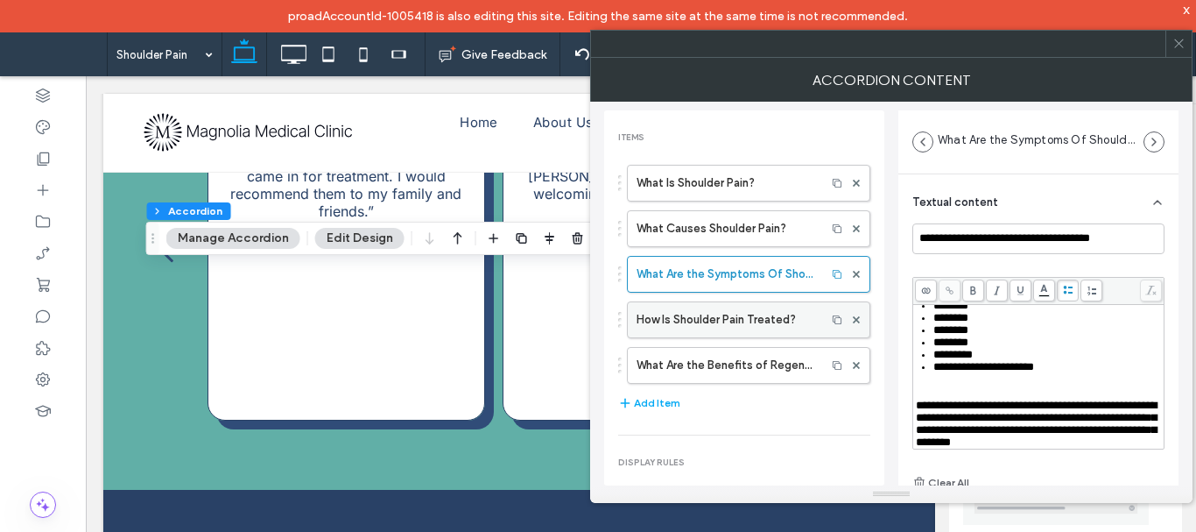
scroll to position [109, 0]
click at [764, 322] on label "How Is Shoulder Pain Treated?" at bounding box center [727, 319] width 180 height 35
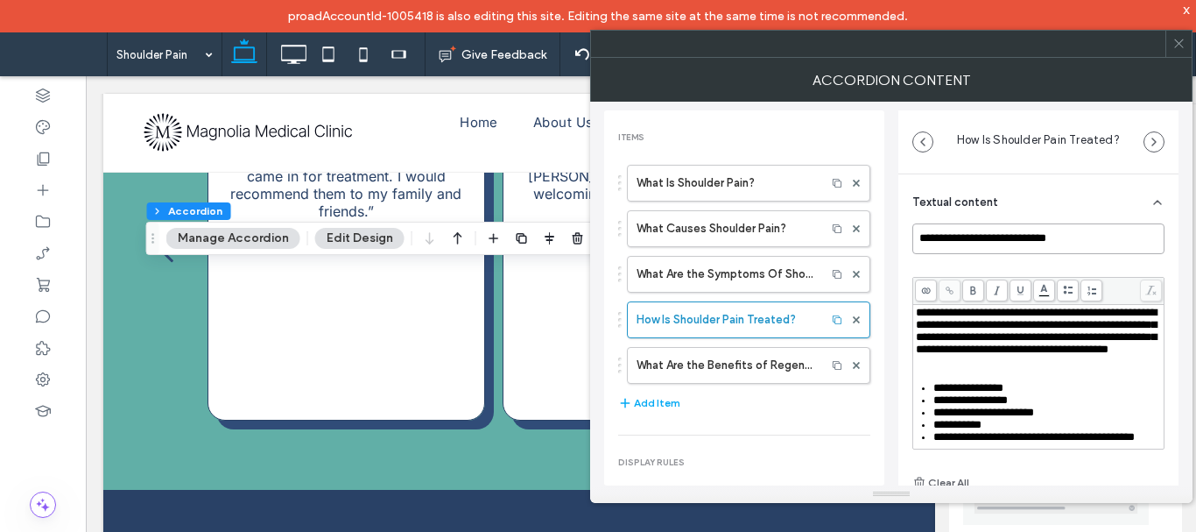
click at [1050, 235] on input "**********" at bounding box center [1039, 238] width 252 height 31
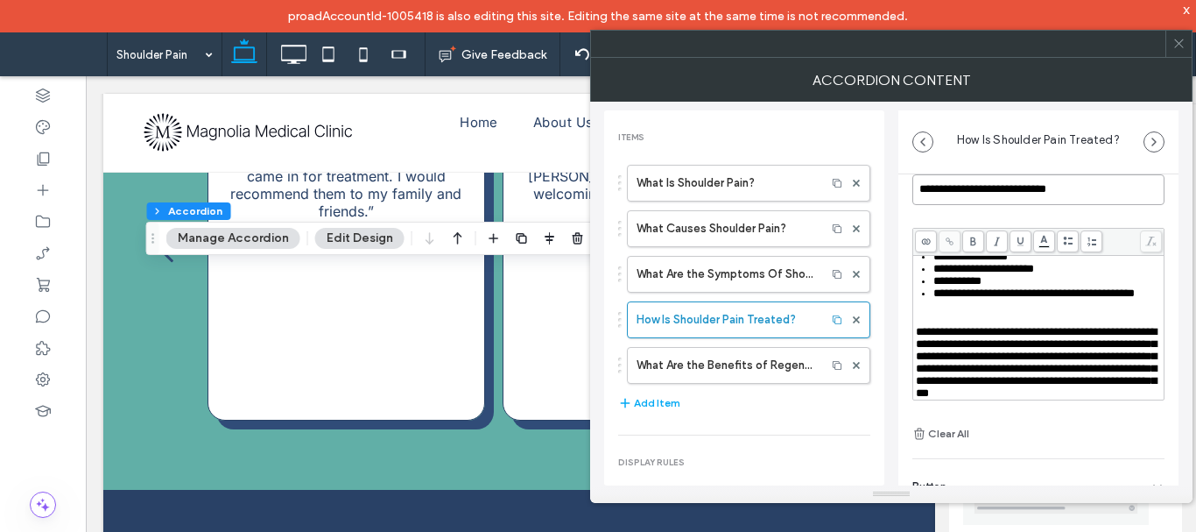
scroll to position [88, 0]
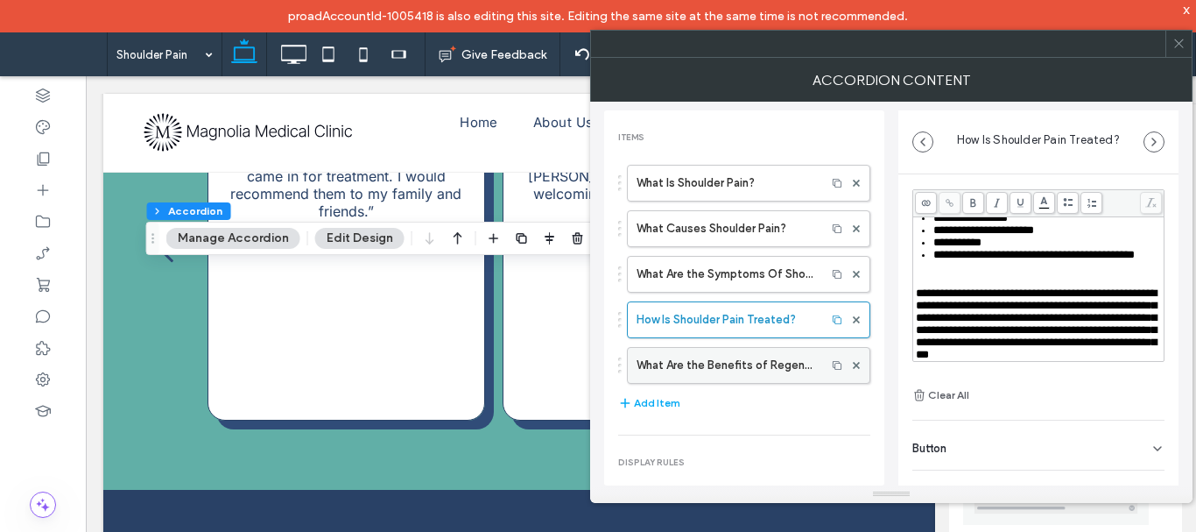
click at [752, 375] on label "What Are the Benefits of Regenerative Medicine?" at bounding box center [727, 365] width 180 height 35
type input "**********"
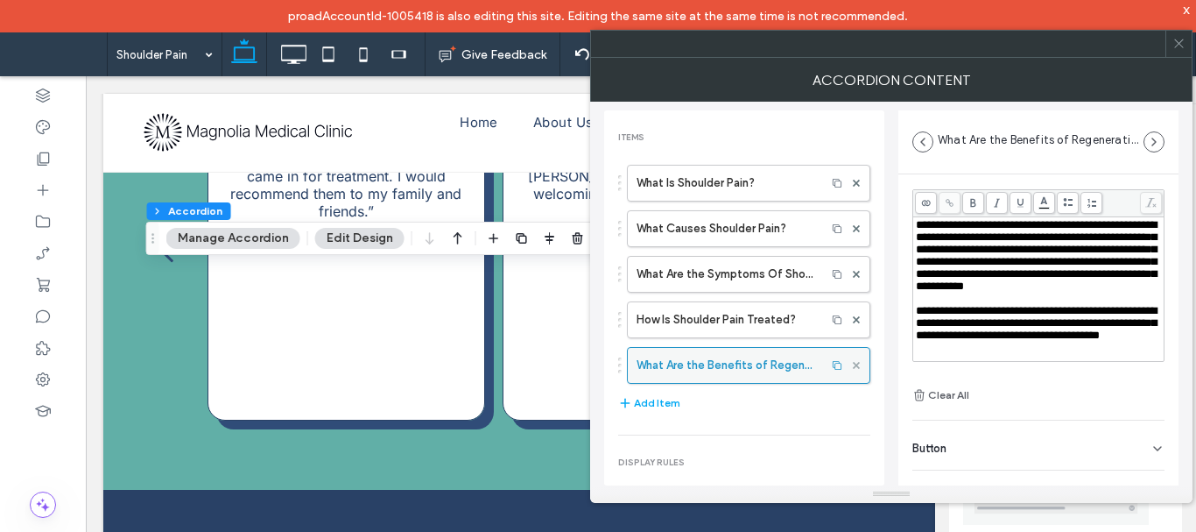
click at [853, 365] on use at bounding box center [856, 364] width 7 height 7
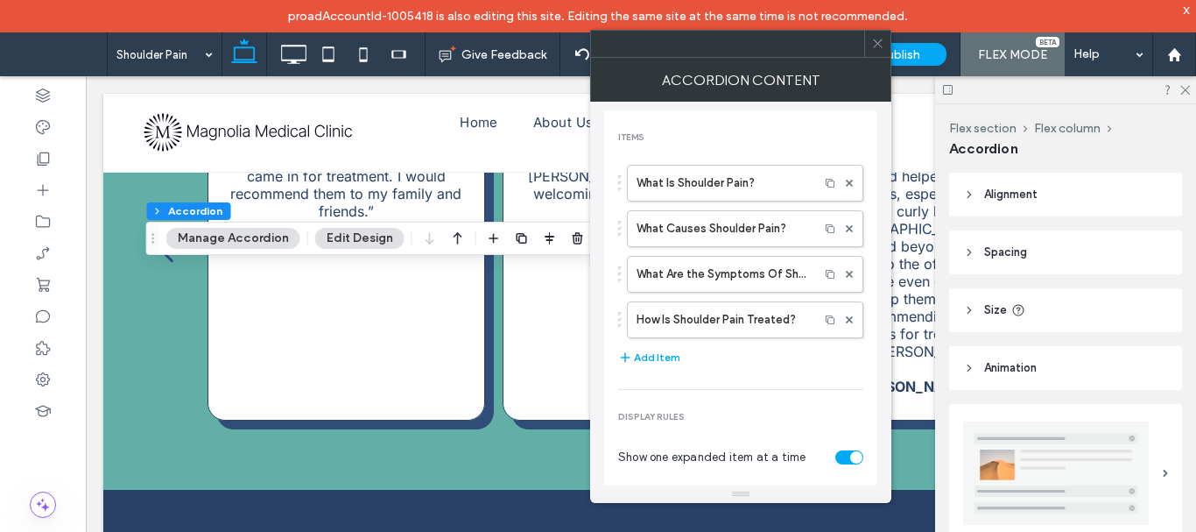
click at [875, 45] on icon at bounding box center [878, 43] width 13 height 13
